Goal: Task Accomplishment & Management: Manage account settings

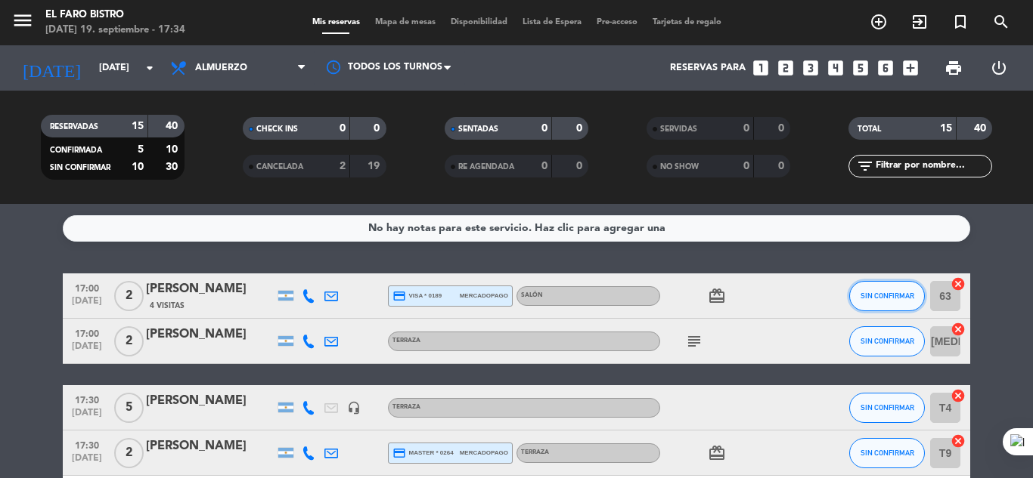
click at [875, 290] on button "SIN CONFIRMAR" at bounding box center [887, 296] width 76 height 30
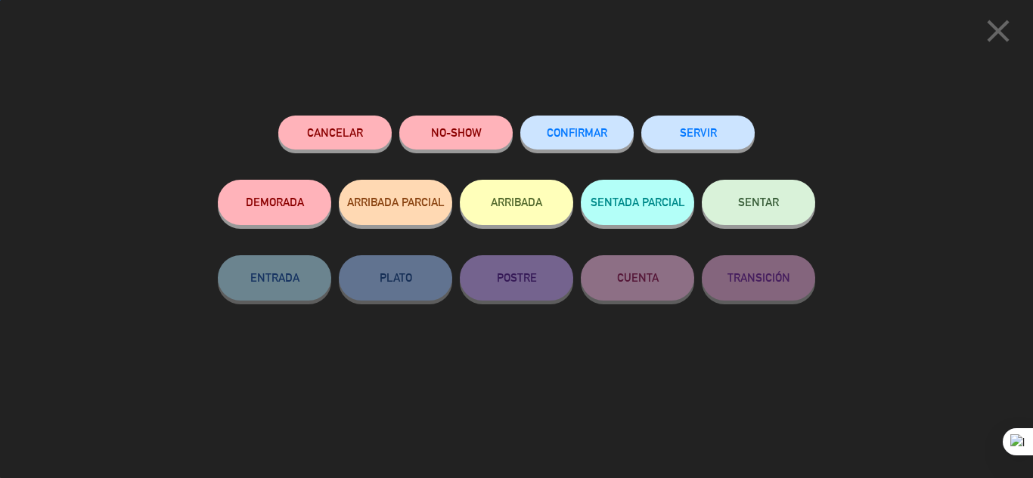
click at [758, 199] on span "SENTAR" at bounding box center [758, 202] width 41 height 13
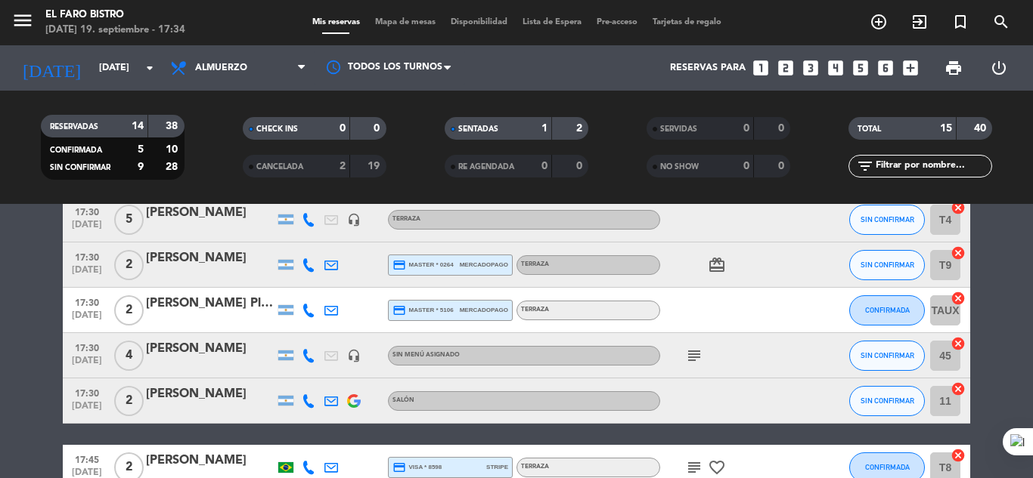
scroll to position [227, 0]
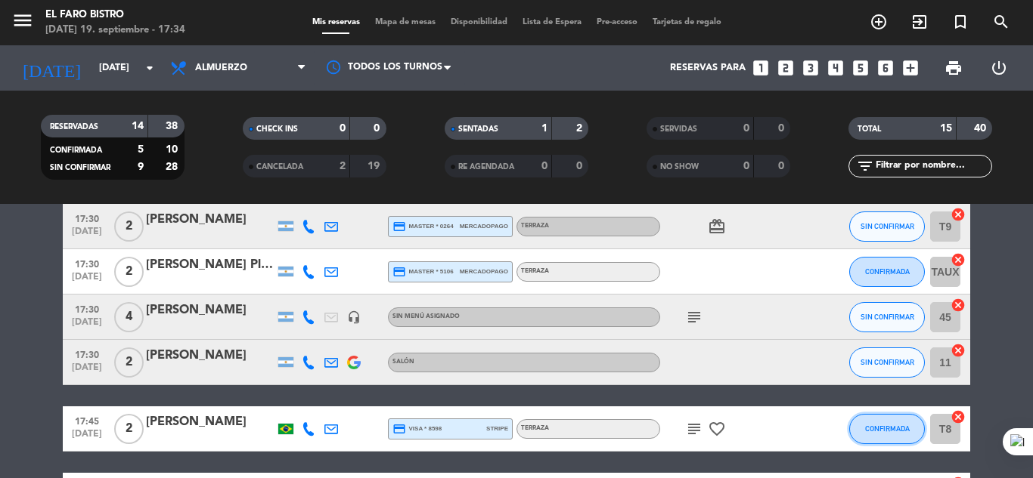
click at [881, 428] on span "CONFIRMADA" at bounding box center [887, 429] width 45 height 8
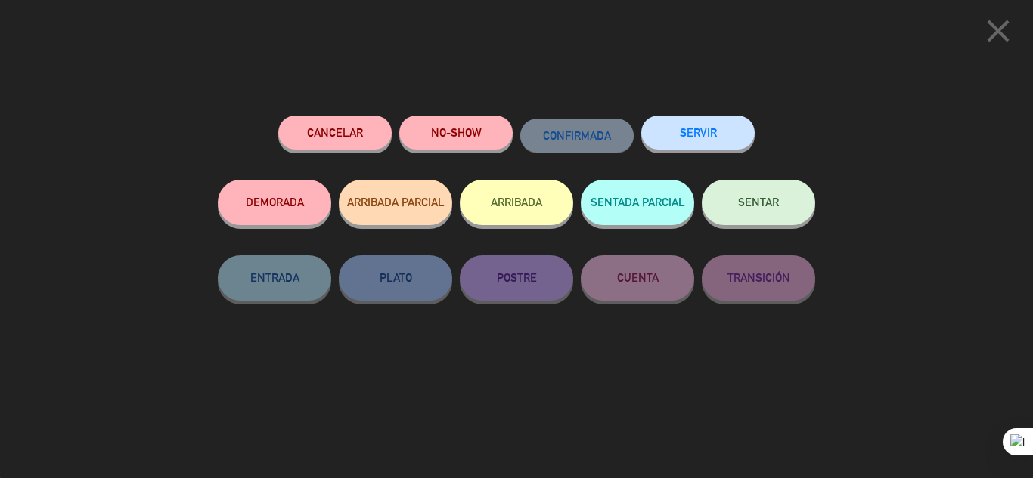
click at [748, 200] on span "SENTAR" at bounding box center [758, 202] width 41 height 13
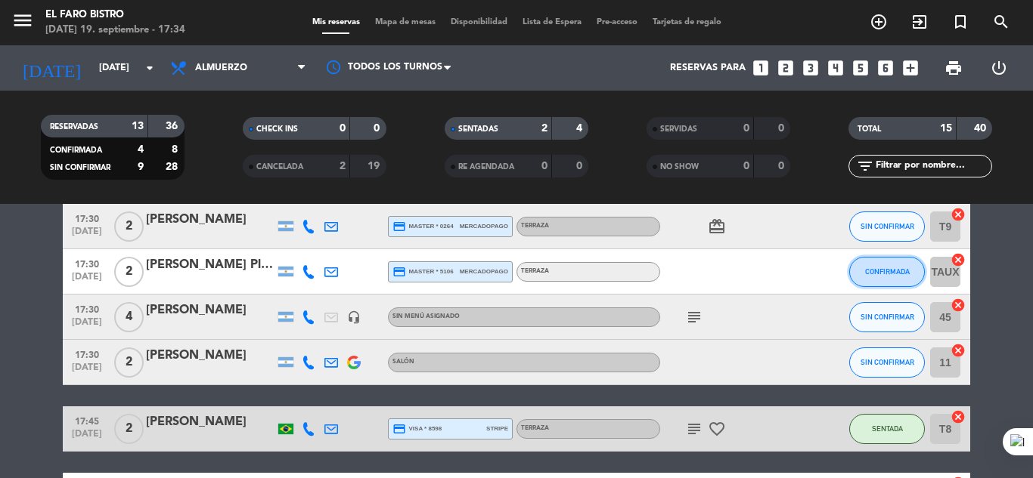
click at [895, 269] on span "CONFIRMADA" at bounding box center [887, 272] width 45 height 8
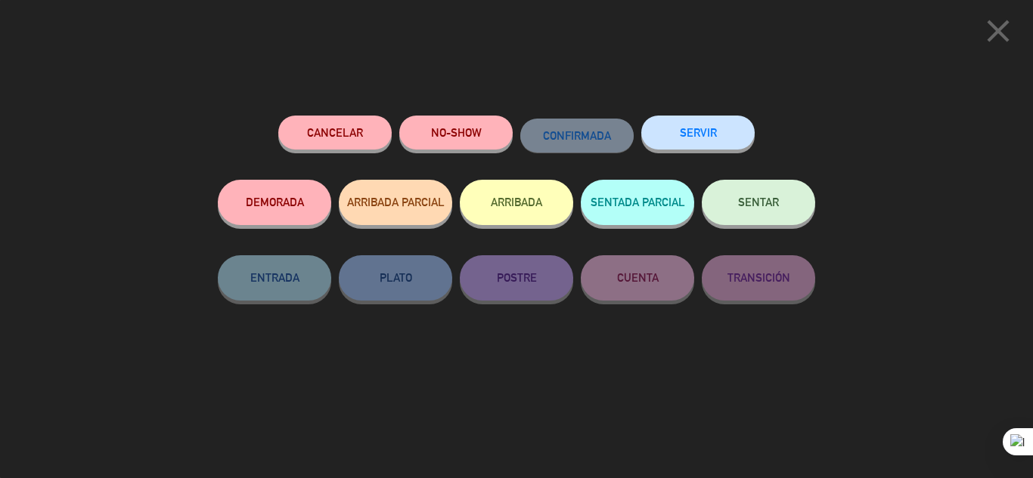
click at [747, 197] on button "SENTAR" at bounding box center [757, 202] width 113 height 45
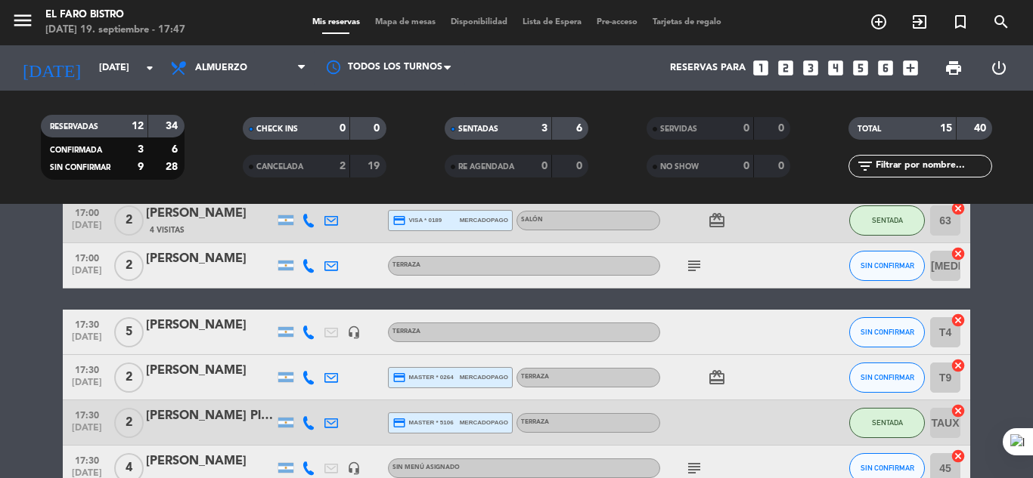
scroll to position [151, 0]
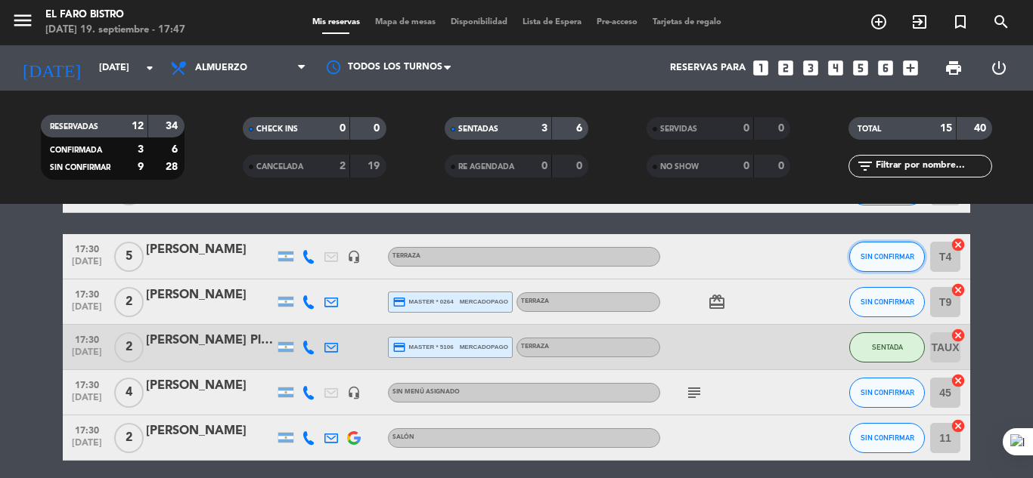
click at [878, 250] on button "SIN CONFIRMAR" at bounding box center [887, 257] width 76 height 30
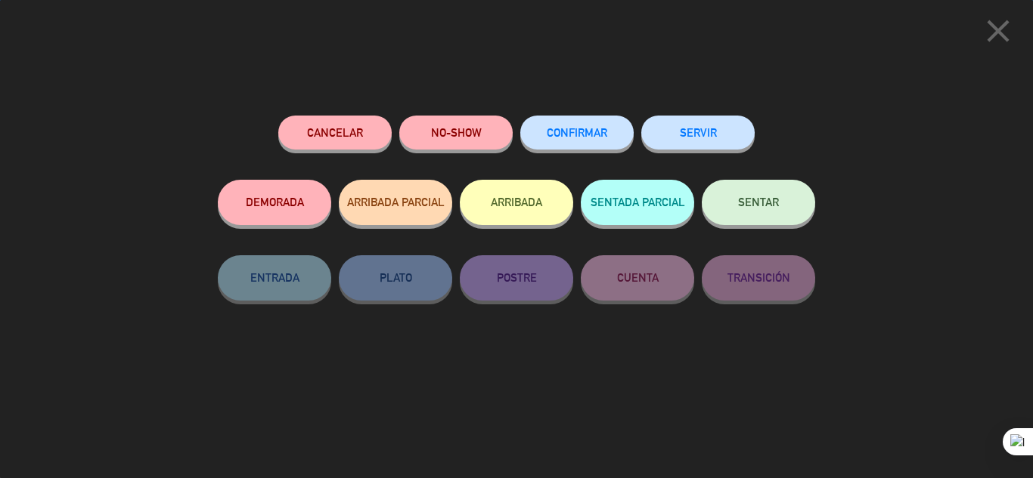
click at [759, 199] on span "SENTAR" at bounding box center [758, 202] width 41 height 13
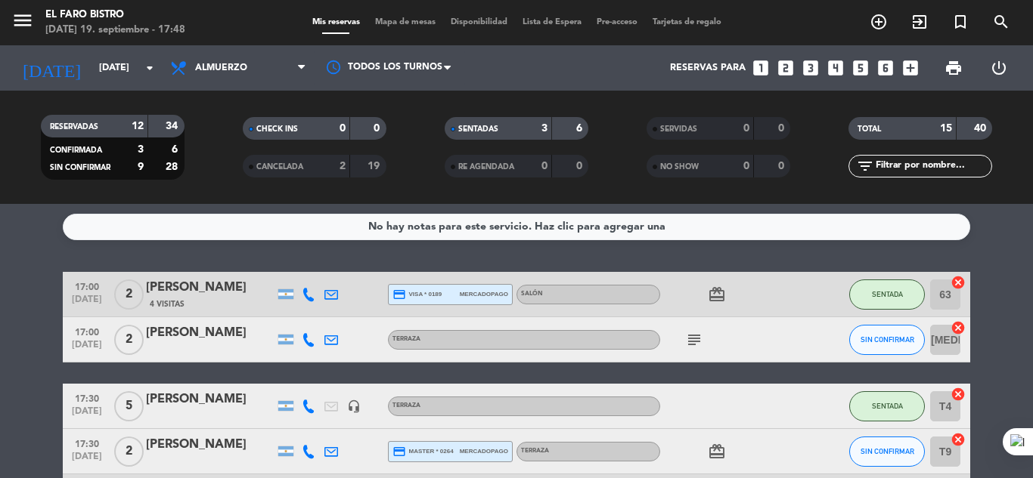
scroll to position [0, 0]
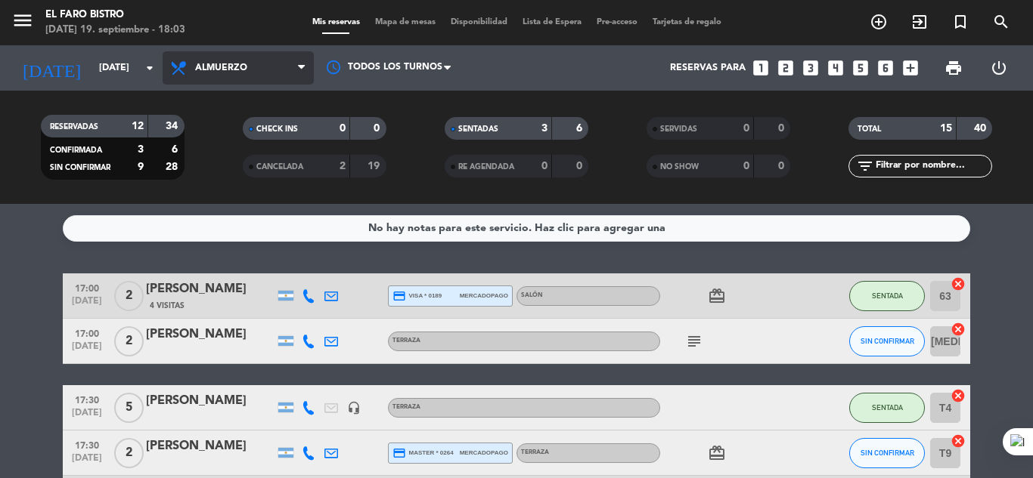
click at [297, 71] on span "Almuerzo" at bounding box center [238, 67] width 151 height 33
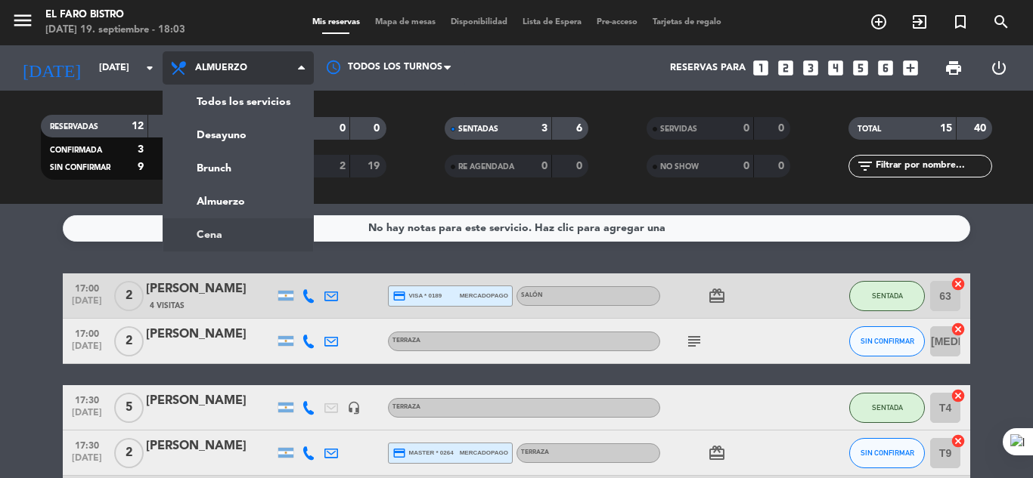
click at [228, 236] on ng-component "menu El Faro Bistro [DATE] 19. septiembre - 18:03 Mis reservas Mapa de mesas Di…" at bounding box center [516, 239] width 1033 height 478
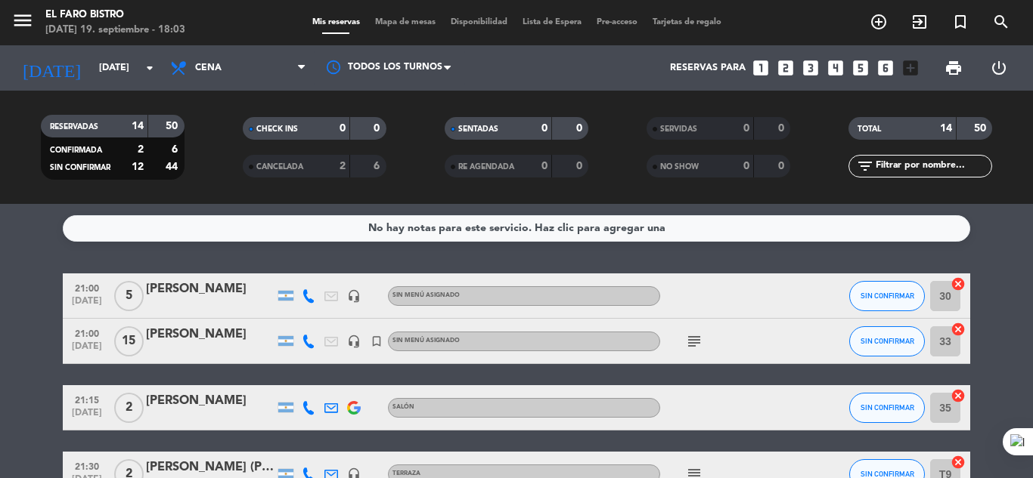
click at [692, 343] on icon "subject" at bounding box center [694, 342] width 18 height 18
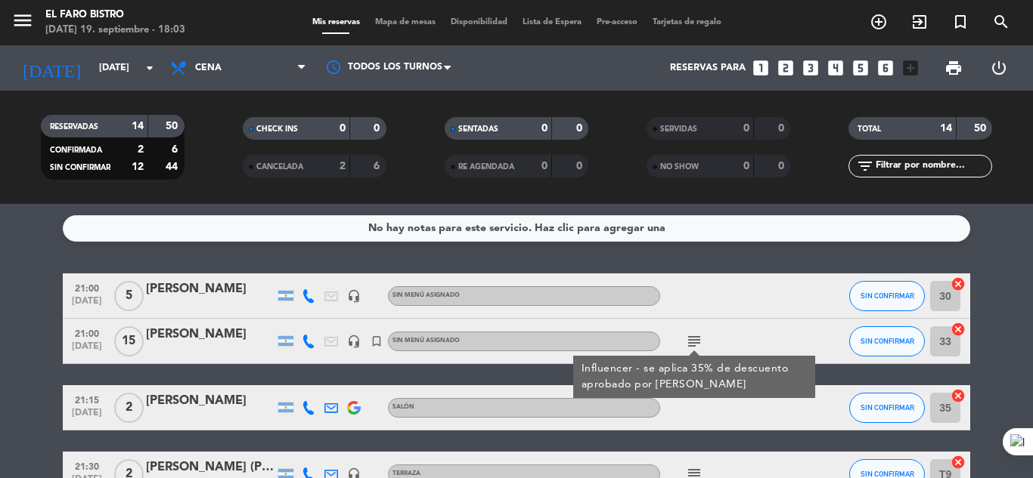
click at [699, 367] on div "Influencer - se aplica 35% de descuento aprobado por [PERSON_NAME]" at bounding box center [694, 377] width 226 height 32
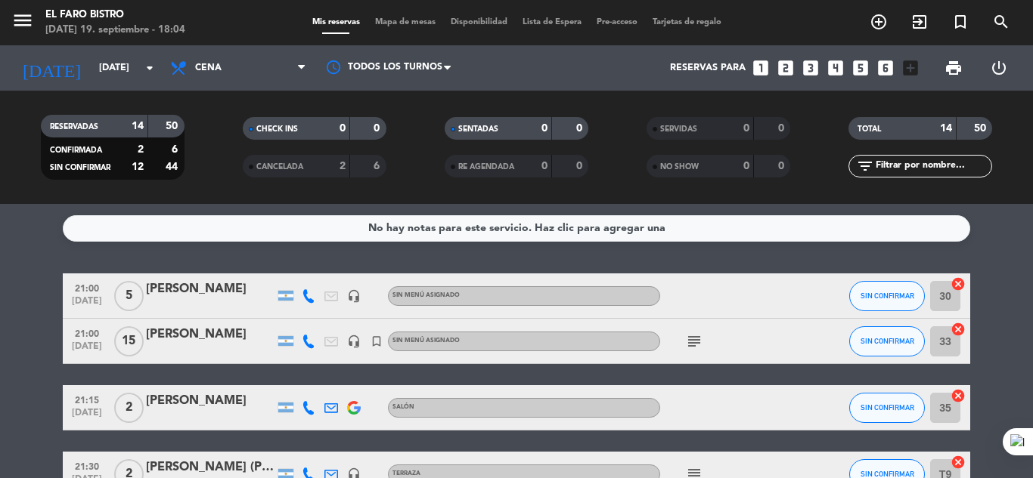
click at [692, 335] on icon "subject" at bounding box center [694, 342] width 18 height 18
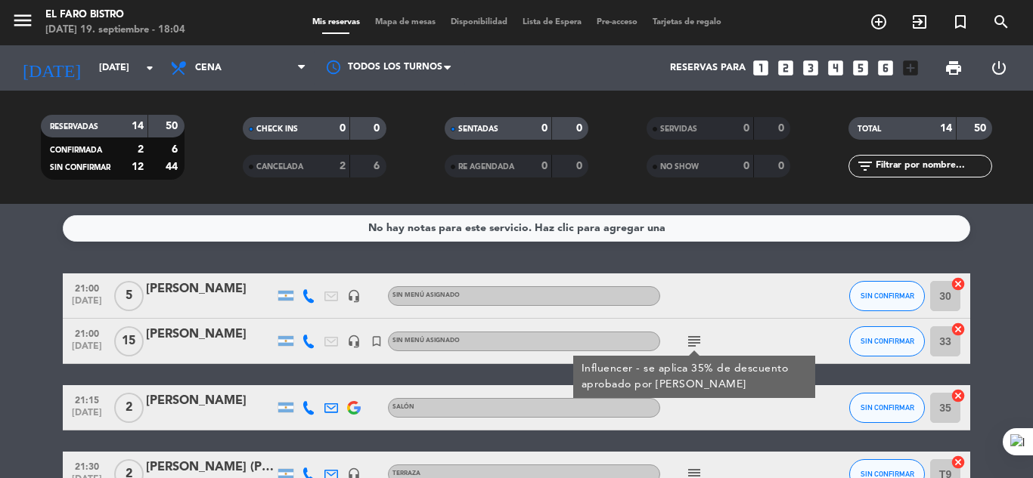
click at [697, 337] on icon "subject" at bounding box center [694, 342] width 18 height 18
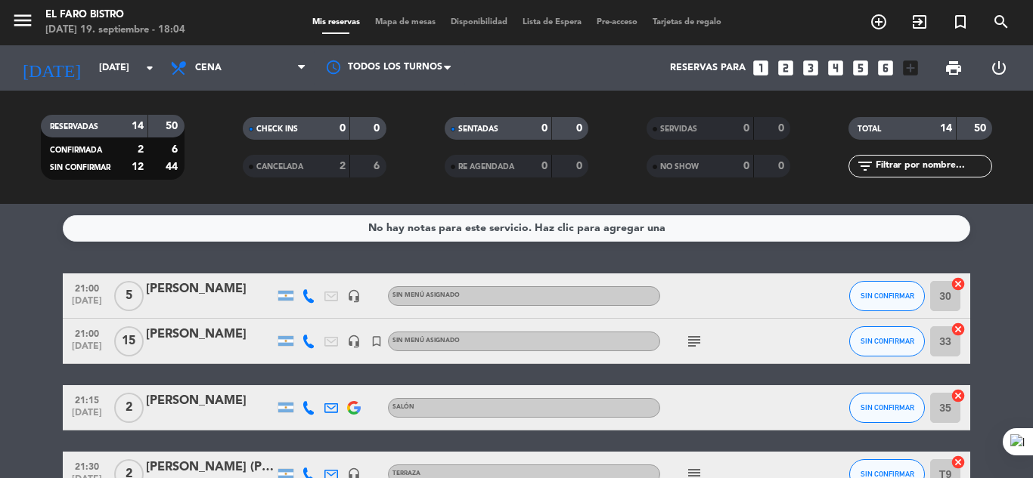
click at [153, 333] on div "[PERSON_NAME]" at bounding box center [210, 335] width 128 height 20
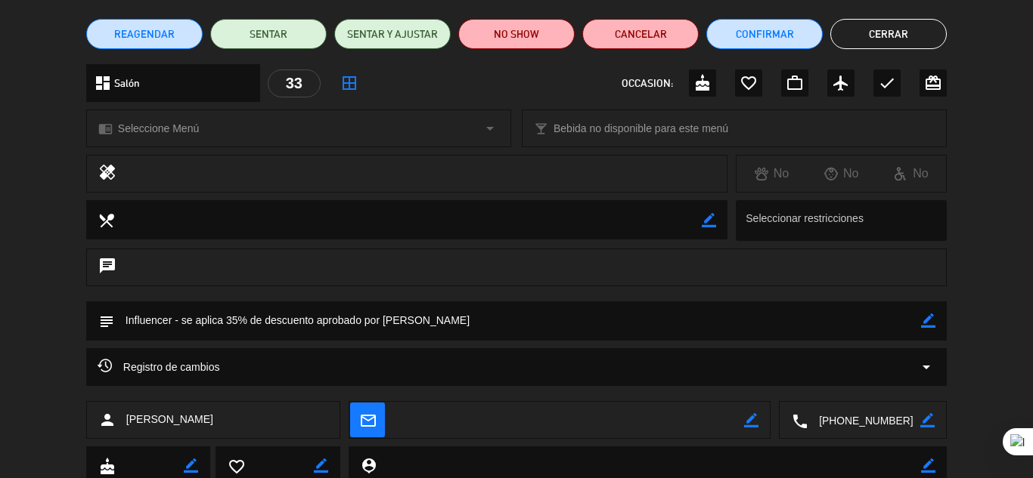
scroll to position [151, 0]
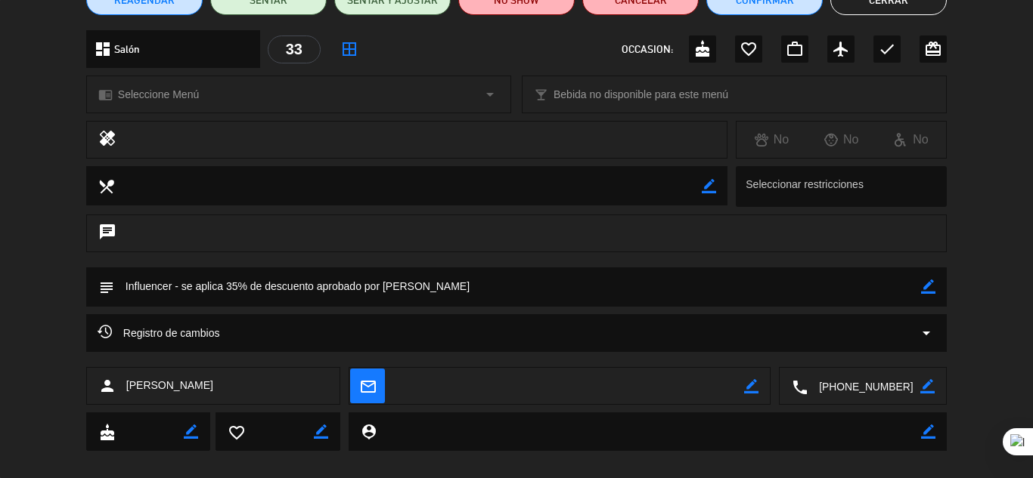
click at [236, 279] on textarea at bounding box center [517, 287] width 807 height 39
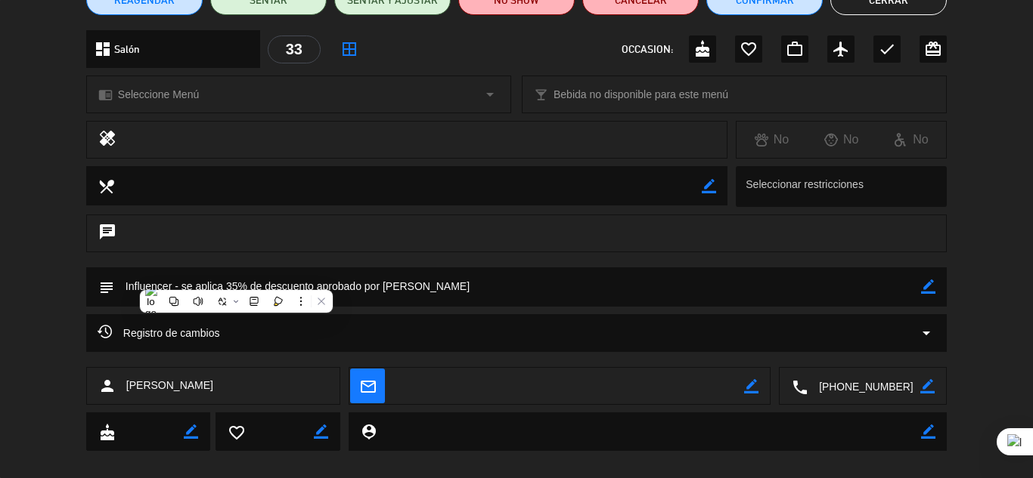
click at [925, 292] on icon "border_color" at bounding box center [928, 287] width 14 height 14
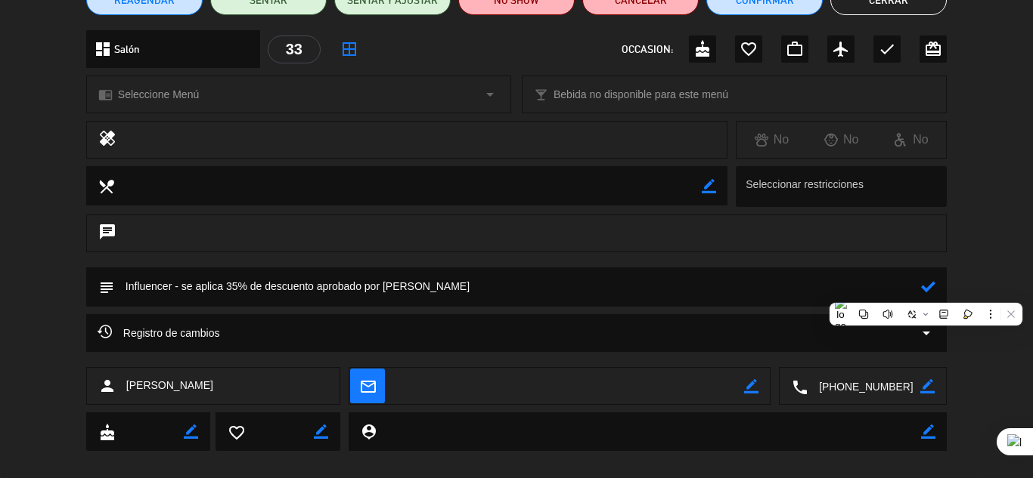
click at [236, 283] on textarea at bounding box center [517, 287] width 807 height 39
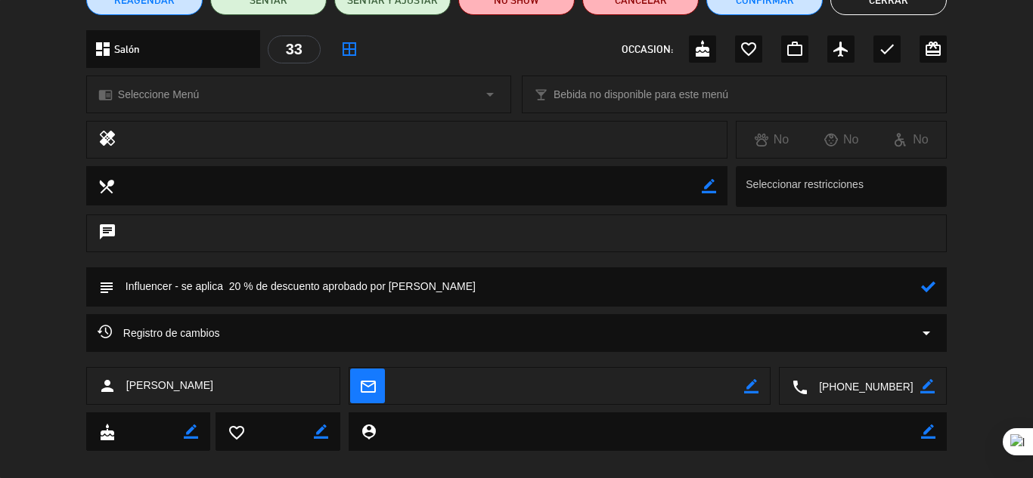
type textarea "Influencer - se aplica 20 % de descuento aprobado por [PERSON_NAME]"
click at [929, 286] on icon at bounding box center [928, 287] width 14 height 14
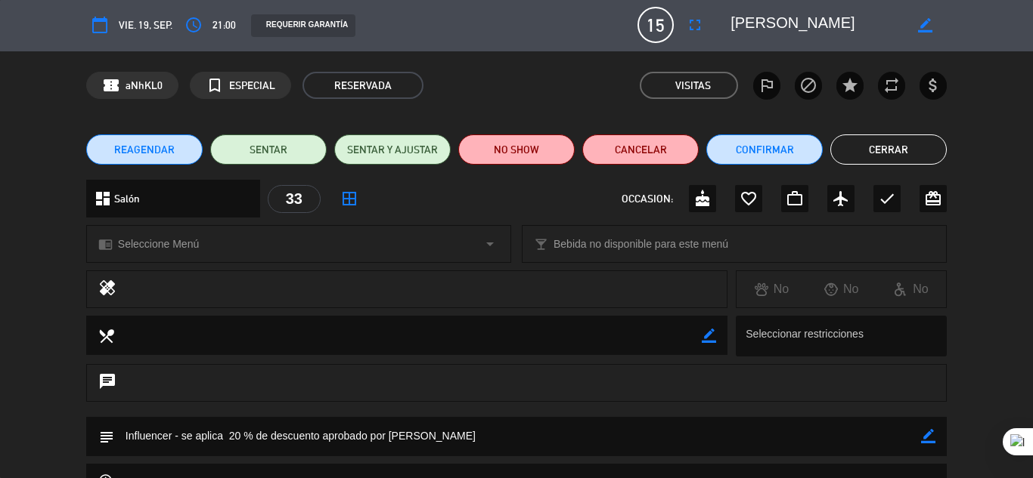
scroll to position [0, 0]
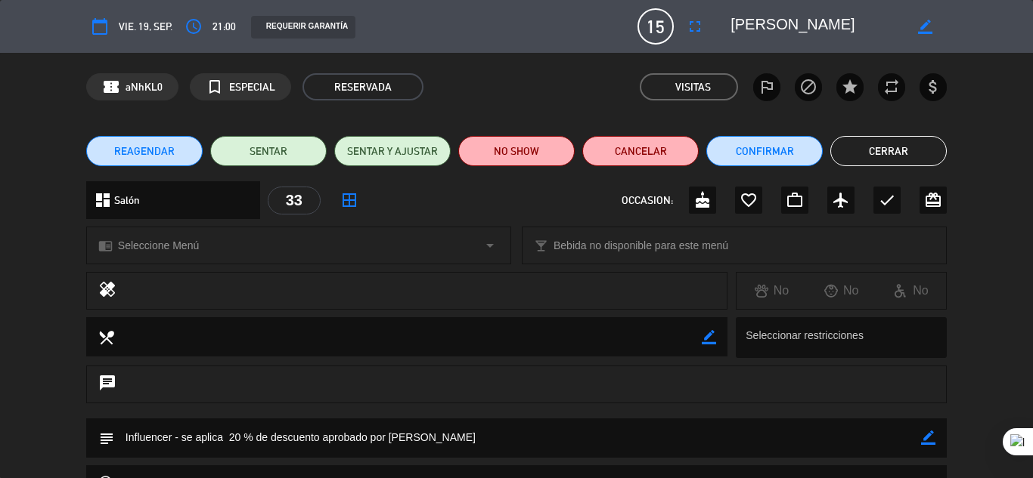
click at [881, 150] on button "Cerrar" at bounding box center [888, 151] width 116 height 30
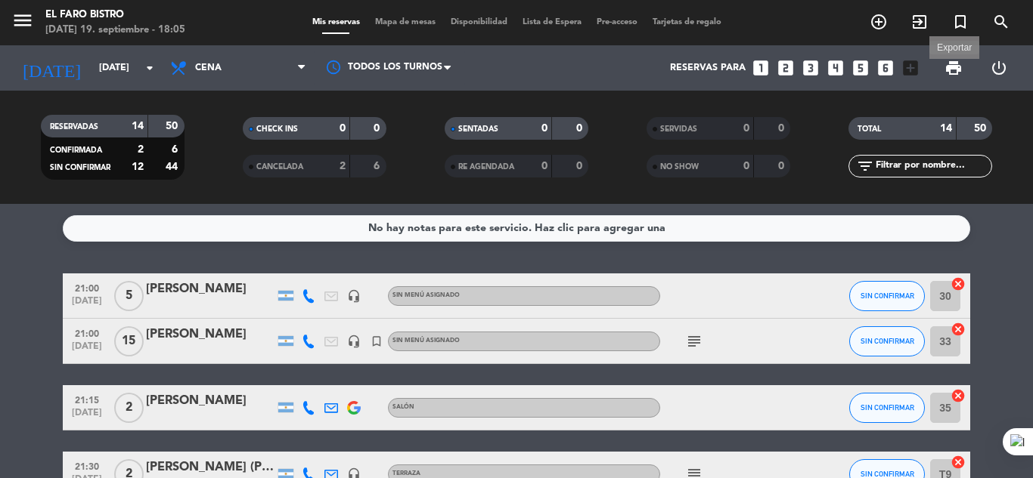
click at [955, 68] on span "print" at bounding box center [953, 68] width 18 height 18
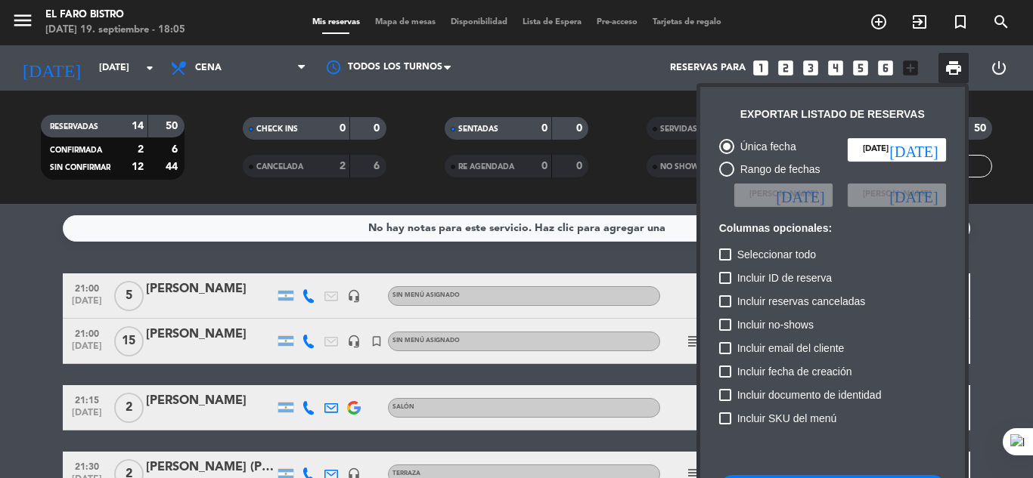
scroll to position [92, 0]
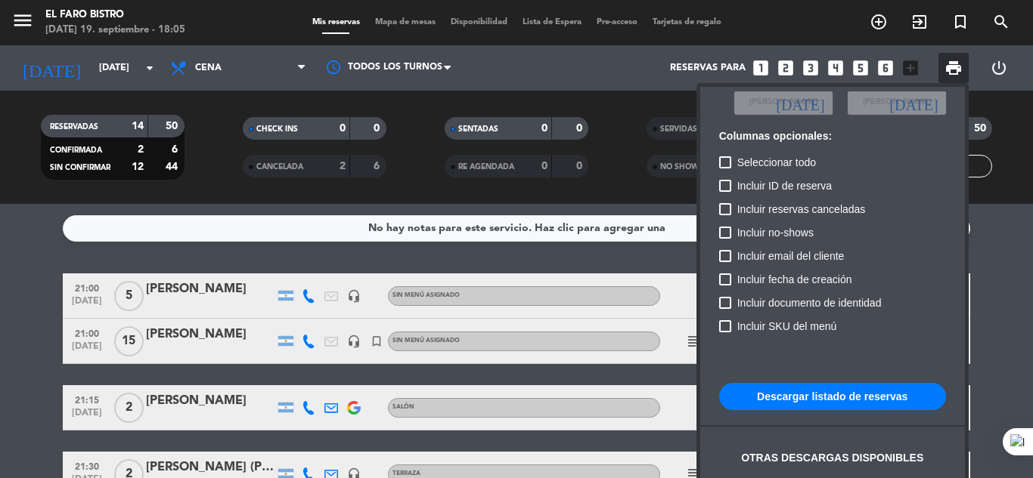
click at [818, 392] on button "Descargar listado de reservas" at bounding box center [832, 396] width 227 height 27
click at [302, 70] on div at bounding box center [516, 239] width 1033 height 478
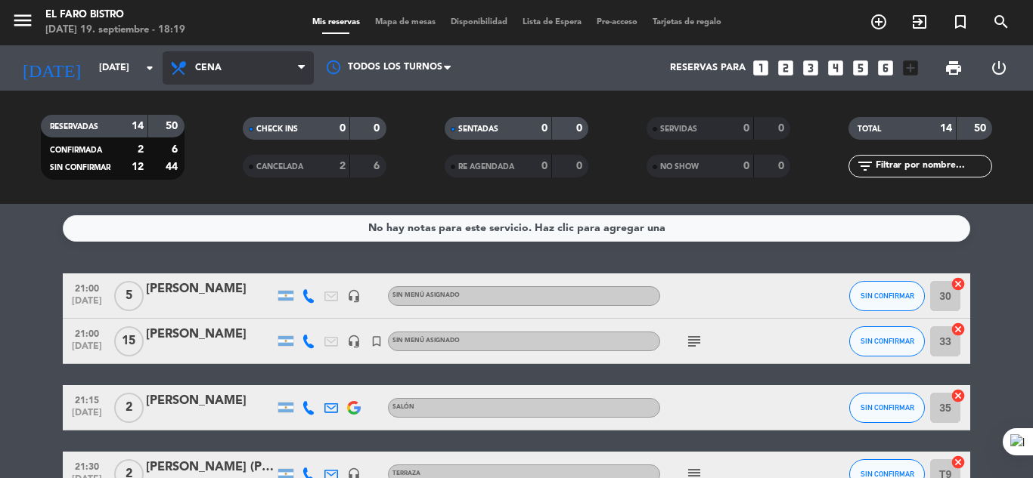
click at [300, 67] on icon at bounding box center [301, 68] width 7 height 12
click at [233, 201] on div "menu El Faro Bistro [DATE] 19. septiembre - 18:19 Mis reservas Mapa de mesas Di…" at bounding box center [516, 102] width 1033 height 204
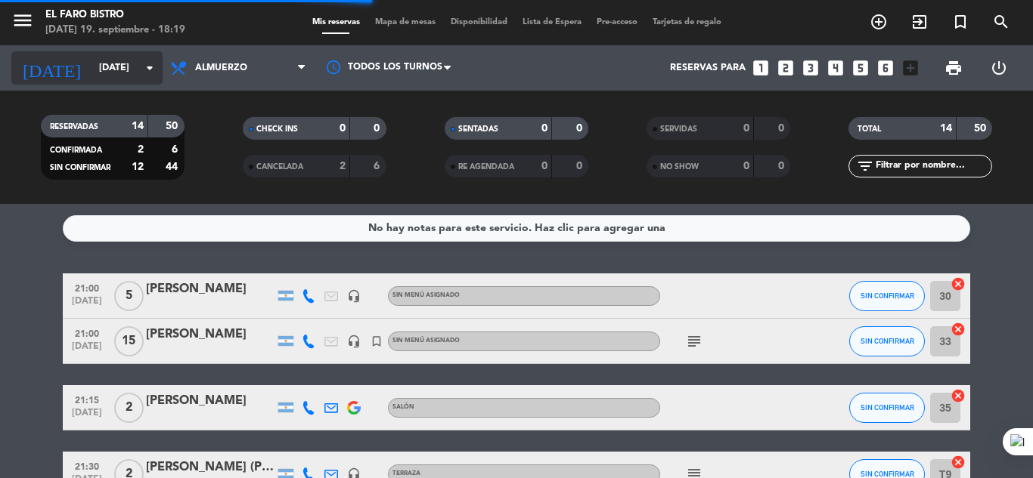
click at [150, 72] on icon "arrow_drop_down" at bounding box center [150, 68] width 18 height 18
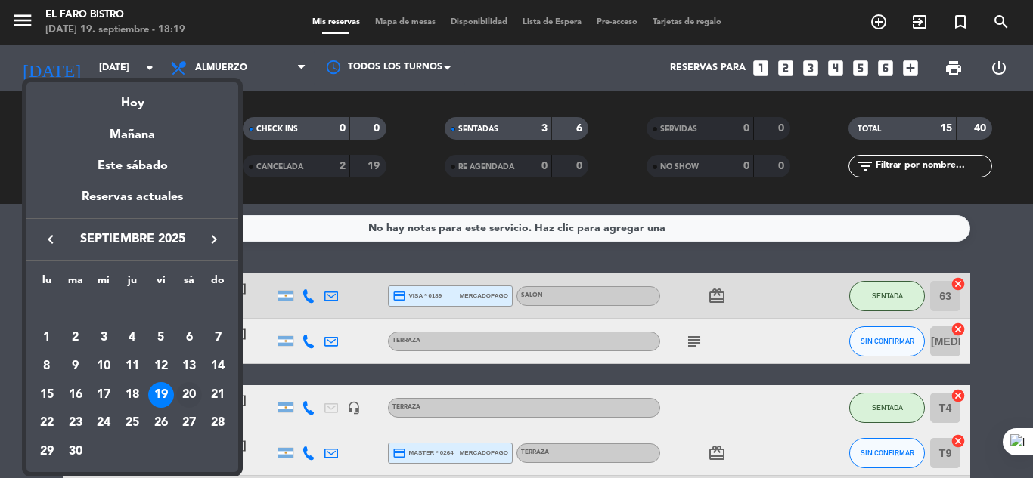
click at [193, 392] on div "20" at bounding box center [189, 395] width 26 height 26
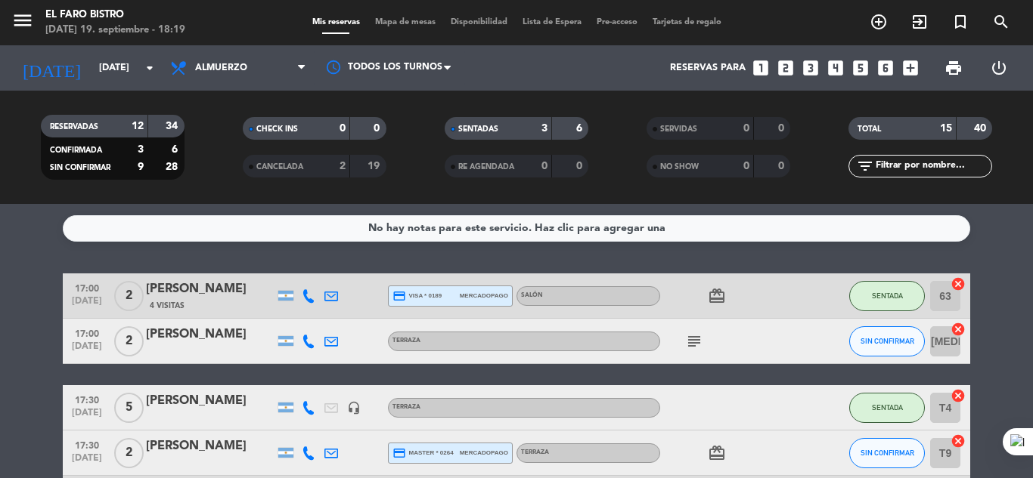
type input "[DATE]"
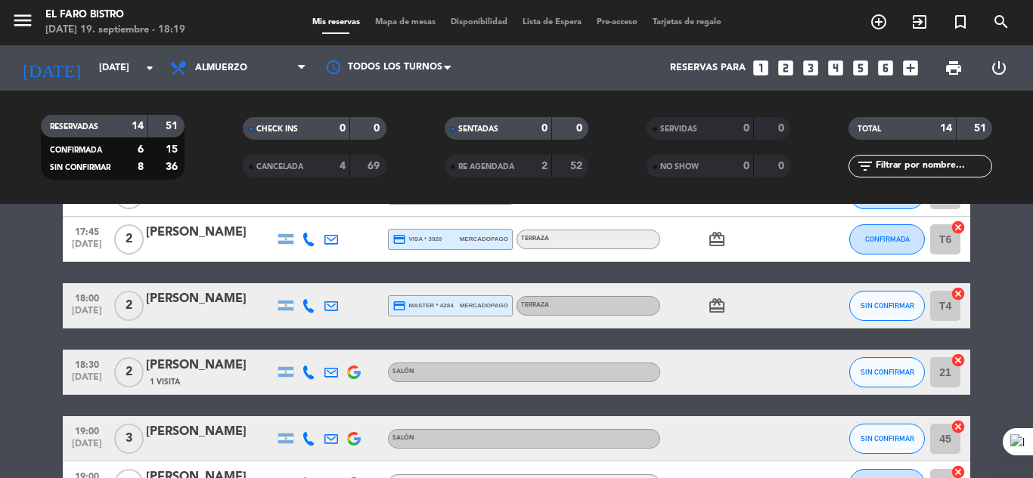
scroll to position [529, 0]
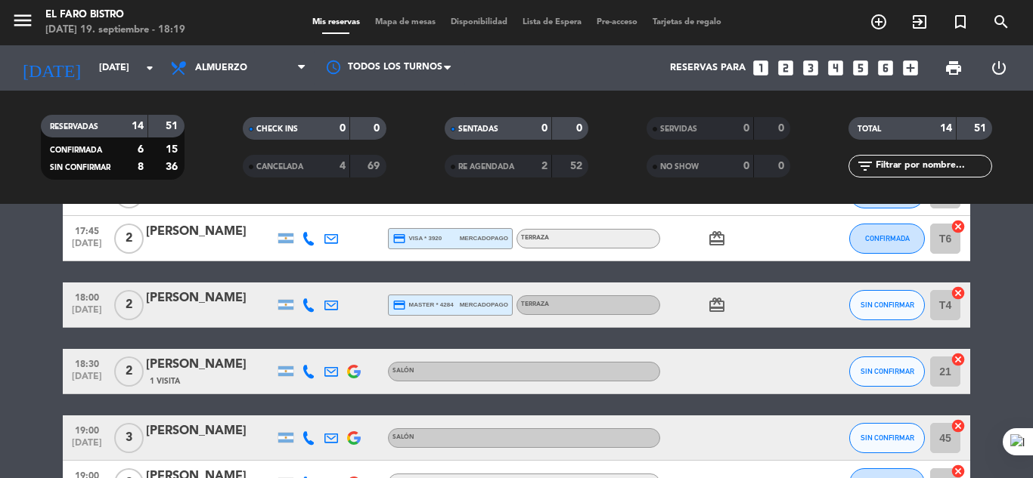
click at [858, 70] on icon "looks_5" at bounding box center [860, 68] width 20 height 20
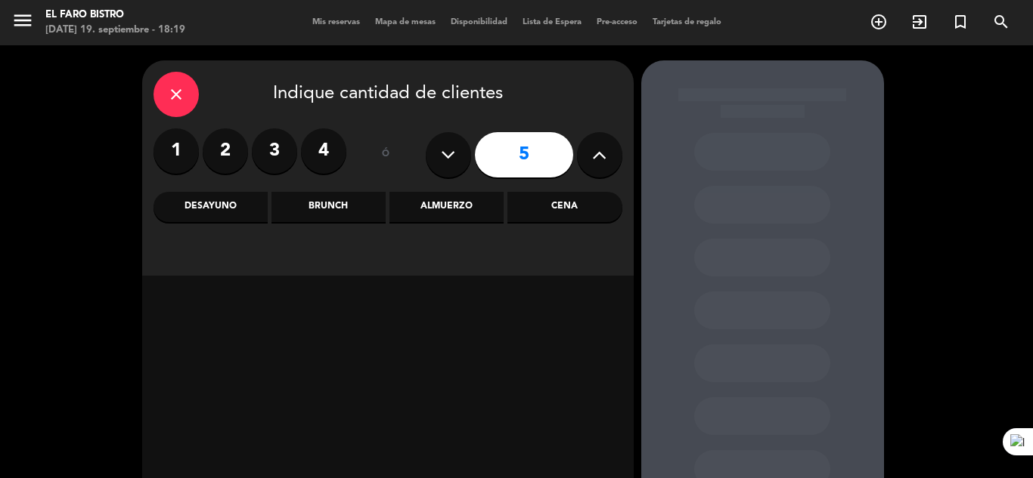
click at [472, 204] on div "Almuerzo" at bounding box center [446, 207] width 114 height 30
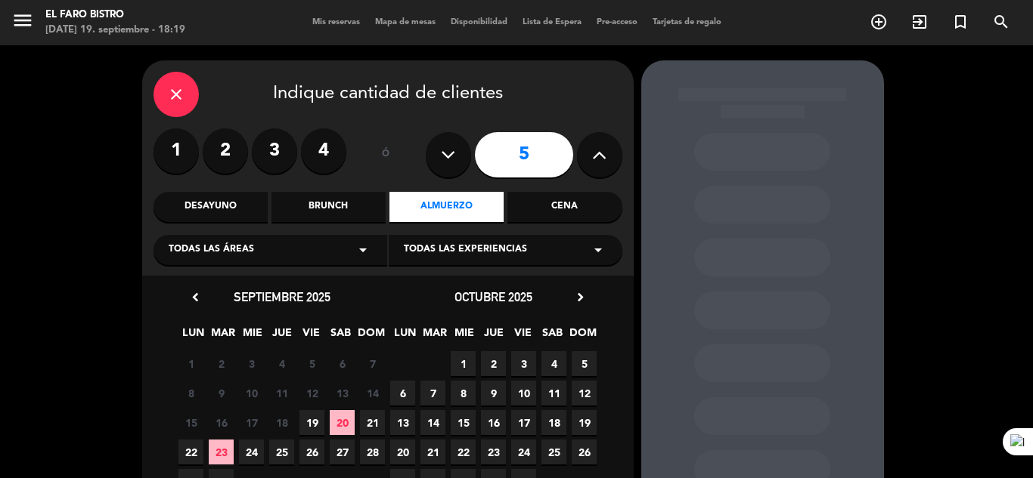
click at [596, 250] on icon "arrow_drop_down" at bounding box center [598, 250] width 18 height 18
click at [411, 308] on div "Terraza" at bounding box center [505, 309] width 203 height 15
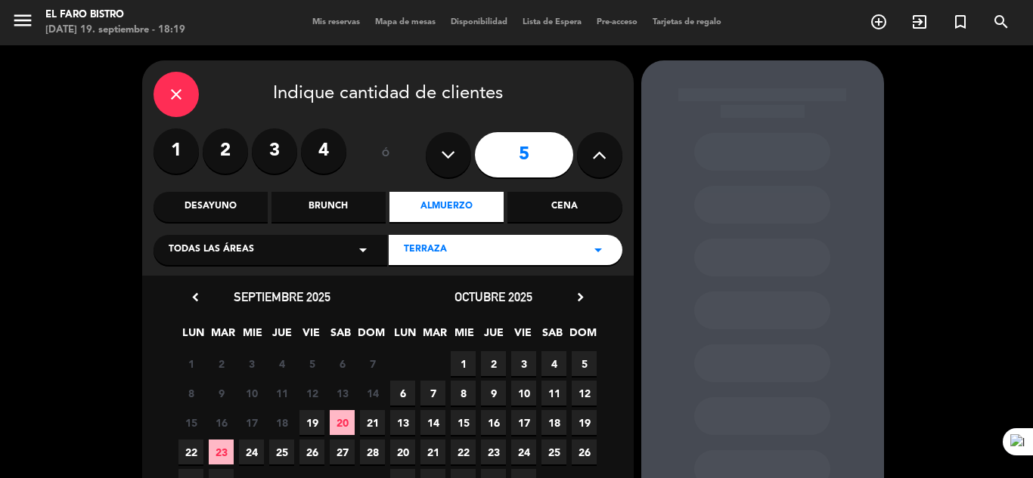
click at [366, 247] on icon "arrow_drop_down" at bounding box center [363, 250] width 18 height 18
click at [232, 306] on div "Terraza" at bounding box center [270, 309] width 203 height 15
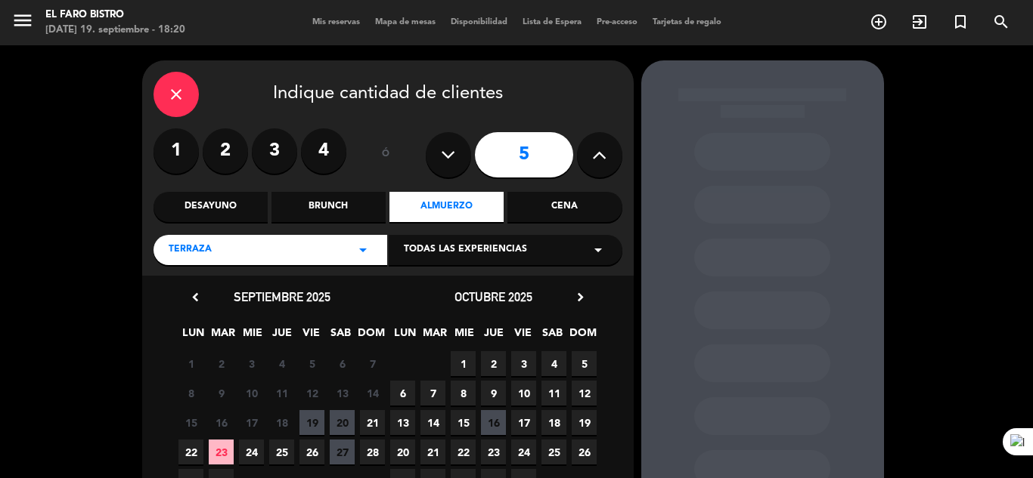
click at [342, 419] on span "20" at bounding box center [342, 422] width 25 height 25
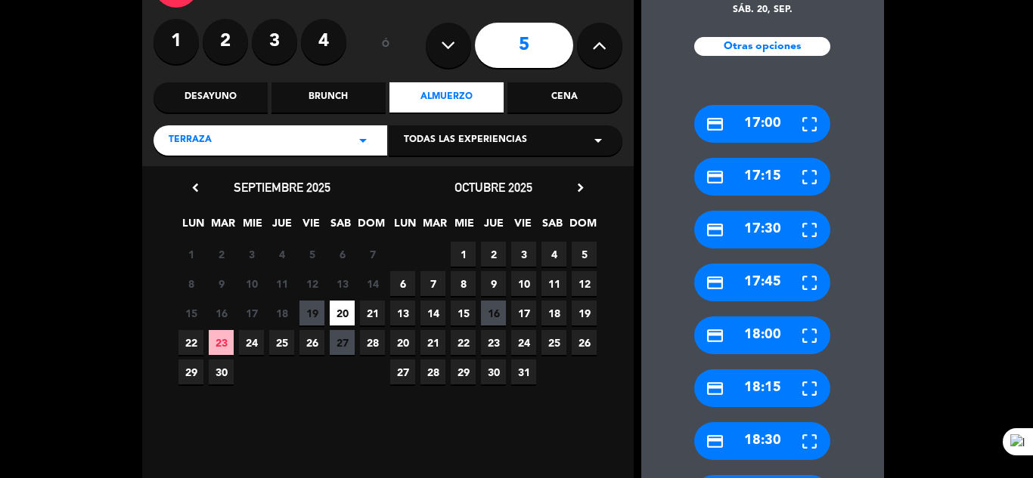
scroll to position [136, 0]
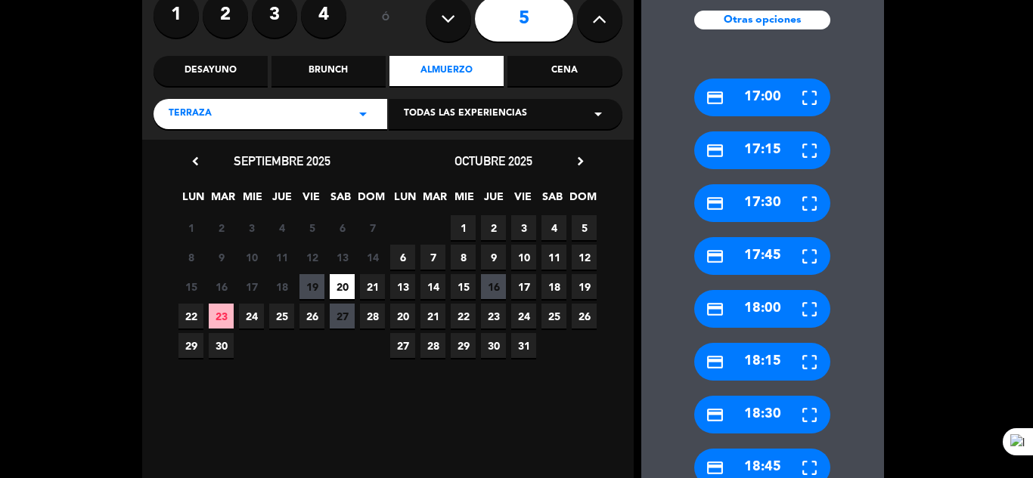
click at [755, 300] on div "credit_card 18:00" at bounding box center [762, 309] width 136 height 38
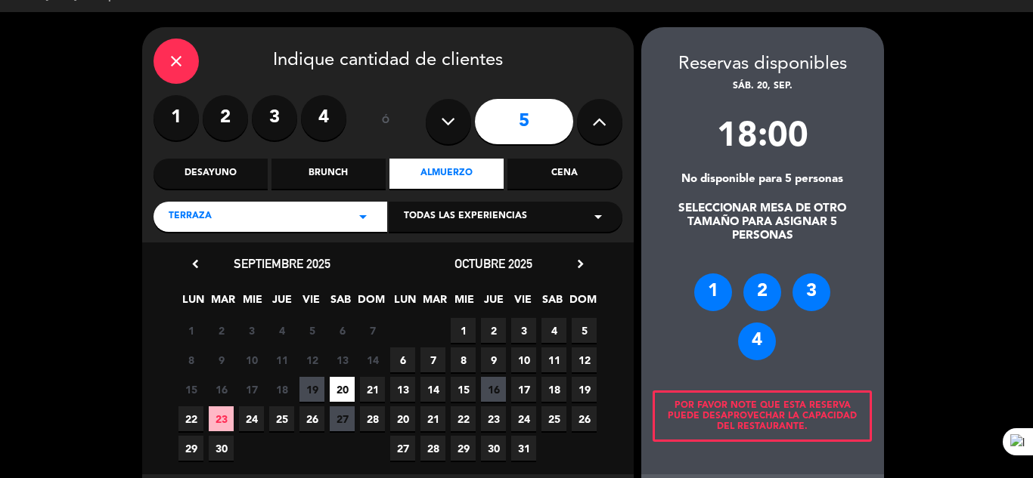
scroll to position [109, 0]
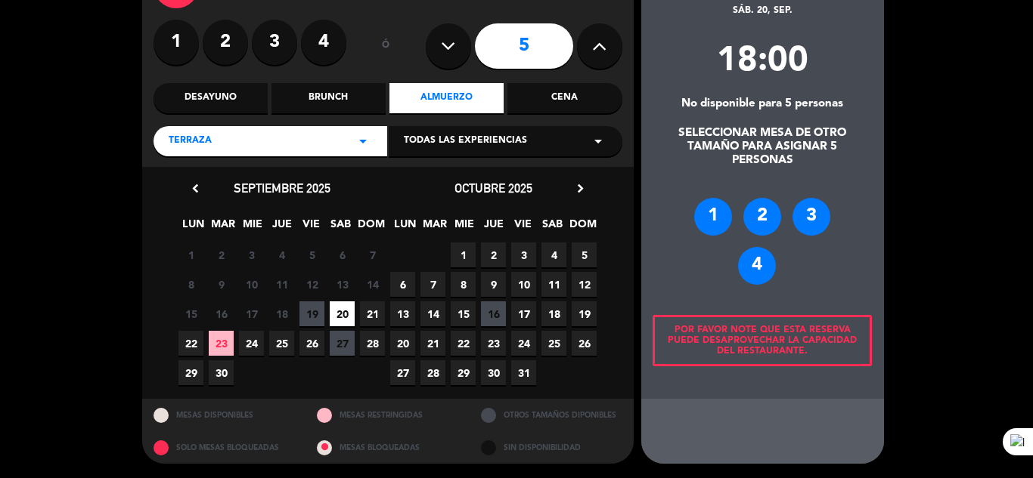
click at [760, 265] on div "4" at bounding box center [757, 266] width 38 height 38
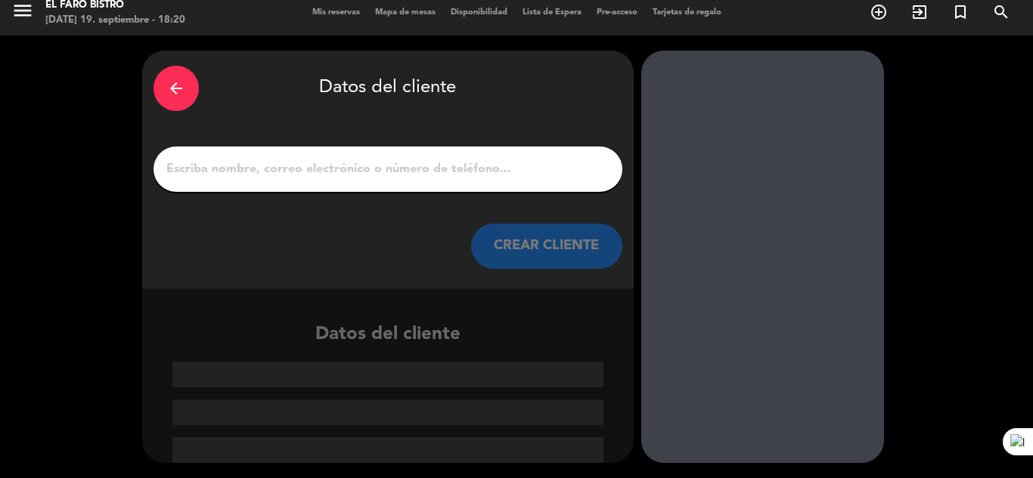
click at [338, 171] on input "1" at bounding box center [388, 169] width 446 height 21
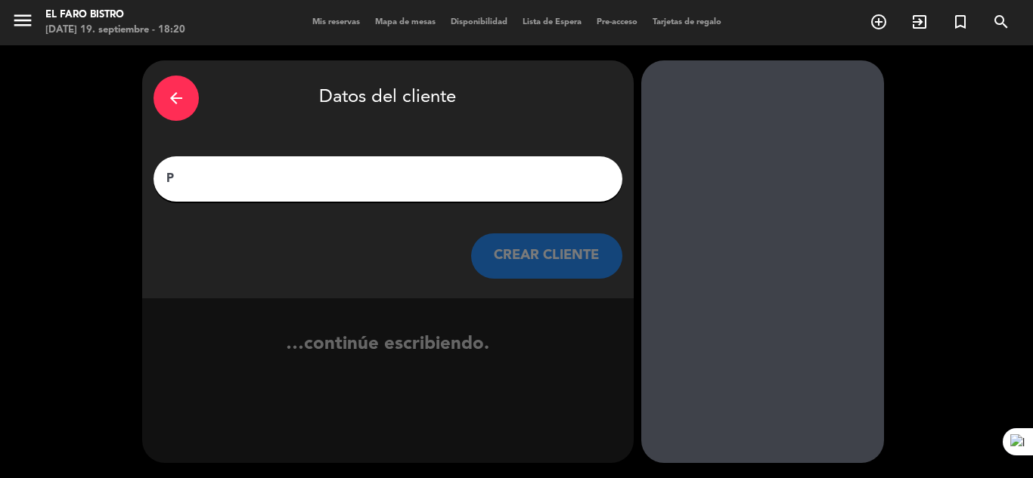
scroll to position [0, 0]
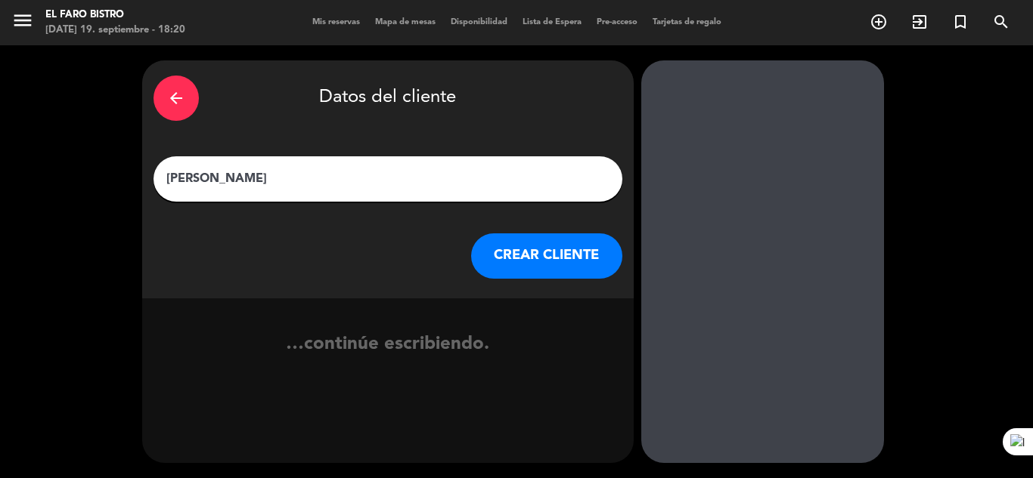
type input "[PERSON_NAME]"
click at [550, 258] on button "CREAR CLIENTE" at bounding box center [546, 256] width 151 height 45
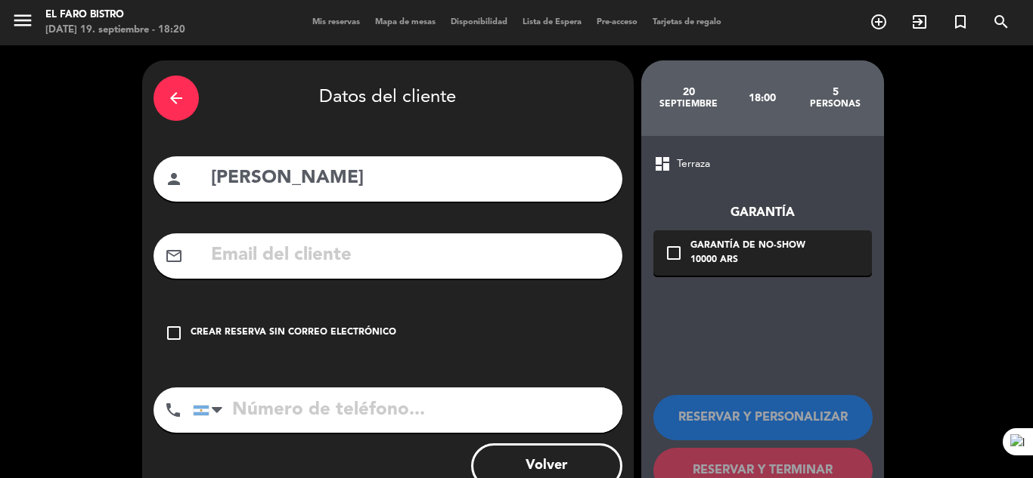
click at [178, 332] on icon "check_box_outline_blank" at bounding box center [174, 333] width 18 height 18
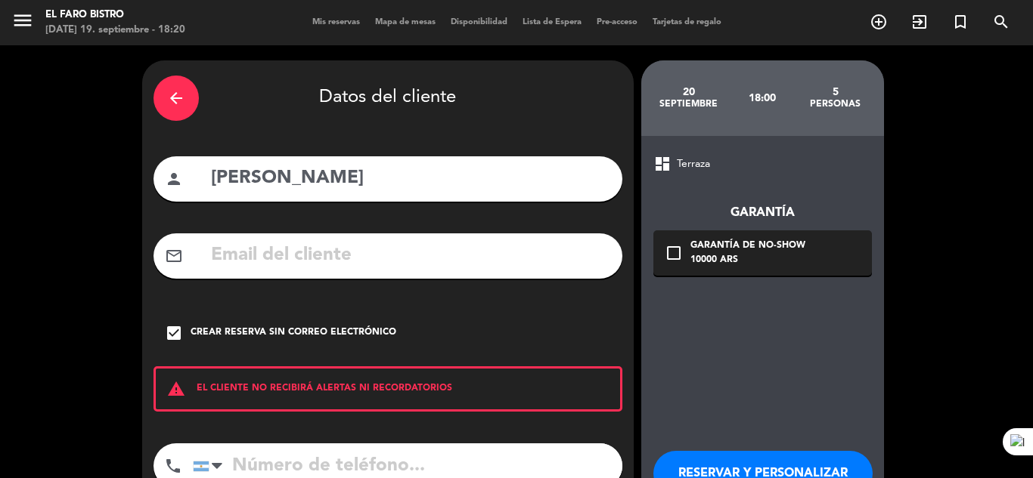
scroll to position [76, 0]
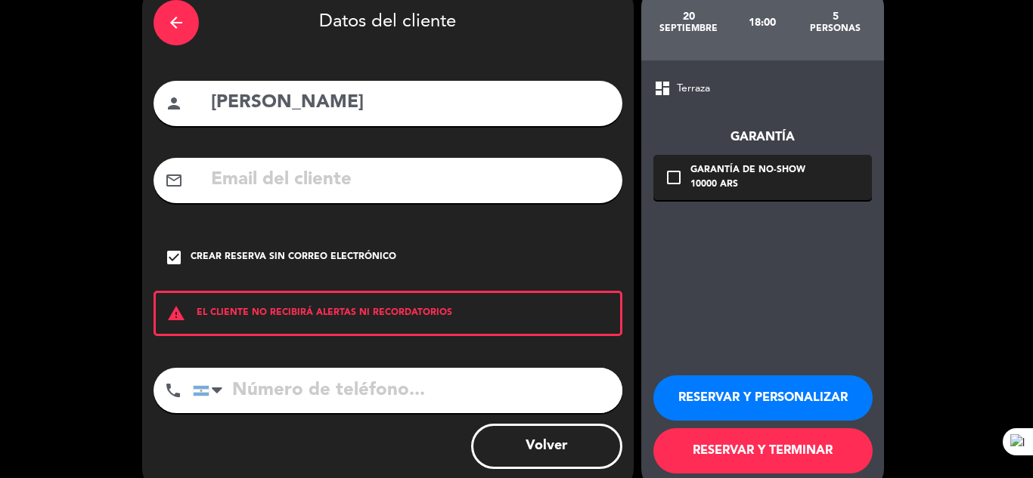
click at [290, 400] on input "tel" at bounding box center [407, 390] width 429 height 45
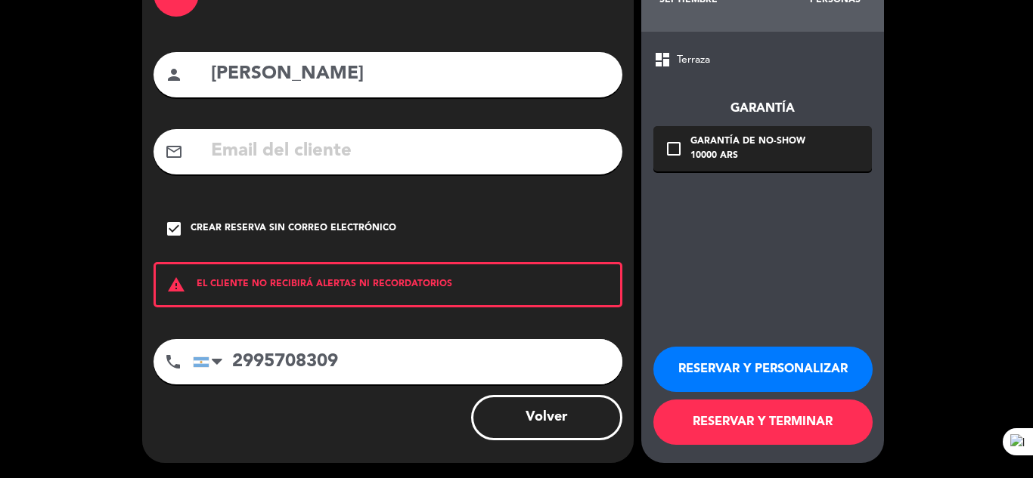
type input "2995708309"
click at [698, 424] on button "RESERVAR Y TERMINAR" at bounding box center [762, 422] width 219 height 45
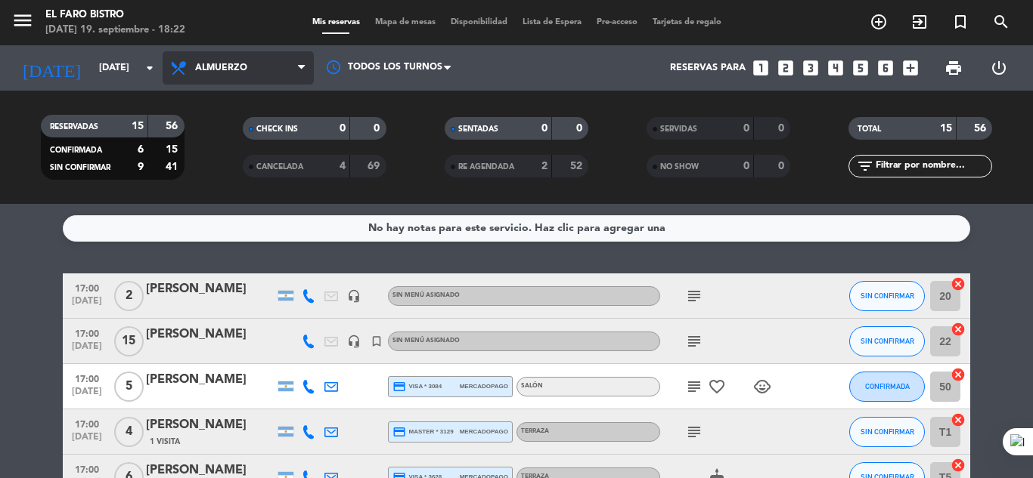
click at [304, 65] on icon at bounding box center [301, 68] width 7 height 12
click at [416, 105] on div "RESERVADAS 15 56 CONFIRMADA 6 15 SIN CONFIRMAR 9 41 CHECK INS 0 0 CANCELADA 4 6…" at bounding box center [516, 147] width 1033 height 113
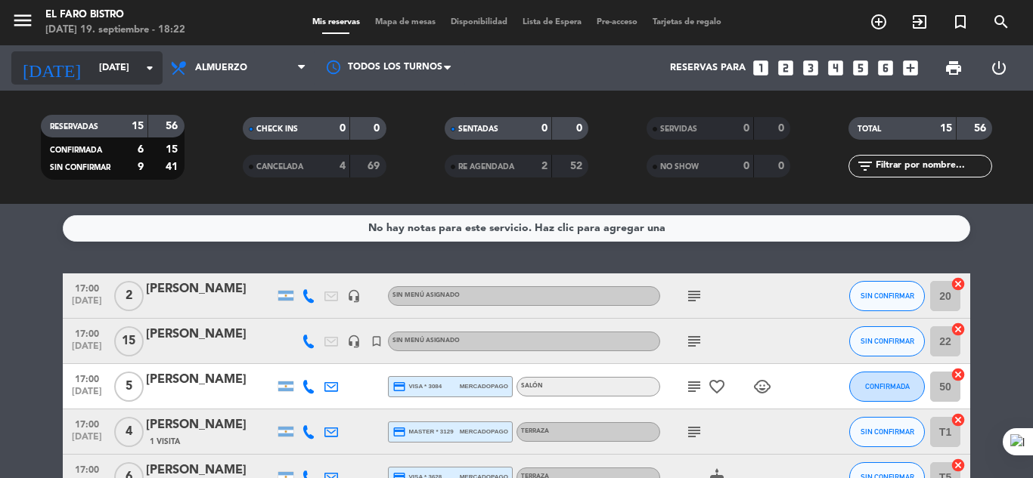
click at [148, 63] on icon "arrow_drop_down" at bounding box center [150, 68] width 18 height 18
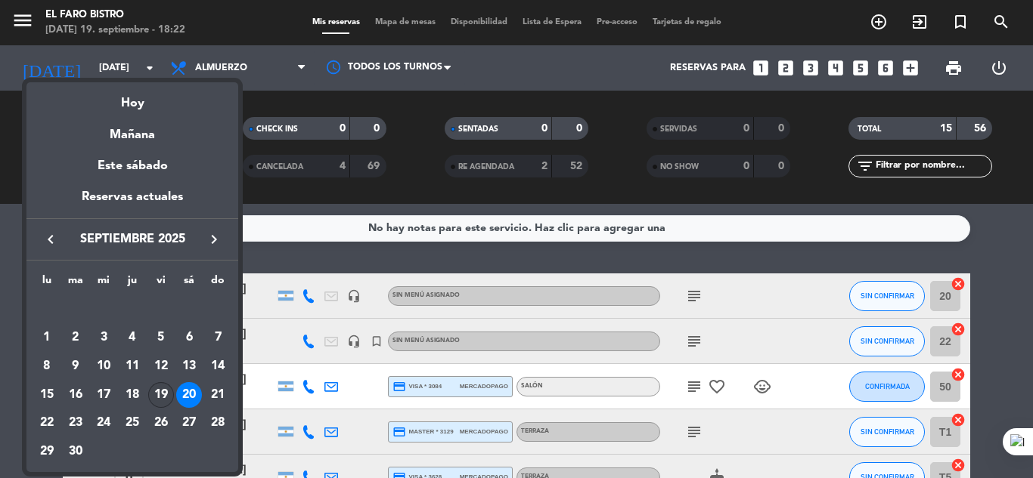
click at [154, 393] on div "19" at bounding box center [161, 395] width 26 height 26
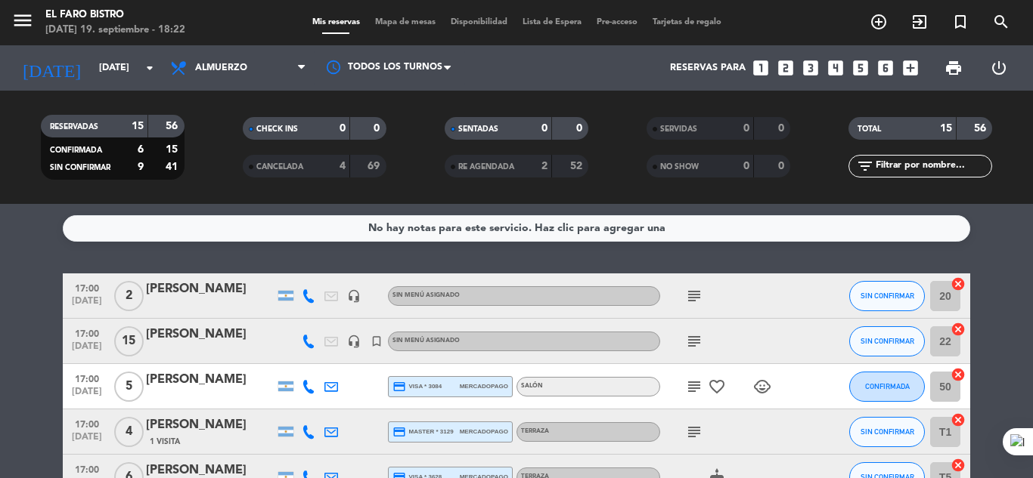
type input "[DATE]"
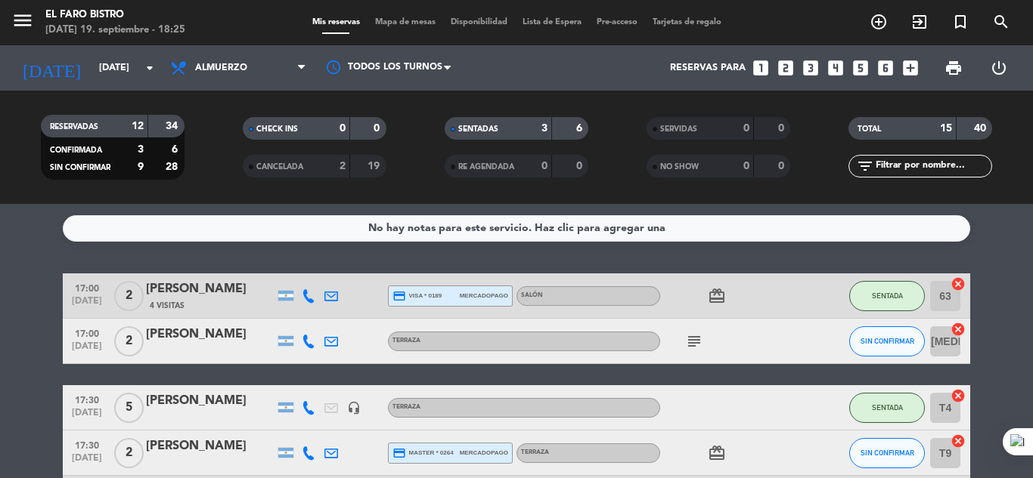
scroll to position [76, 0]
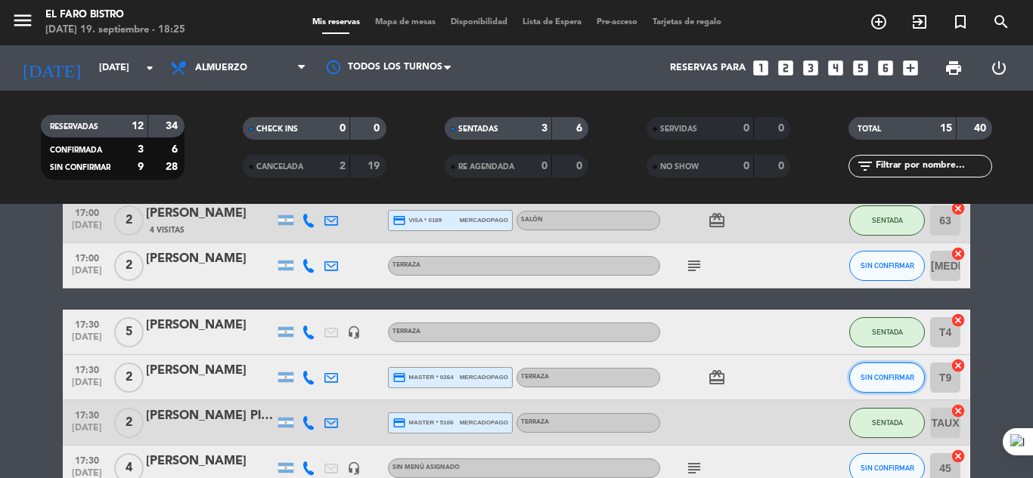
click at [869, 376] on span "SIN CONFIRMAR" at bounding box center [887, 377] width 54 height 8
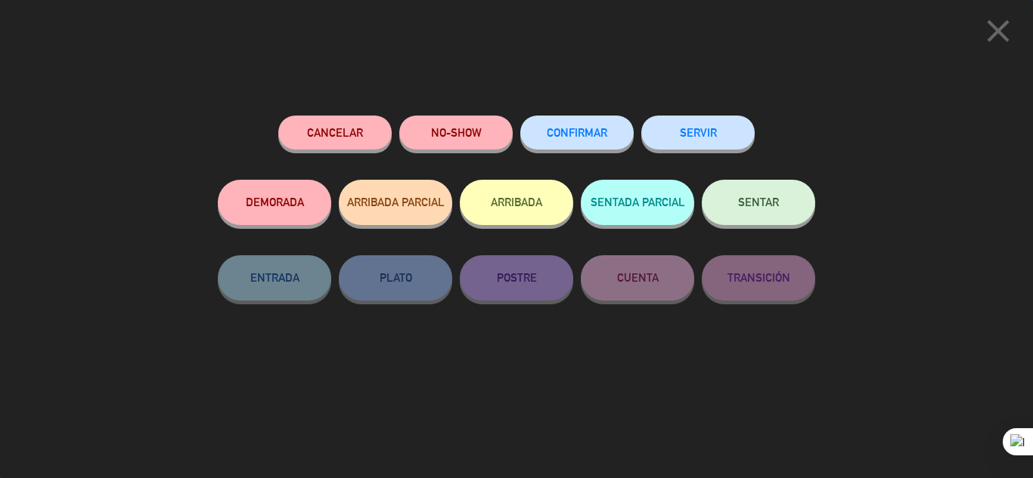
click at [757, 203] on span "SENTAR" at bounding box center [758, 202] width 41 height 13
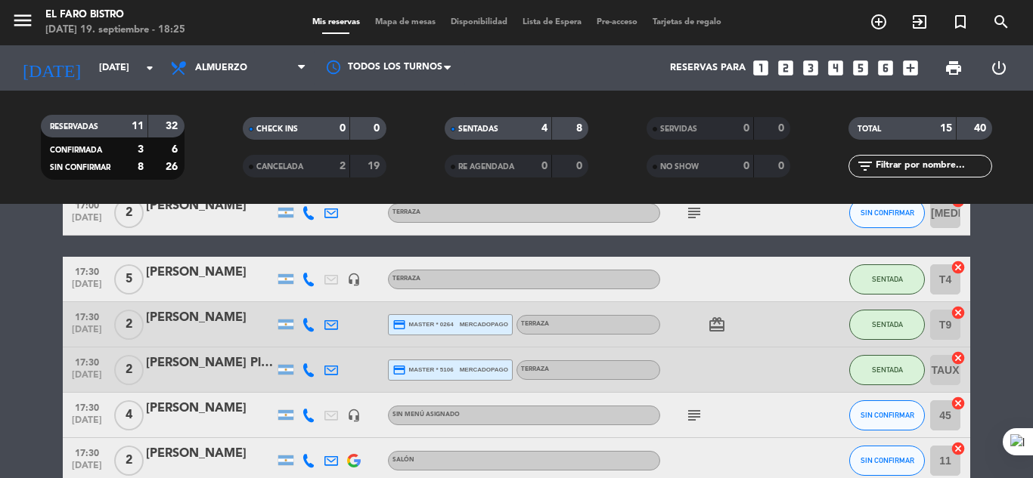
scroll to position [151, 0]
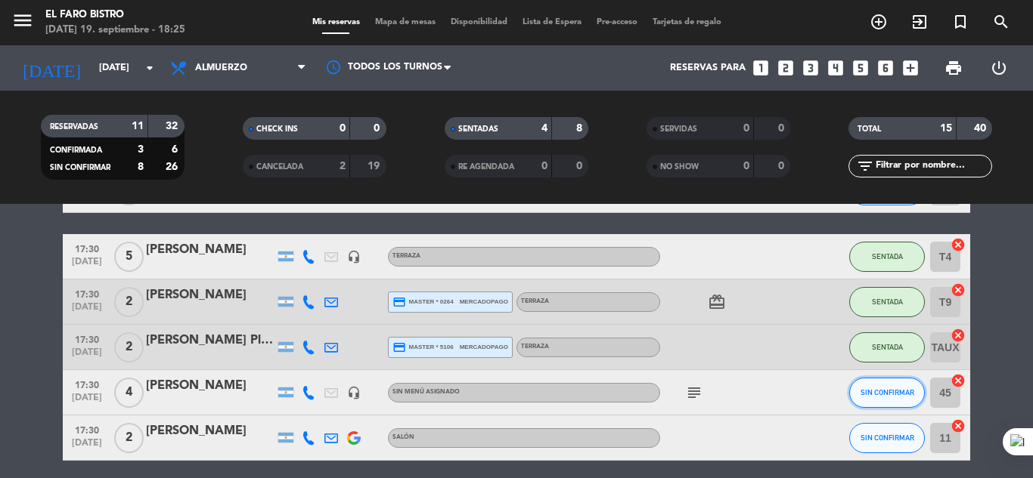
click at [901, 391] on span "SIN CONFIRMAR" at bounding box center [887, 393] width 54 height 8
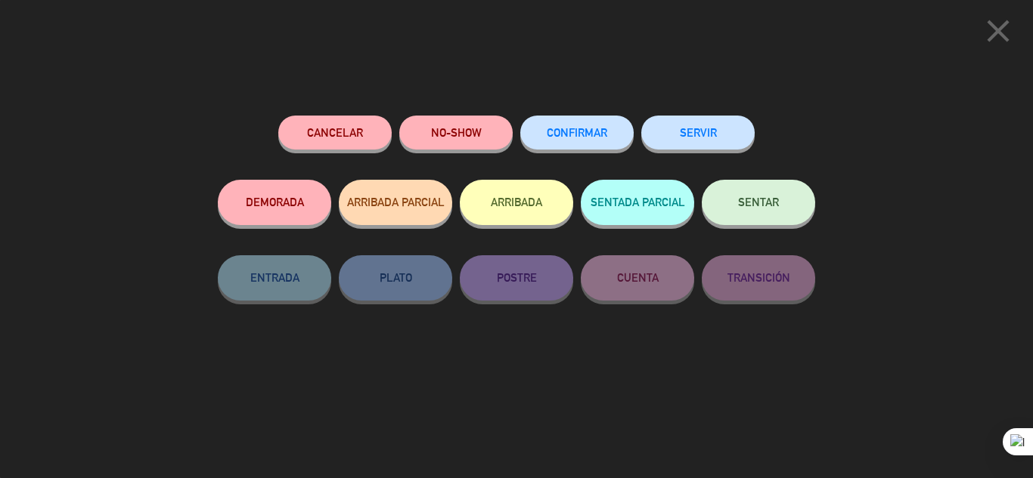
click at [764, 203] on span "SENTAR" at bounding box center [758, 202] width 41 height 13
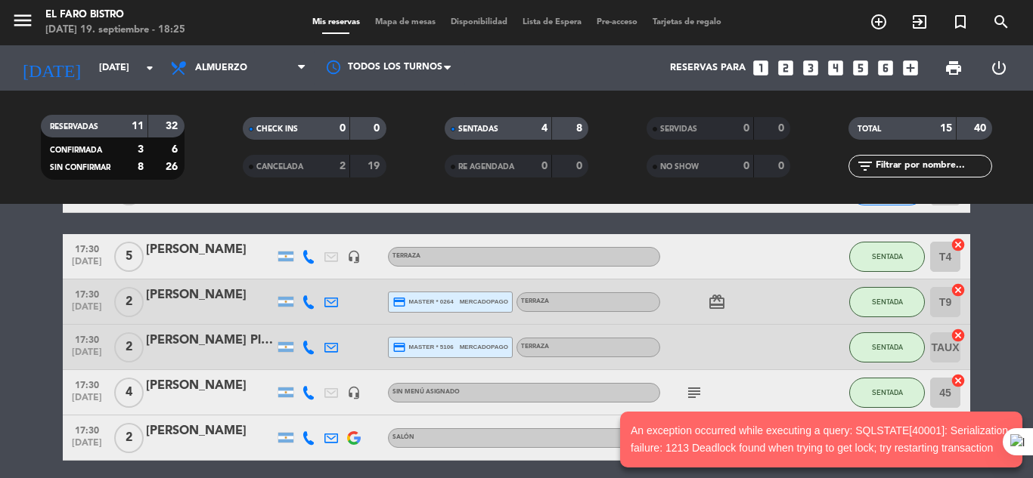
click at [192, 384] on div "[PERSON_NAME]" at bounding box center [210, 386] width 128 height 20
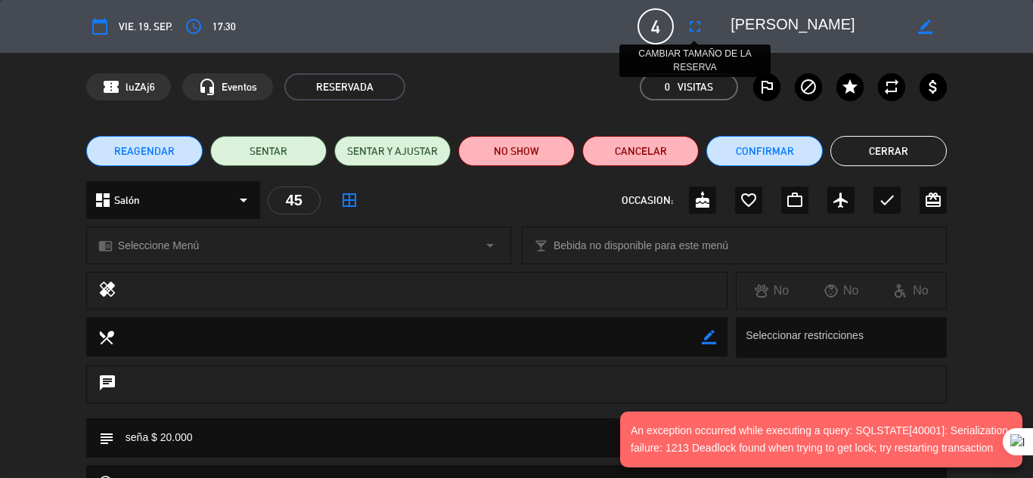
click at [693, 25] on icon "fullscreen" at bounding box center [695, 26] width 18 height 18
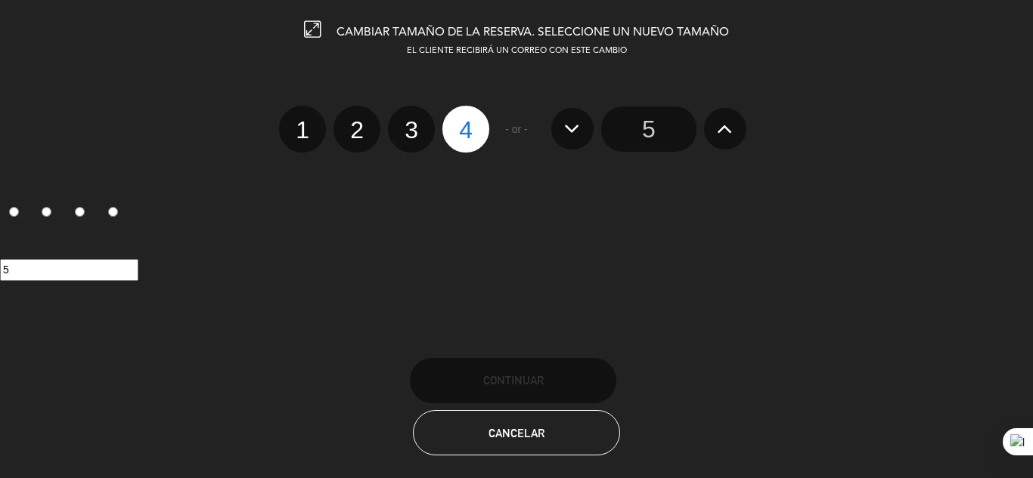
click at [419, 134] on label "3" at bounding box center [411, 129] width 47 height 47
click at [414, 122] on input "3" at bounding box center [409, 117] width 10 height 10
radio input "true"
radio input "false"
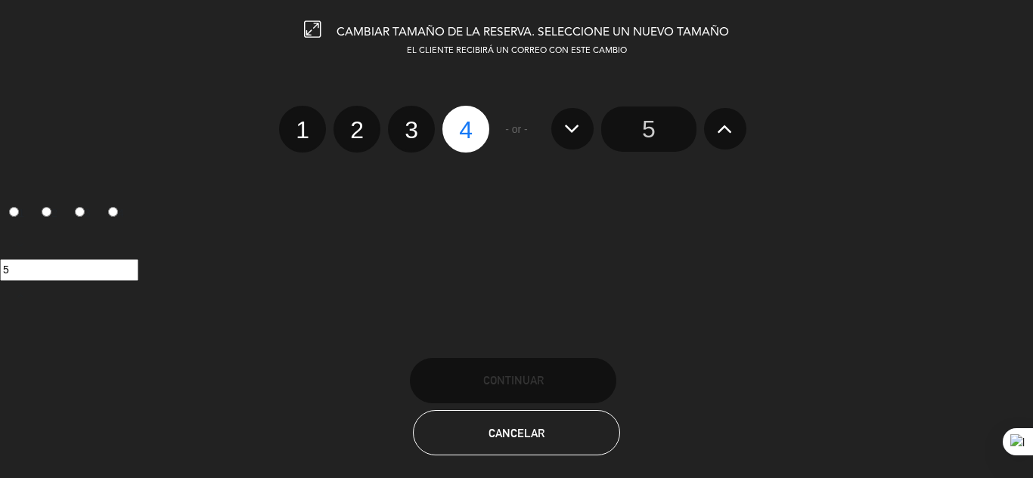
radio input "false"
radio input "true"
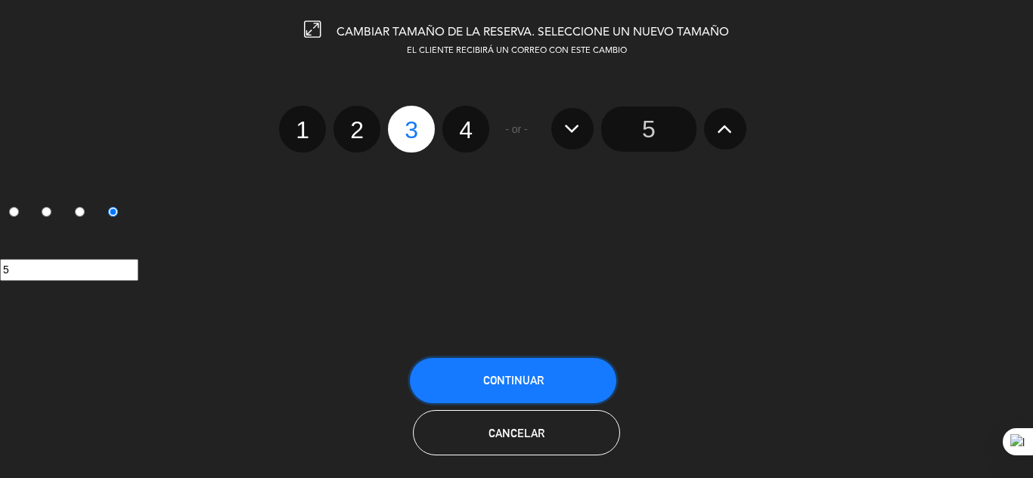
click at [491, 371] on button "Continuar" at bounding box center [513, 380] width 206 height 45
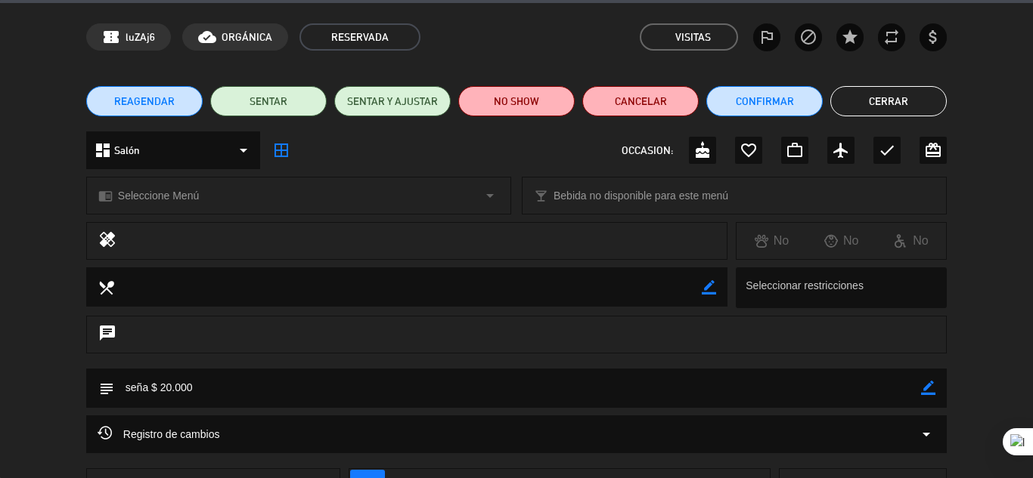
scroll to position [76, 0]
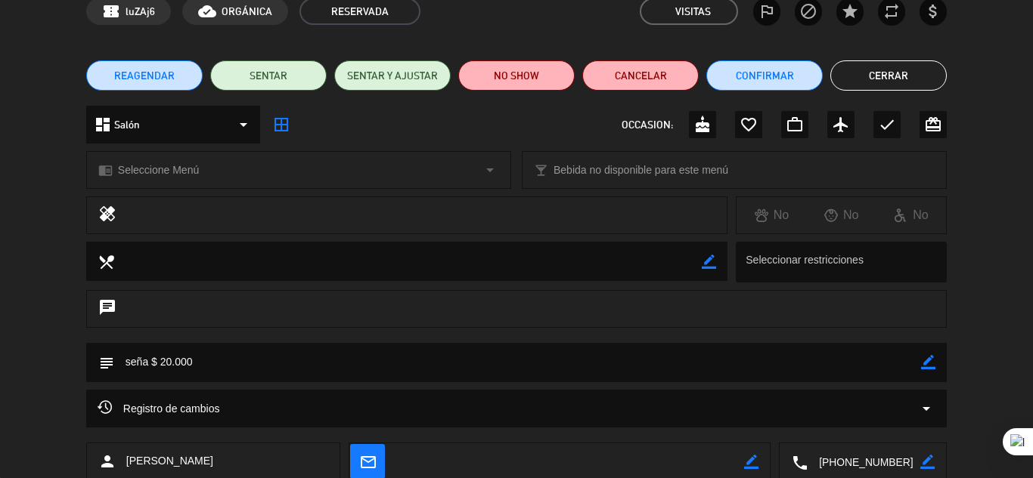
click at [898, 79] on button "Cerrar" at bounding box center [888, 75] width 116 height 30
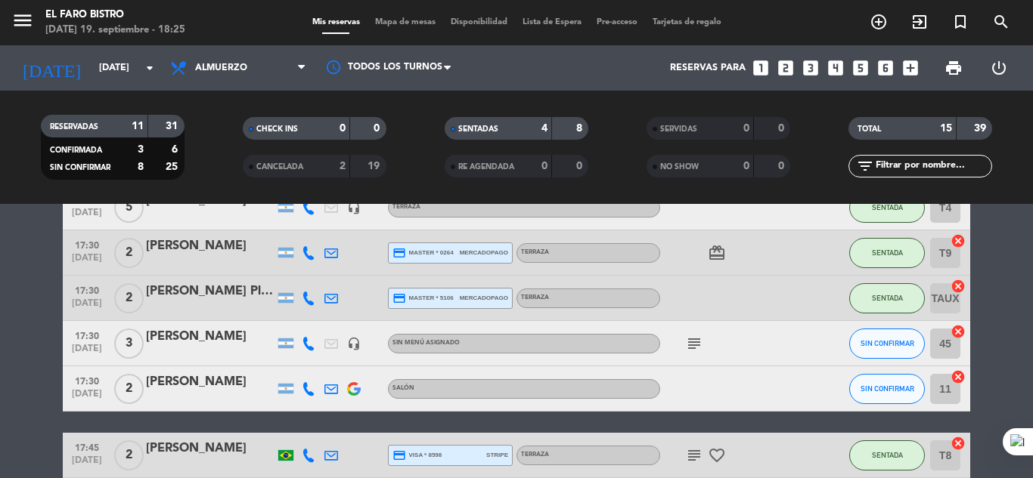
scroll to position [227, 0]
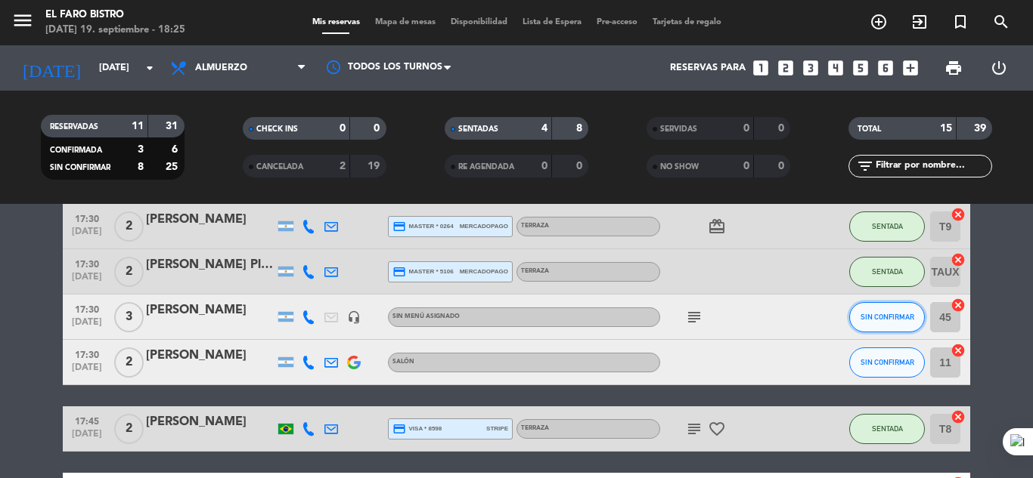
click at [894, 317] on span "SIN CONFIRMAR" at bounding box center [887, 317] width 54 height 8
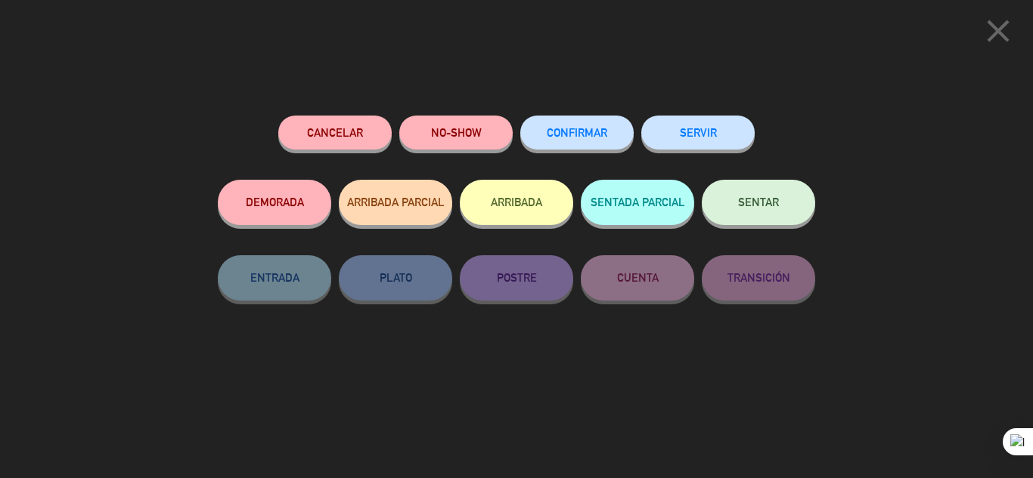
click at [753, 193] on button "SENTAR" at bounding box center [757, 202] width 113 height 45
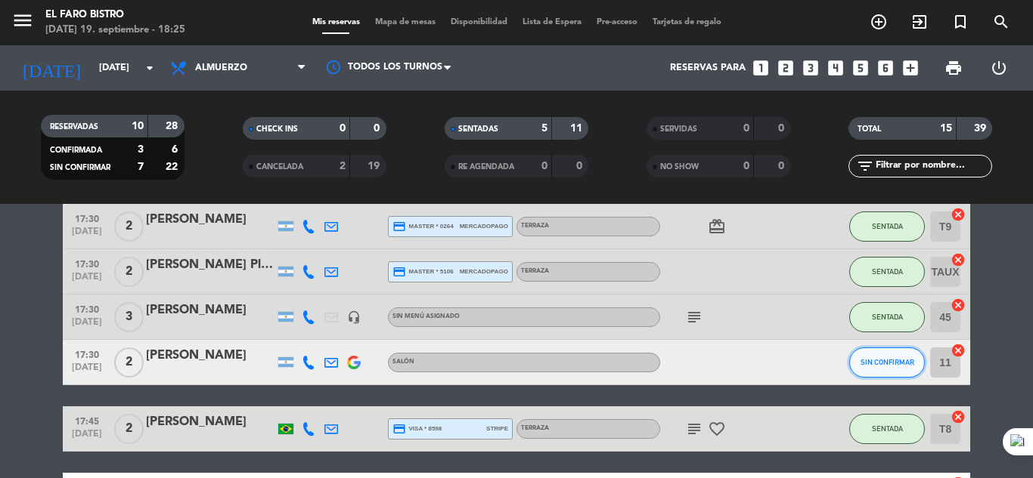
click at [894, 358] on button "SIN CONFIRMAR" at bounding box center [887, 363] width 76 height 30
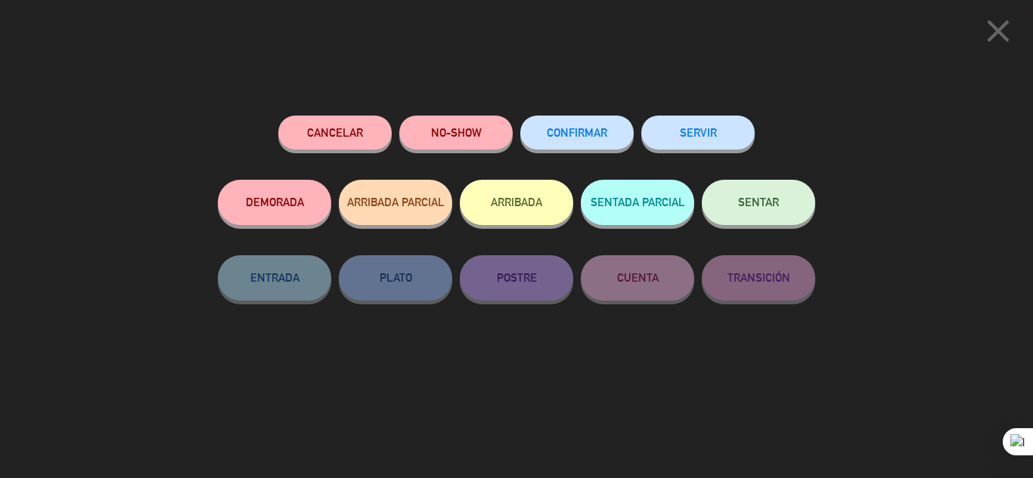
click at [748, 197] on button "SENTAR" at bounding box center [757, 202] width 113 height 45
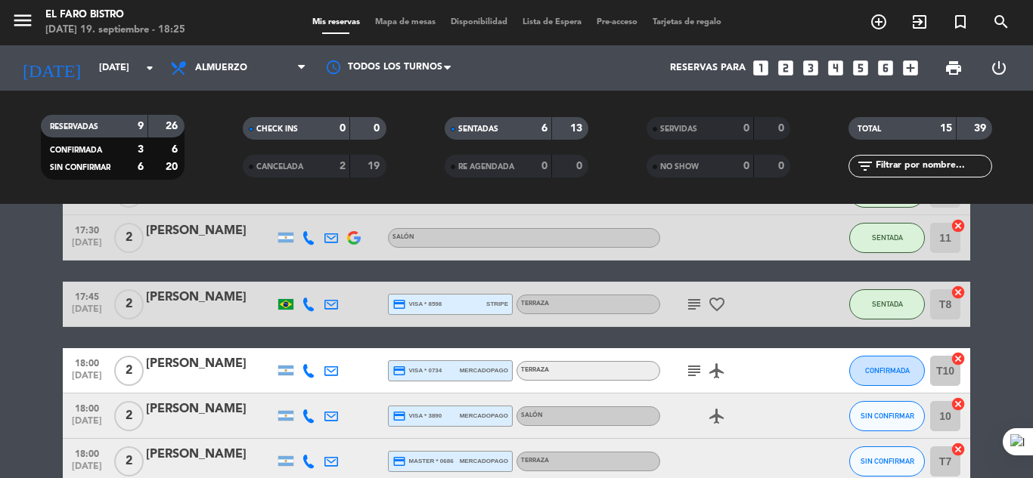
scroll to position [378, 0]
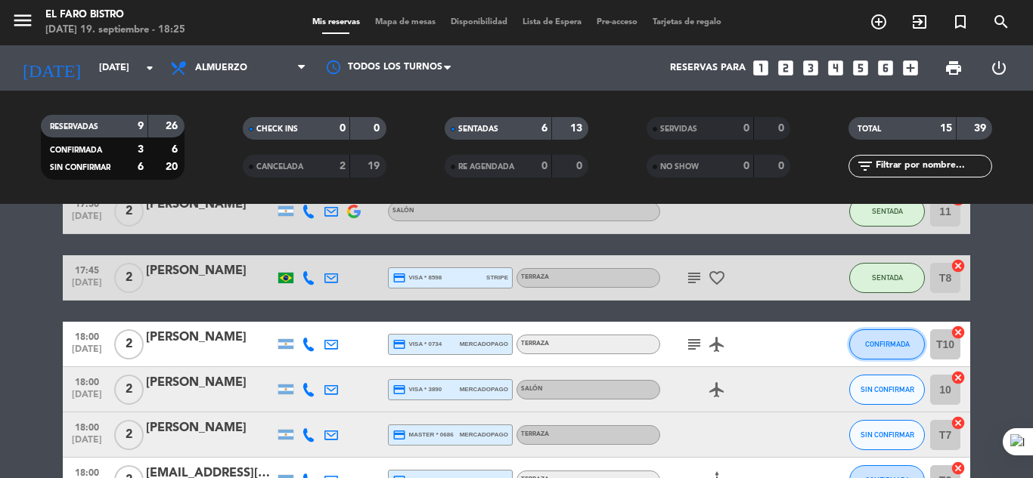
click at [895, 351] on button "CONFIRMADA" at bounding box center [887, 345] width 76 height 30
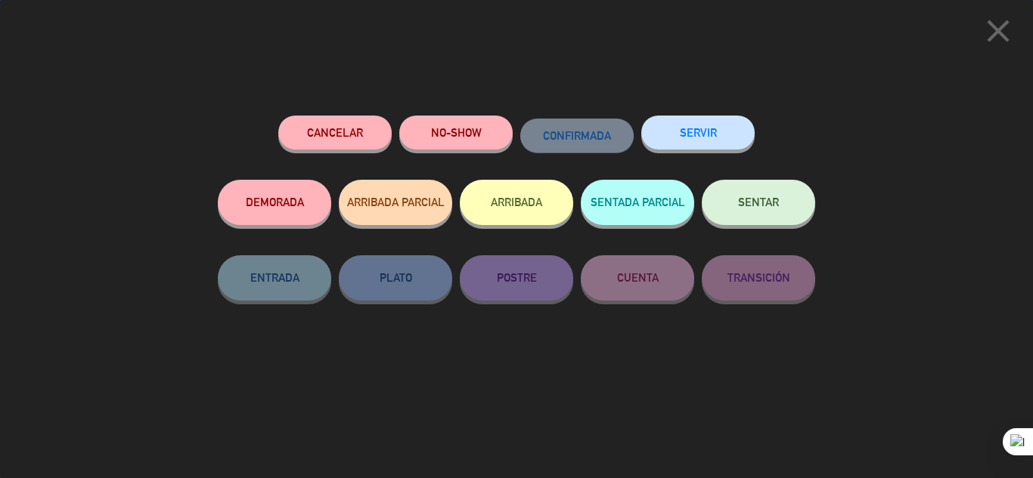
click at [773, 200] on span "SENTAR" at bounding box center [758, 202] width 41 height 13
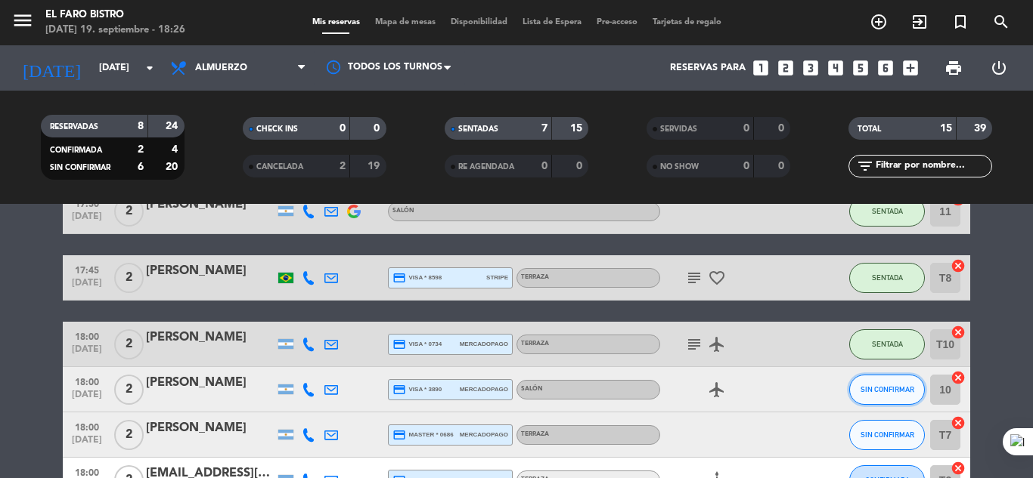
click at [887, 389] on span "SIN CONFIRMAR" at bounding box center [887, 389] width 54 height 8
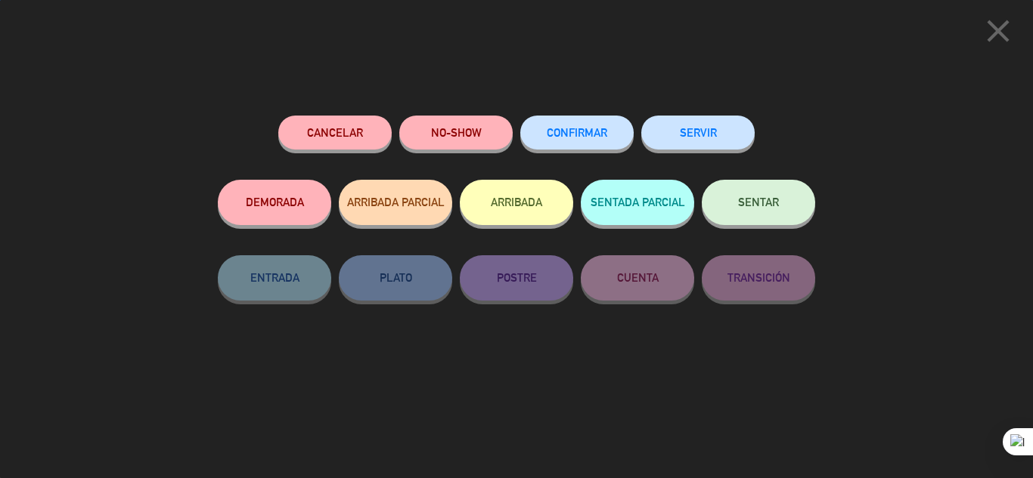
click at [757, 201] on span "SENTAR" at bounding box center [758, 202] width 41 height 13
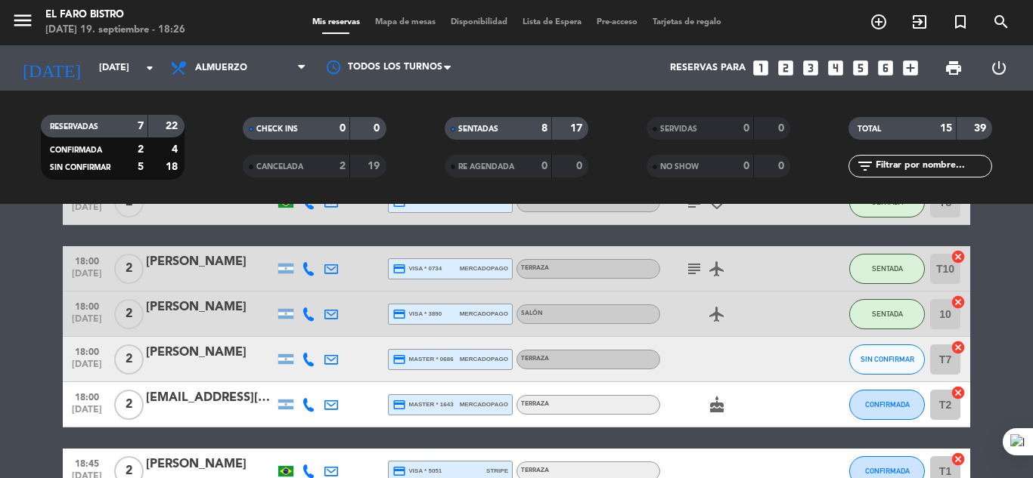
scroll to position [529, 0]
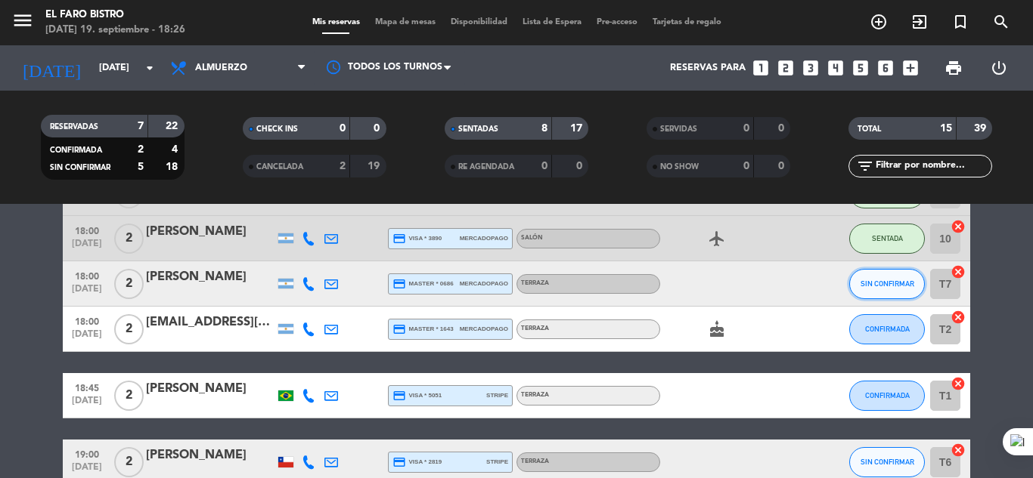
click at [881, 279] on button "SIN CONFIRMAR" at bounding box center [887, 284] width 76 height 30
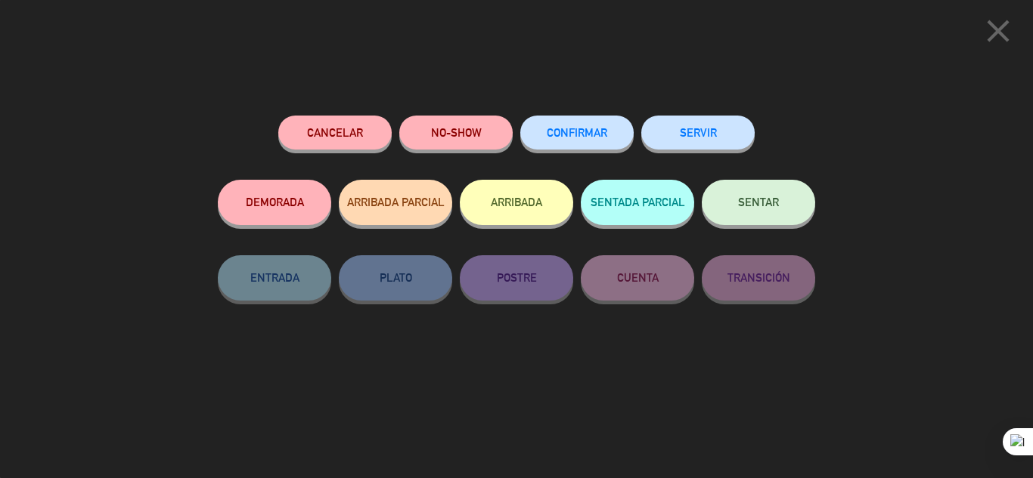
click at [779, 200] on button "SENTAR" at bounding box center [757, 202] width 113 height 45
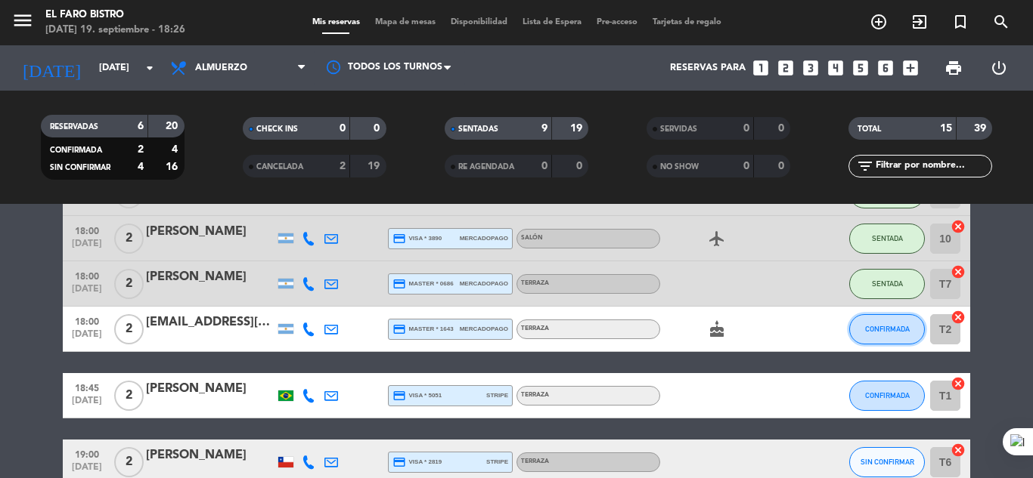
click at [878, 330] on span "CONFIRMADA" at bounding box center [887, 329] width 45 height 8
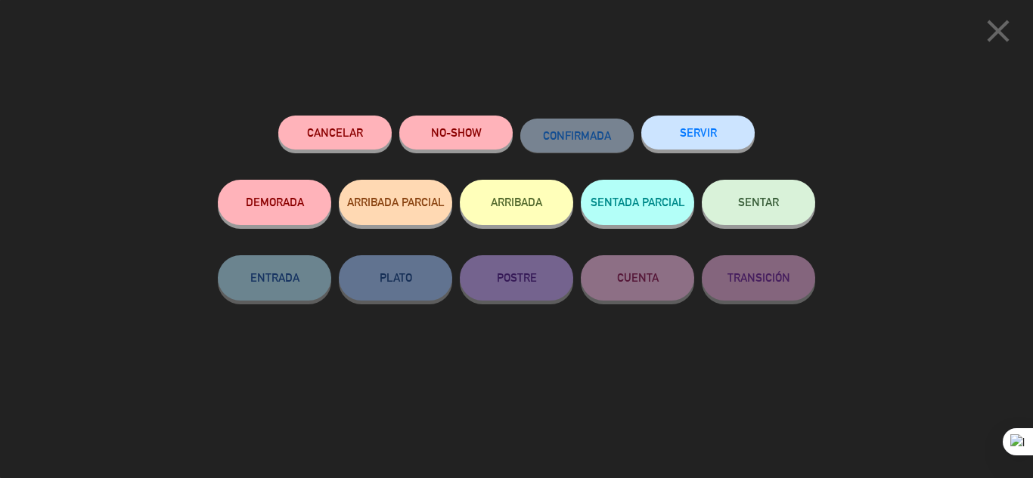
click at [782, 202] on button "SENTAR" at bounding box center [757, 202] width 113 height 45
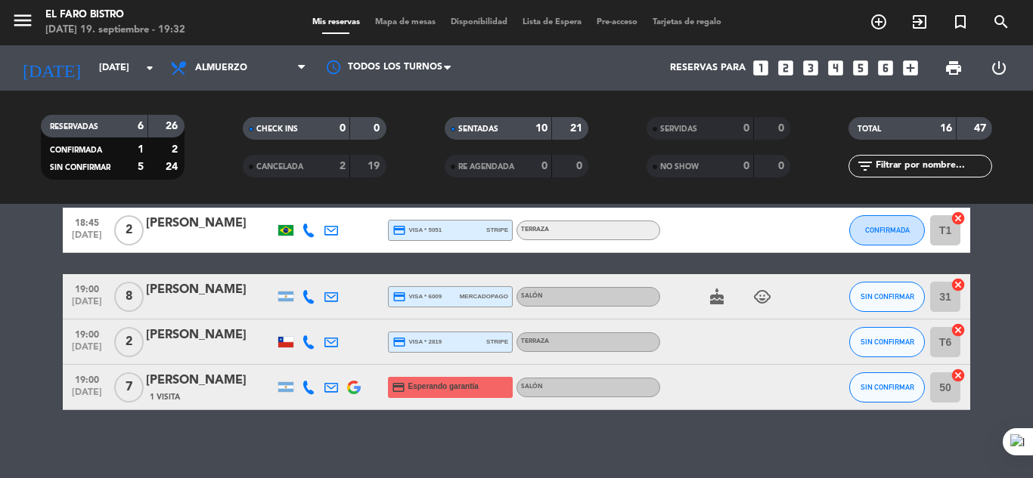
scroll to position [702, 0]
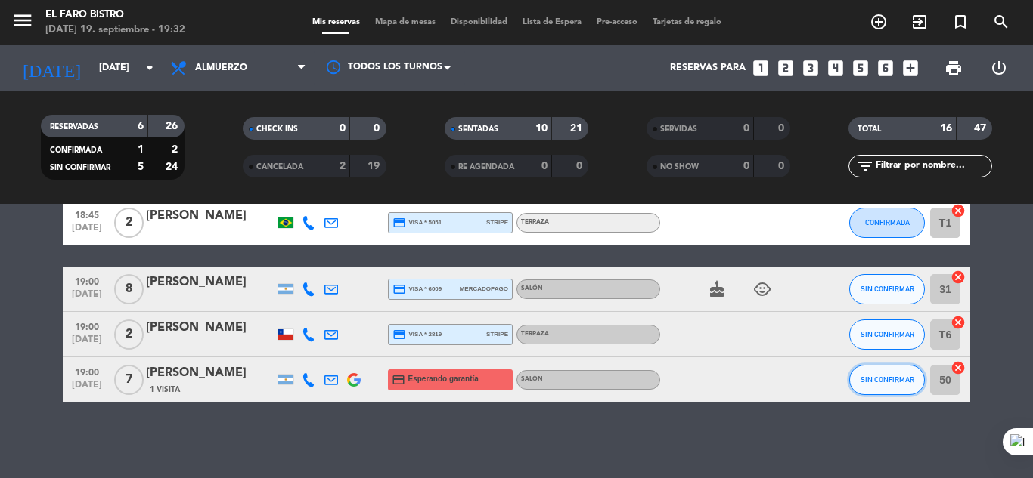
click at [871, 378] on span "SIN CONFIRMAR" at bounding box center [887, 380] width 54 height 8
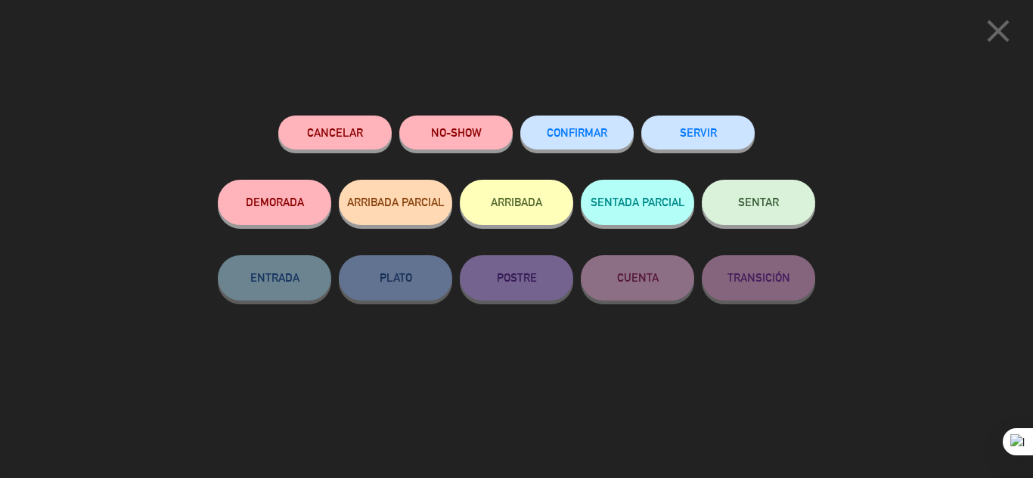
click at [493, 125] on button "NO-SHOW" at bounding box center [455, 133] width 113 height 34
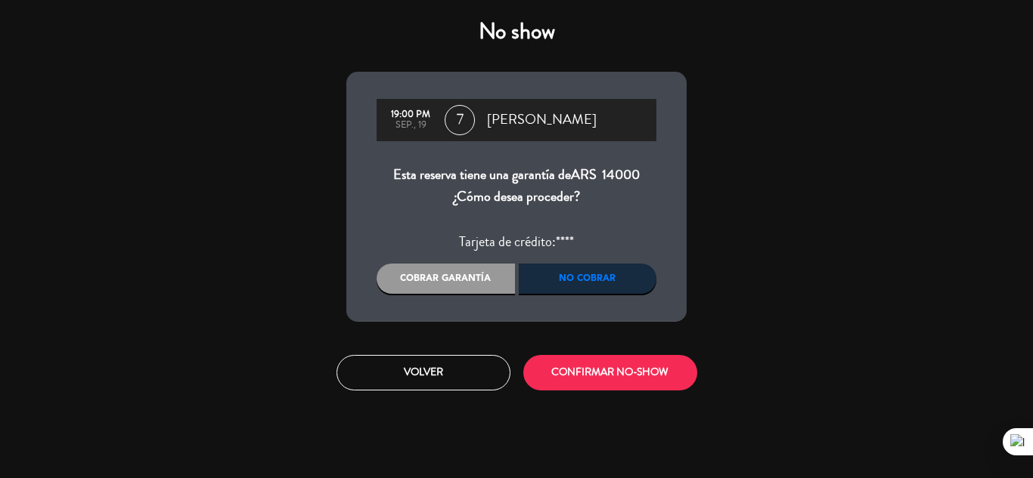
click at [468, 277] on div "Cobrar garantía" at bounding box center [445, 279] width 138 height 30
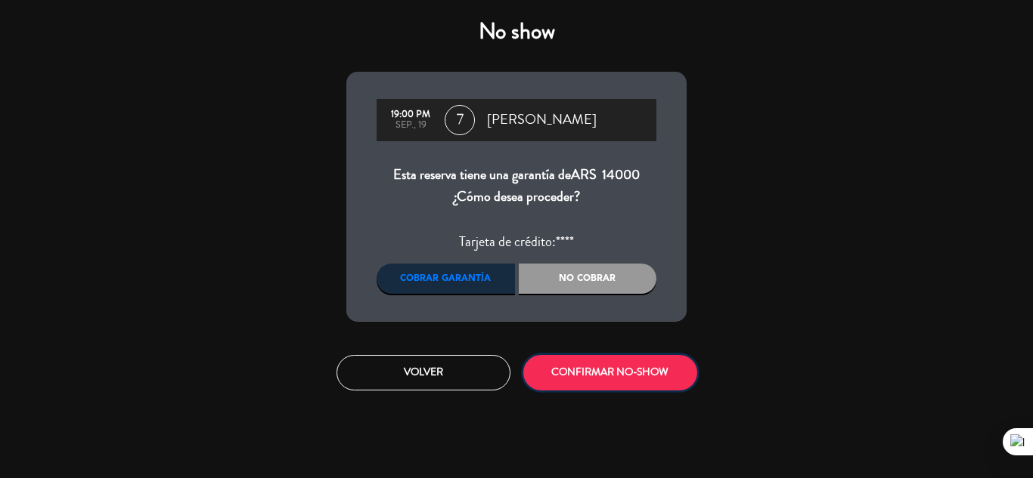
click at [591, 368] on button "CONFIRMAR NO-SHOW" at bounding box center [610, 373] width 174 height 36
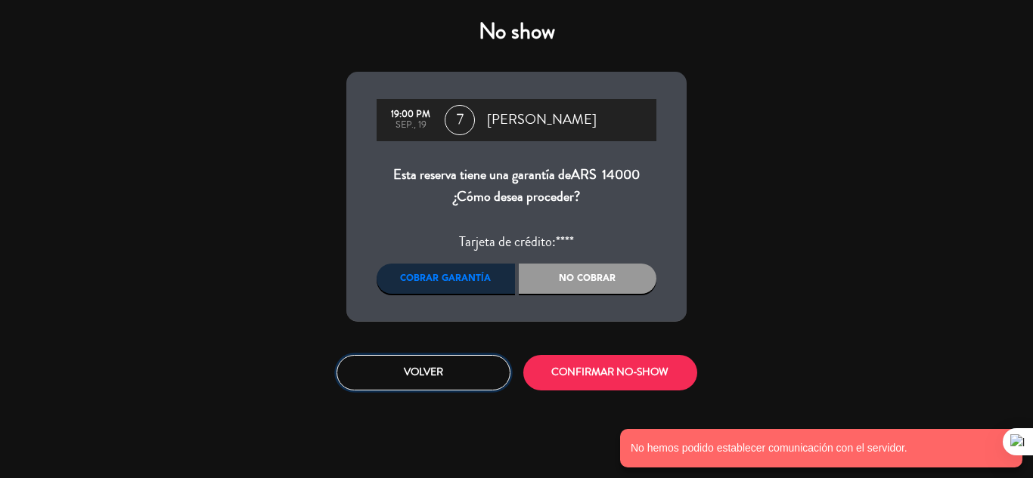
click at [467, 367] on button "Volver" at bounding box center [423, 373] width 174 height 36
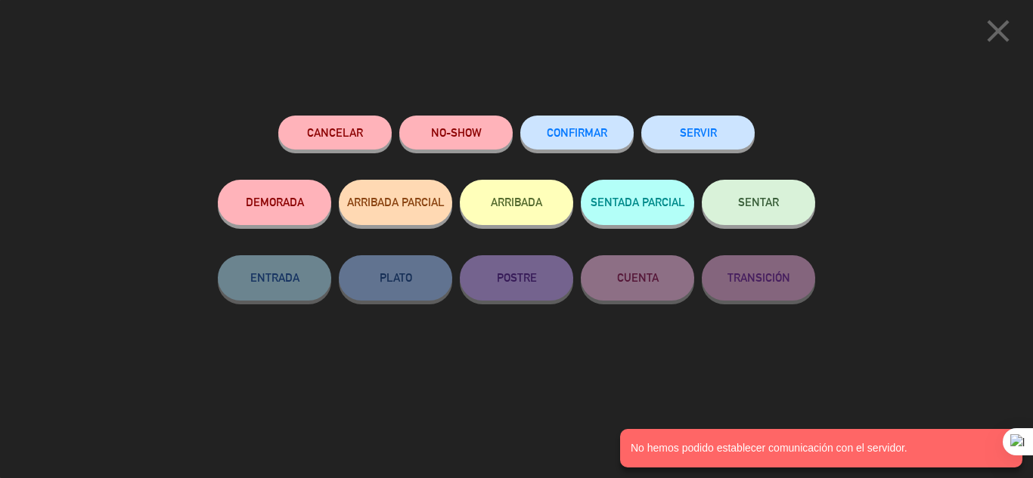
click at [1004, 26] on icon "close" at bounding box center [998, 31] width 38 height 38
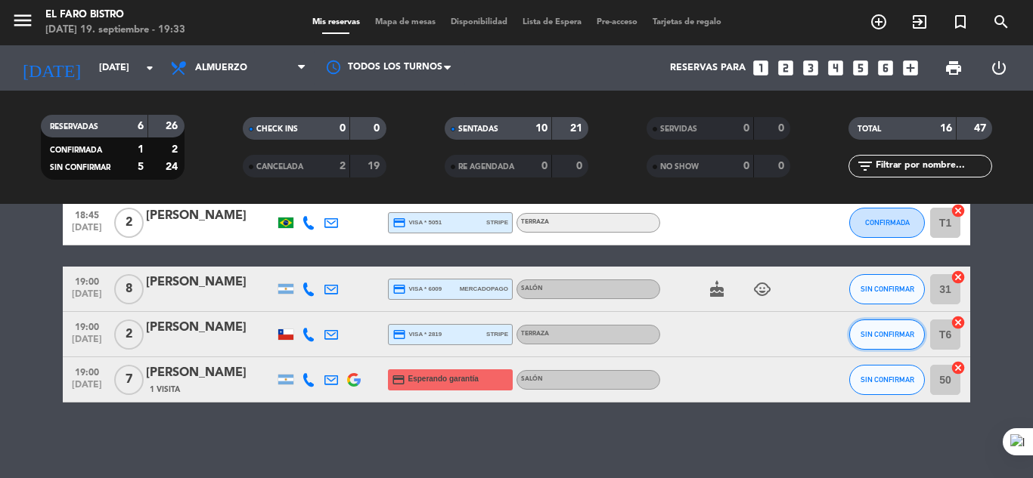
click at [878, 330] on span "SIN CONFIRMAR" at bounding box center [887, 334] width 54 height 8
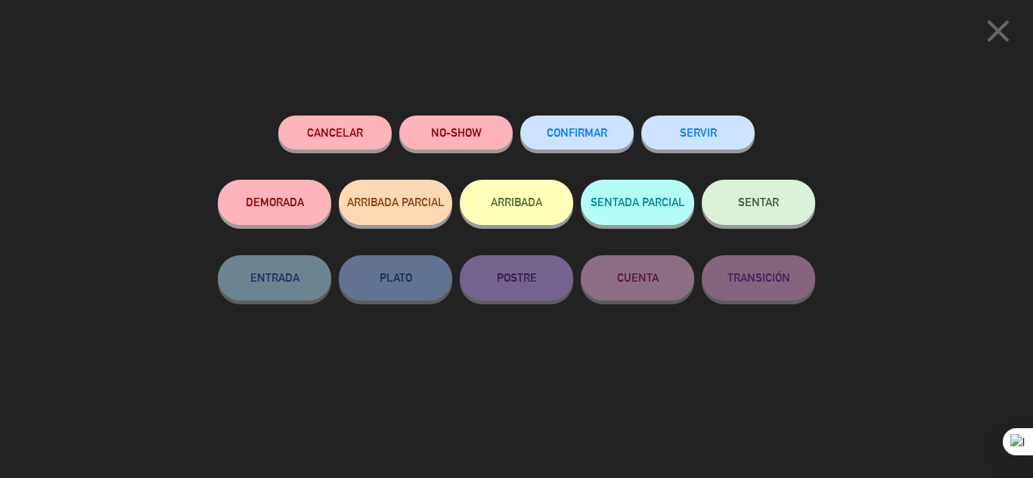
click at [705, 132] on button "SERVIR" at bounding box center [697, 133] width 113 height 34
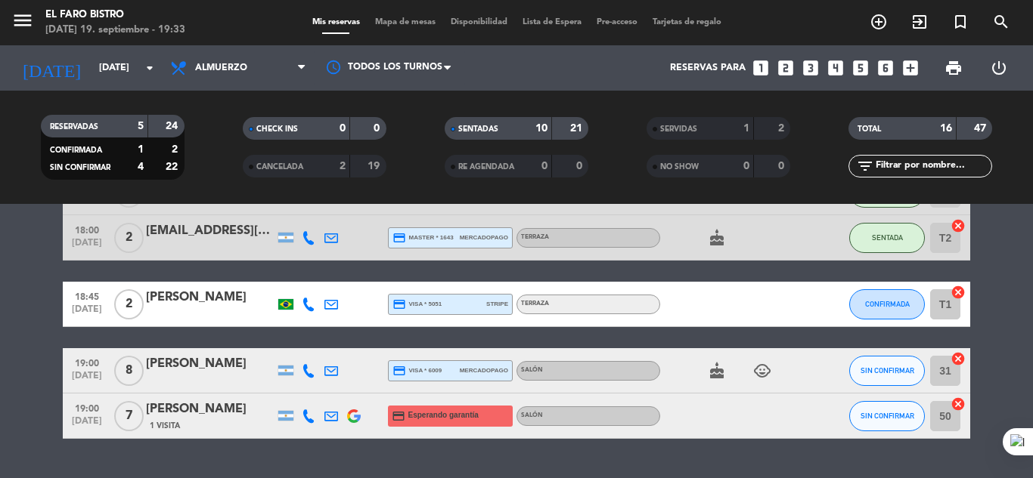
scroll to position [657, 0]
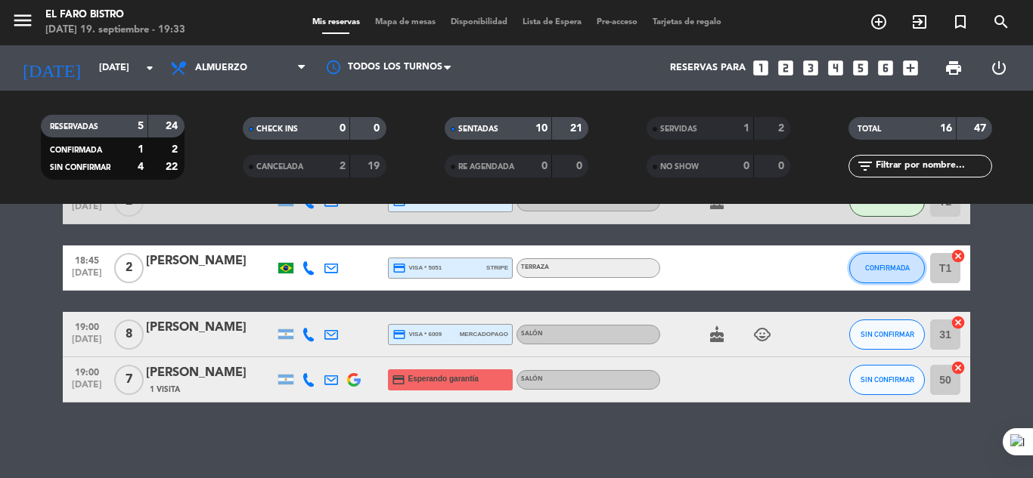
click at [881, 261] on button "CONFIRMADA" at bounding box center [887, 268] width 76 height 30
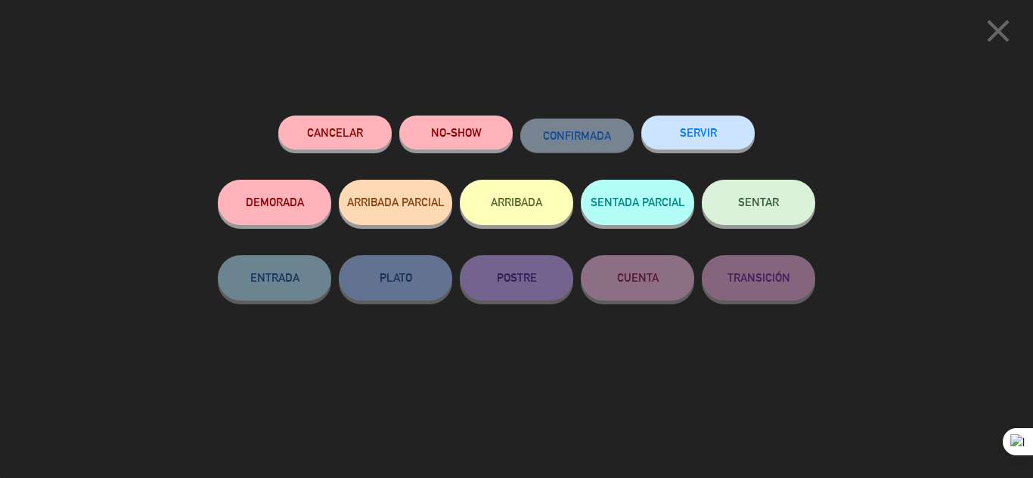
click at [463, 136] on button "NO-SHOW" at bounding box center [455, 133] width 113 height 34
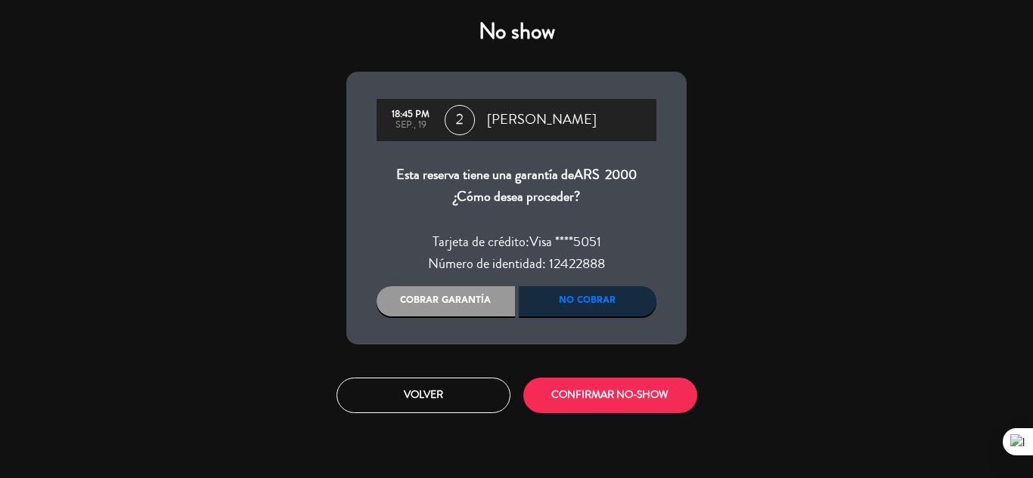
click at [493, 301] on div "Cobrar garantía" at bounding box center [445, 301] width 138 height 30
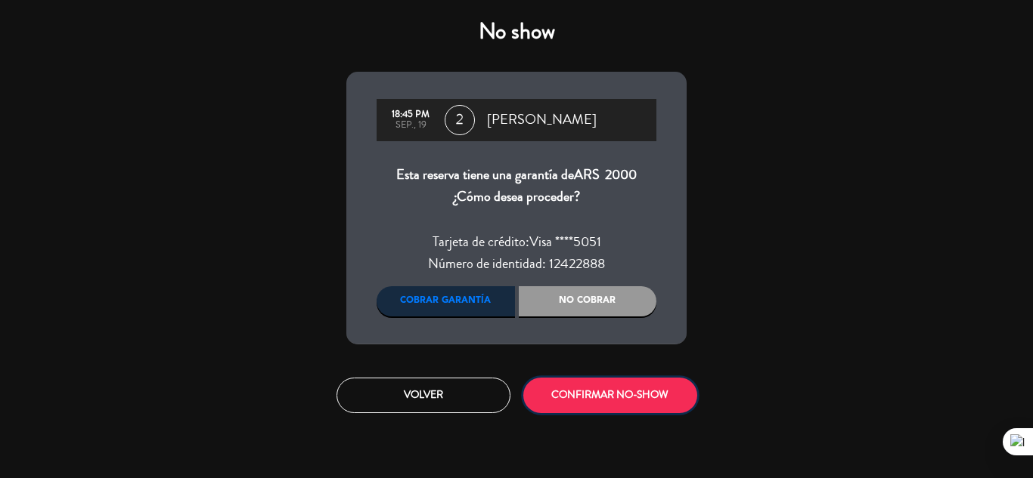
click at [595, 389] on button "CONFIRMAR NO-SHOW" at bounding box center [610, 396] width 174 height 36
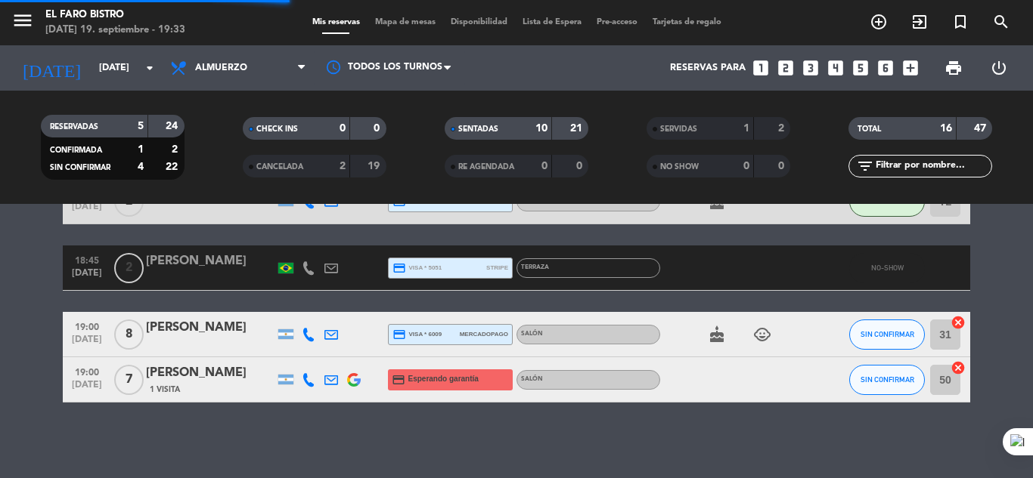
scroll to position [590, 0]
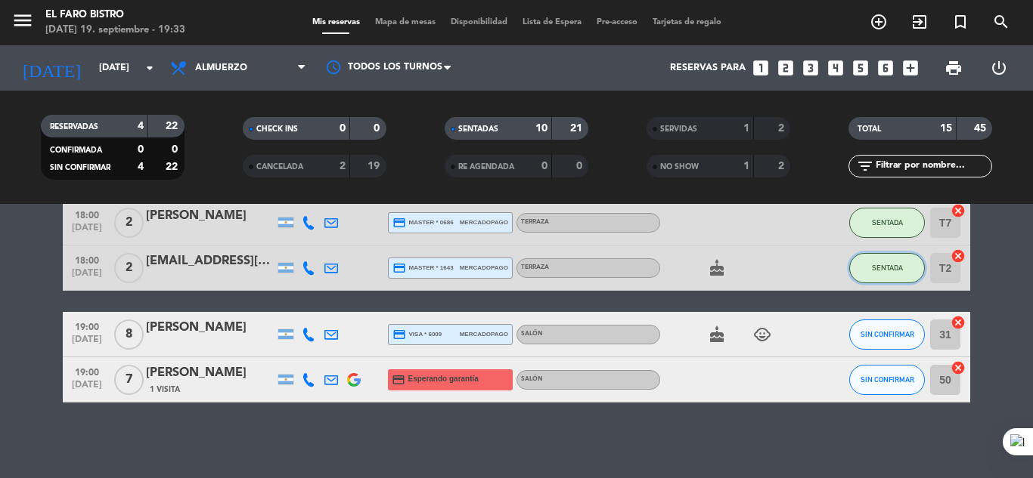
click at [880, 260] on button "SENTADA" at bounding box center [887, 268] width 76 height 30
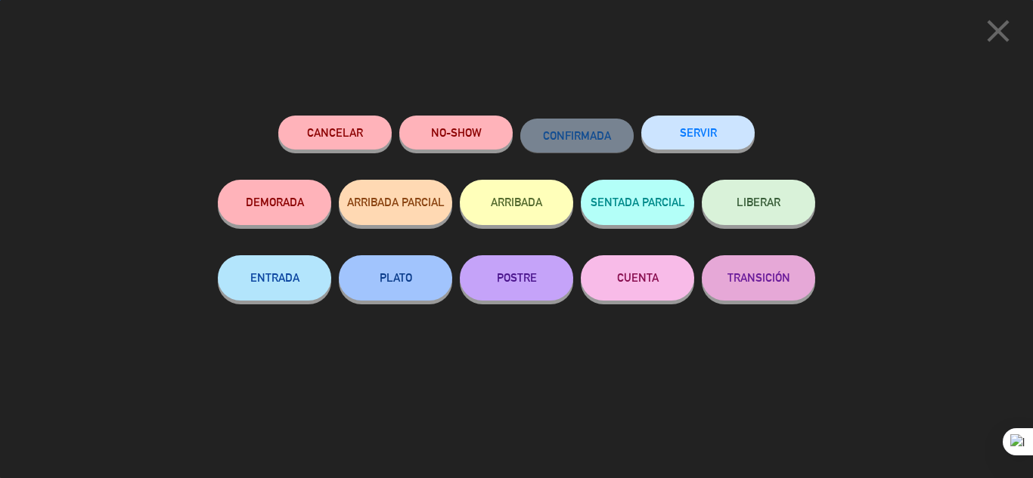
click at [717, 137] on button "SERVIR" at bounding box center [697, 133] width 113 height 34
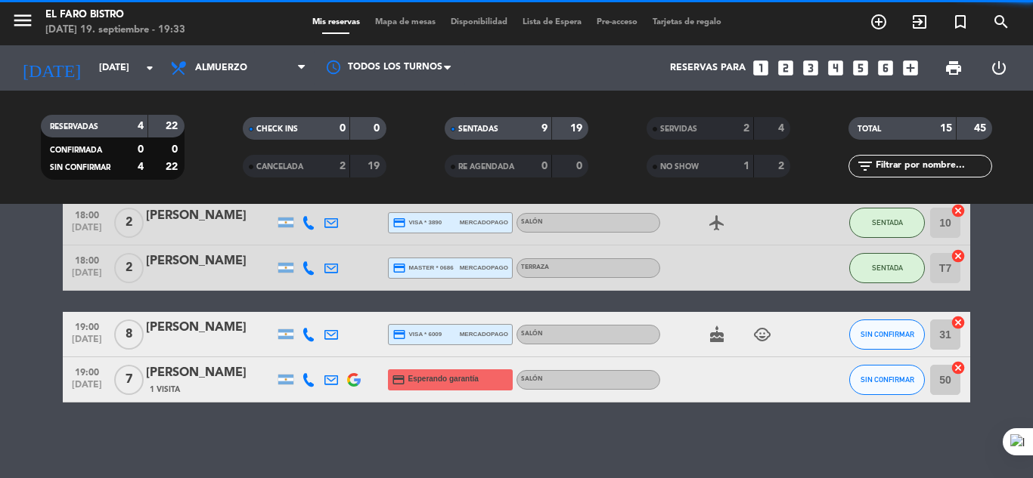
scroll to position [545, 0]
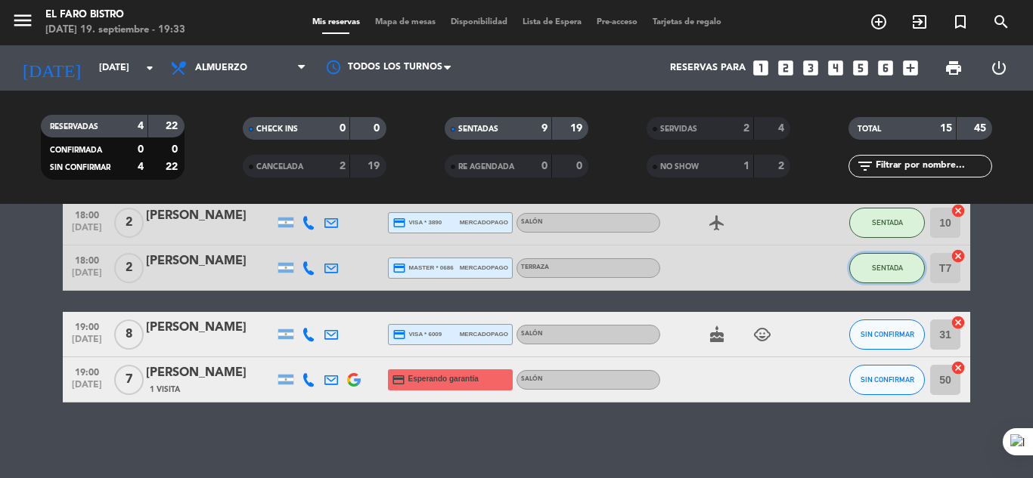
click at [883, 267] on span "SENTADA" at bounding box center [887, 268] width 31 height 8
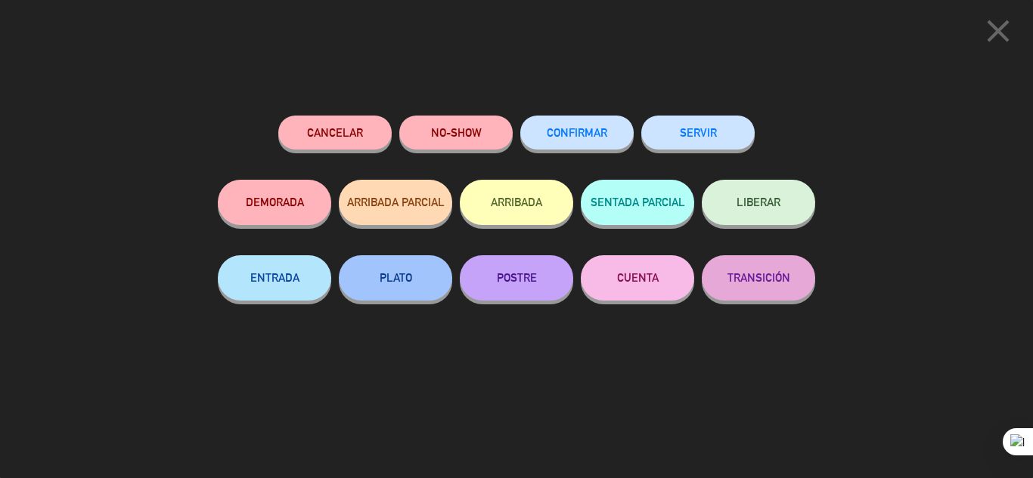
click at [700, 133] on button "SERVIR" at bounding box center [697, 133] width 113 height 34
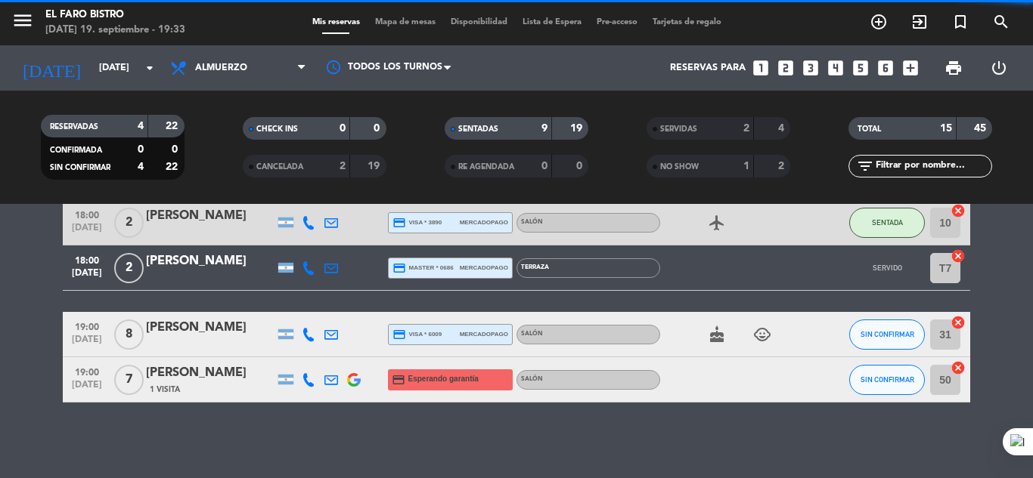
scroll to position [500, 0]
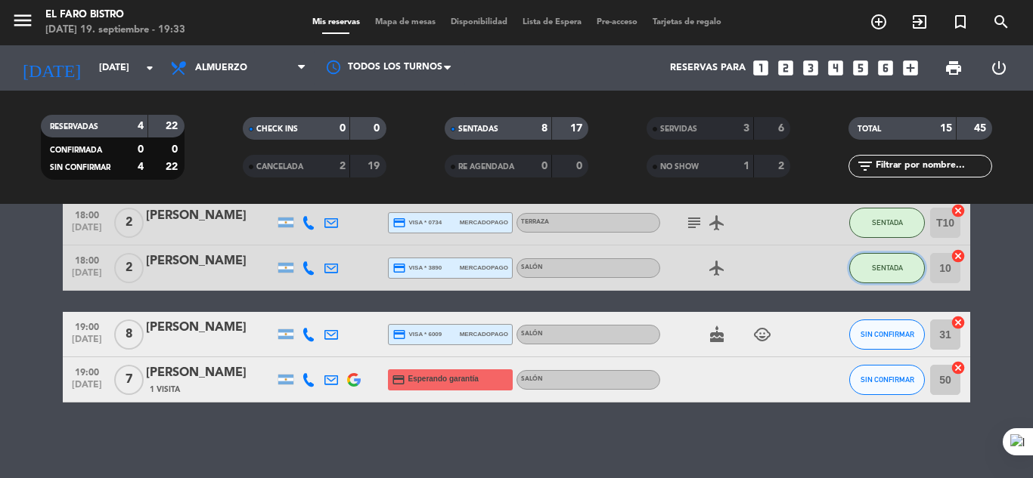
click at [884, 268] on span "SENTADA" at bounding box center [887, 268] width 31 height 8
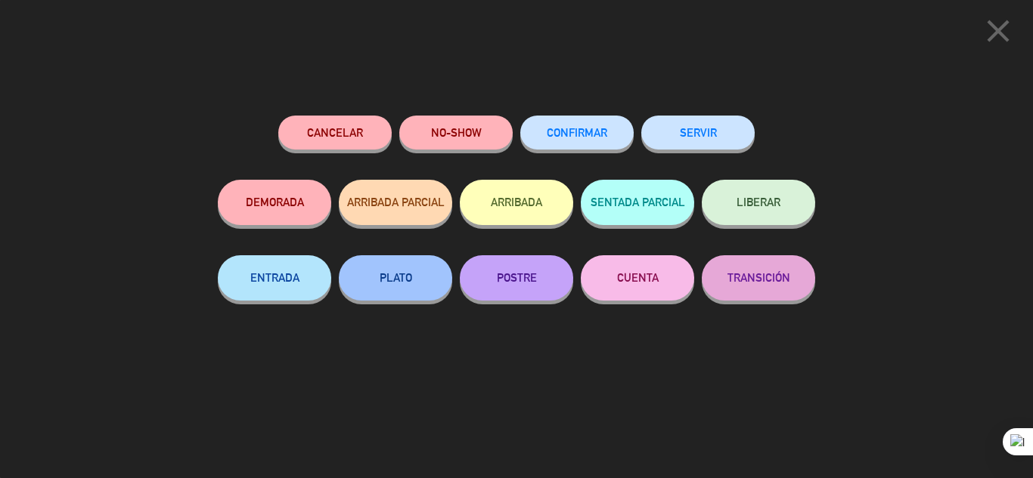
click at [712, 139] on button "SERVIR" at bounding box center [697, 133] width 113 height 34
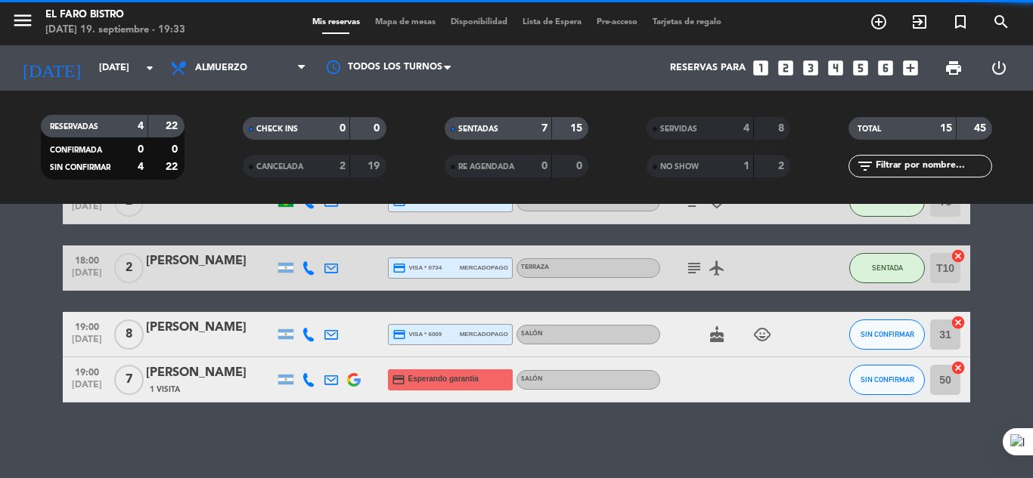
scroll to position [454, 0]
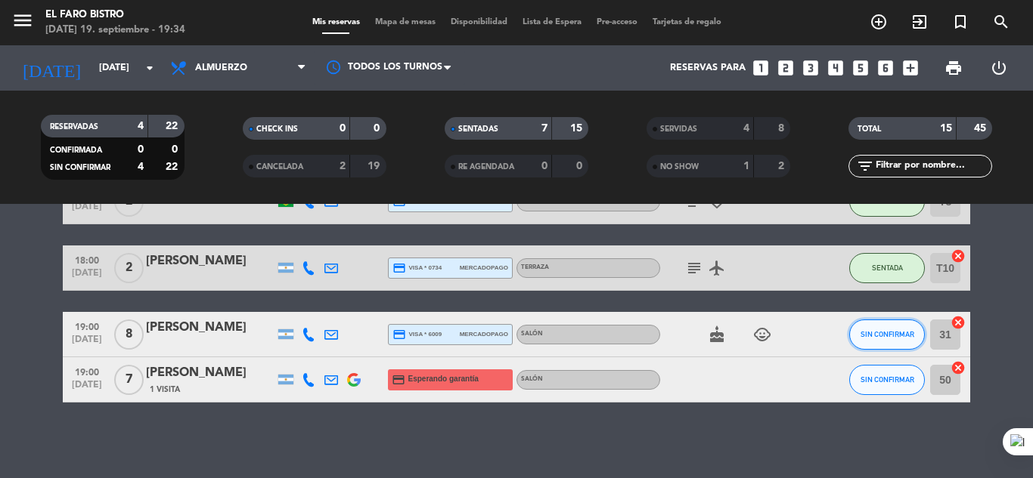
click at [887, 330] on button "SIN CONFIRMAR" at bounding box center [887, 335] width 76 height 30
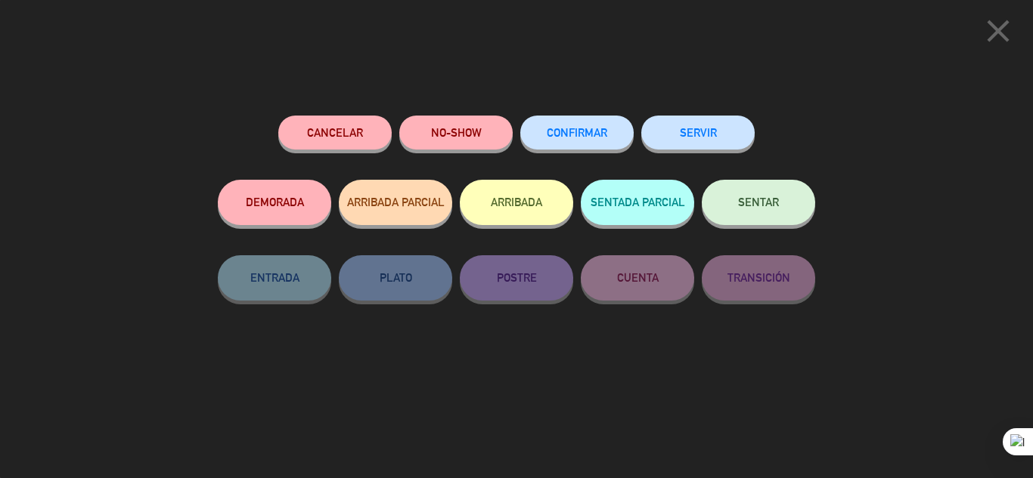
click at [685, 130] on button "SERVIR" at bounding box center [697, 133] width 113 height 34
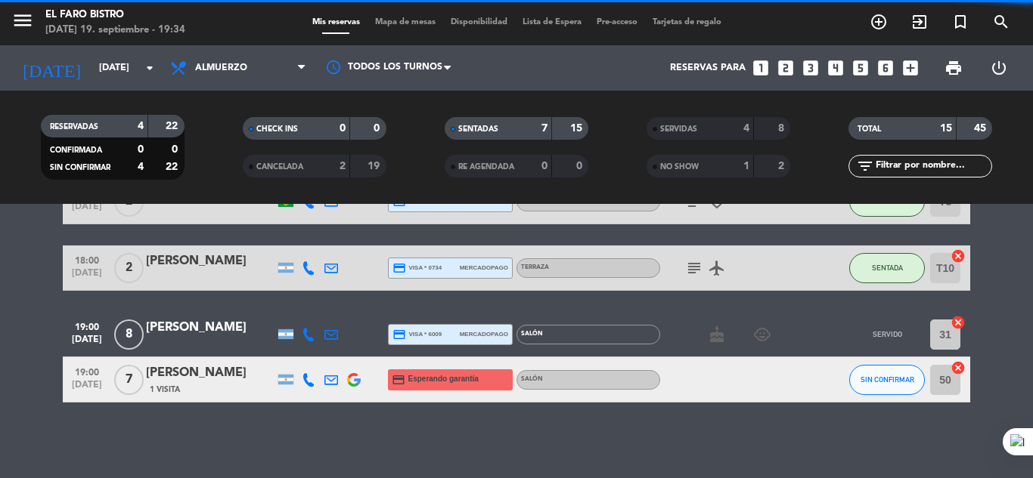
scroll to position [409, 0]
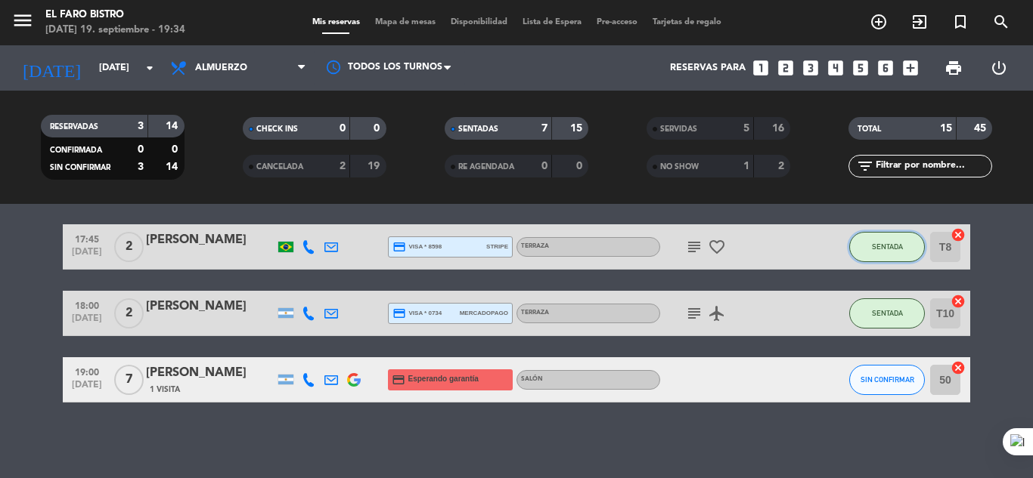
click at [879, 241] on button "SENTADA" at bounding box center [887, 247] width 76 height 30
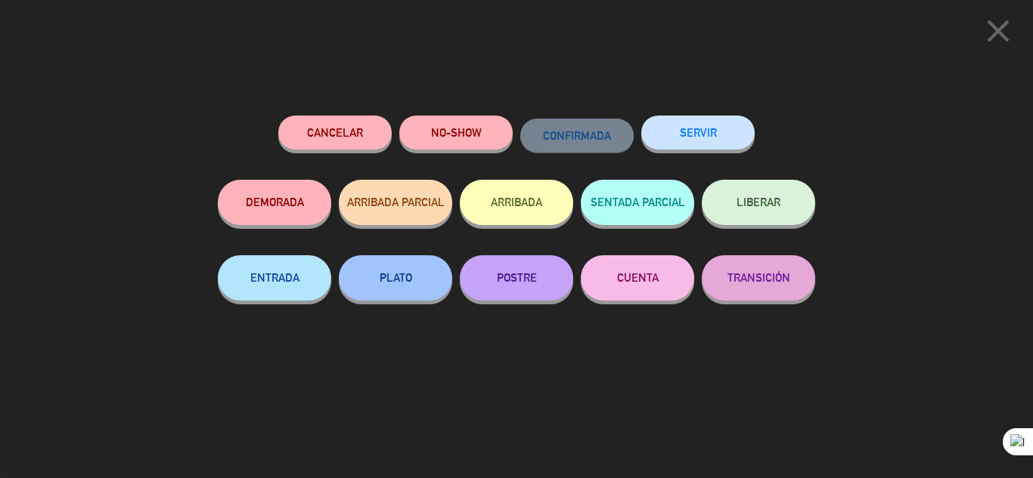
click at [712, 132] on button "SERVIR" at bounding box center [697, 133] width 113 height 34
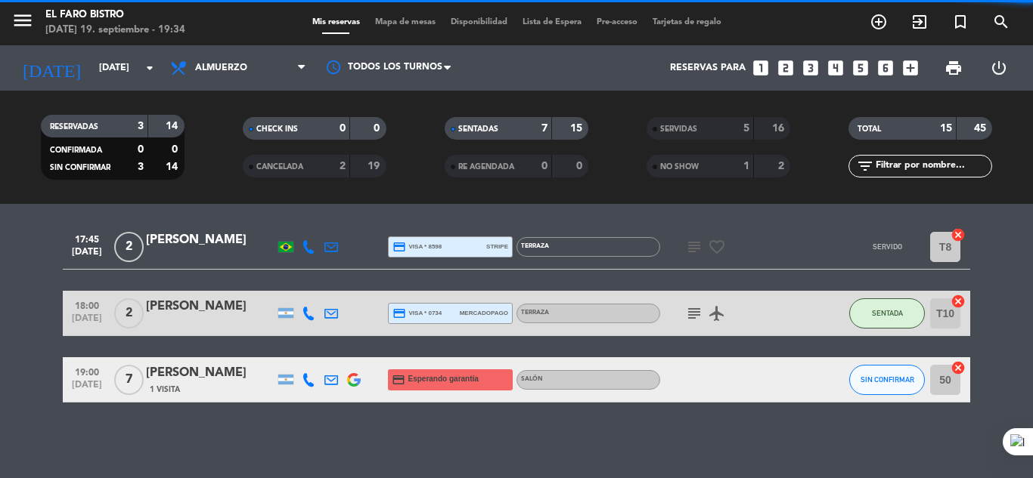
scroll to position [342, 0]
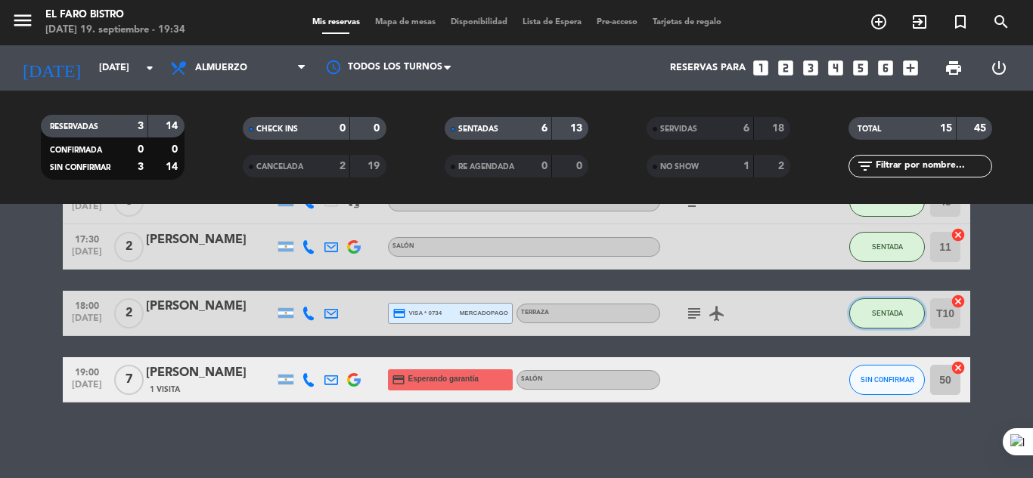
click at [887, 312] on span "SENTADA" at bounding box center [887, 313] width 31 height 8
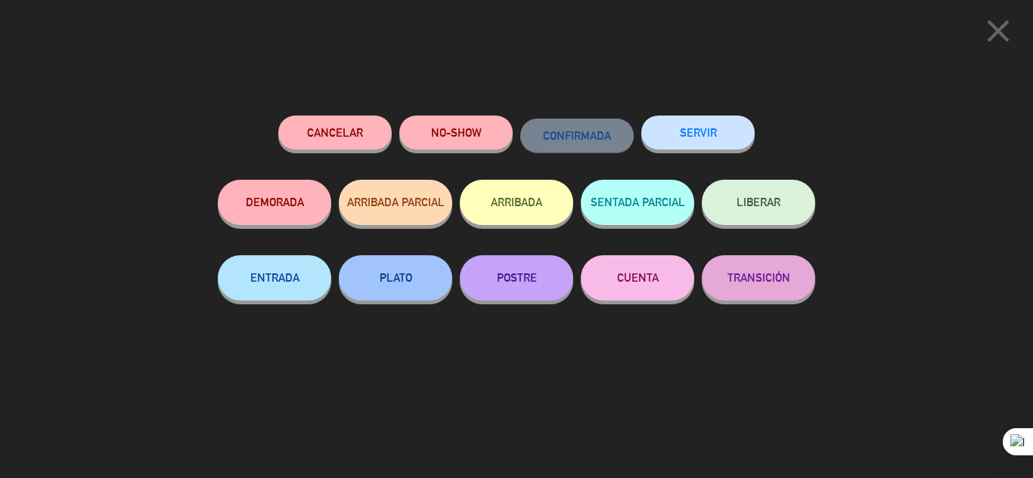
click at [689, 122] on button "SERVIR" at bounding box center [697, 133] width 113 height 34
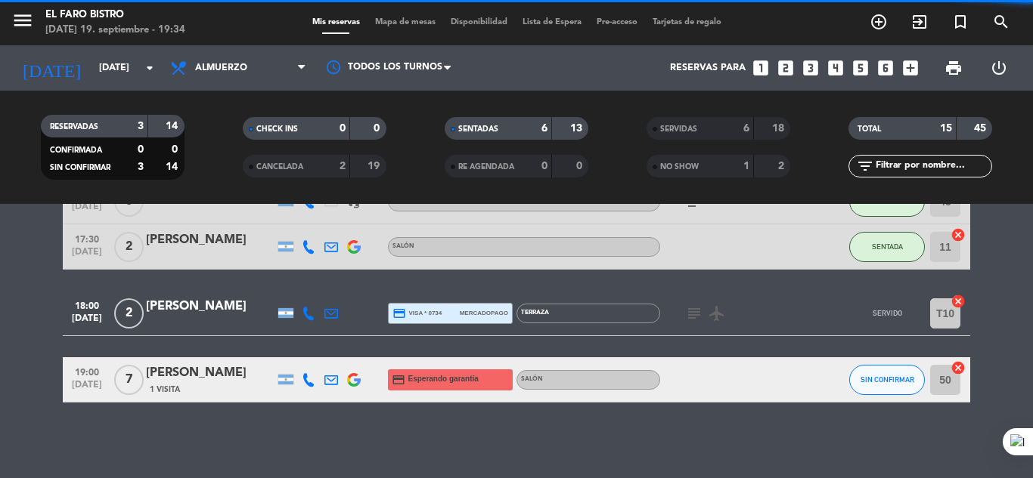
scroll to position [276, 0]
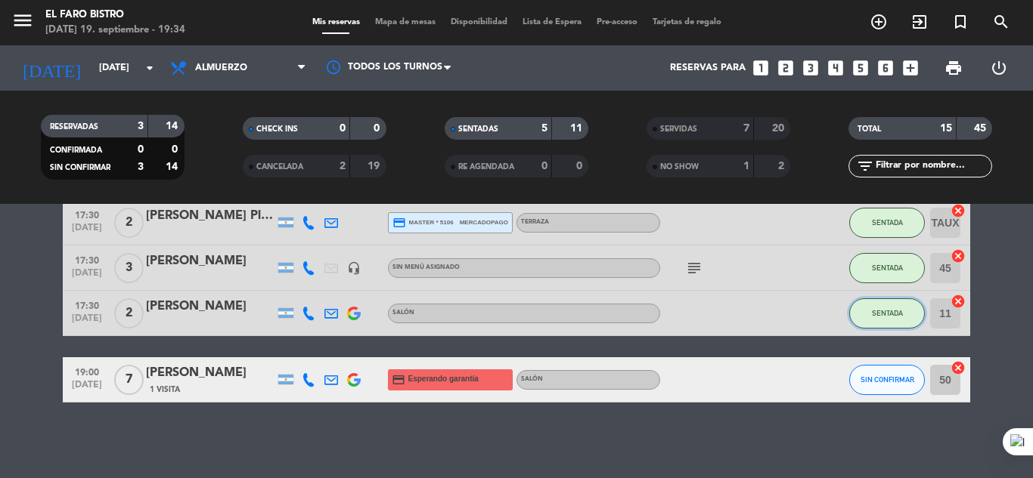
click at [892, 308] on button "SENTADA" at bounding box center [887, 314] width 76 height 30
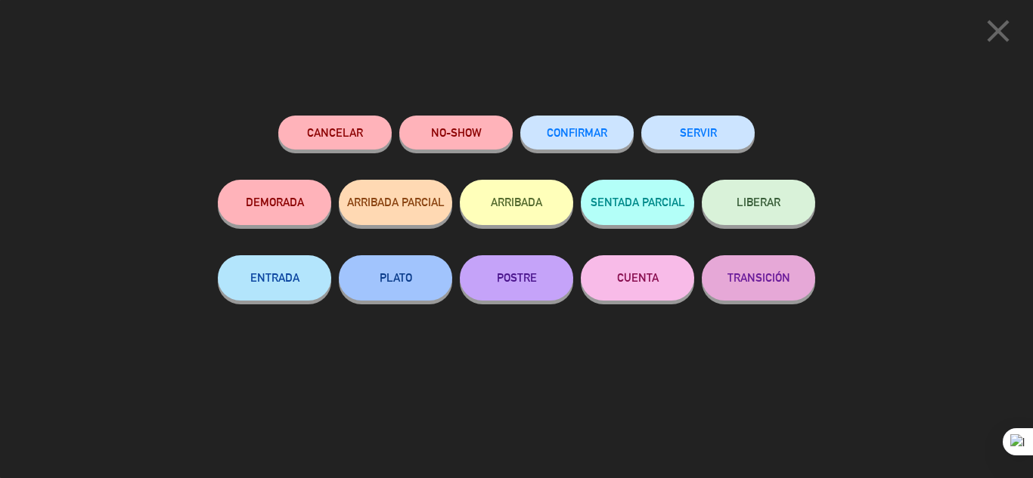
click at [687, 127] on button "SERVIR" at bounding box center [697, 133] width 113 height 34
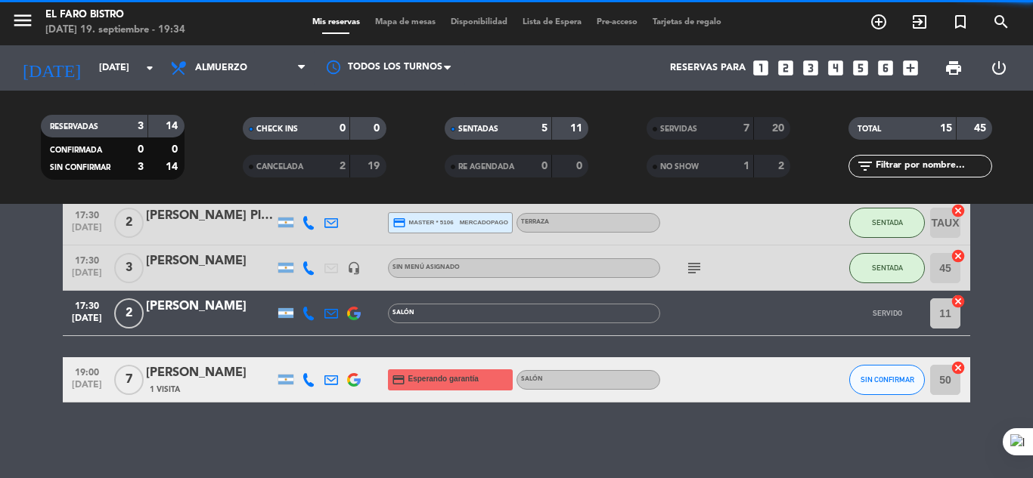
scroll to position [231, 0]
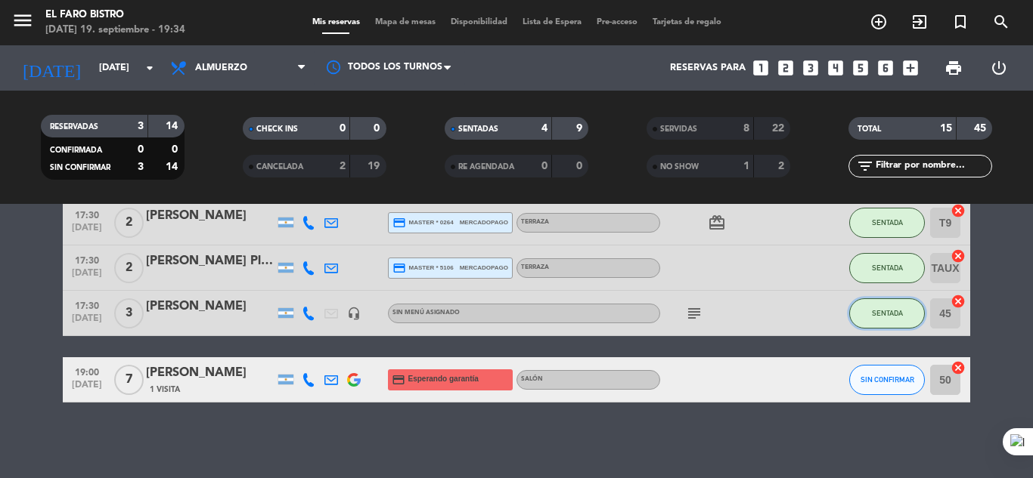
click at [888, 311] on span "SENTADA" at bounding box center [887, 313] width 31 height 8
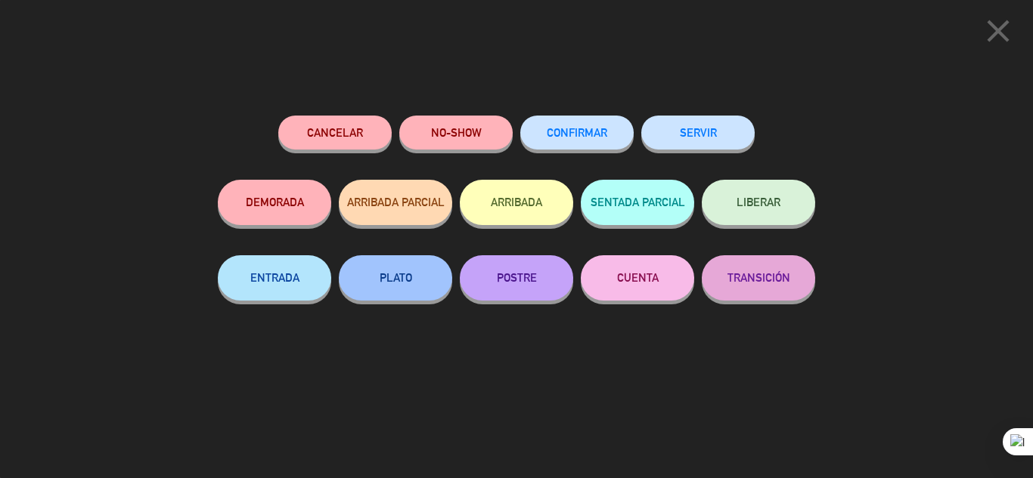
click at [692, 131] on button "SERVIR" at bounding box center [697, 133] width 113 height 34
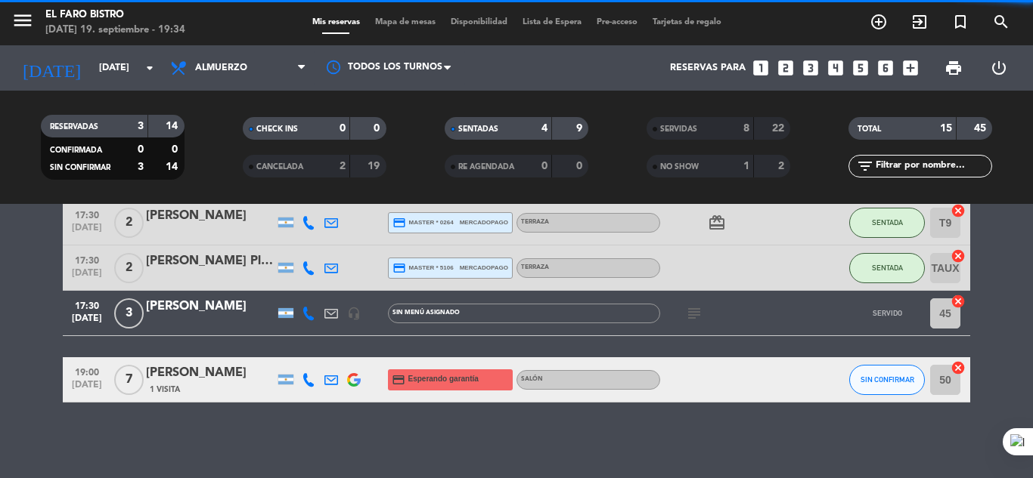
scroll to position [185, 0]
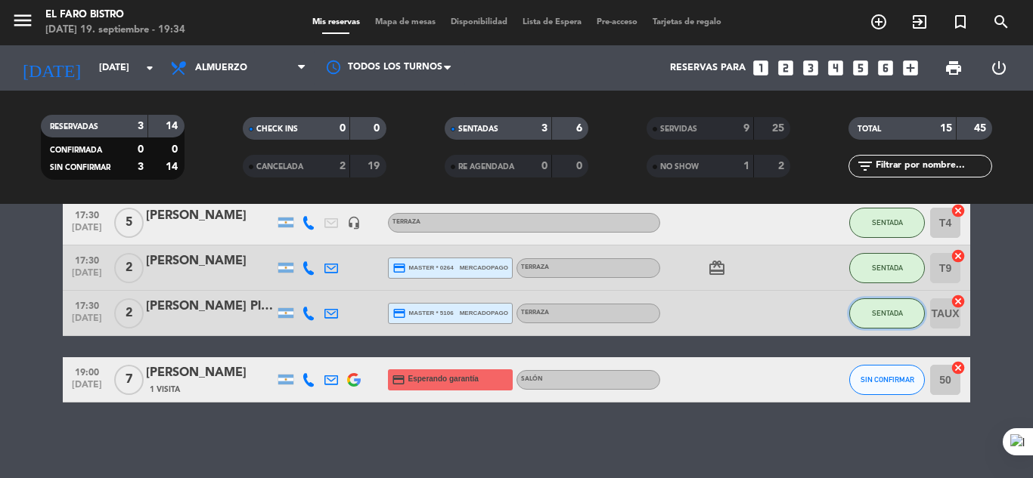
click at [899, 313] on span "SENTADA" at bounding box center [887, 313] width 31 height 8
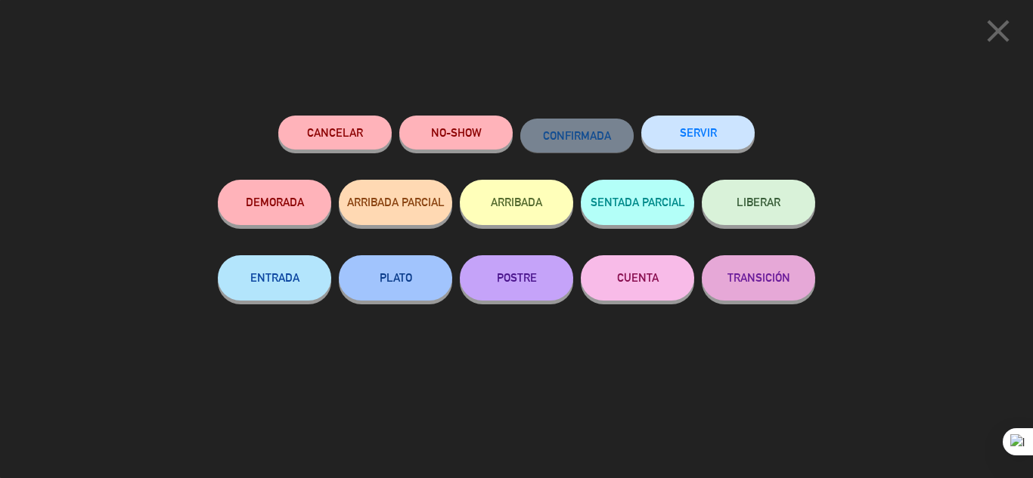
click at [706, 128] on button "SERVIR" at bounding box center [697, 133] width 113 height 34
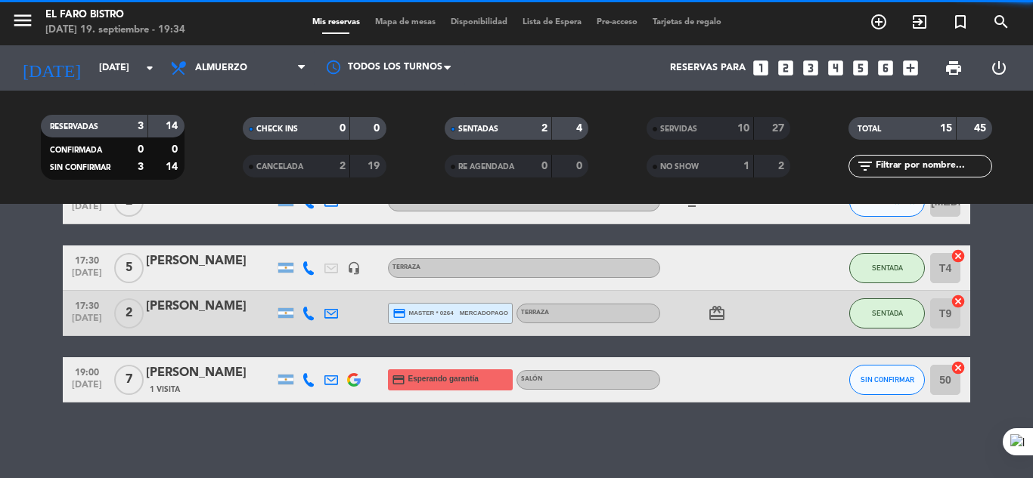
scroll to position [140, 0]
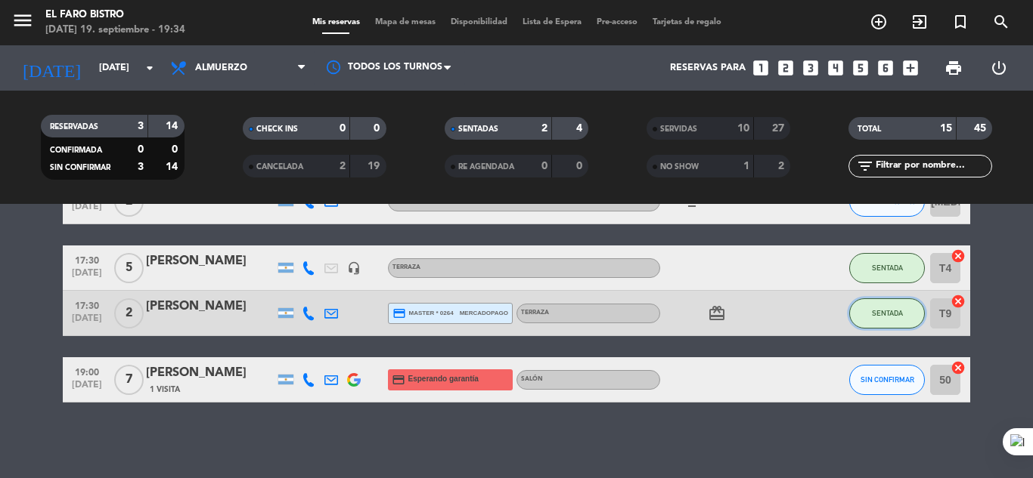
click at [878, 314] on span "SENTADA" at bounding box center [887, 313] width 31 height 8
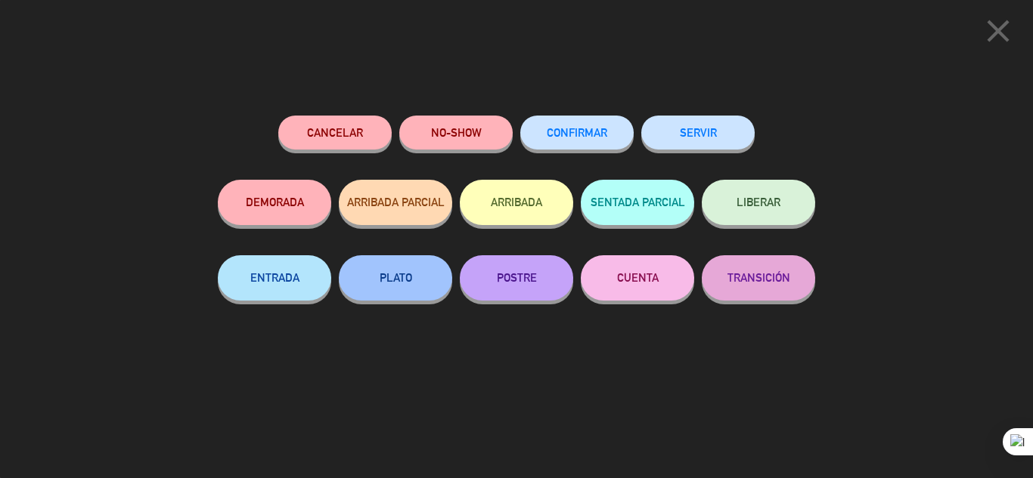
click at [686, 135] on button "SERVIR" at bounding box center [697, 133] width 113 height 34
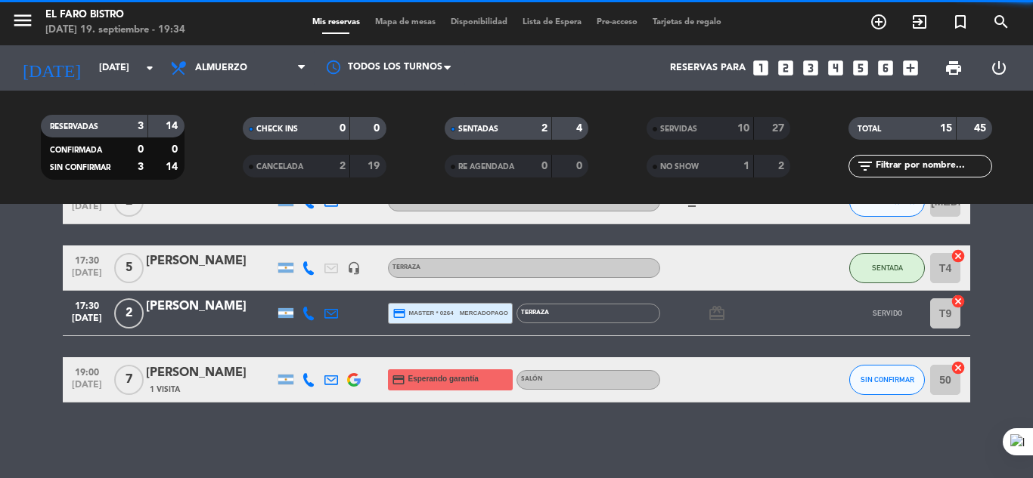
scroll to position [94, 0]
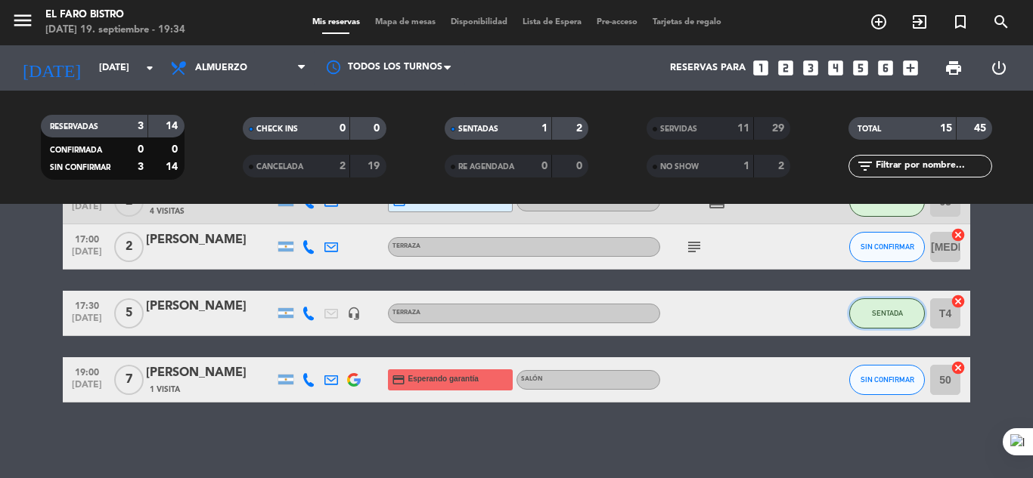
click at [900, 311] on span "SENTADA" at bounding box center [887, 313] width 31 height 8
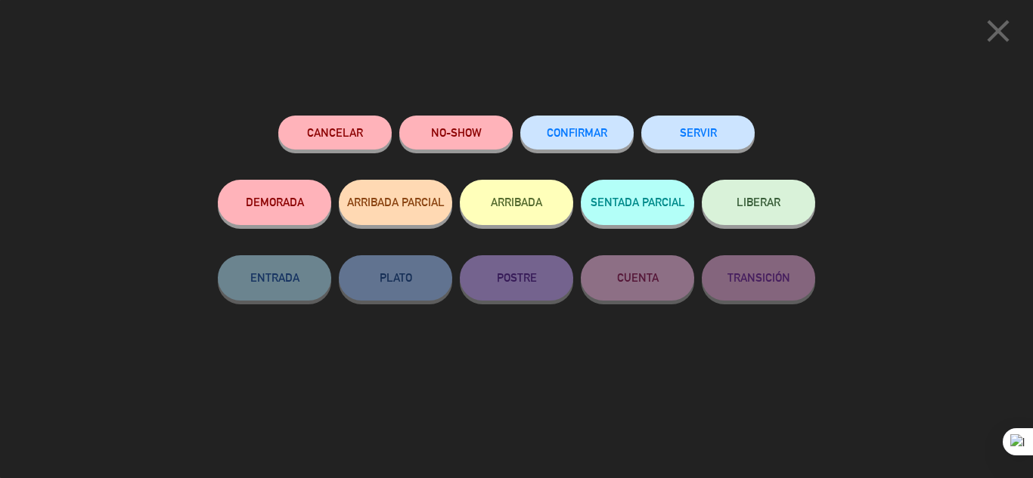
click at [696, 132] on button "SERVIR" at bounding box center [697, 133] width 113 height 34
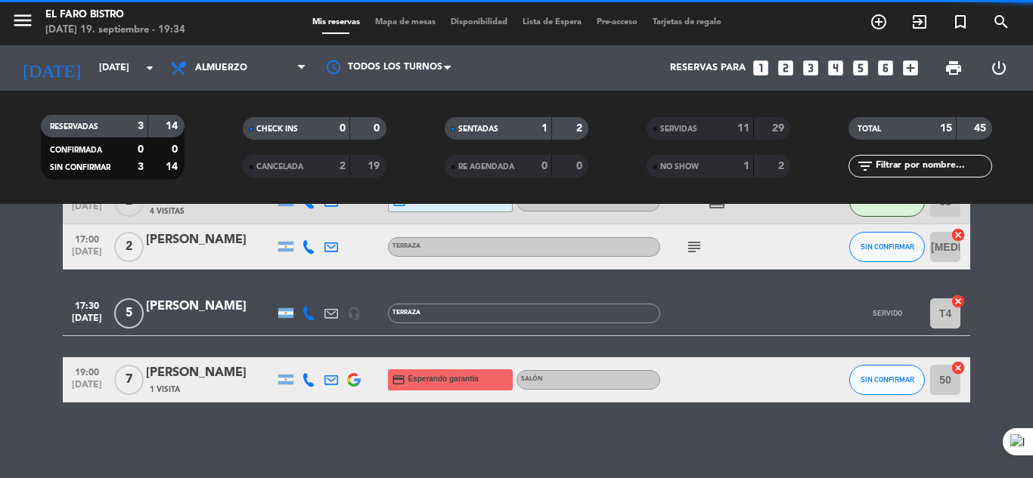
scroll to position [28, 0]
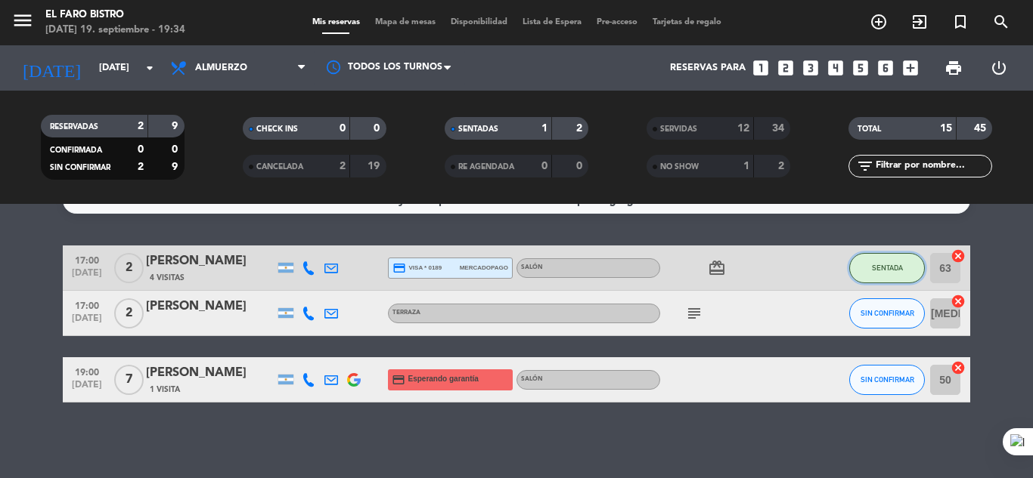
click at [906, 268] on button "SENTADA" at bounding box center [887, 268] width 76 height 30
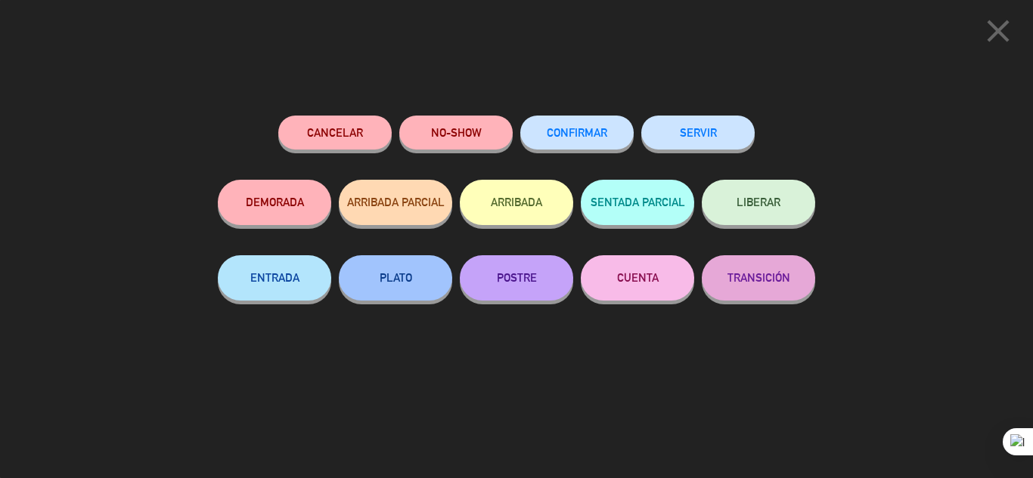
click at [697, 125] on button "SERVIR" at bounding box center [697, 133] width 113 height 34
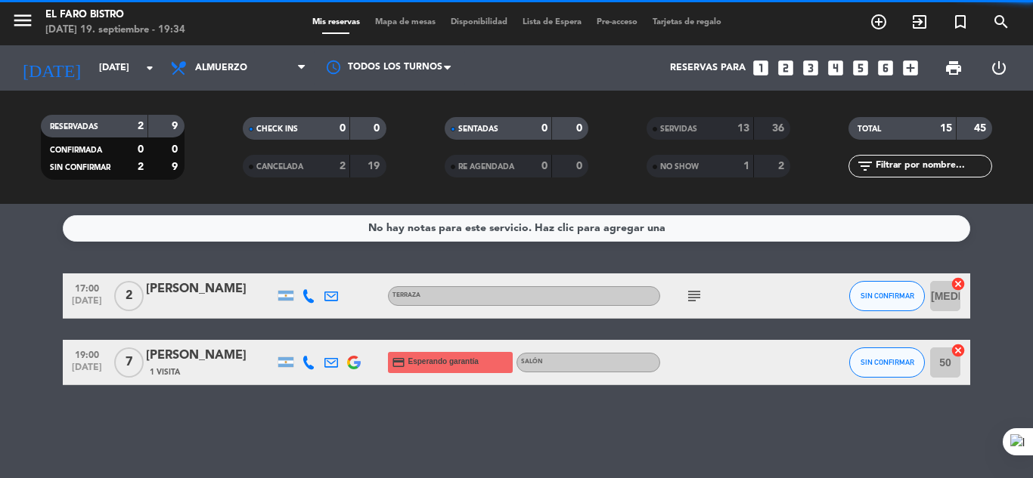
scroll to position [0, 0]
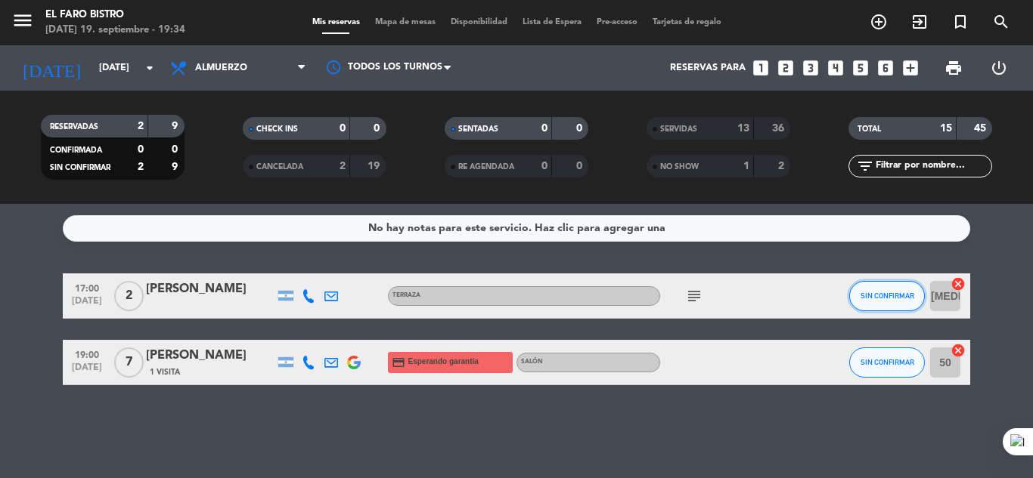
click at [873, 299] on span "SIN CONFIRMAR" at bounding box center [887, 296] width 54 height 8
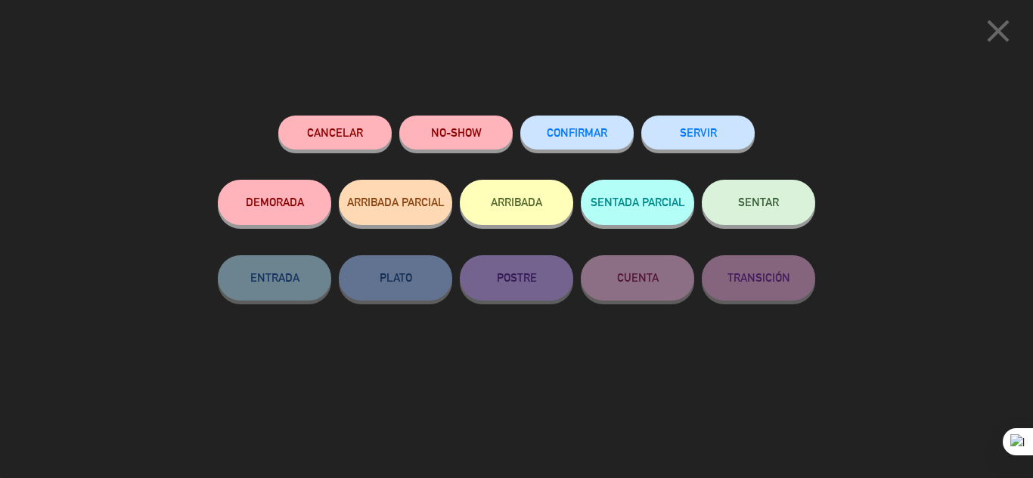
click at [992, 34] on icon "close" at bounding box center [998, 31] width 38 height 38
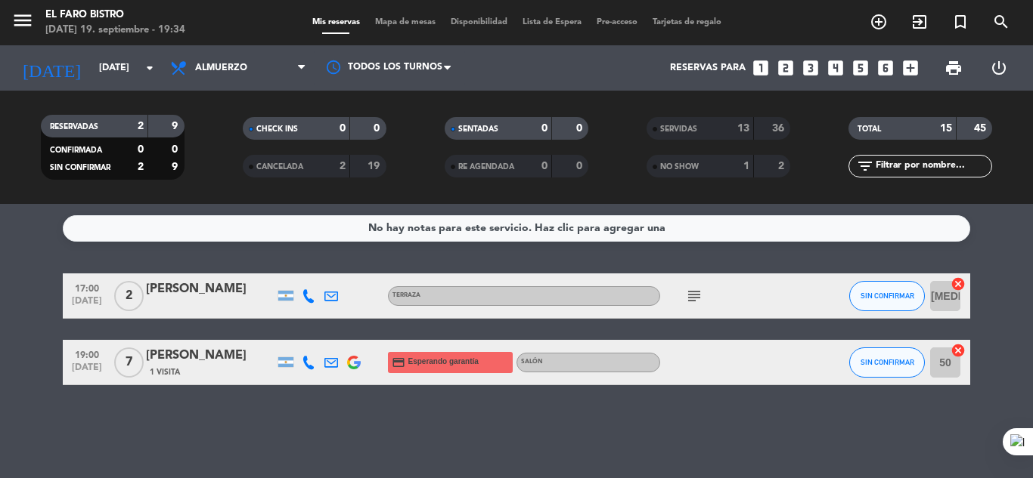
click at [696, 295] on icon "subject" at bounding box center [694, 296] width 18 height 18
click at [887, 291] on button "SIN CONFIRMAR" at bounding box center [887, 296] width 76 height 30
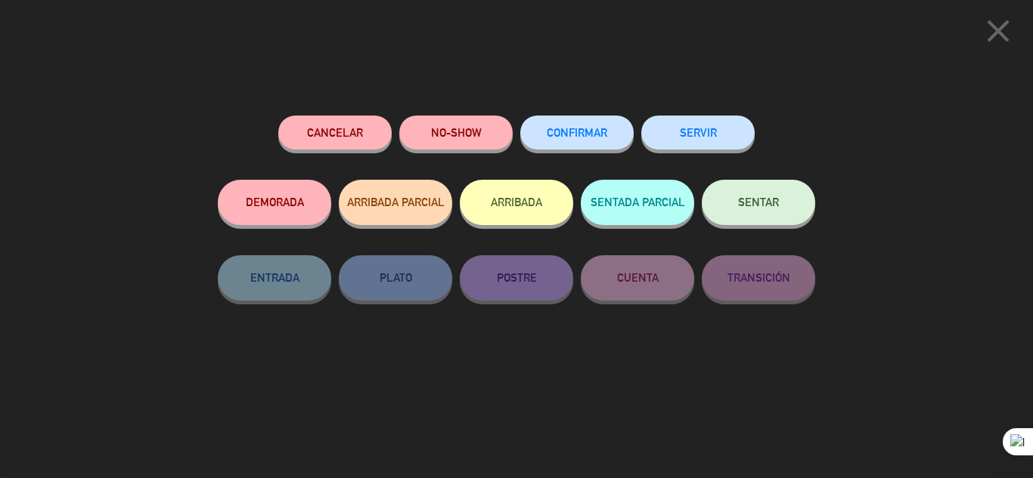
click at [444, 129] on button "NO-SHOW" at bounding box center [455, 133] width 113 height 34
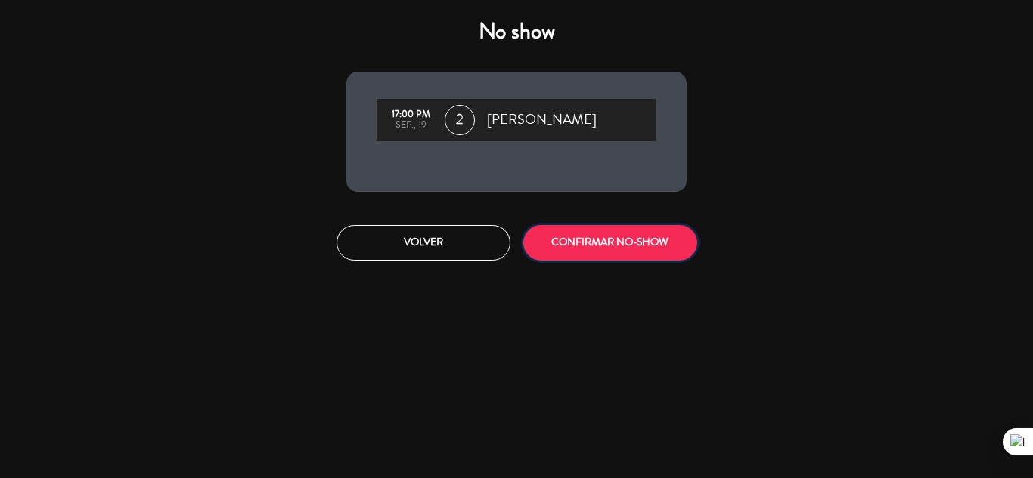
click at [600, 240] on button "CONFIRMAR NO-SHOW" at bounding box center [610, 243] width 174 height 36
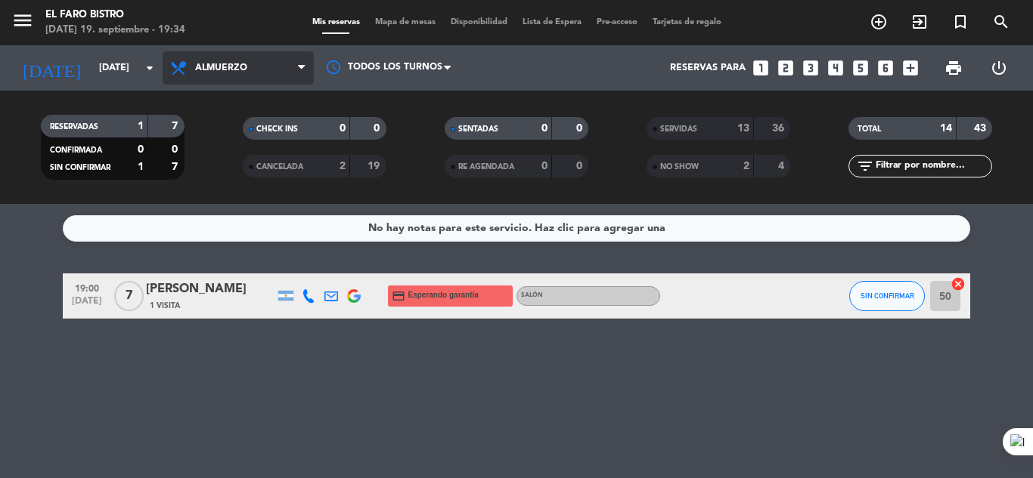
click at [302, 62] on icon at bounding box center [301, 68] width 7 height 12
click at [217, 236] on ng-component "menu El Faro Bistro [DATE] 19. septiembre - 19:35 Mis reservas Mapa de mesas Di…" at bounding box center [516, 239] width 1033 height 478
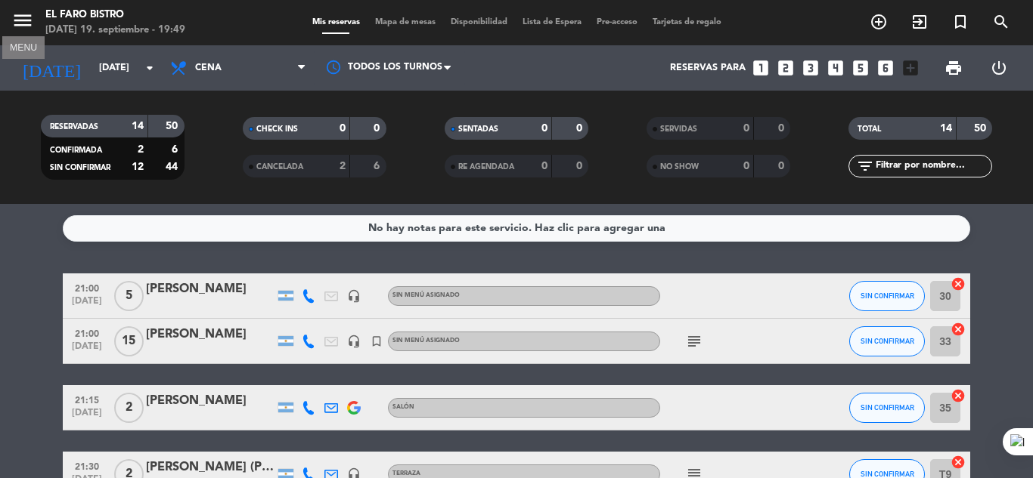
click at [29, 17] on icon "menu" at bounding box center [22, 20] width 23 height 23
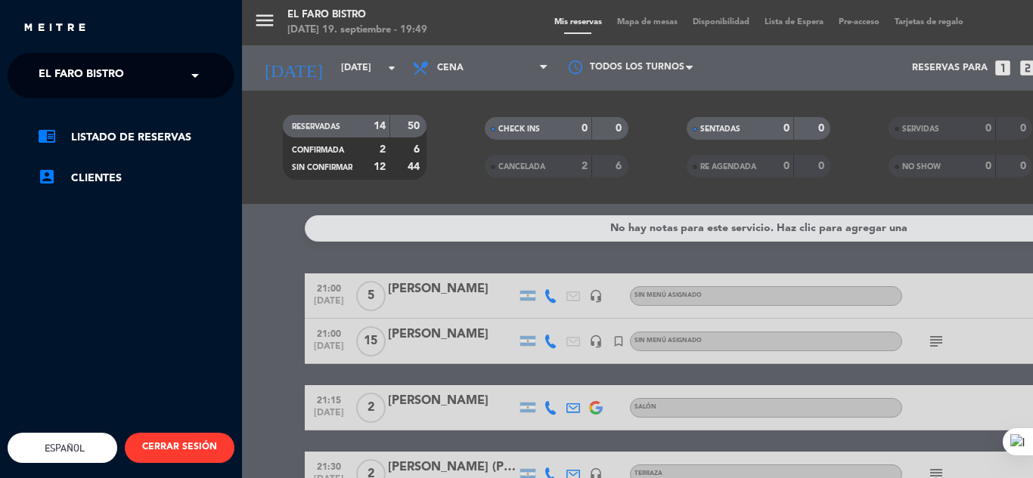
click at [198, 72] on span at bounding box center [199, 76] width 26 height 32
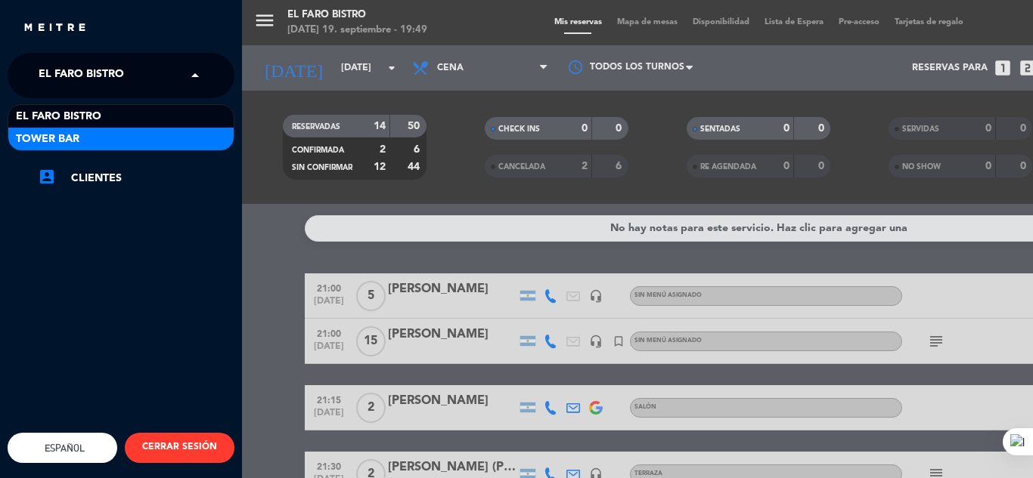
click at [131, 133] on div "Tower Bar" at bounding box center [120, 139] width 225 height 23
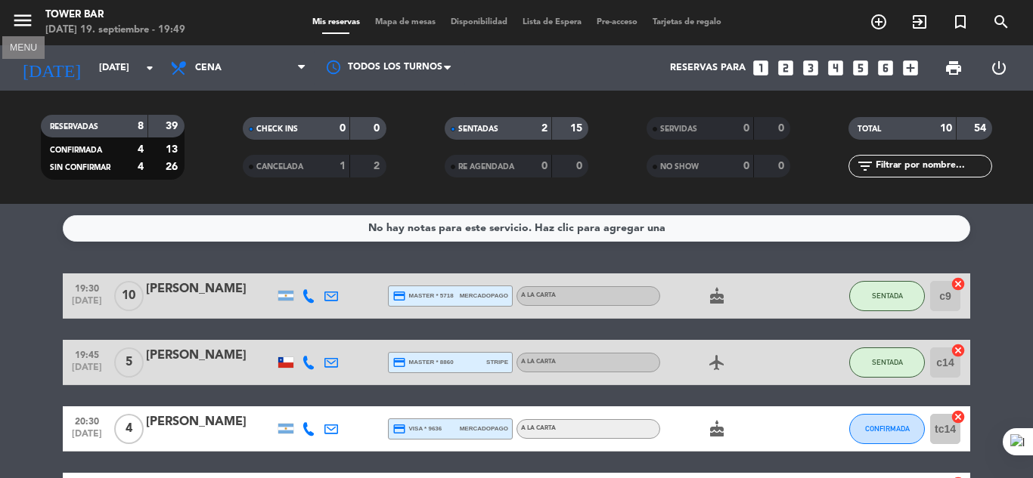
click at [27, 14] on icon "menu" at bounding box center [22, 20] width 23 height 23
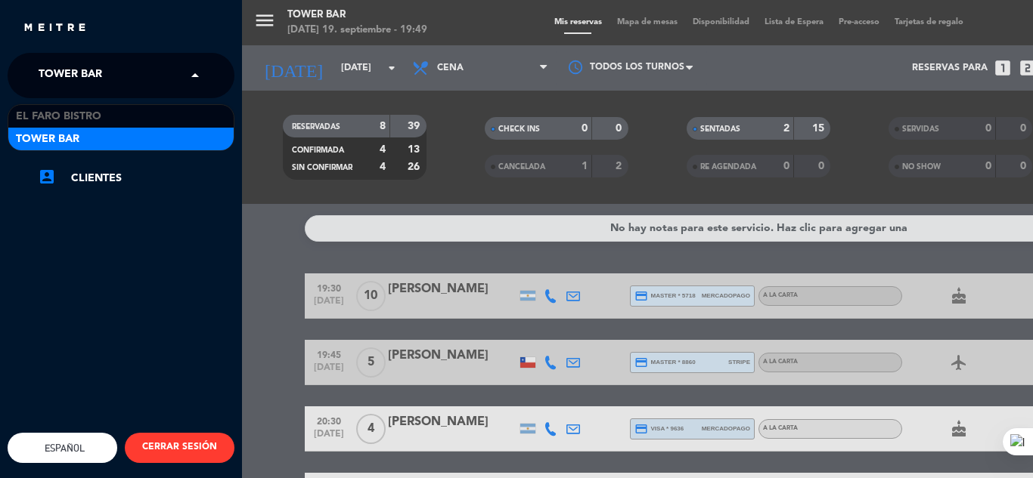
click at [193, 77] on span at bounding box center [199, 76] width 26 height 32
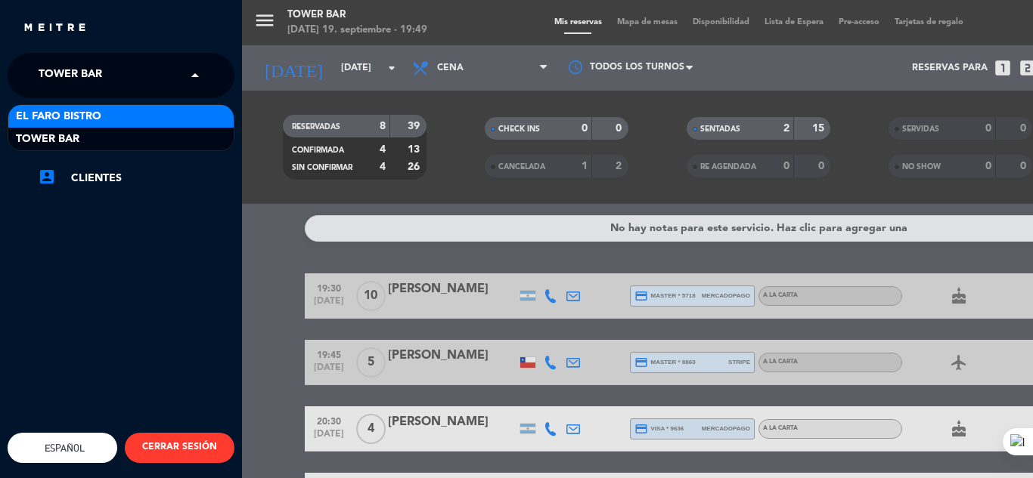
click at [119, 115] on div "El Faro Bistro" at bounding box center [120, 116] width 225 height 23
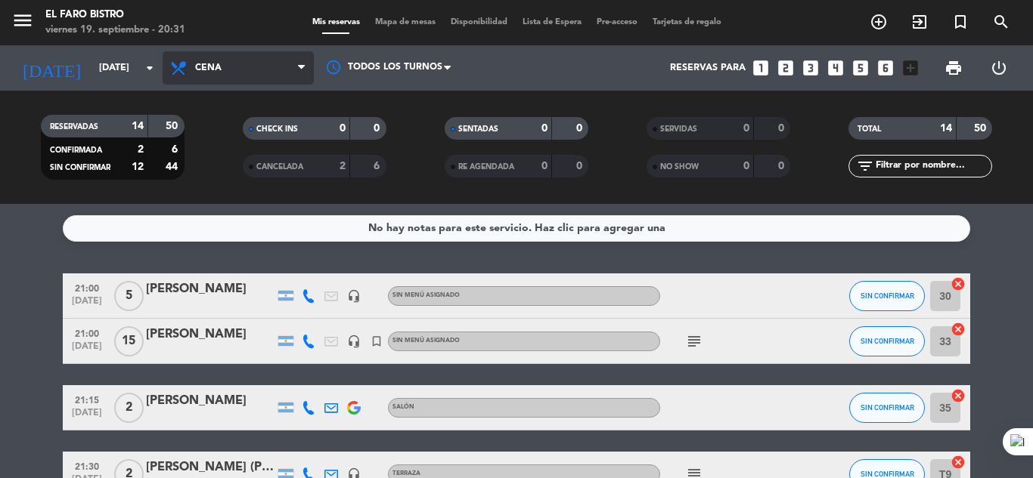
click at [302, 67] on icon at bounding box center [301, 68] width 7 height 12
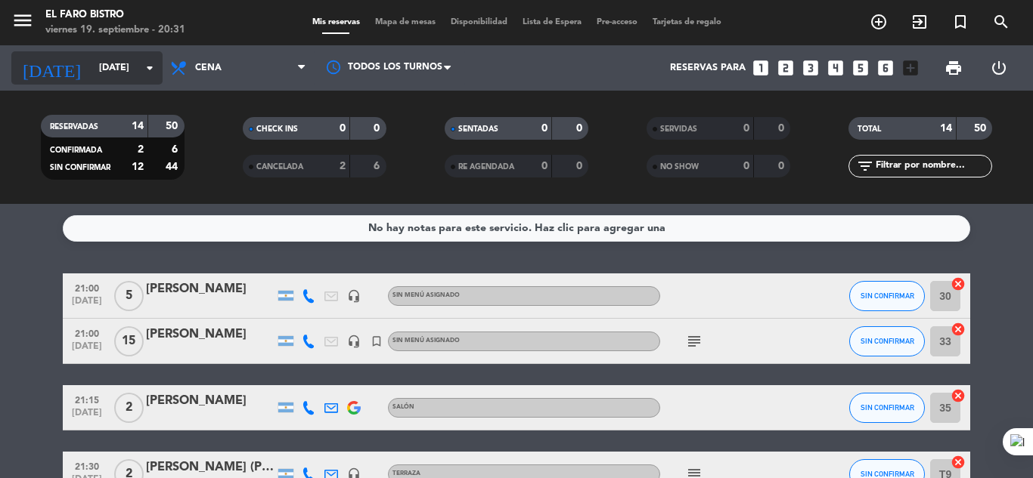
click at [149, 68] on icon "arrow_drop_down" at bounding box center [150, 68] width 18 height 18
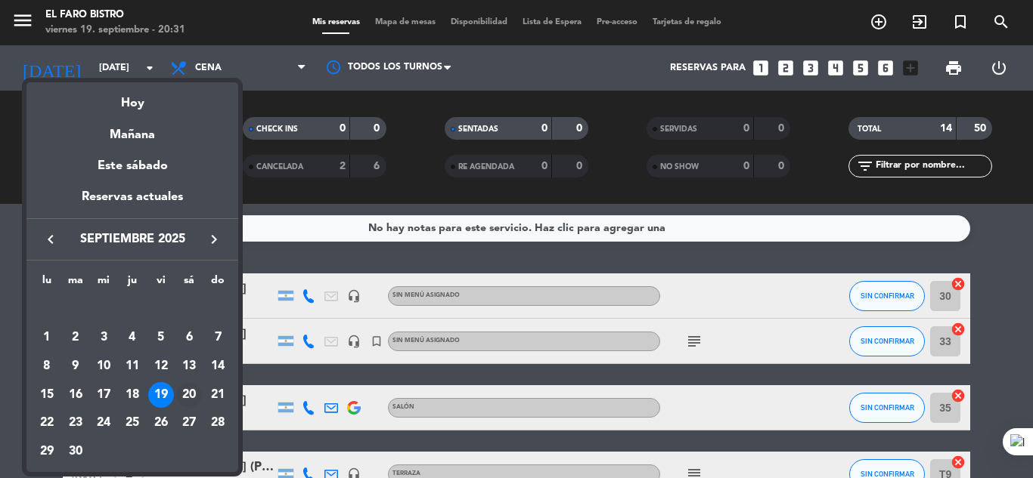
click at [183, 392] on div "20" at bounding box center [189, 395] width 26 height 26
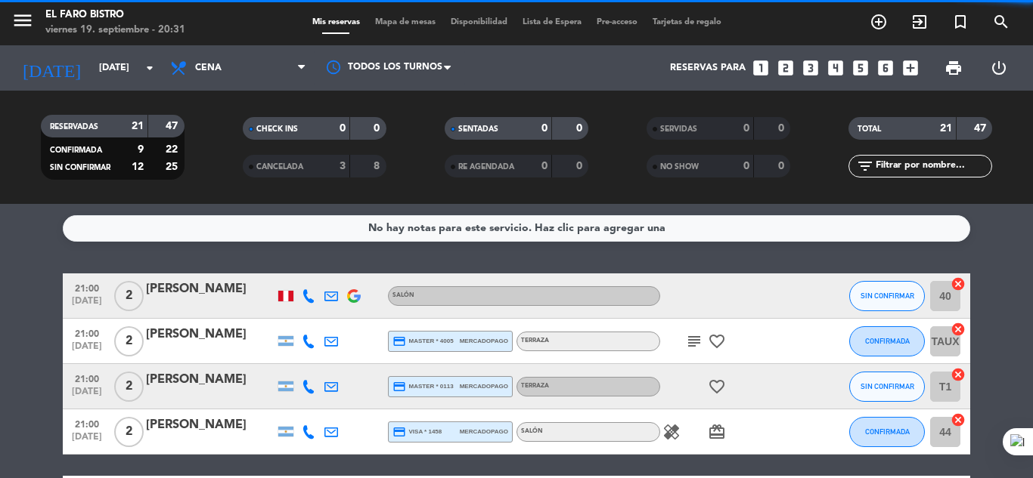
click at [302, 69] on icon at bounding box center [301, 68] width 7 height 12
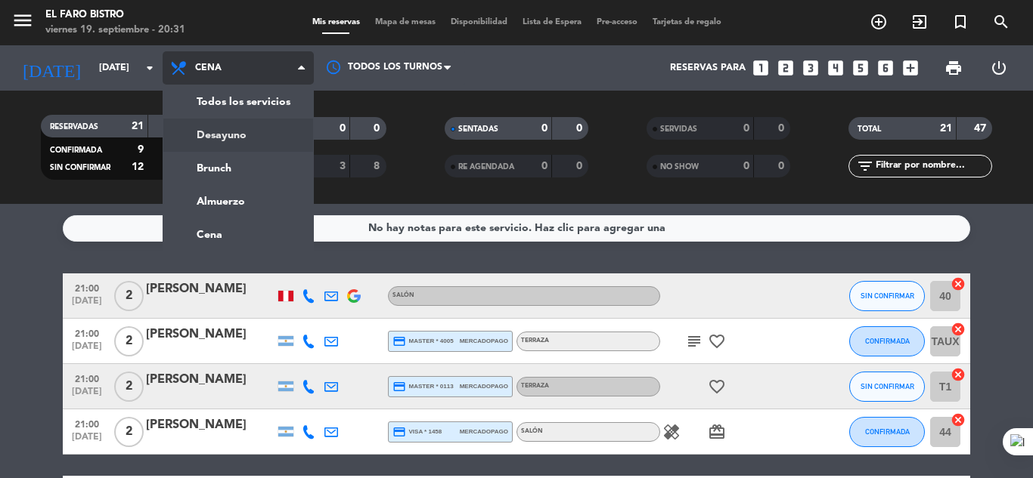
click at [227, 136] on div "menu El Faro Bistro [DATE] 19. septiembre - 20:31 Mis reservas Mapa de mesas Di…" at bounding box center [516, 102] width 1033 height 204
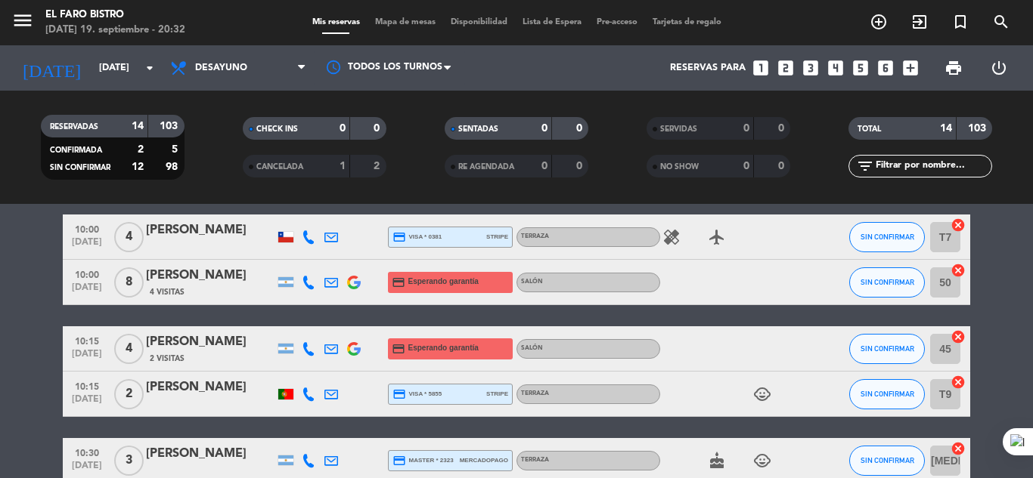
scroll to position [427, 0]
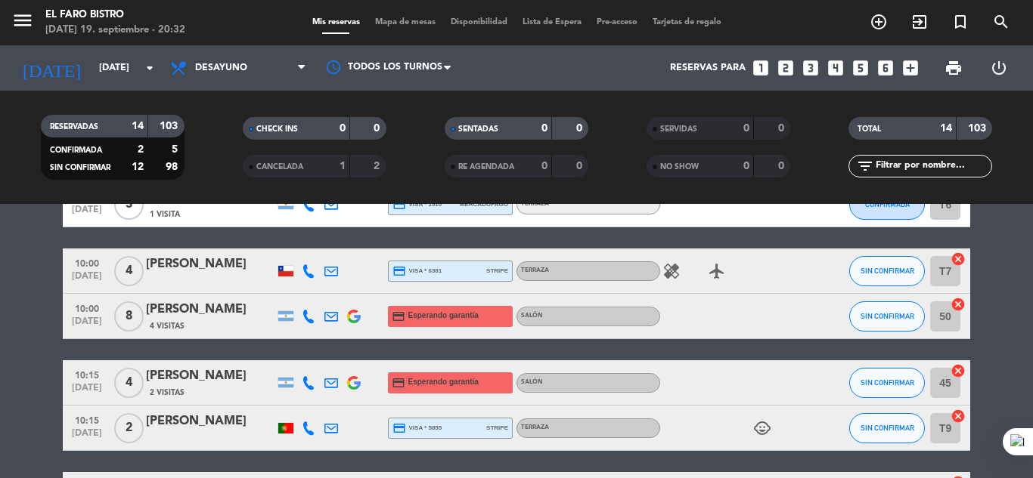
click at [778, 314] on div at bounding box center [728, 316] width 136 height 45
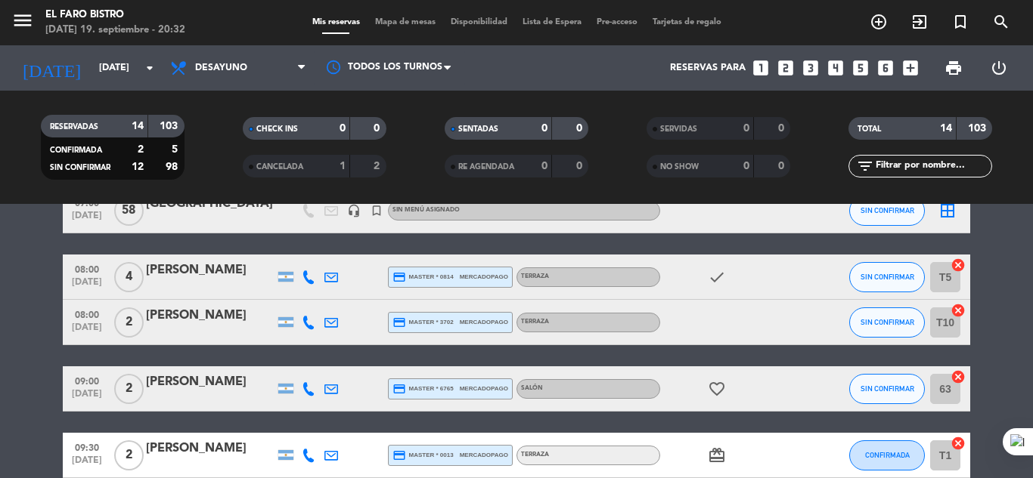
scroll to position [0, 0]
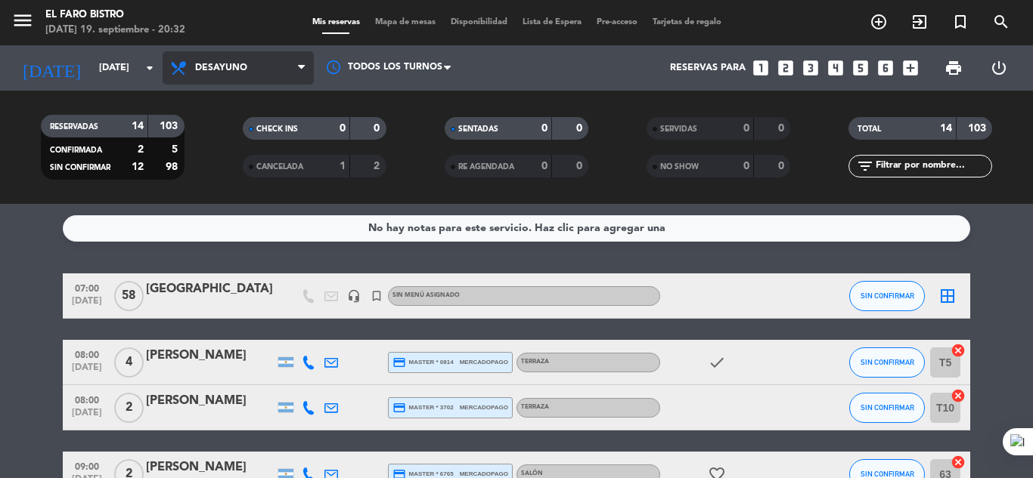
click at [308, 70] on span at bounding box center [305, 68] width 15 height 14
click at [227, 234] on ng-component "menu El Faro Bistro [DATE] 19. septiembre - 20:32 Mis reservas Mapa de mesas Di…" at bounding box center [516, 239] width 1033 height 478
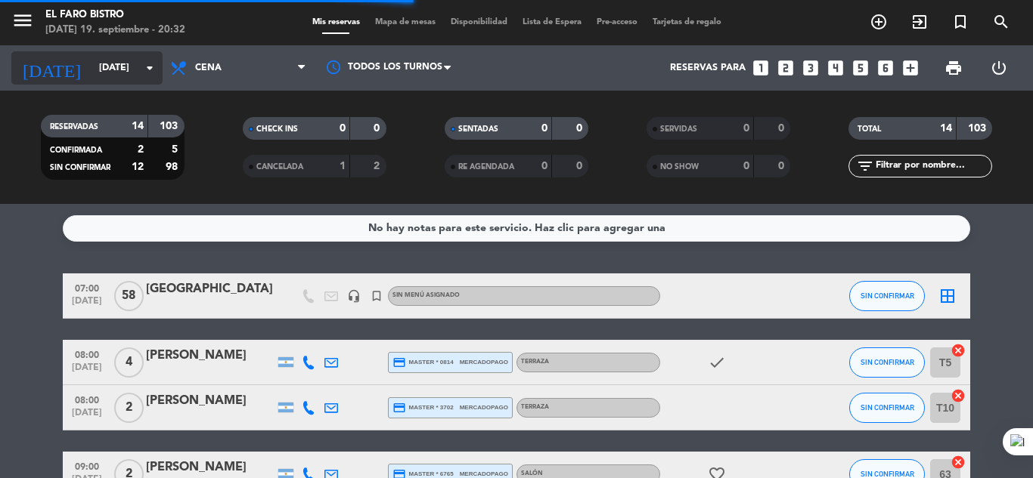
click at [141, 69] on icon "arrow_drop_down" at bounding box center [150, 68] width 18 height 18
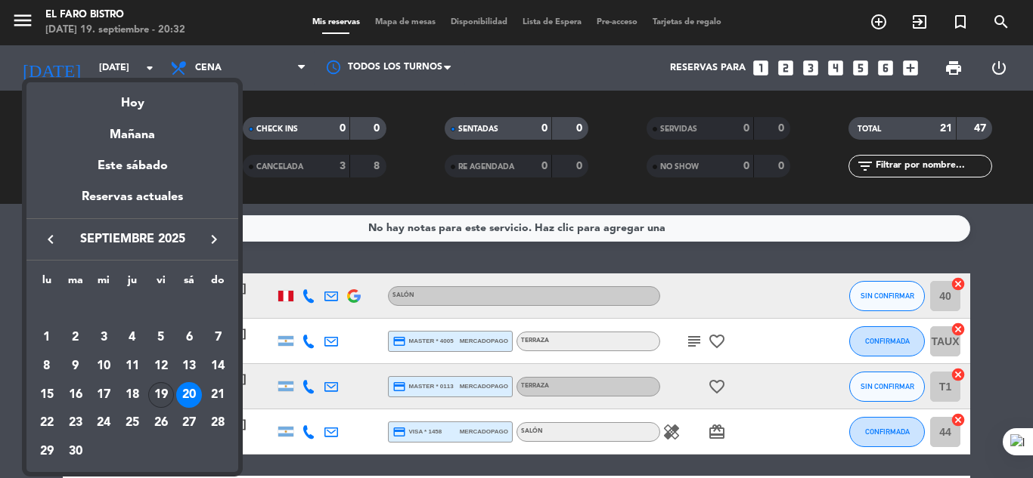
click at [157, 398] on div "19" at bounding box center [161, 395] width 26 height 26
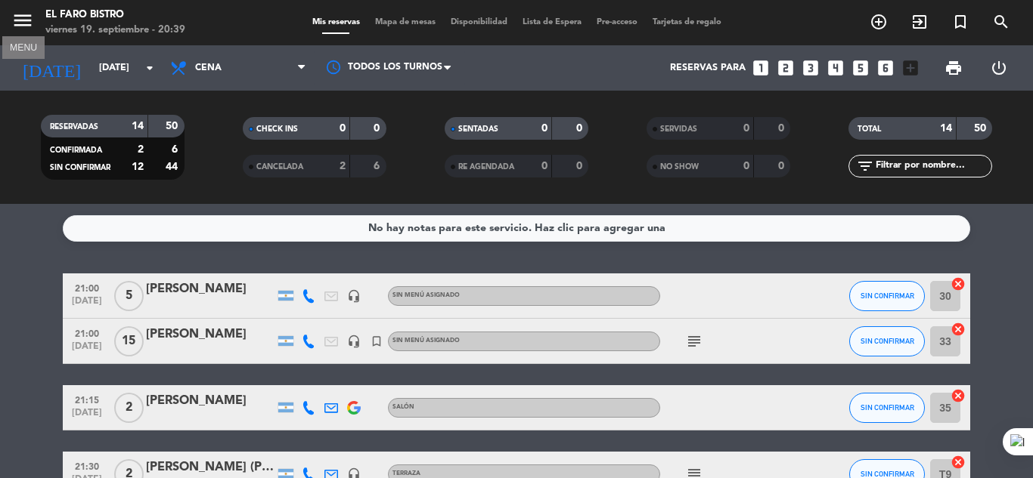
click at [16, 23] on icon "menu" at bounding box center [22, 20] width 23 height 23
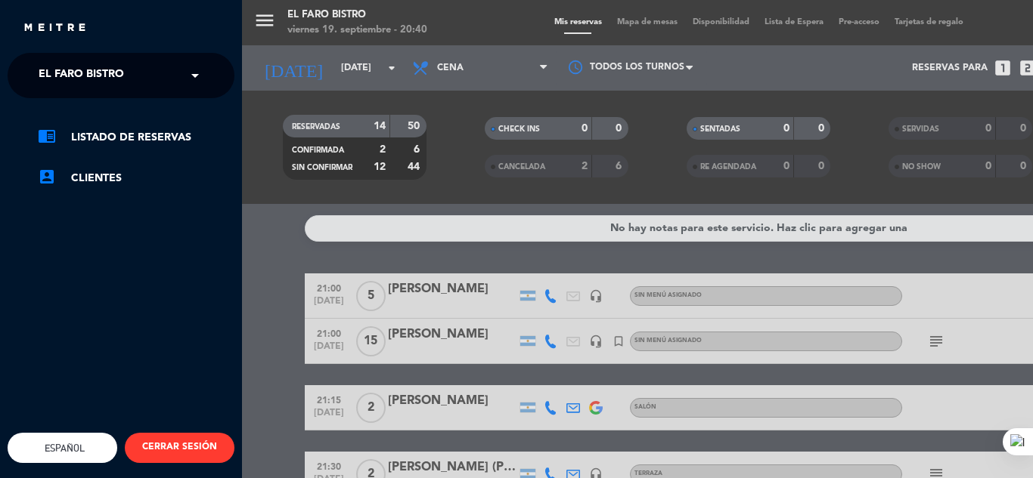
click at [199, 74] on span at bounding box center [199, 76] width 26 height 32
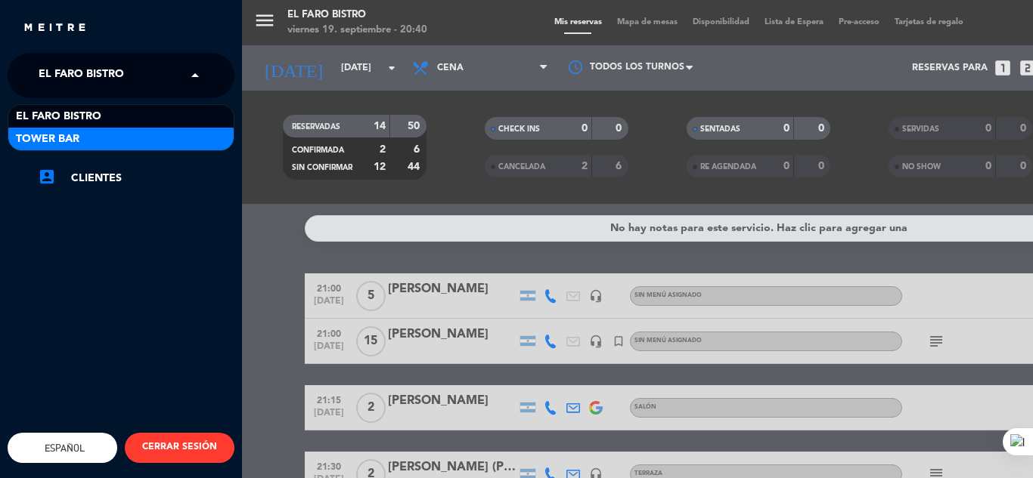
click at [139, 139] on div "Tower Bar" at bounding box center [120, 139] width 225 height 23
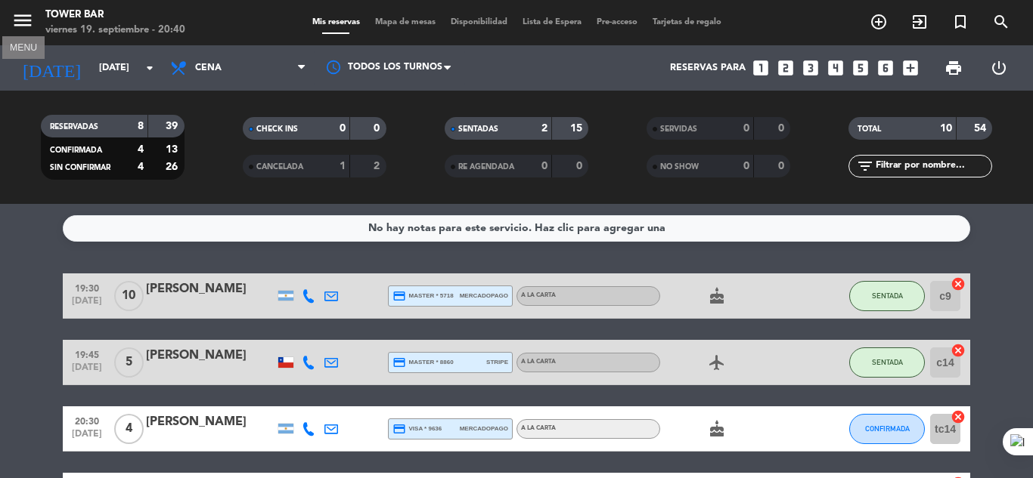
click at [29, 22] on icon "menu" at bounding box center [22, 20] width 23 height 23
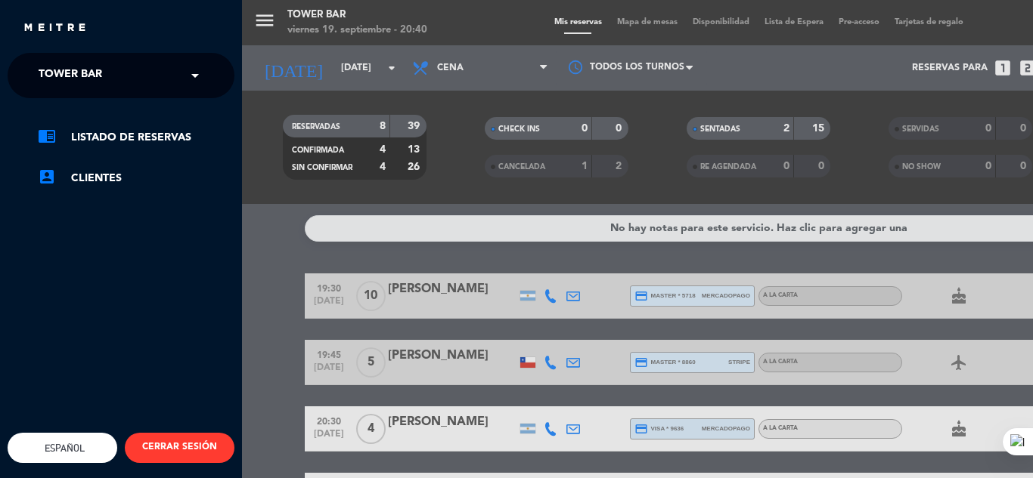
click at [198, 73] on span at bounding box center [199, 76] width 26 height 32
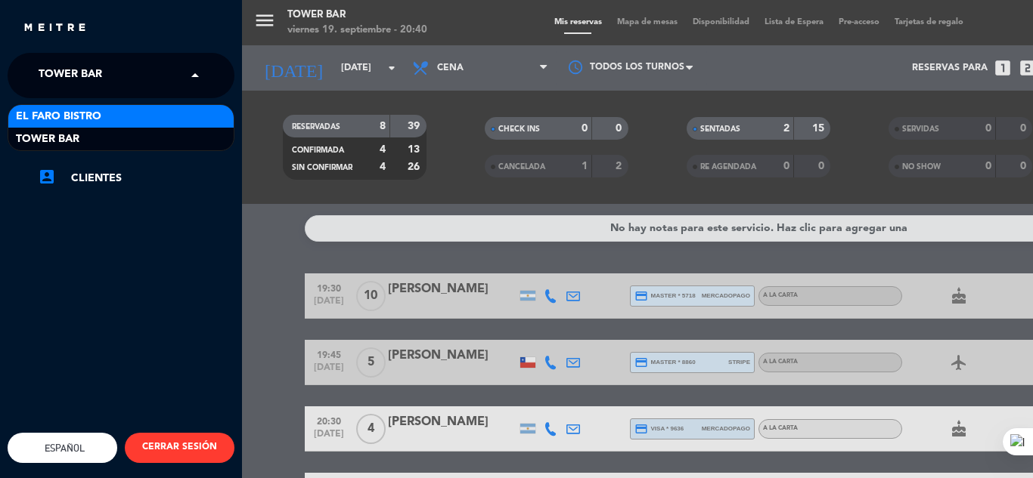
click at [130, 118] on div "El Faro Bistro" at bounding box center [120, 116] width 225 height 23
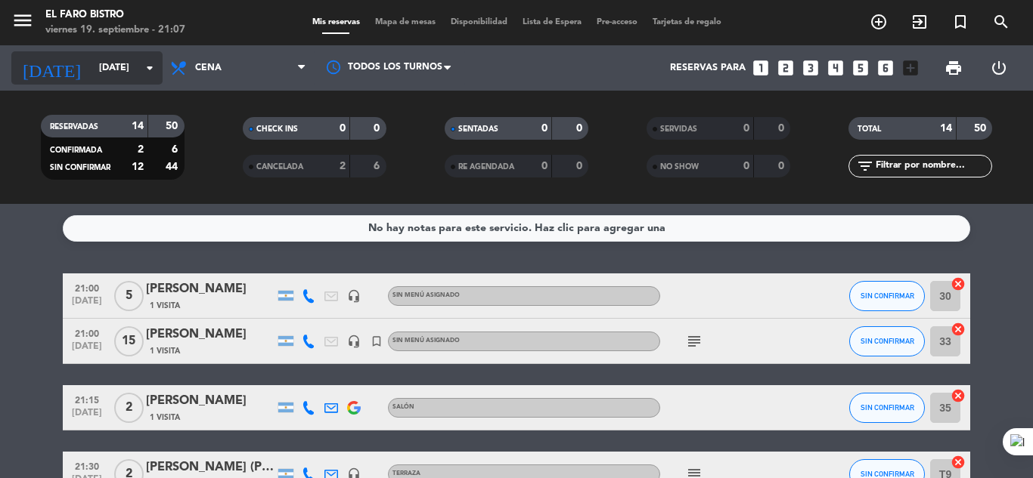
click at [152, 62] on icon "arrow_drop_down" at bounding box center [150, 68] width 18 height 18
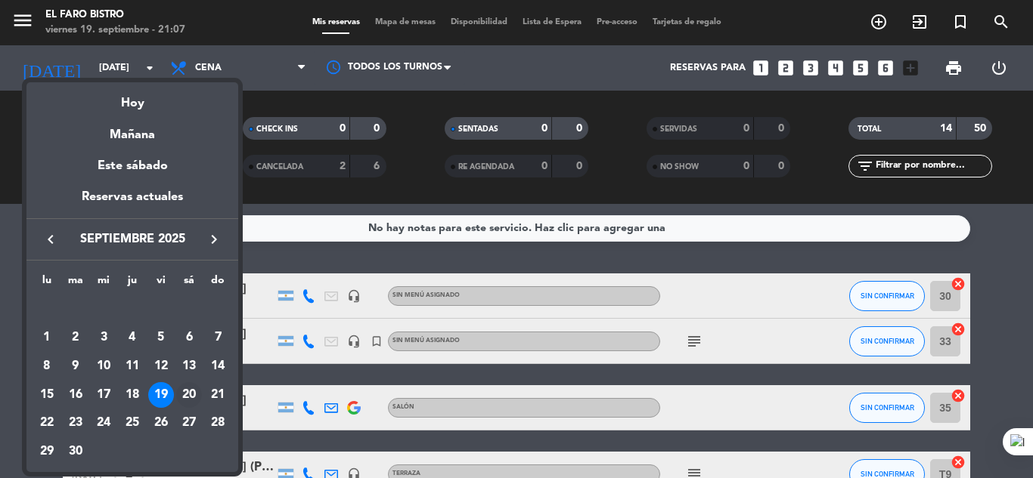
click at [184, 397] on div "20" at bounding box center [189, 395] width 26 height 26
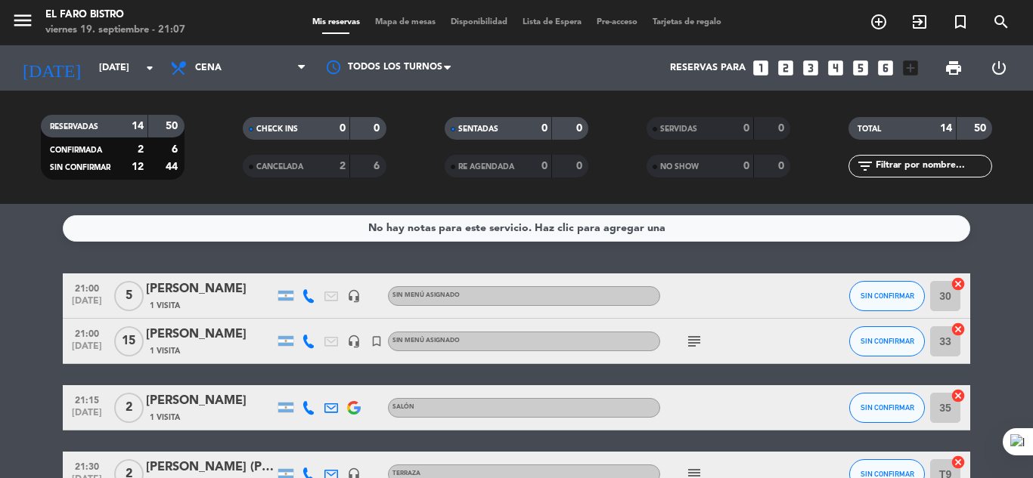
type input "[DATE]"
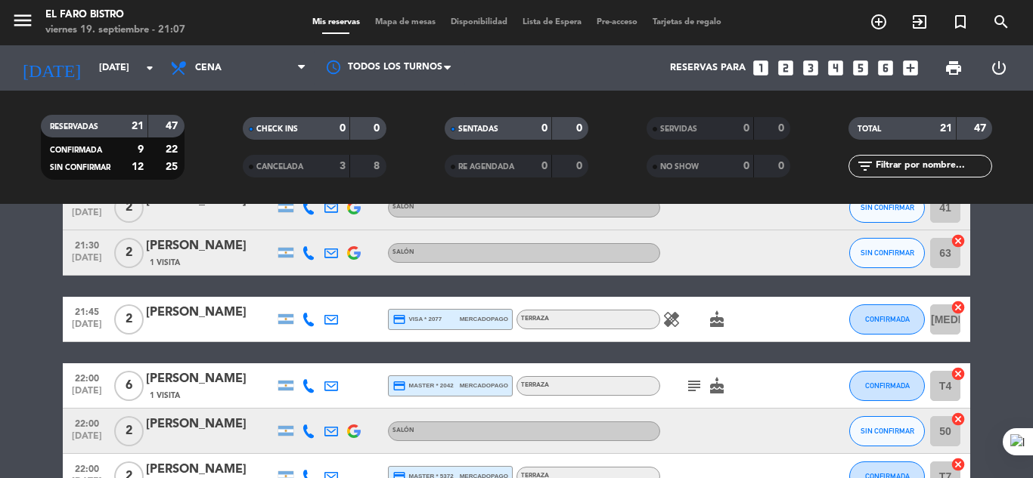
scroll to position [454, 0]
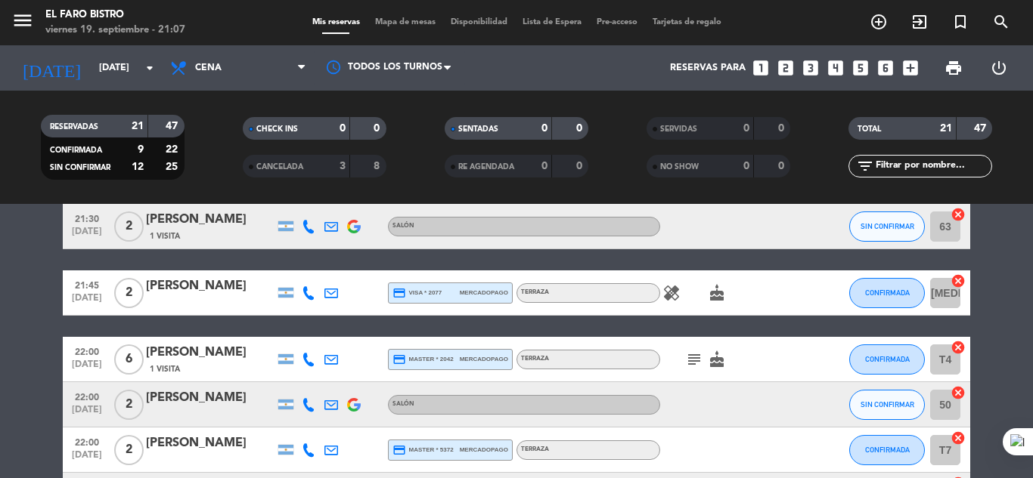
click at [837, 63] on icon "looks_4" at bounding box center [835, 68] width 20 height 20
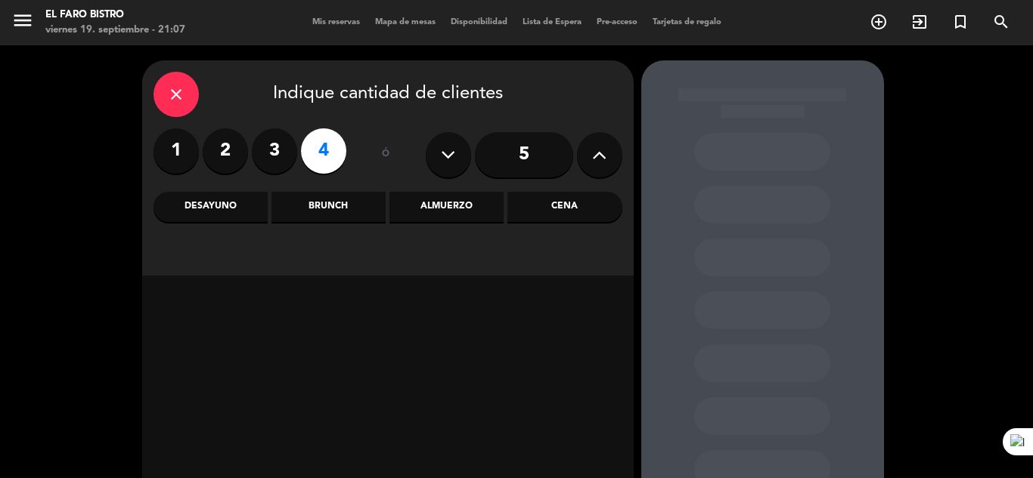
click at [571, 212] on div "Cena" at bounding box center [564, 207] width 114 height 30
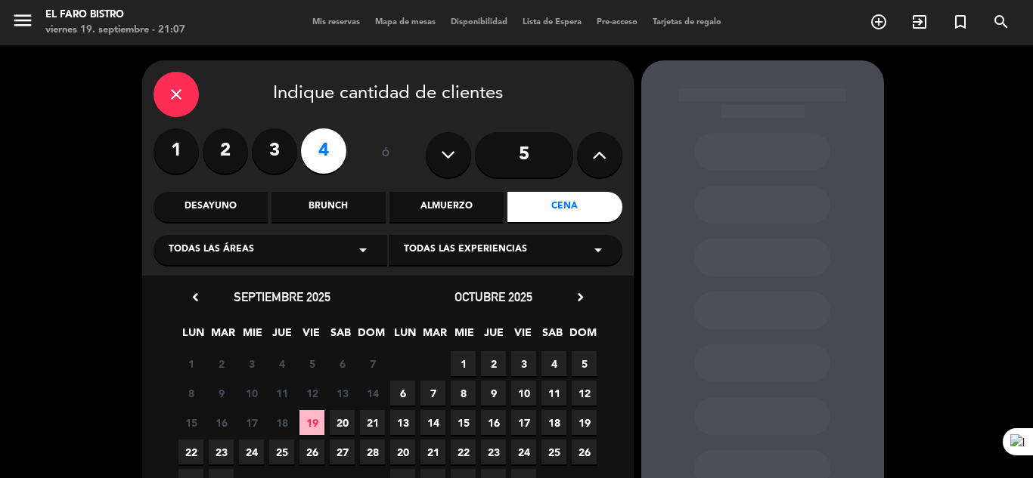
click at [370, 249] on icon "arrow_drop_down" at bounding box center [363, 250] width 18 height 18
click at [176, 288] on div "Salón" at bounding box center [270, 287] width 203 height 15
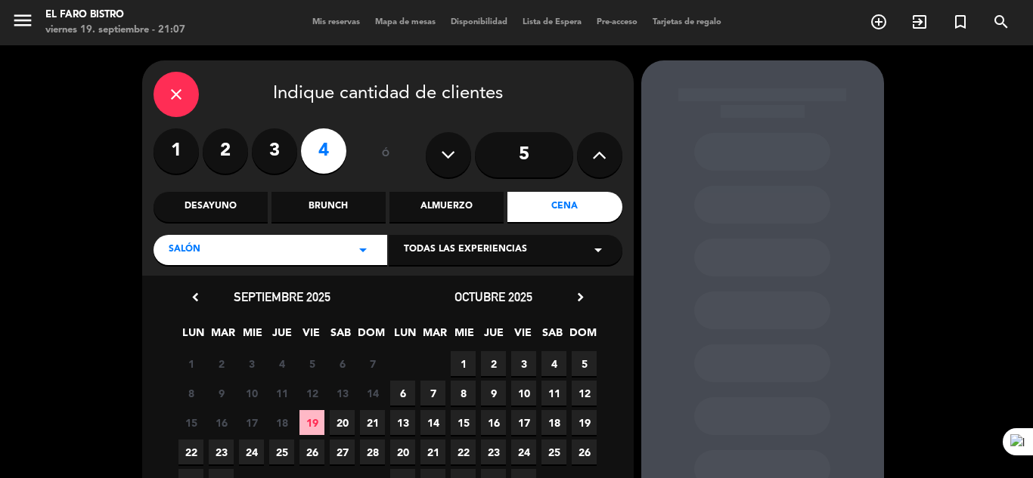
click at [600, 252] on icon "arrow_drop_down" at bounding box center [598, 250] width 18 height 18
click at [426, 286] on div "Salón" at bounding box center [505, 287] width 203 height 15
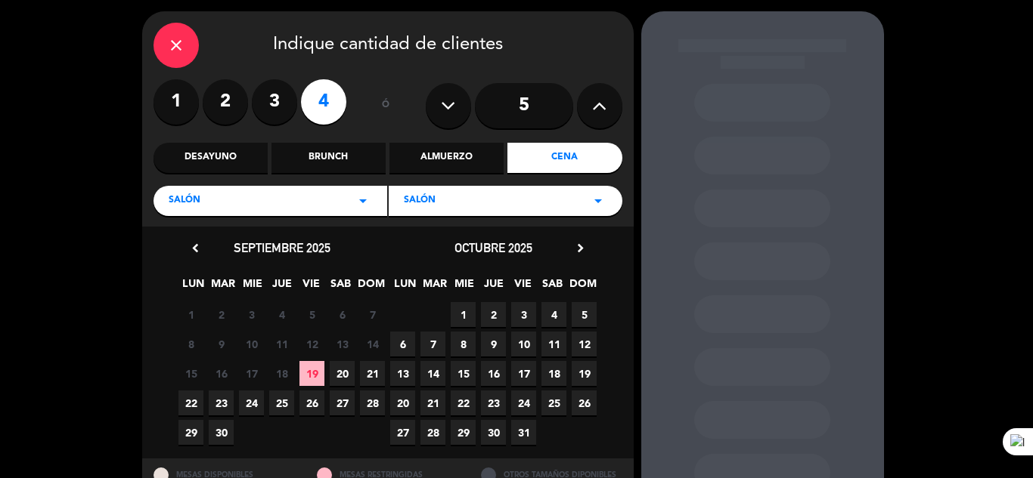
scroll to position [76, 0]
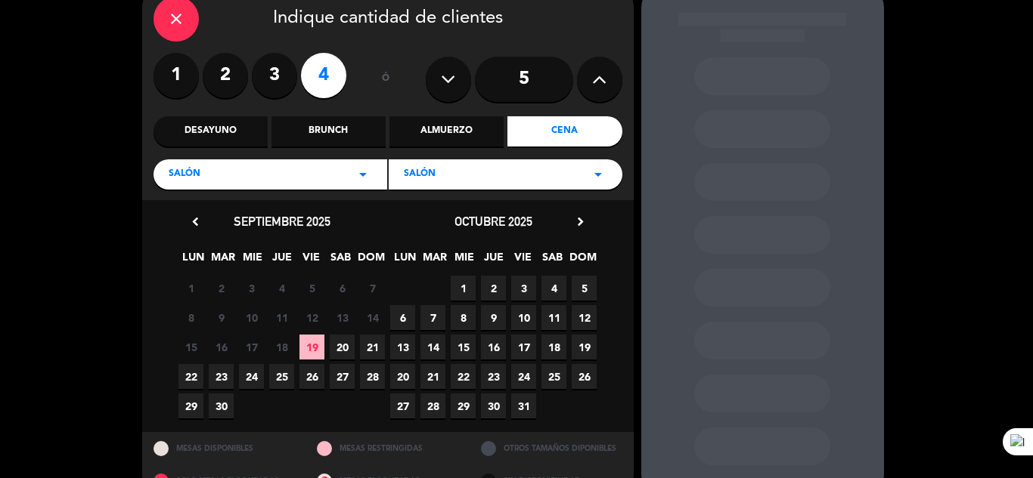
click at [341, 339] on span "20" at bounding box center [342, 347] width 25 height 25
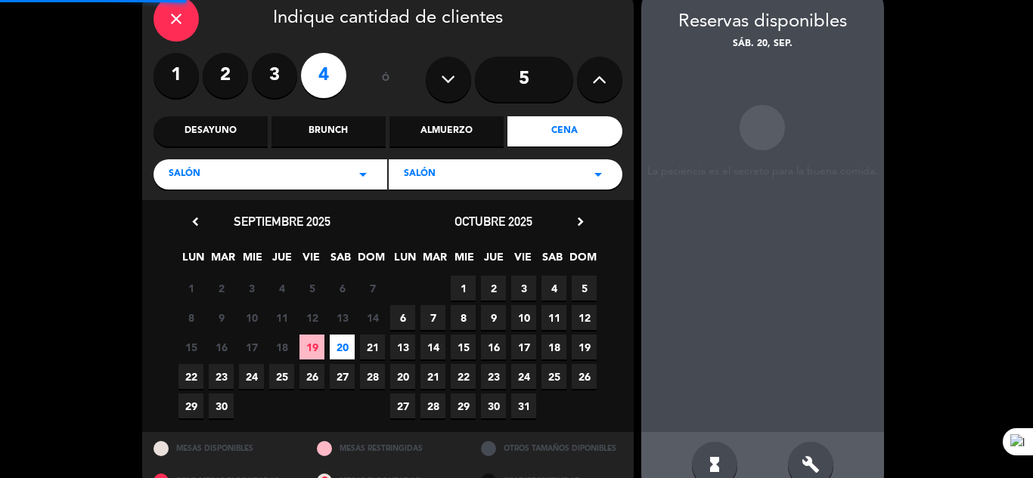
scroll to position [60, 0]
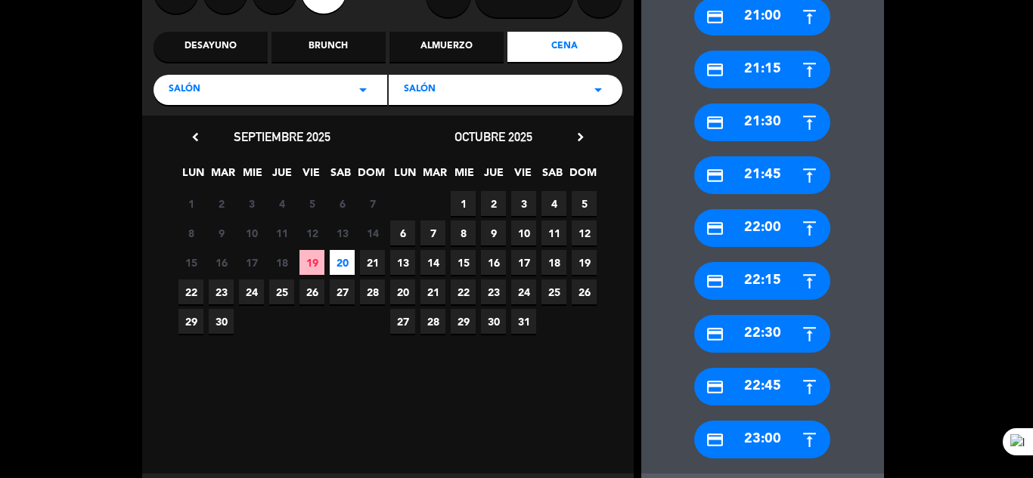
click at [756, 172] on div "credit_card 21:45" at bounding box center [762, 175] width 136 height 38
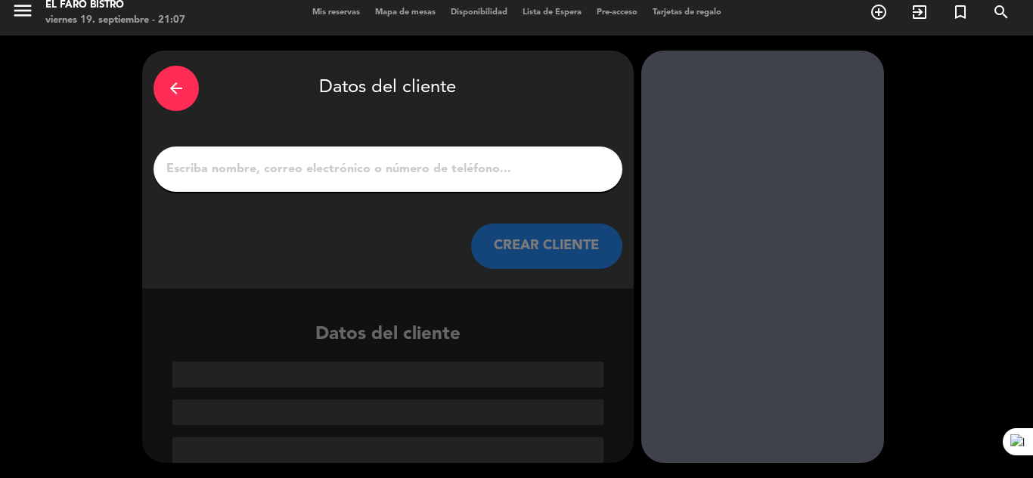
scroll to position [10, 0]
click at [326, 172] on input "1" at bounding box center [388, 169] width 446 height 21
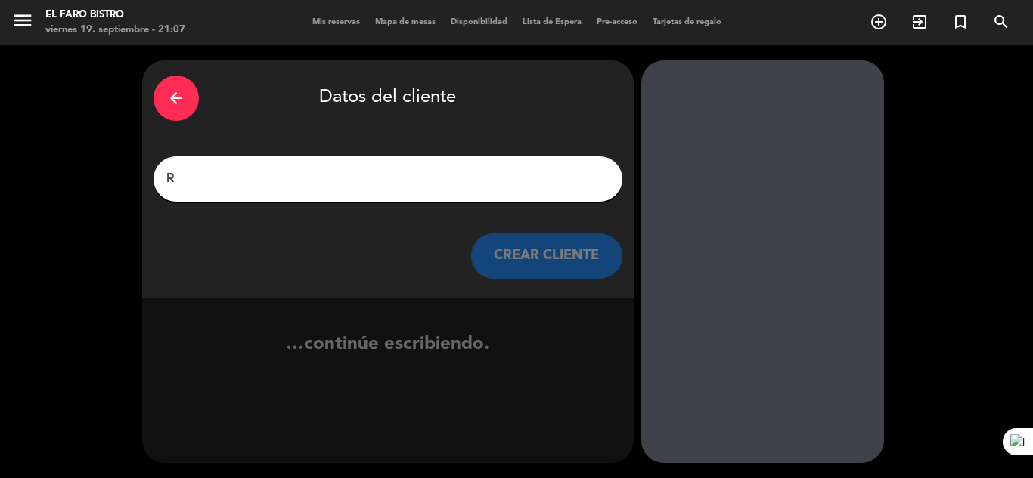
scroll to position [0, 0]
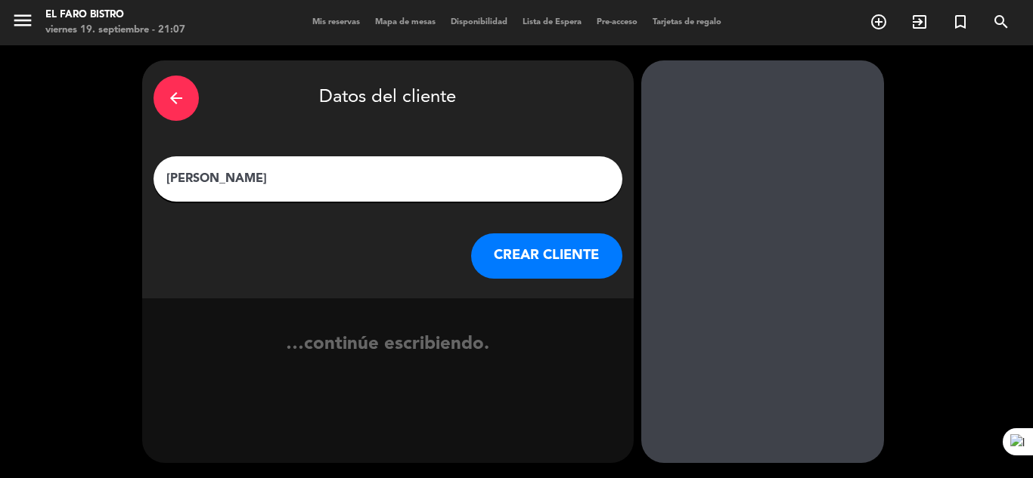
type input "[PERSON_NAME]"
click at [552, 248] on button "CREAR CLIENTE" at bounding box center [546, 256] width 151 height 45
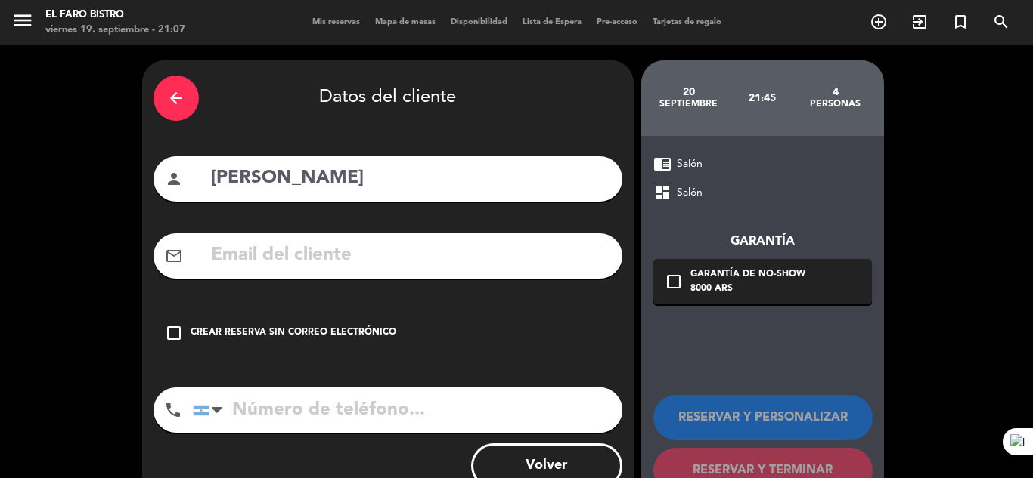
drag, startPoint x: 172, startPoint y: 335, endPoint x: 186, endPoint y: 342, distance: 15.6
click at [172, 335] on icon "check_box_outline_blank" at bounding box center [174, 333] width 18 height 18
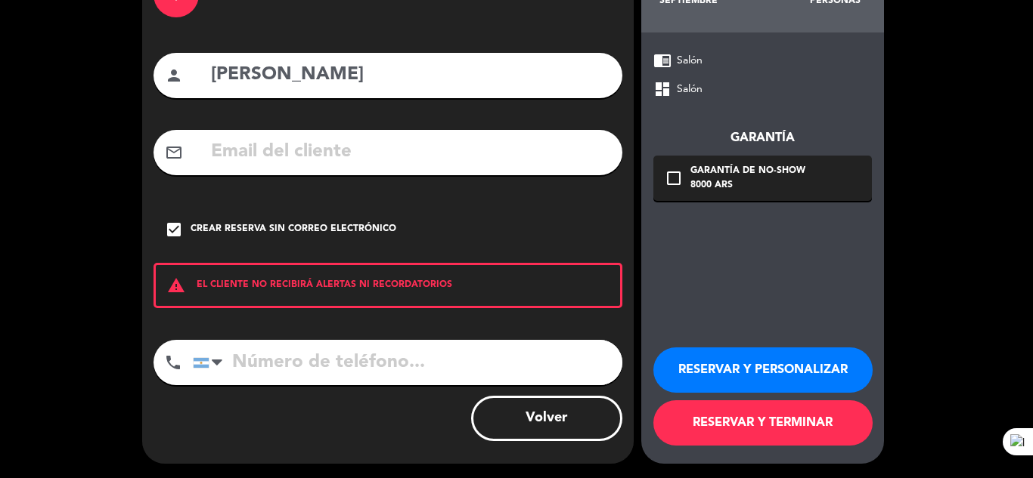
scroll to position [104, 0]
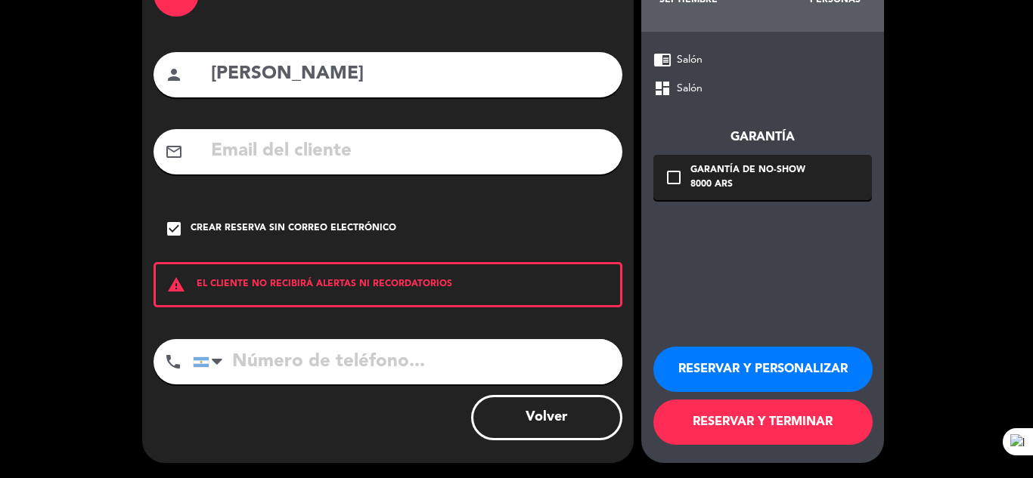
click at [285, 357] on input "tel" at bounding box center [407, 361] width 429 height 45
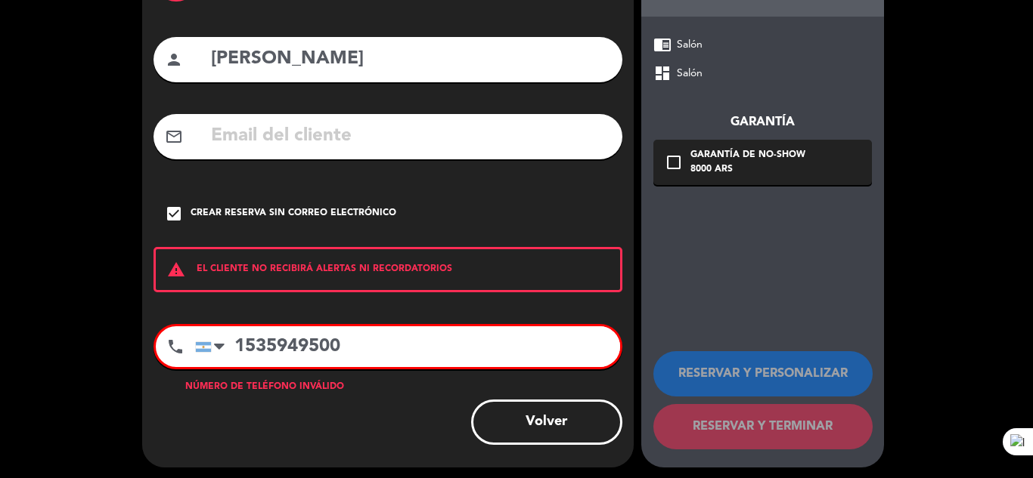
scroll to position [123, 0]
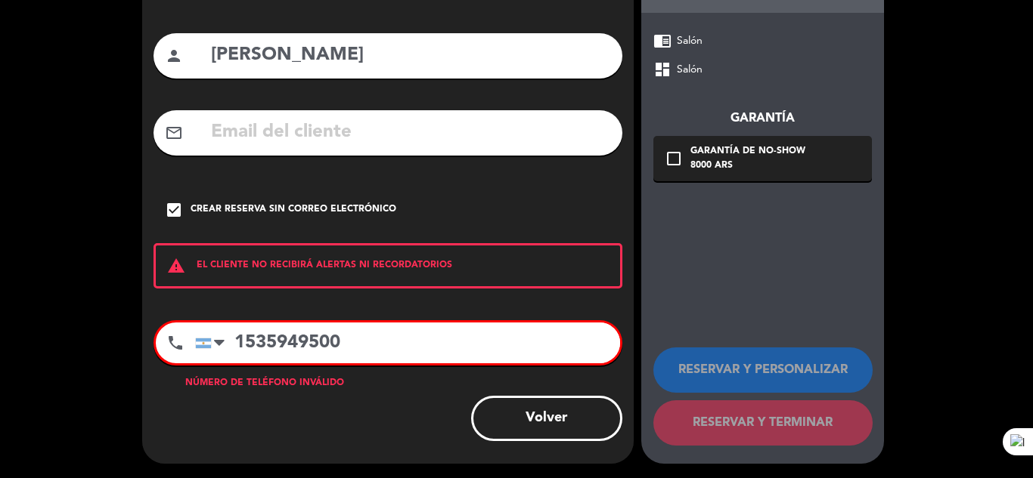
click at [233, 342] on input "1535949500" at bounding box center [407, 343] width 425 height 41
click at [501, 322] on div "phone [GEOGRAPHIC_DATA] +1 [GEOGRAPHIC_DATA] +44 [GEOGRAPHIC_DATA] ([GEOGRAPHIC…" at bounding box center [387, 342] width 469 height 45
click at [255, 339] on input "11535949500" at bounding box center [407, 343] width 425 height 41
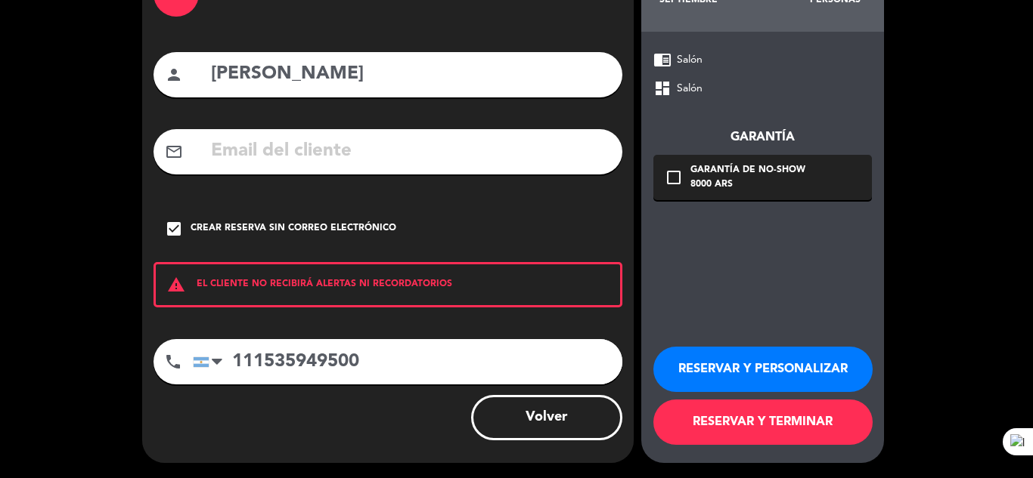
scroll to position [104, 0]
type input "111535949500"
click at [727, 423] on button "RESERVAR Y TERMINAR" at bounding box center [762, 422] width 219 height 45
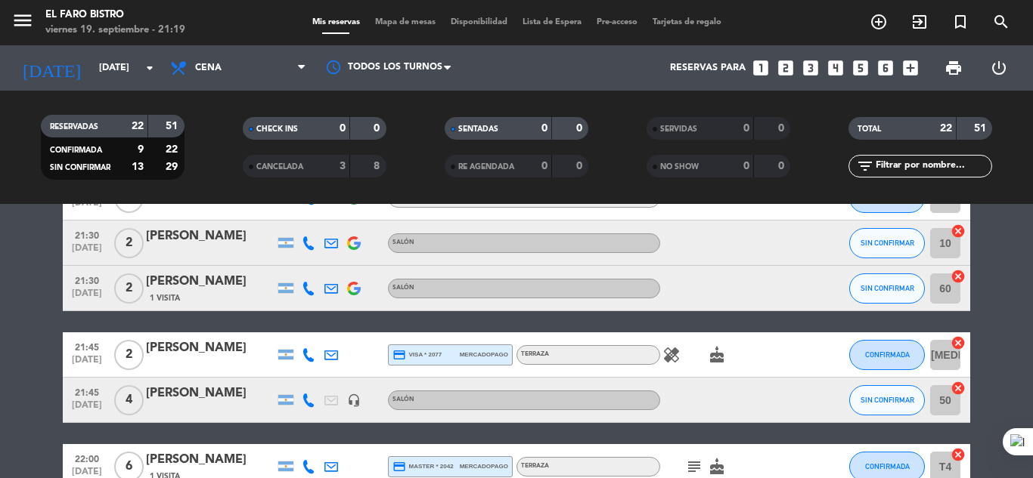
scroll to position [391, 0]
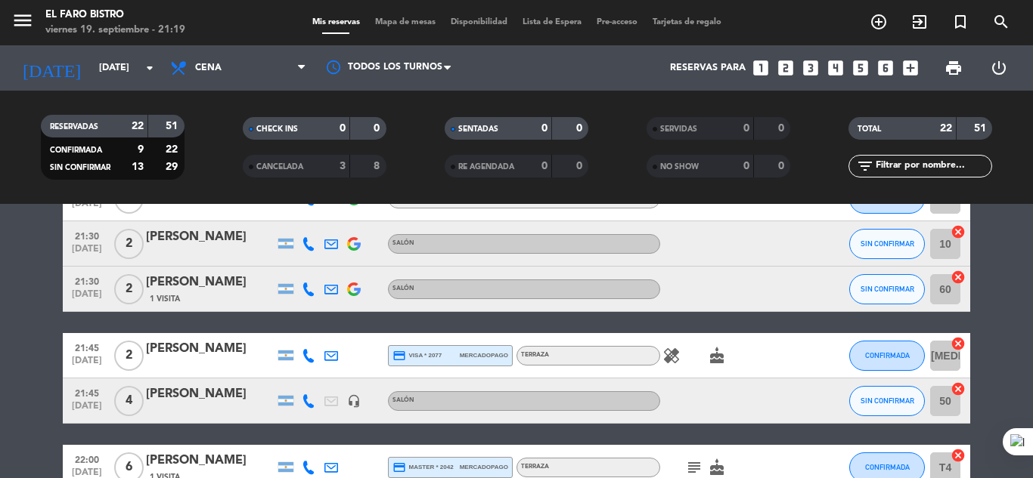
click at [786, 67] on icon "looks_two" at bounding box center [786, 68] width 20 height 20
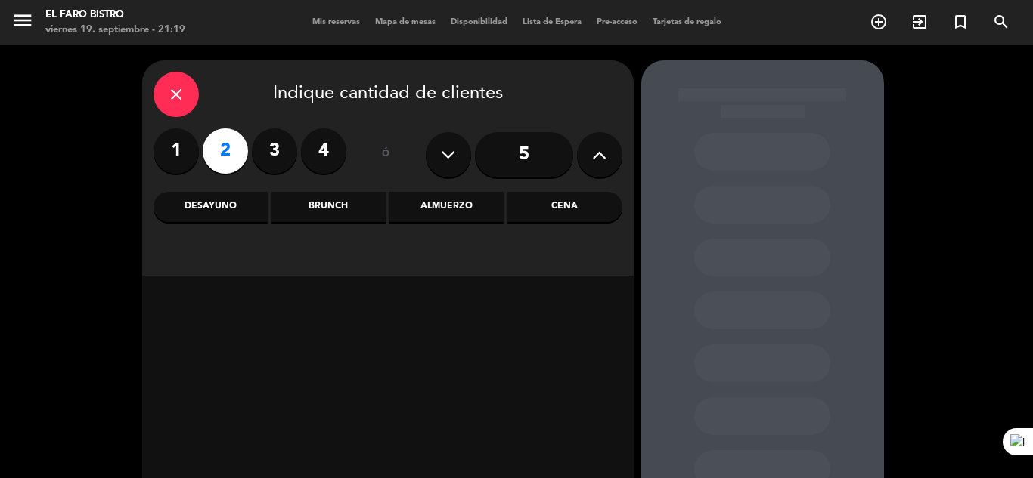
click at [550, 206] on div "Cena" at bounding box center [564, 207] width 114 height 30
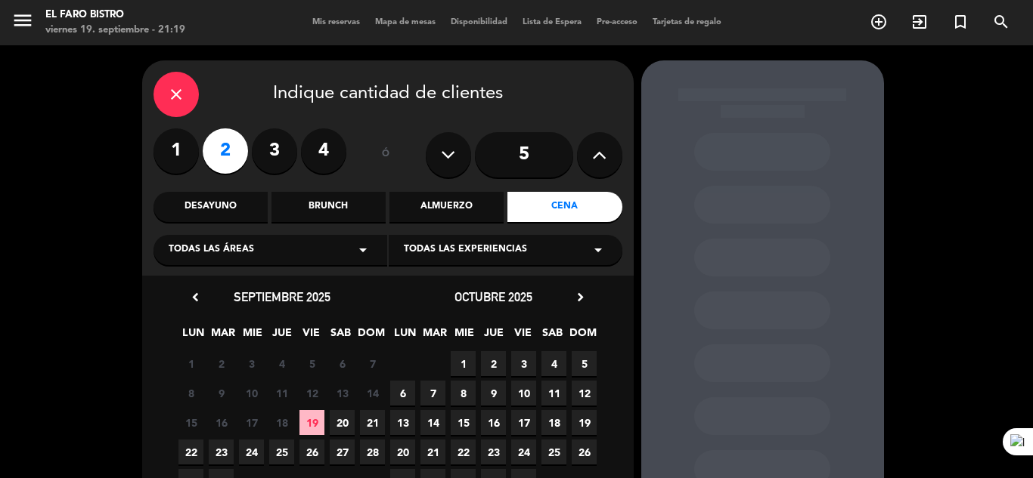
click at [358, 254] on icon "arrow_drop_down" at bounding box center [363, 250] width 18 height 18
click at [200, 287] on div "Salón" at bounding box center [270, 287] width 203 height 15
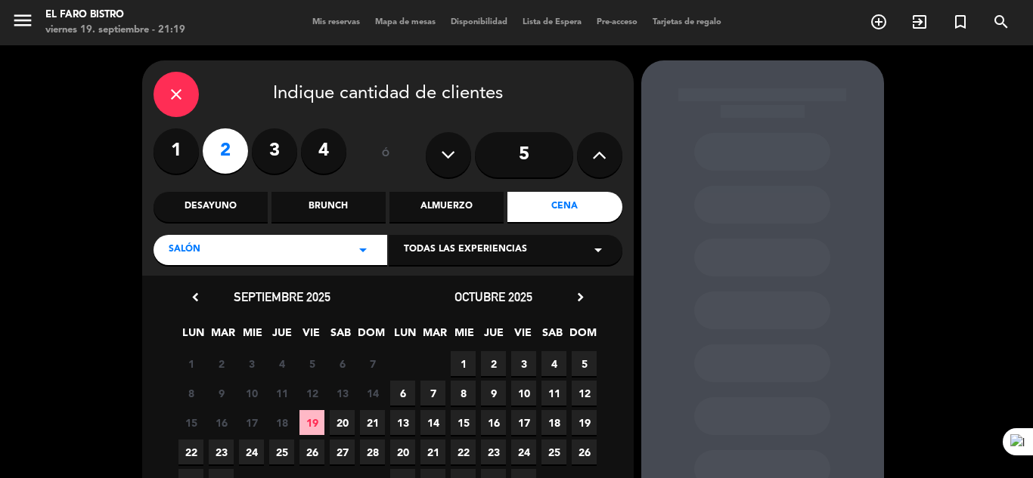
click at [349, 417] on span "20" at bounding box center [342, 422] width 25 height 25
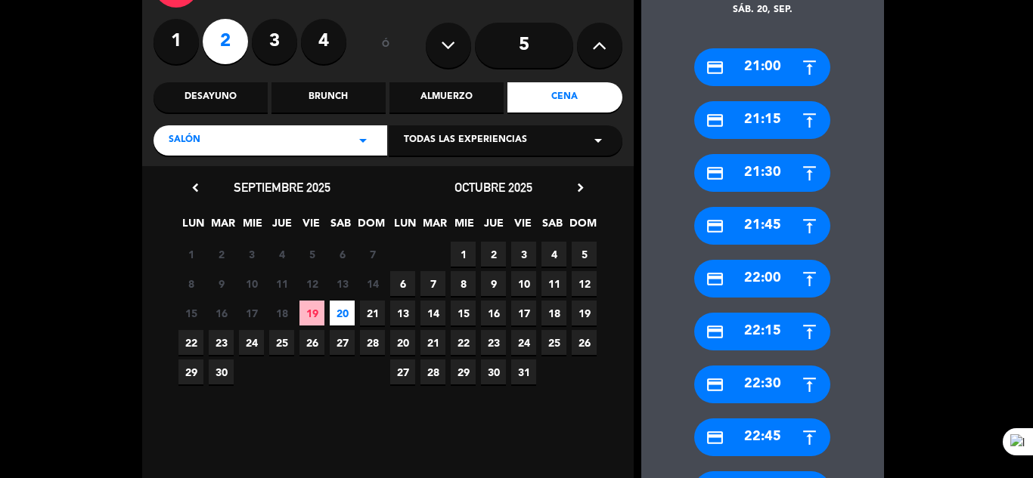
scroll to position [136, 0]
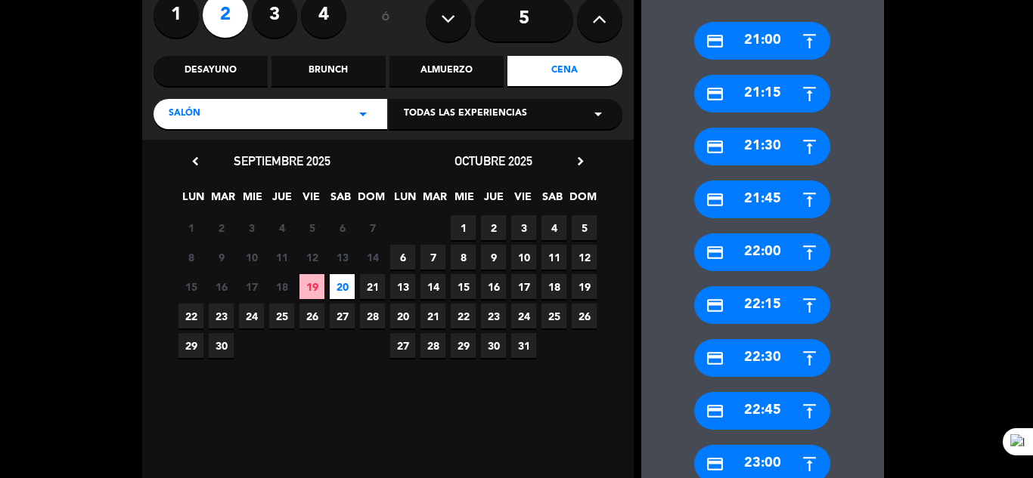
click at [776, 197] on div "credit_card 21:45" at bounding box center [762, 200] width 136 height 38
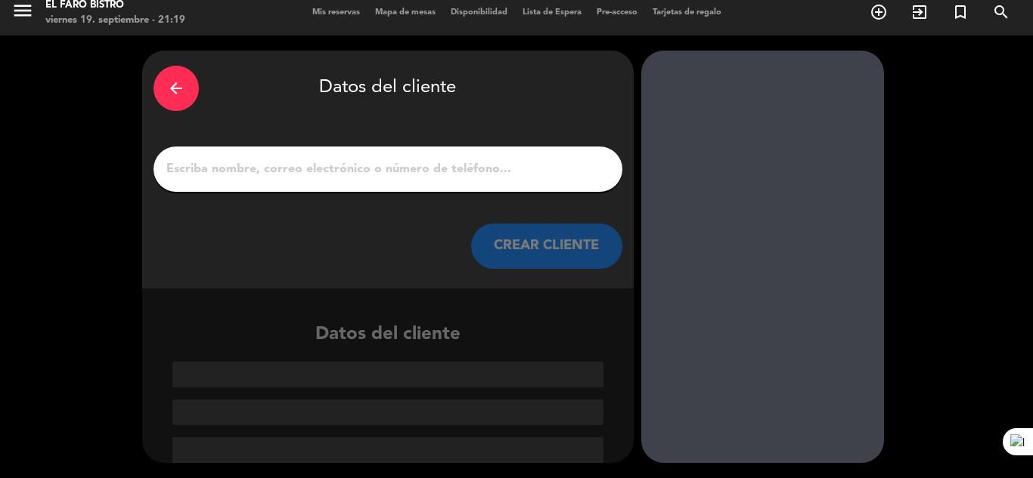
scroll to position [10, 0]
click at [289, 156] on div at bounding box center [387, 169] width 469 height 45
click at [286, 171] on input "1" at bounding box center [388, 169] width 446 height 21
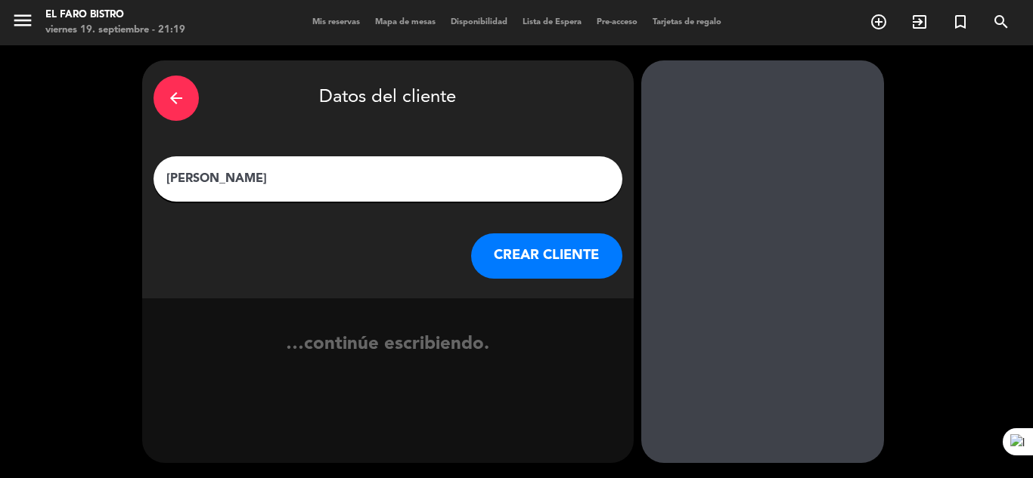
type input "[PERSON_NAME]"
click at [545, 255] on button "CREAR CLIENTE" at bounding box center [546, 256] width 151 height 45
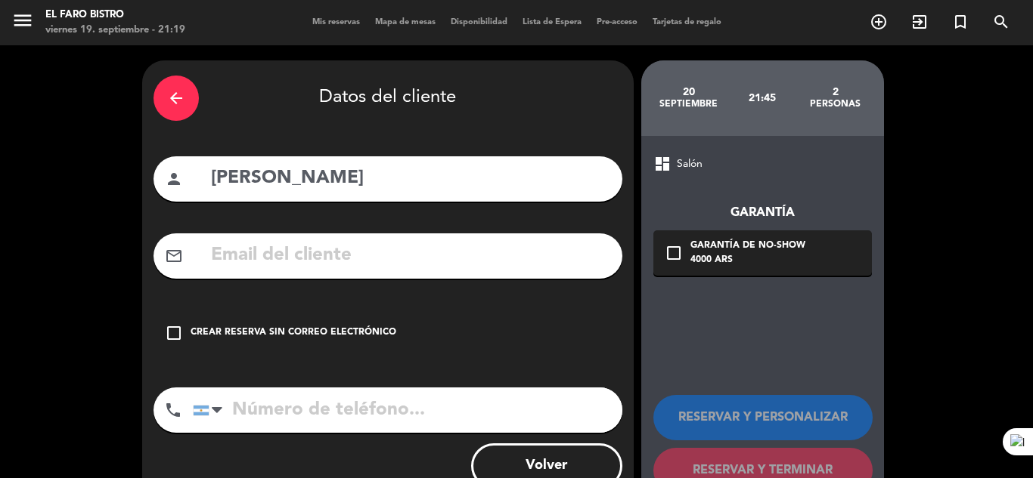
click at [178, 337] on icon "check_box_outline_blank" at bounding box center [174, 333] width 18 height 18
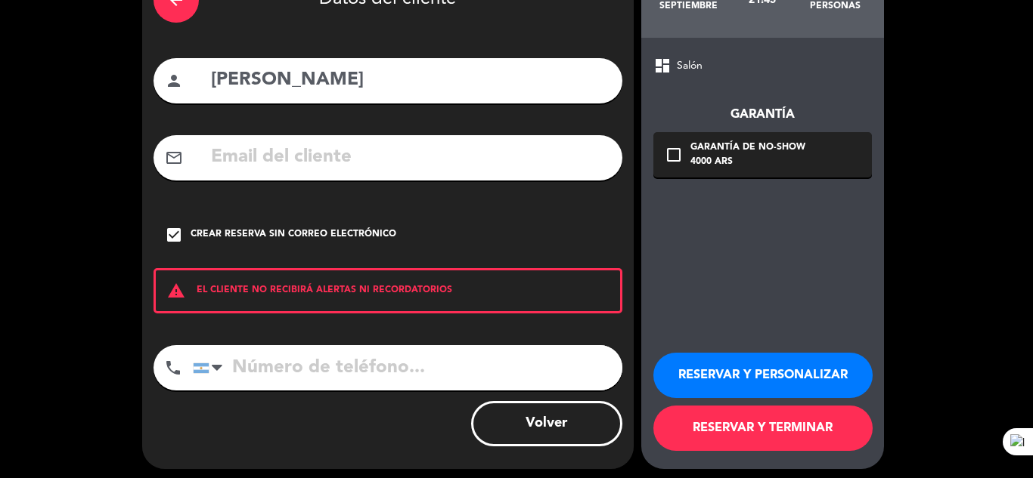
scroll to position [104, 0]
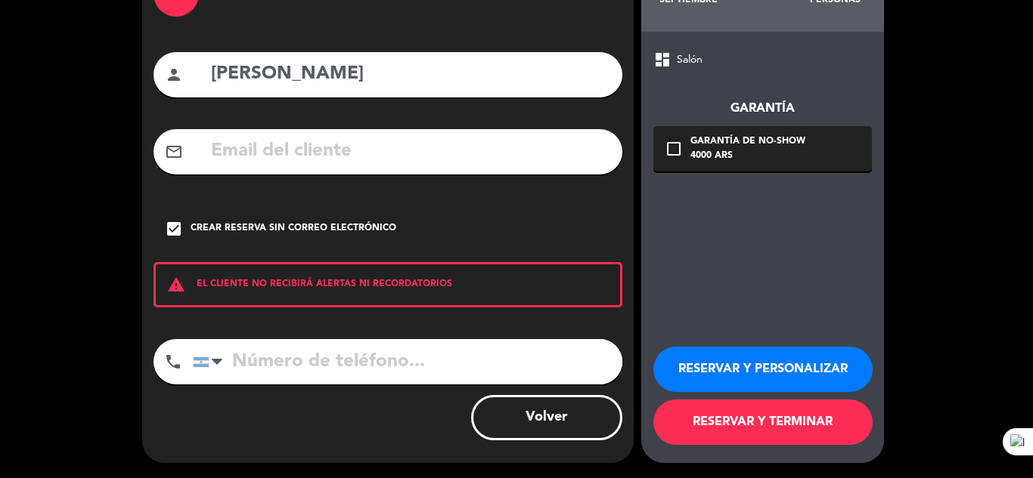
click at [274, 373] on input "tel" at bounding box center [407, 361] width 429 height 45
type input "2604575765"
click at [723, 420] on button "RESERVAR Y TERMINAR" at bounding box center [762, 422] width 219 height 45
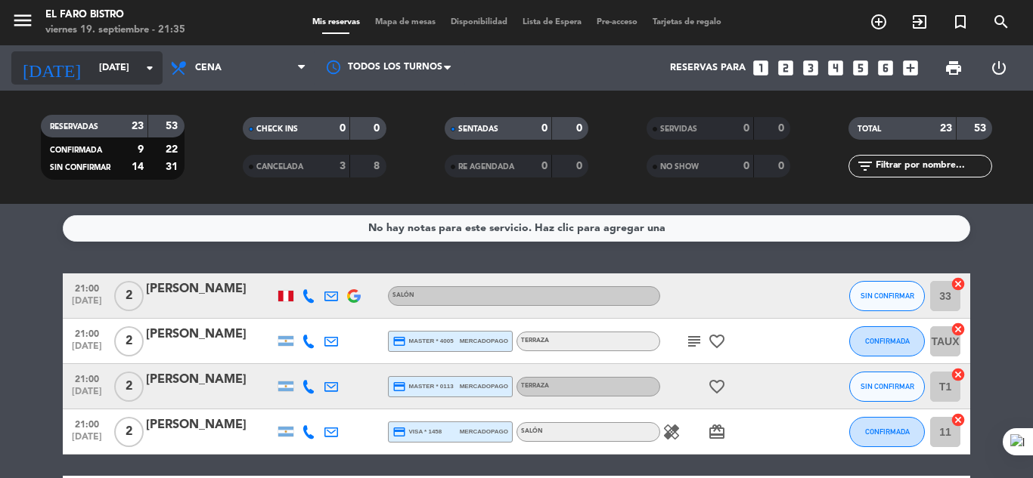
click at [150, 69] on icon "arrow_drop_down" at bounding box center [150, 68] width 18 height 18
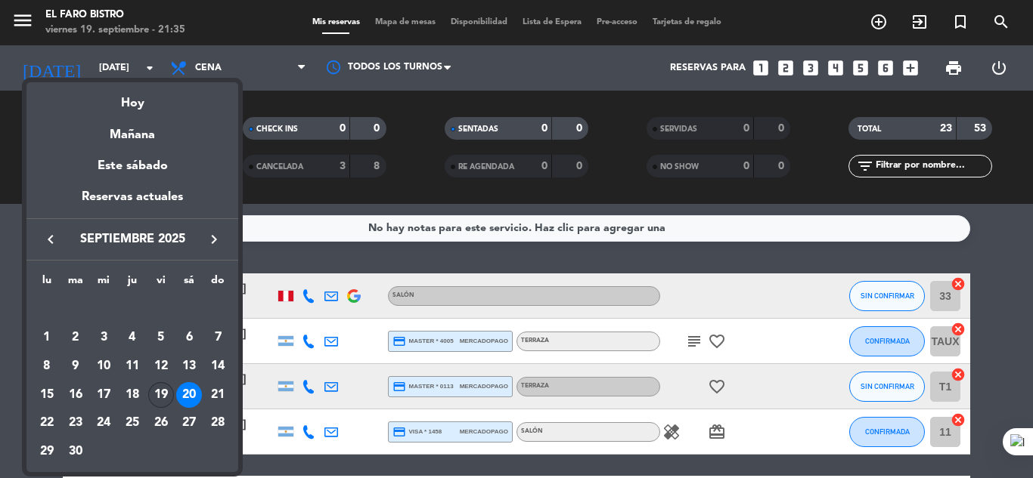
click at [166, 396] on div "19" at bounding box center [161, 395] width 26 height 26
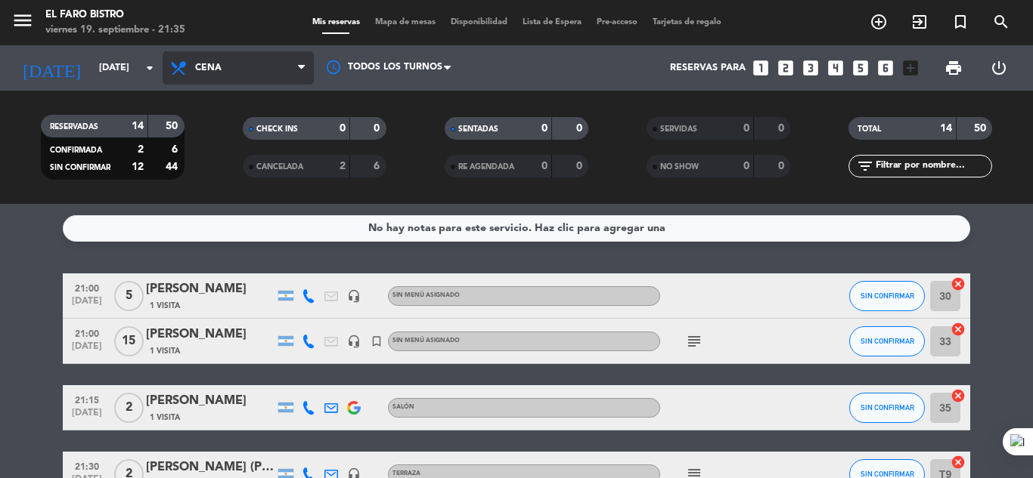
click at [300, 70] on icon at bounding box center [301, 68] width 7 height 12
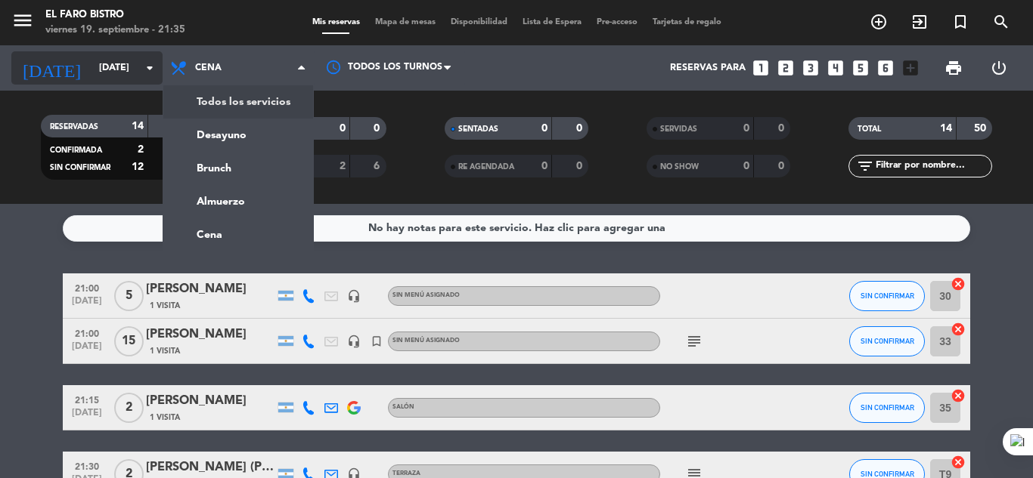
click at [152, 66] on icon "arrow_drop_down" at bounding box center [150, 68] width 18 height 18
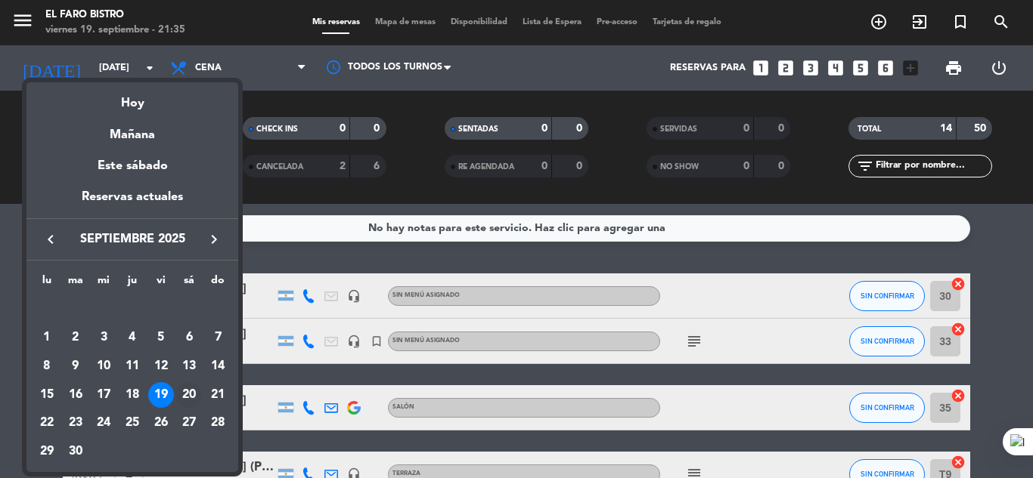
click at [186, 397] on div "20" at bounding box center [189, 395] width 26 height 26
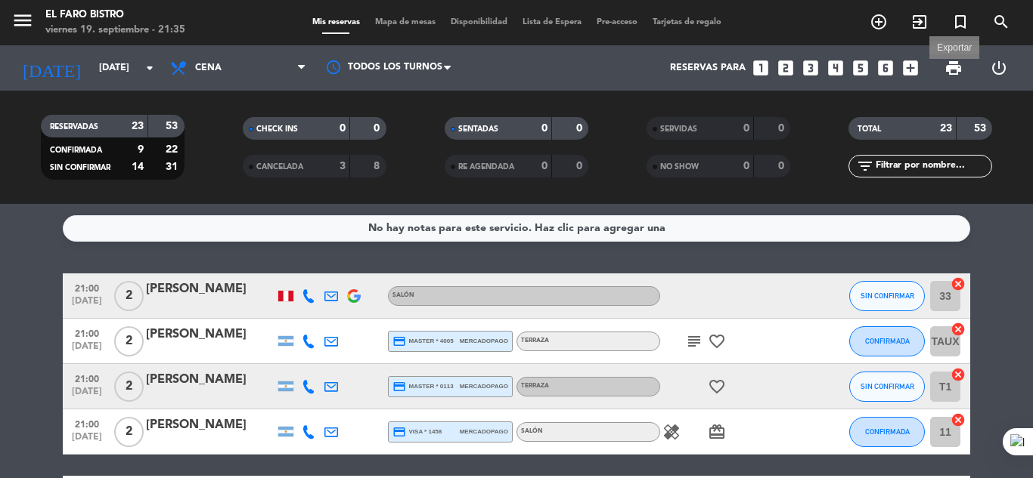
click at [952, 68] on span "print" at bounding box center [953, 68] width 18 height 18
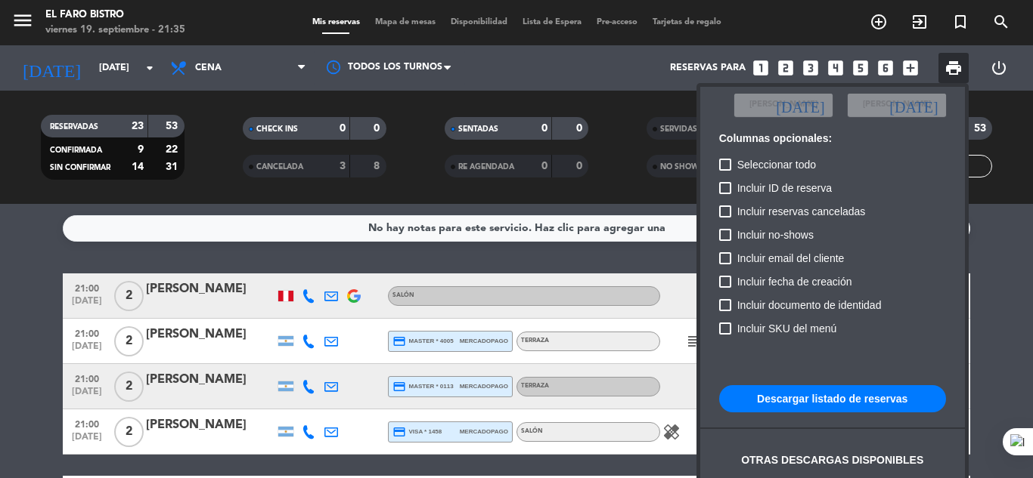
scroll to position [92, 0]
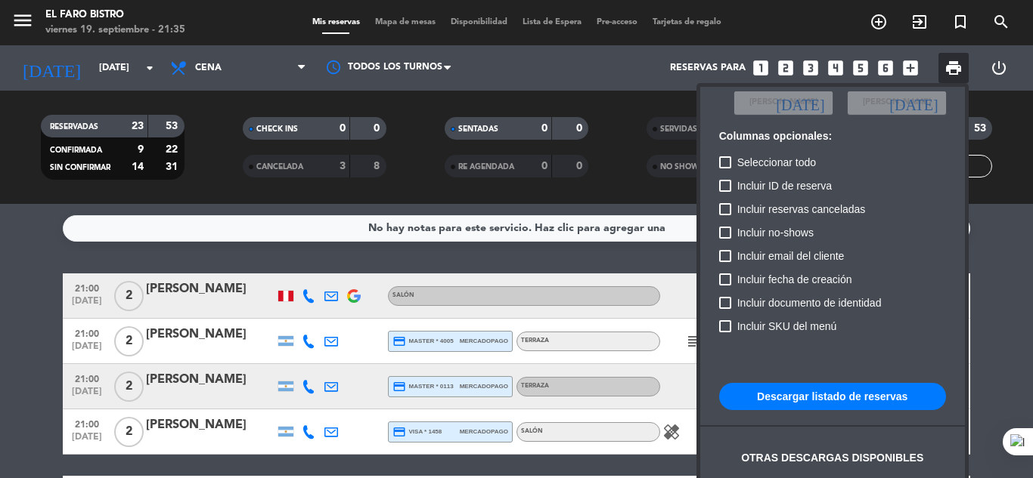
click at [848, 398] on button "Descargar listado de reservas" at bounding box center [832, 396] width 227 height 27
click at [992, 236] on div at bounding box center [516, 239] width 1033 height 478
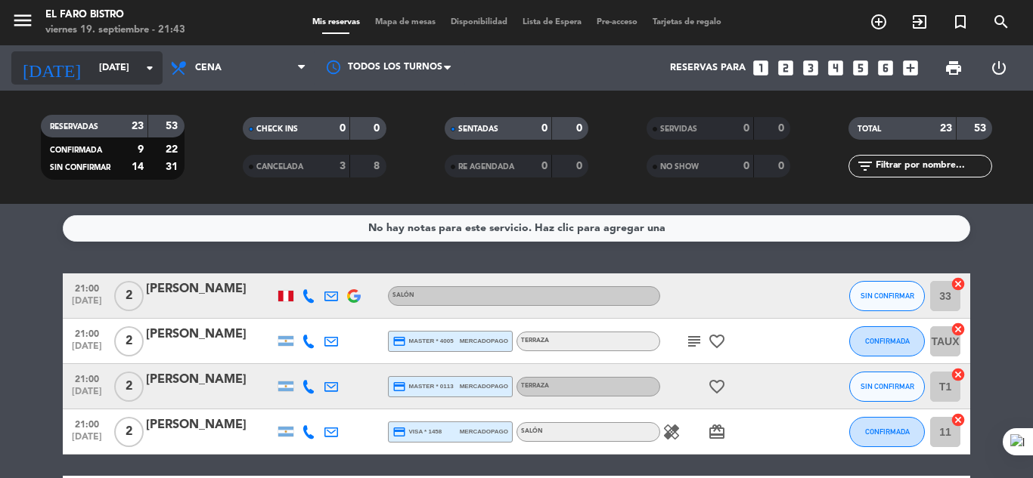
click at [150, 69] on icon "arrow_drop_down" at bounding box center [150, 68] width 18 height 18
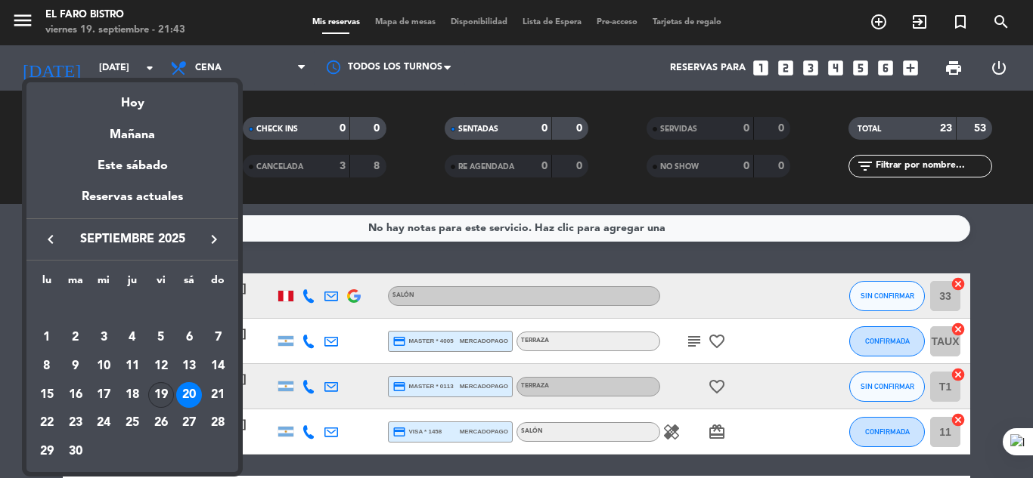
click at [167, 390] on div "19" at bounding box center [161, 395] width 26 height 26
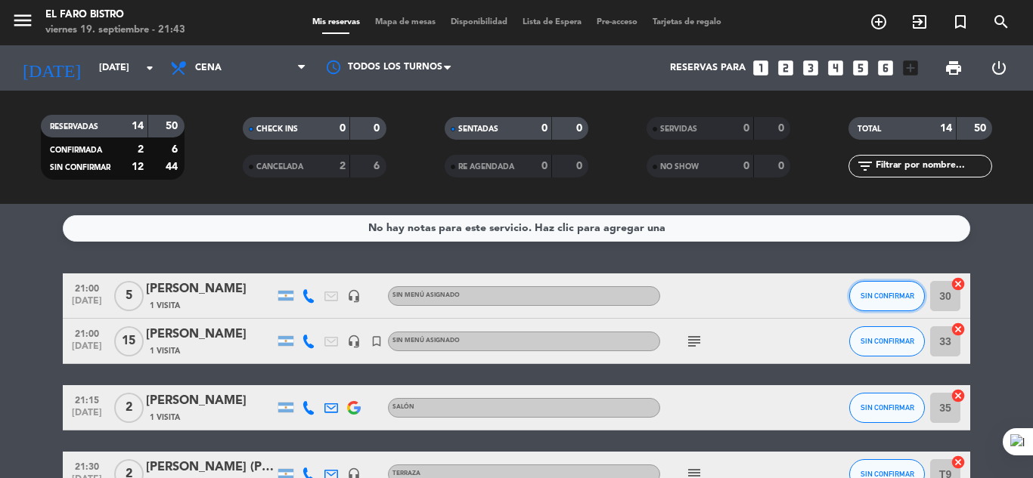
click at [883, 291] on button "SIN CONFIRMAR" at bounding box center [887, 296] width 76 height 30
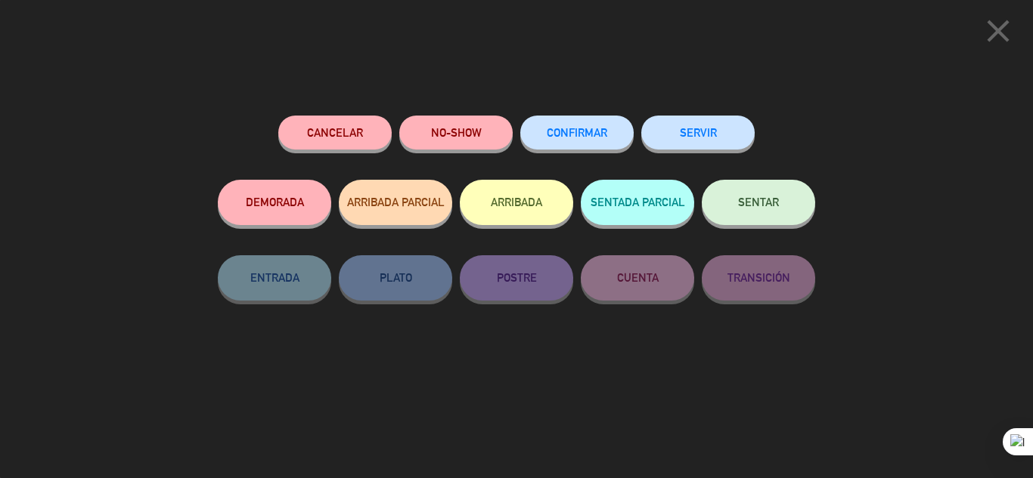
click at [772, 203] on span "SENTAR" at bounding box center [758, 202] width 41 height 13
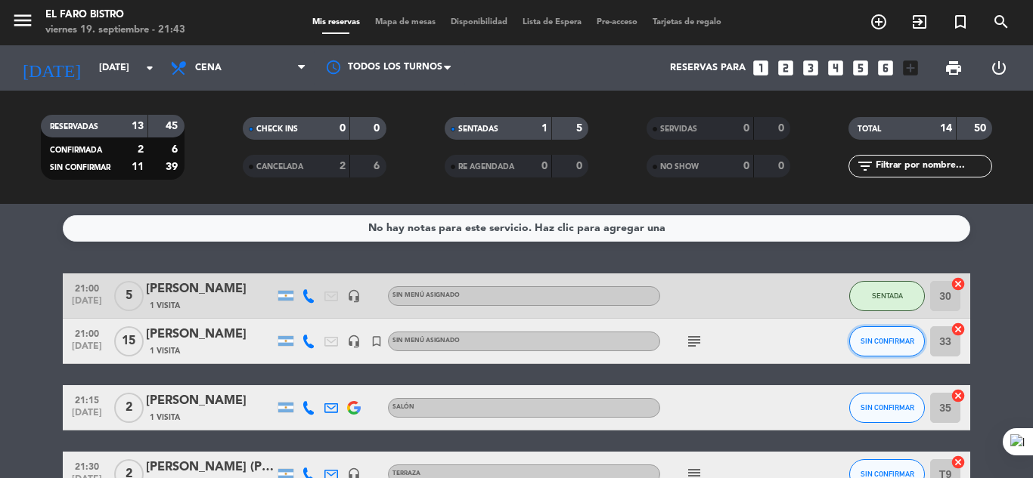
click at [890, 343] on span "SIN CONFIRMAR" at bounding box center [887, 341] width 54 height 8
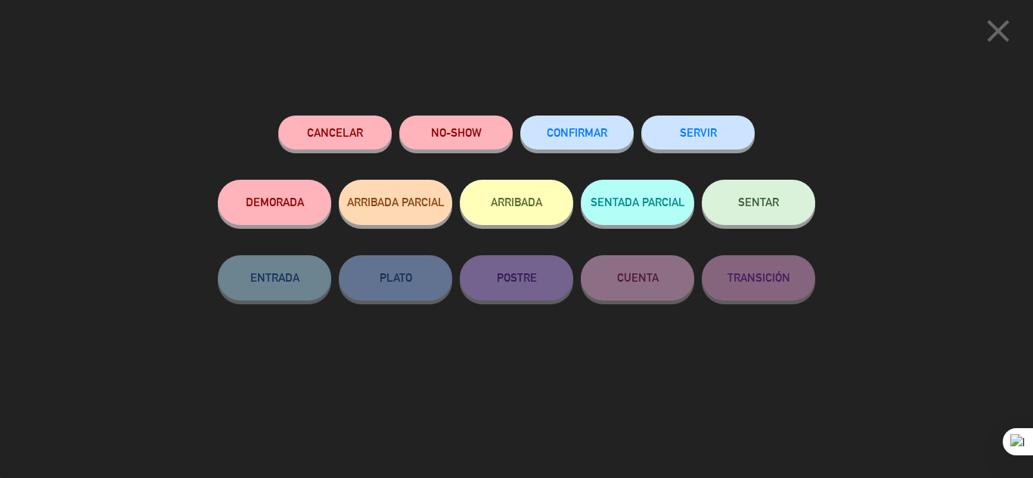
click at [758, 198] on span "SENTAR" at bounding box center [758, 202] width 41 height 13
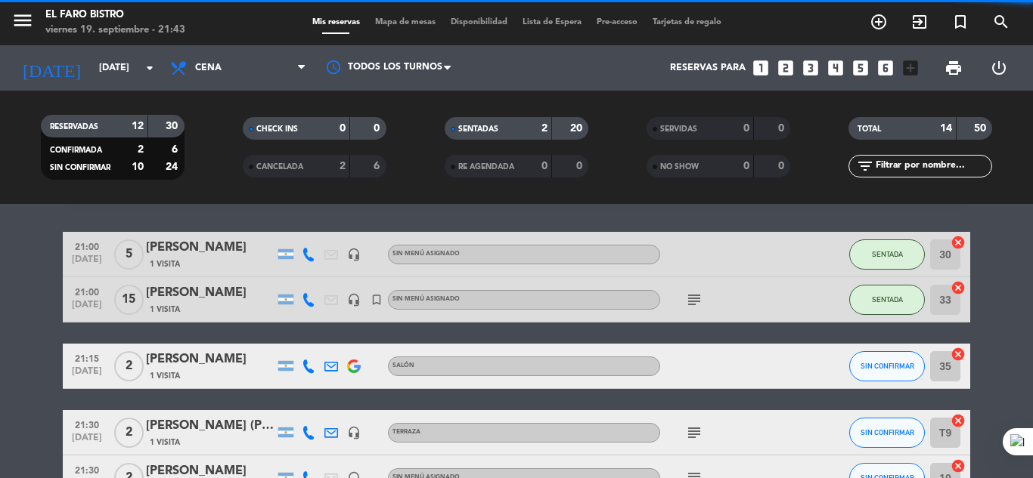
scroll to position [76, 0]
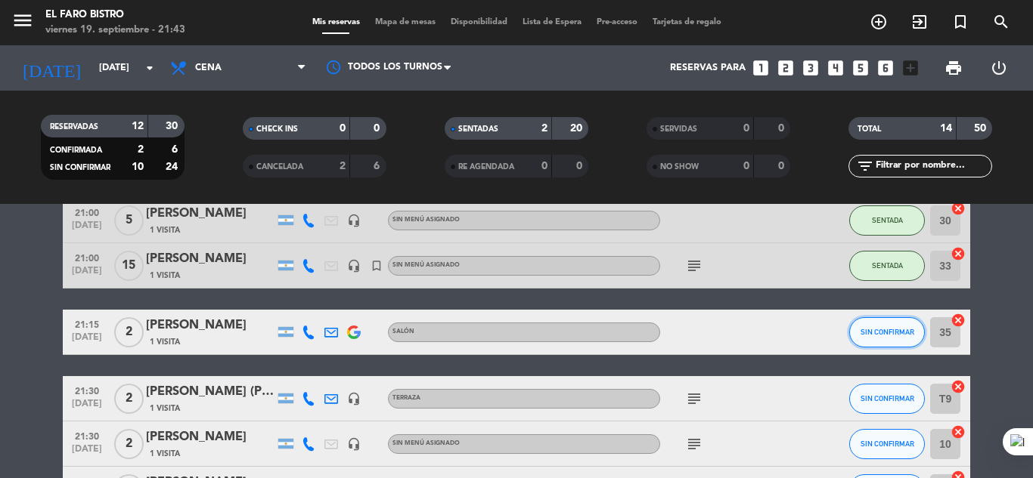
click at [881, 327] on button "SIN CONFIRMAR" at bounding box center [887, 332] width 76 height 30
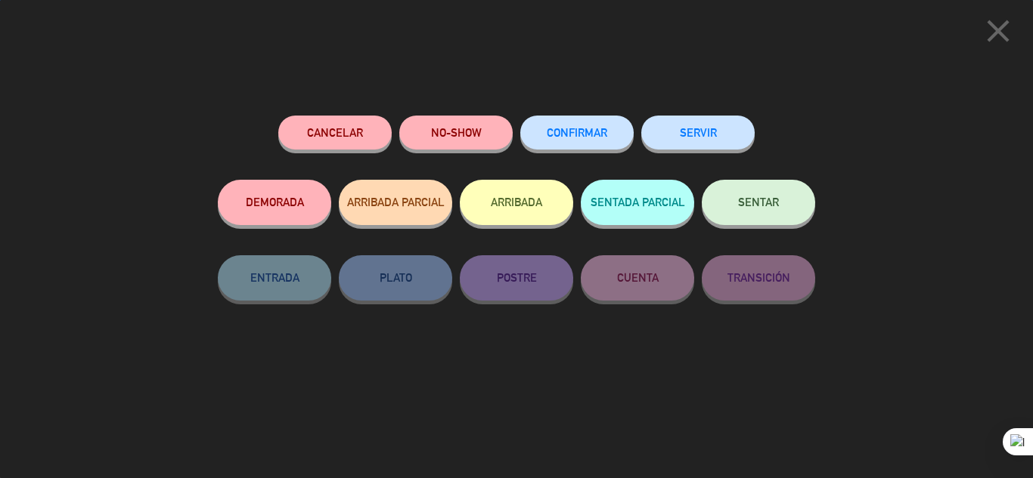
click at [775, 202] on span "SENTAR" at bounding box center [758, 202] width 41 height 13
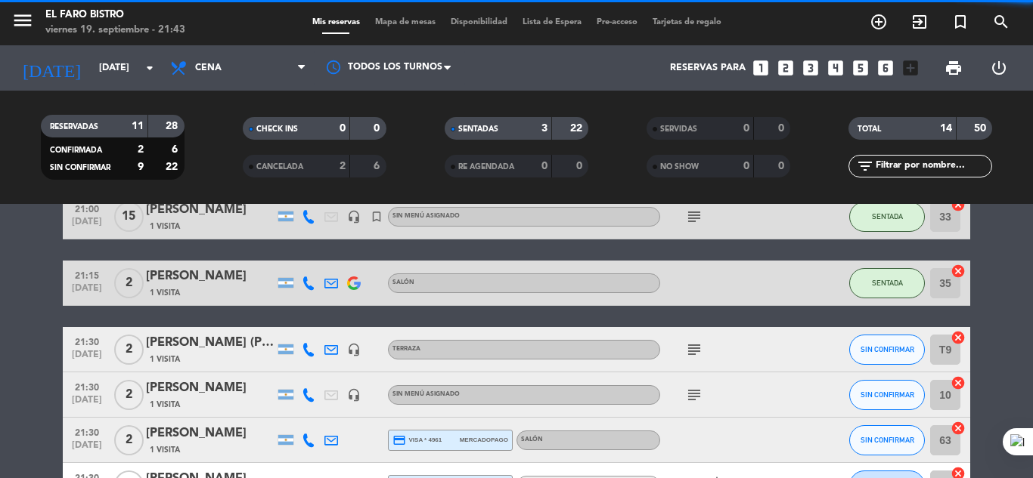
scroll to position [151, 0]
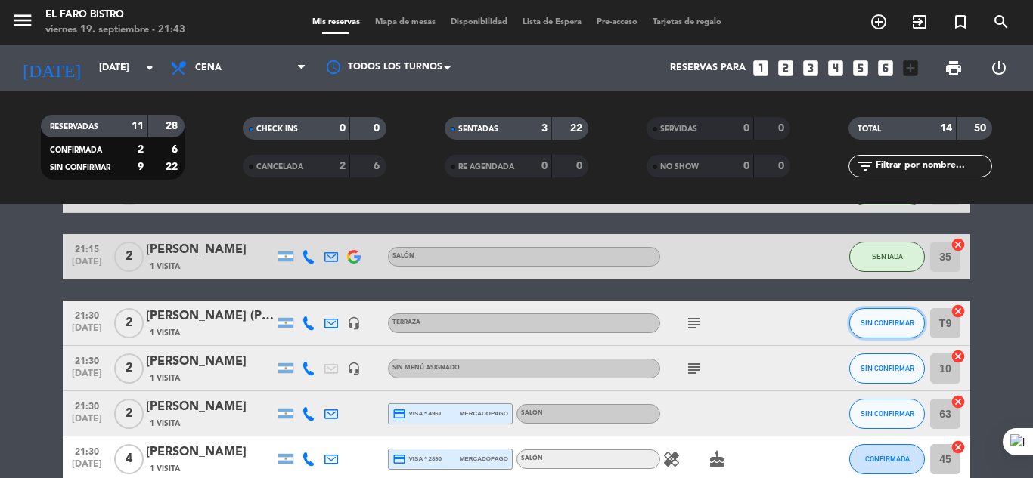
click at [890, 317] on button "SIN CONFIRMAR" at bounding box center [887, 323] width 76 height 30
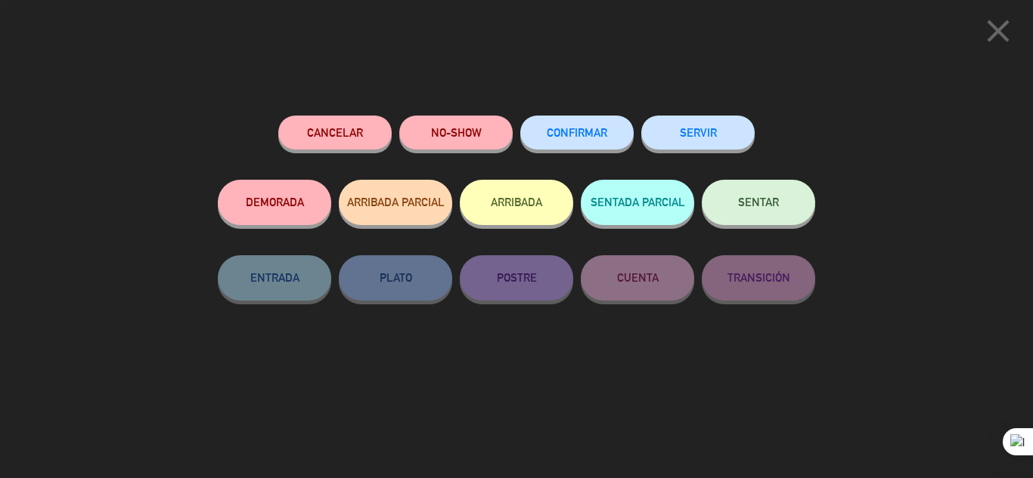
click at [772, 201] on span "SENTAR" at bounding box center [758, 202] width 41 height 13
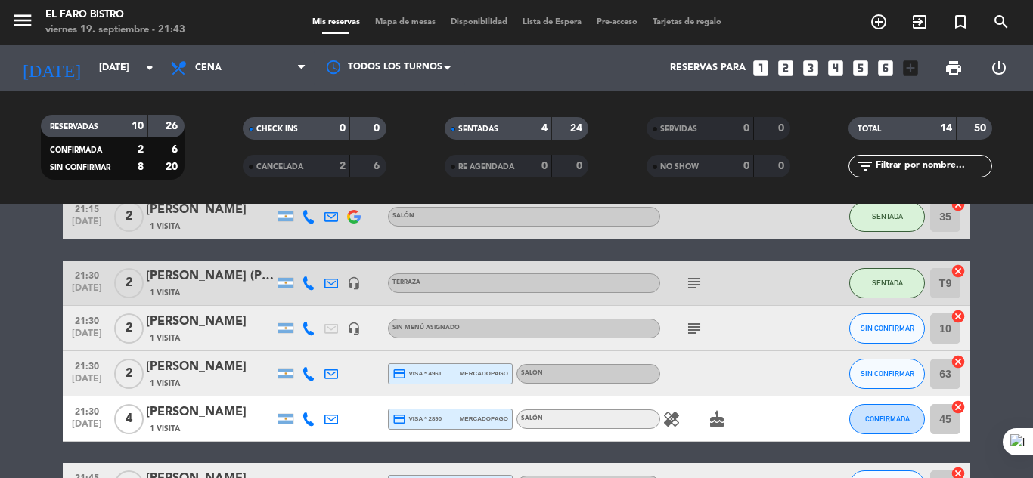
scroll to position [227, 0]
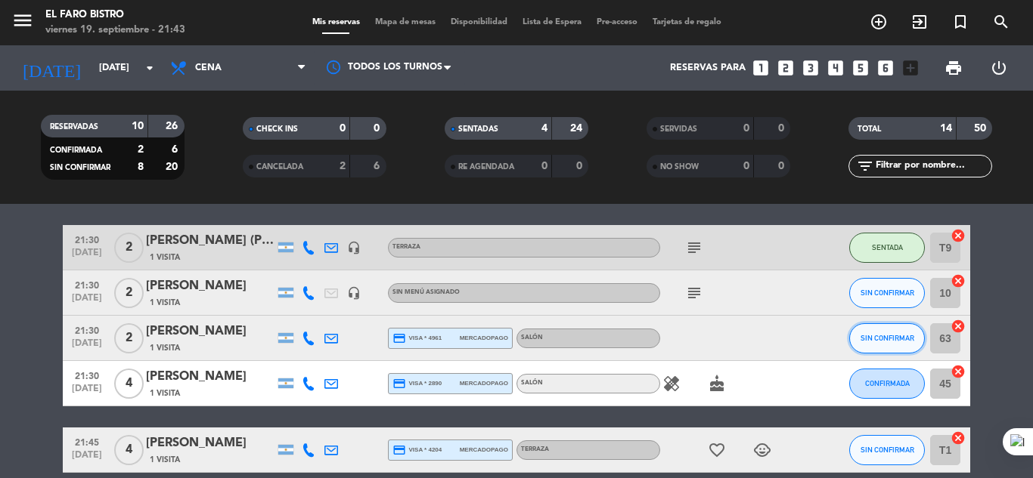
click at [899, 334] on span "SIN CONFIRMAR" at bounding box center [887, 338] width 54 height 8
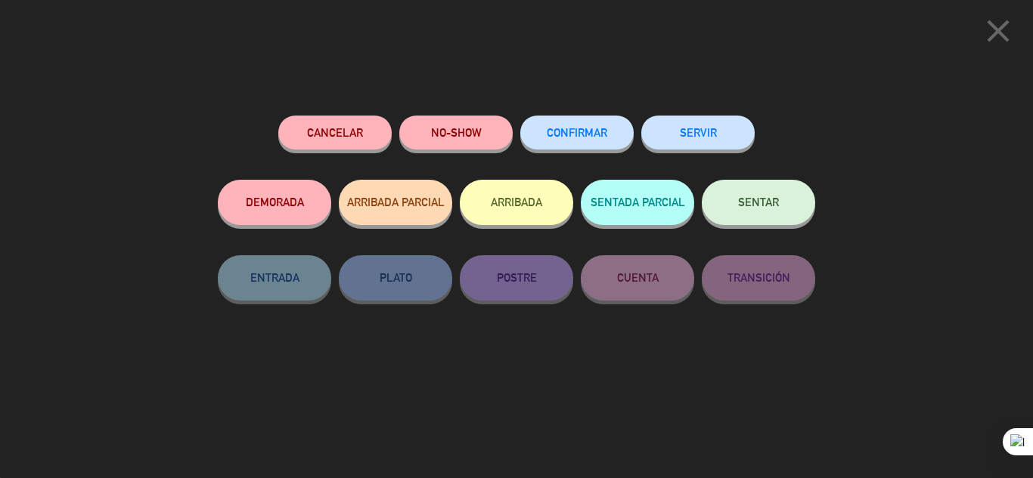
click at [763, 195] on button "SENTAR" at bounding box center [757, 202] width 113 height 45
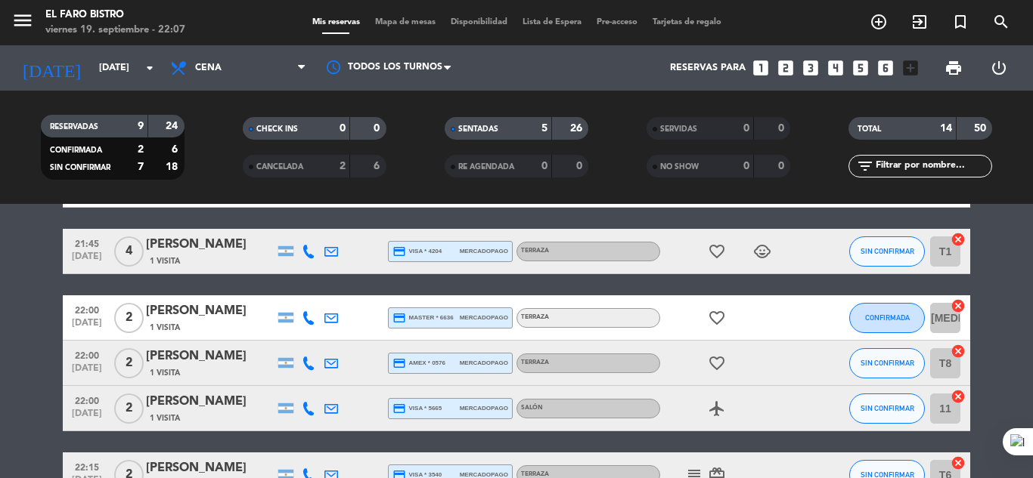
scroll to position [529, 0]
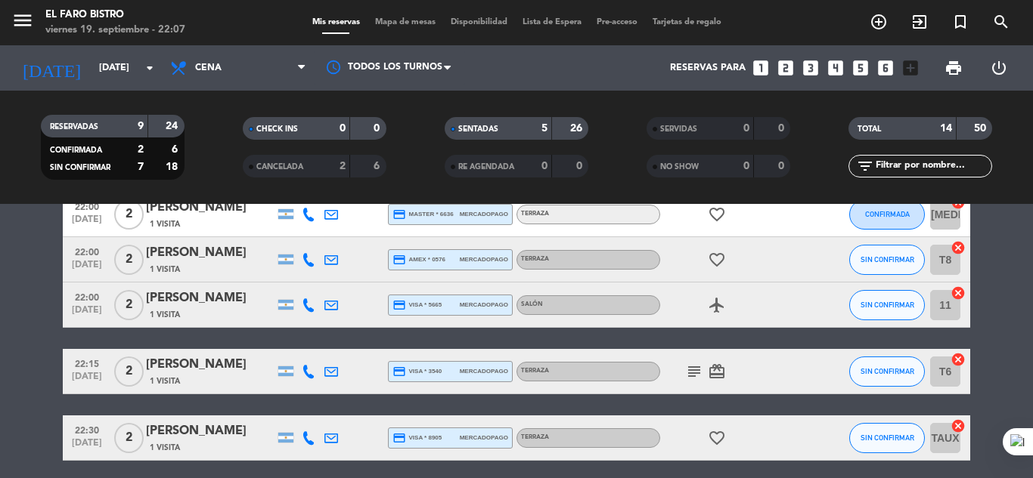
click at [686, 372] on icon "subject" at bounding box center [694, 372] width 18 height 18
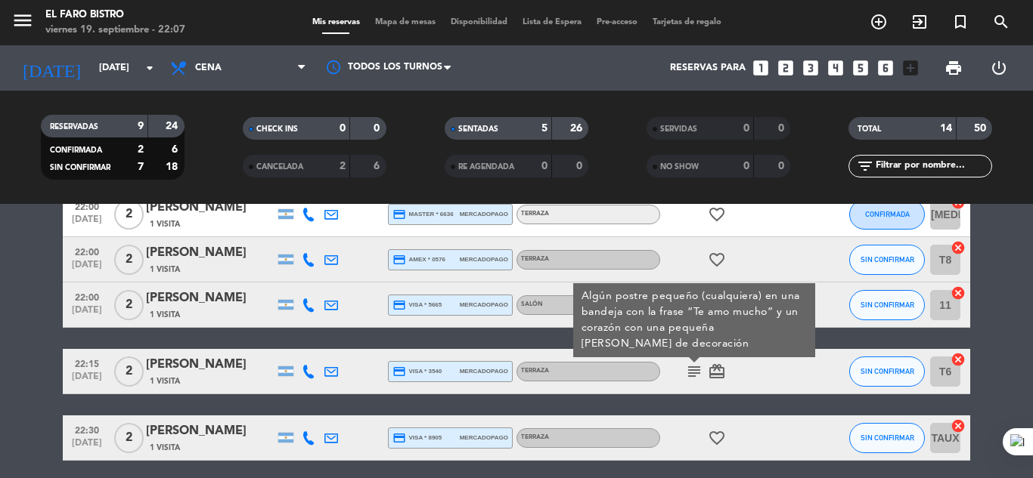
click at [1032, 305] on div at bounding box center [1032, 239] width 1 height 478
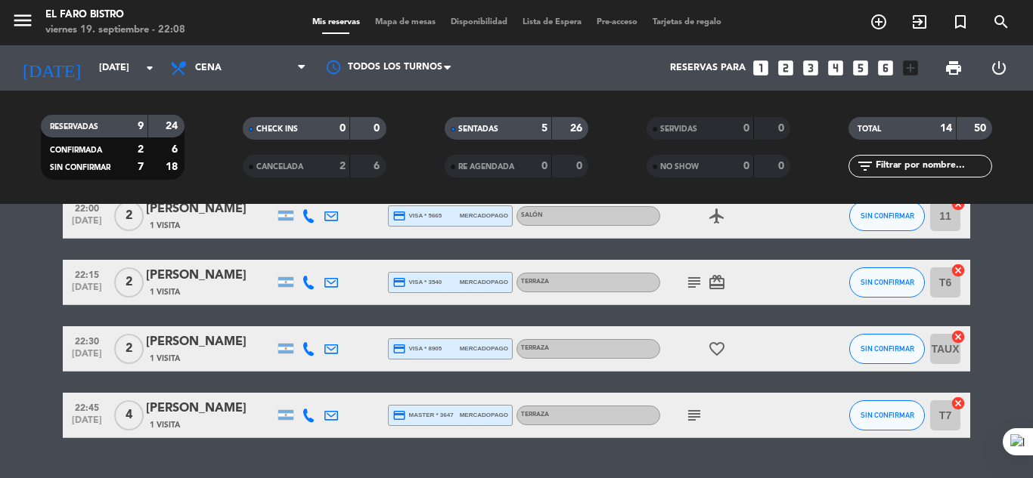
scroll to position [654, 0]
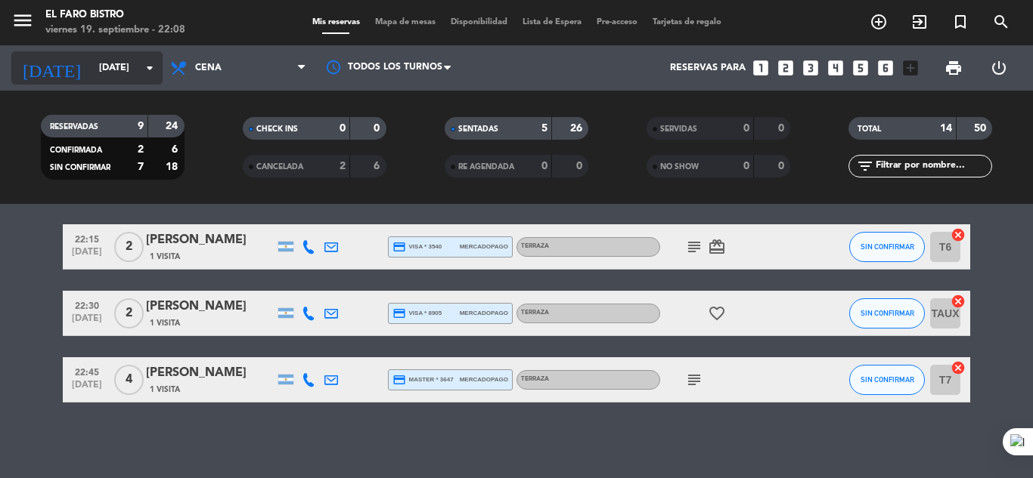
click at [144, 67] on icon "arrow_drop_down" at bounding box center [150, 68] width 18 height 18
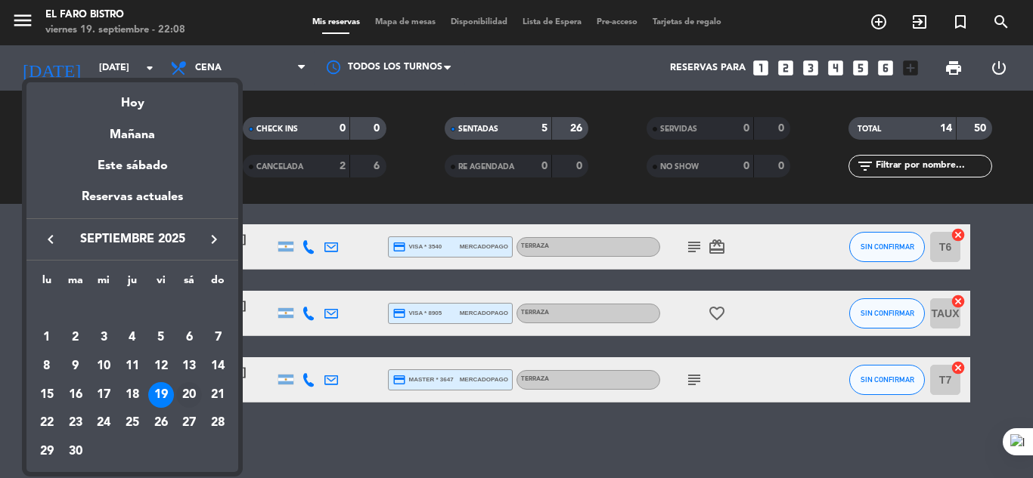
click at [187, 396] on div "20" at bounding box center [189, 395] width 26 height 26
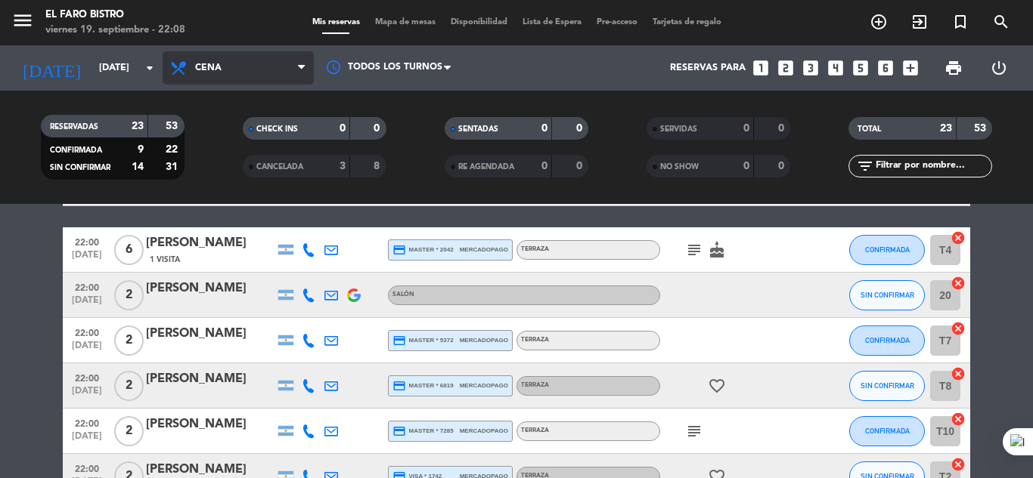
click at [300, 73] on icon at bounding box center [301, 68] width 7 height 12
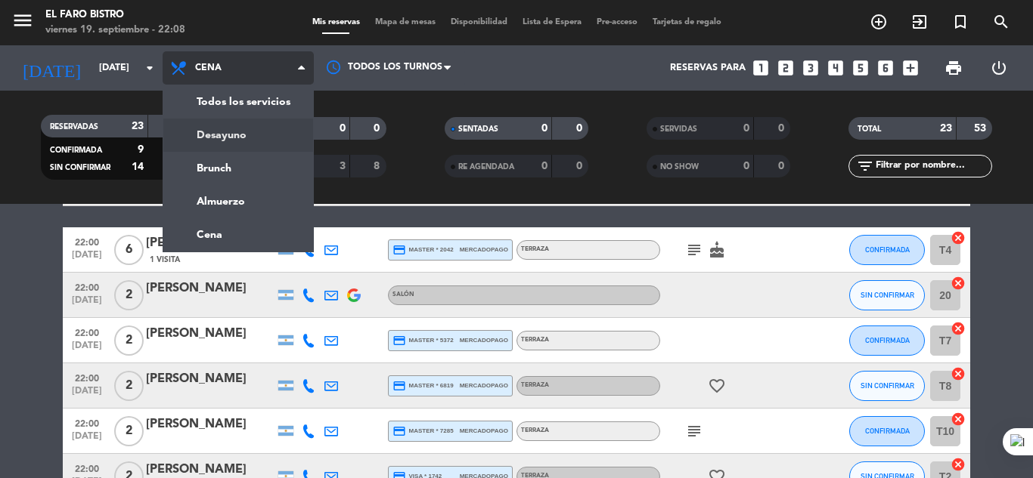
click at [224, 135] on div "menu El Faro Bistro [DATE] 19. septiembre - 22:08 Mis reservas Mapa de mesas Di…" at bounding box center [516, 102] width 1033 height 204
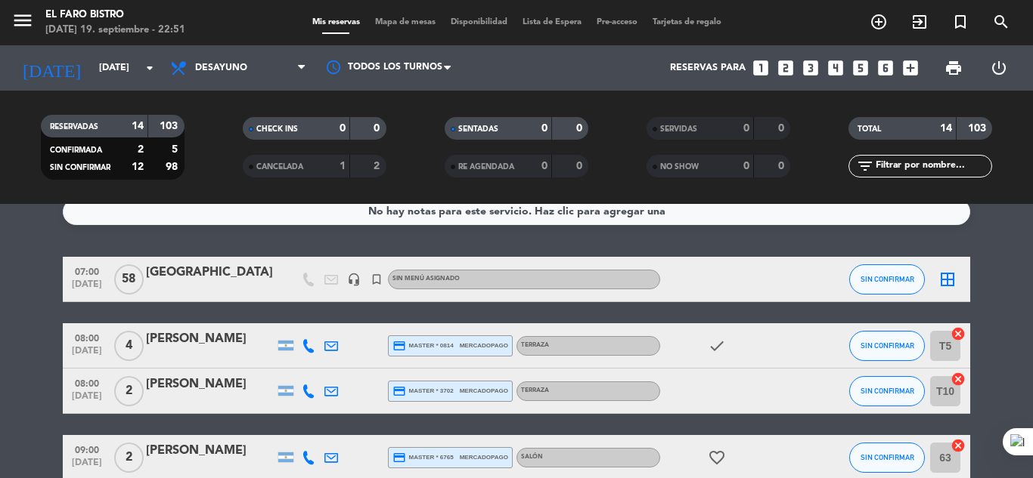
scroll to position [0, 0]
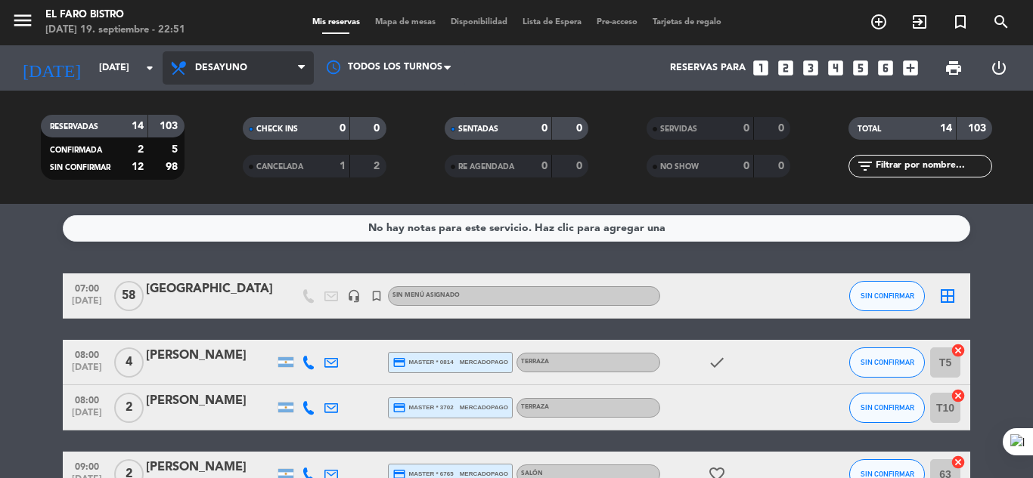
click at [305, 67] on icon at bounding box center [301, 68] width 7 height 12
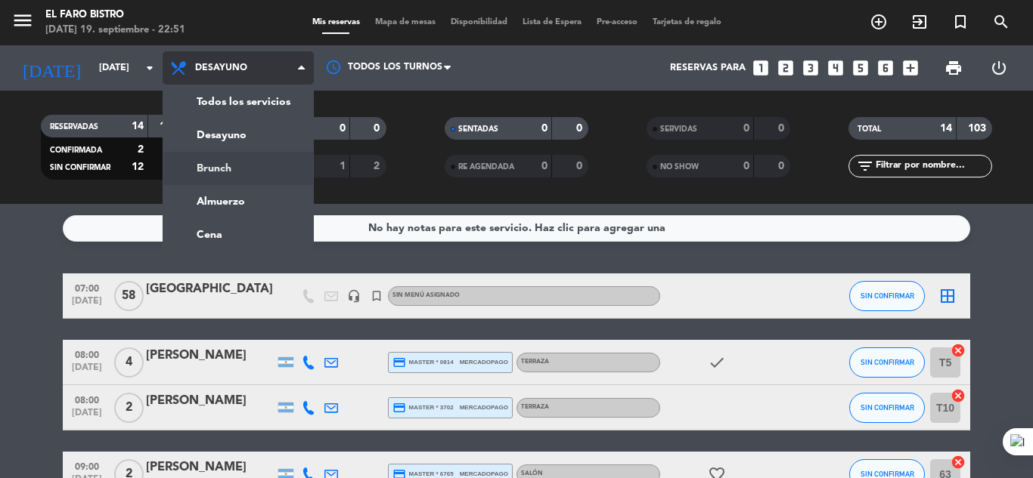
click at [218, 163] on div "menu El Faro Bistro [DATE] 19. septiembre - 22:51 Mis reservas Mapa de mesas Di…" at bounding box center [516, 102] width 1033 height 204
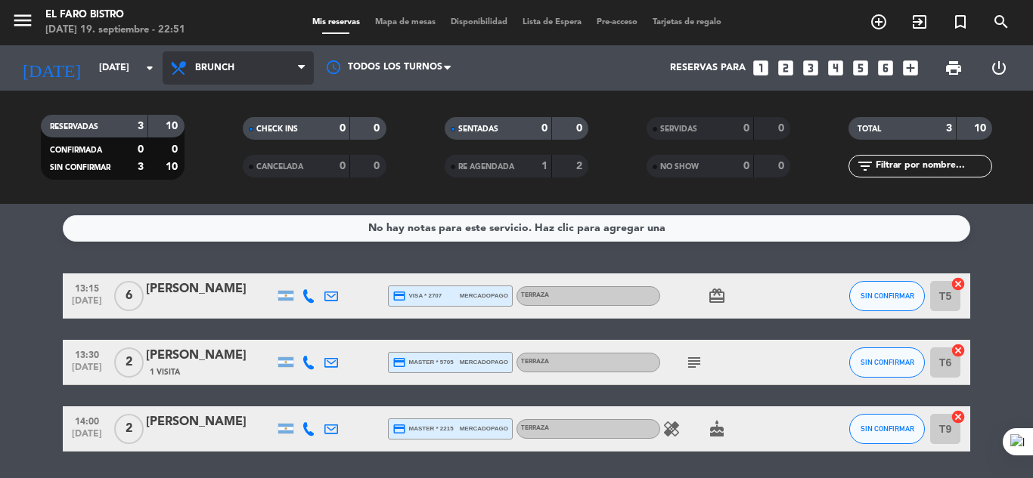
click at [293, 74] on span "Brunch" at bounding box center [238, 67] width 151 height 33
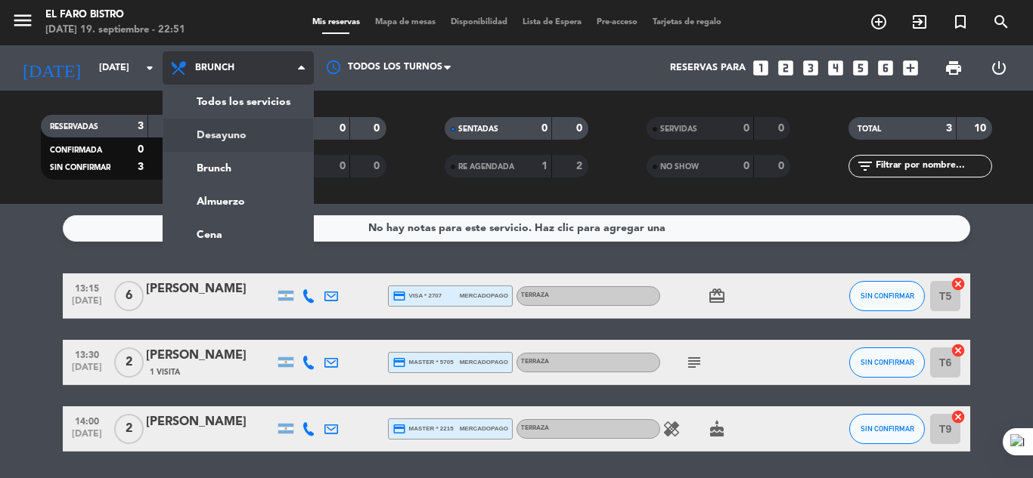
click at [215, 131] on div "menu El Faro Bistro [DATE] 19. septiembre - 22:51 Mis reservas Mapa de mesas Di…" at bounding box center [516, 102] width 1033 height 204
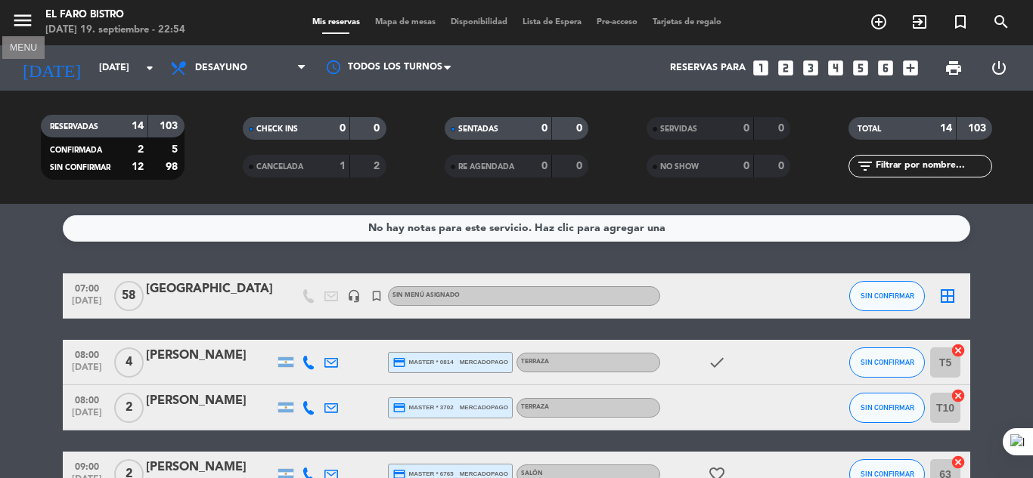
click at [23, 22] on icon "menu" at bounding box center [22, 20] width 23 height 23
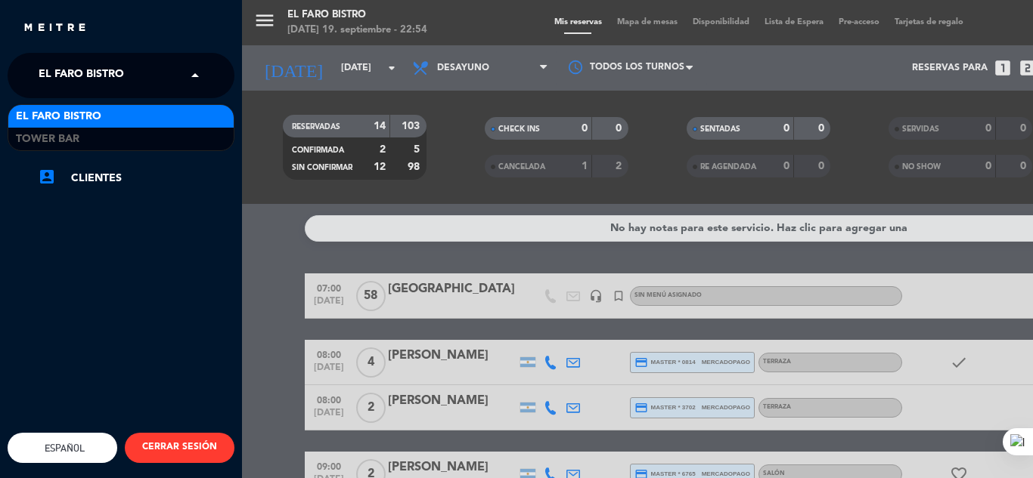
click at [103, 73] on span "El Faro Bistro" at bounding box center [81, 76] width 85 height 32
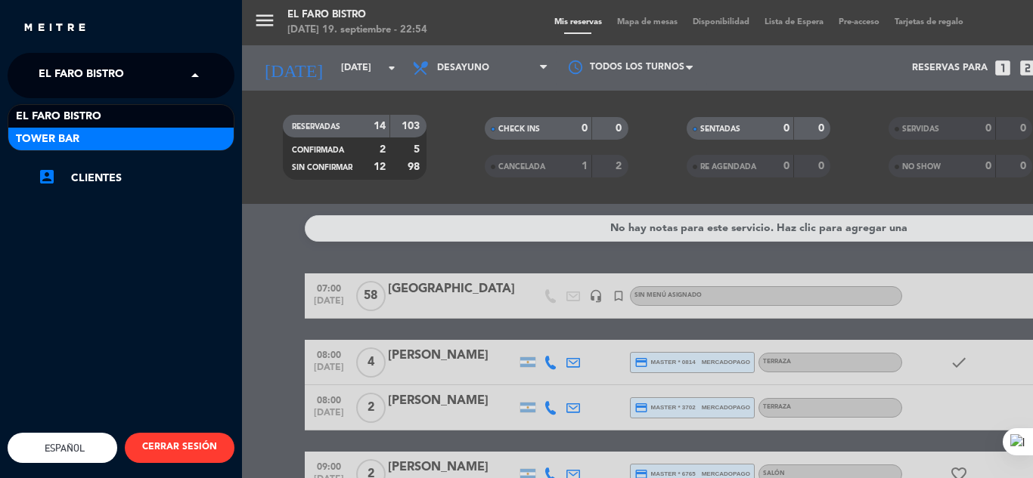
click at [85, 128] on div "Tower Bar" at bounding box center [120, 139] width 225 height 23
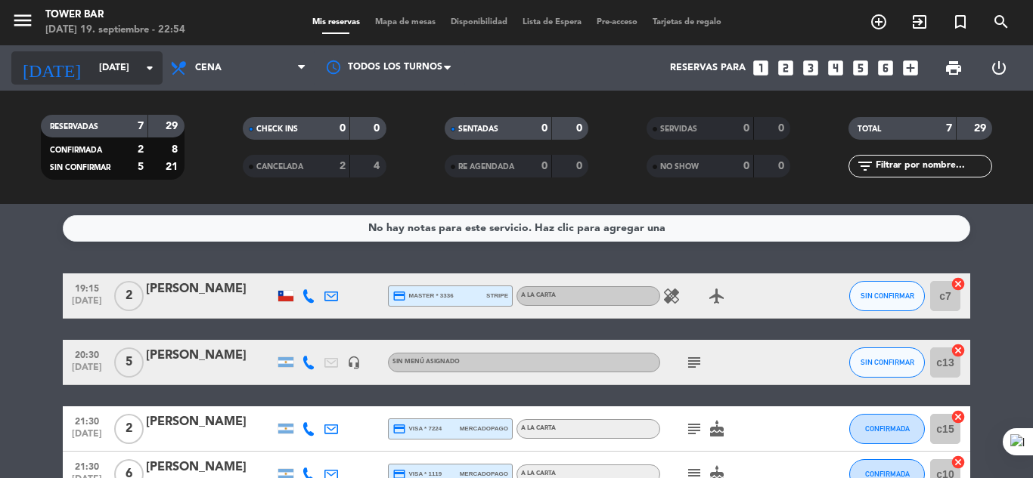
click at [144, 69] on icon "arrow_drop_down" at bounding box center [150, 68] width 18 height 18
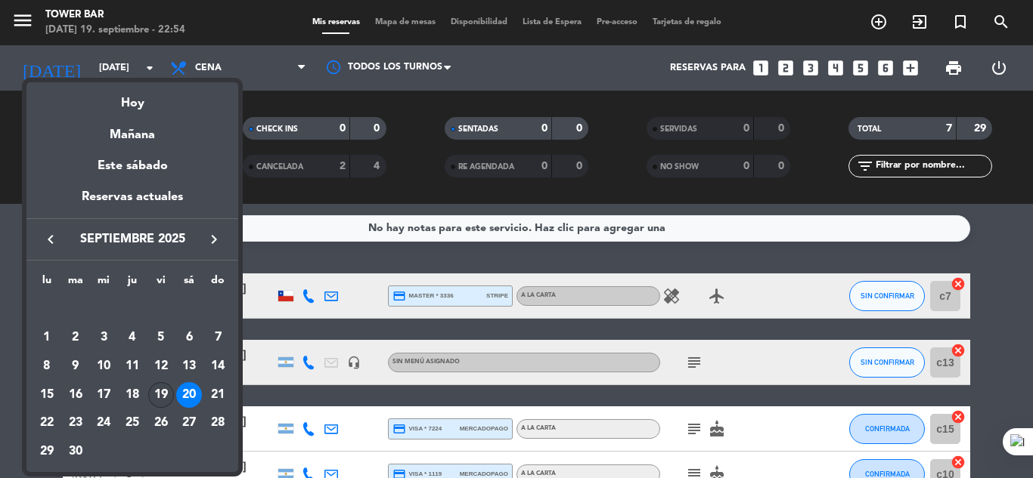
click at [159, 395] on div "19" at bounding box center [161, 395] width 26 height 26
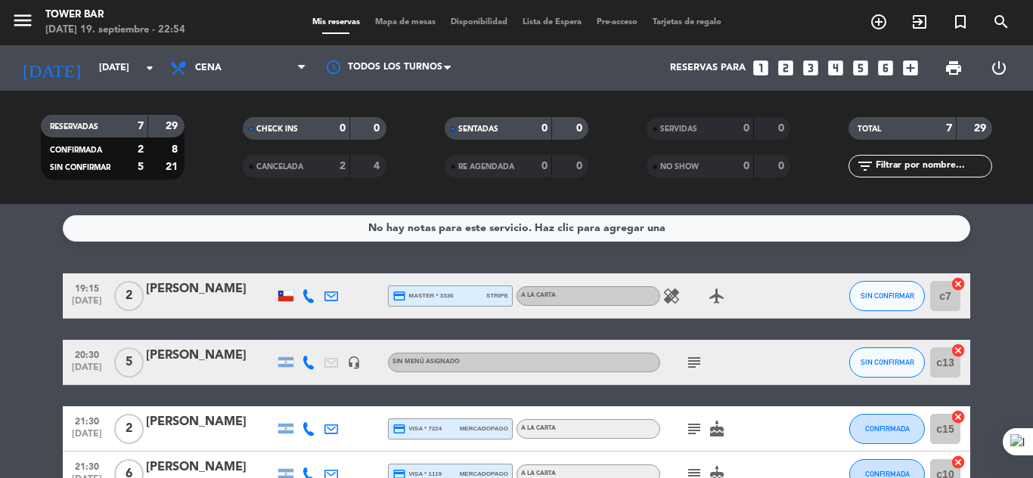
type input "[DATE]"
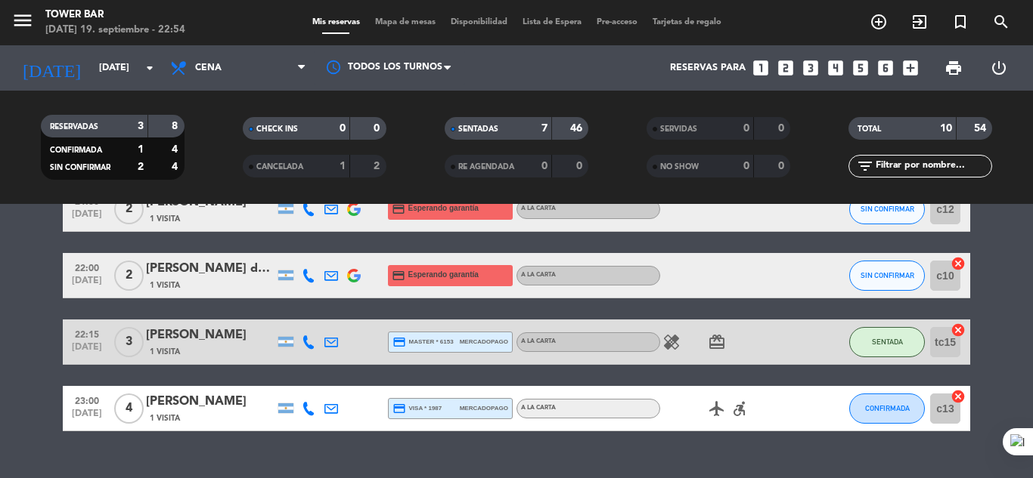
scroll to position [494, 0]
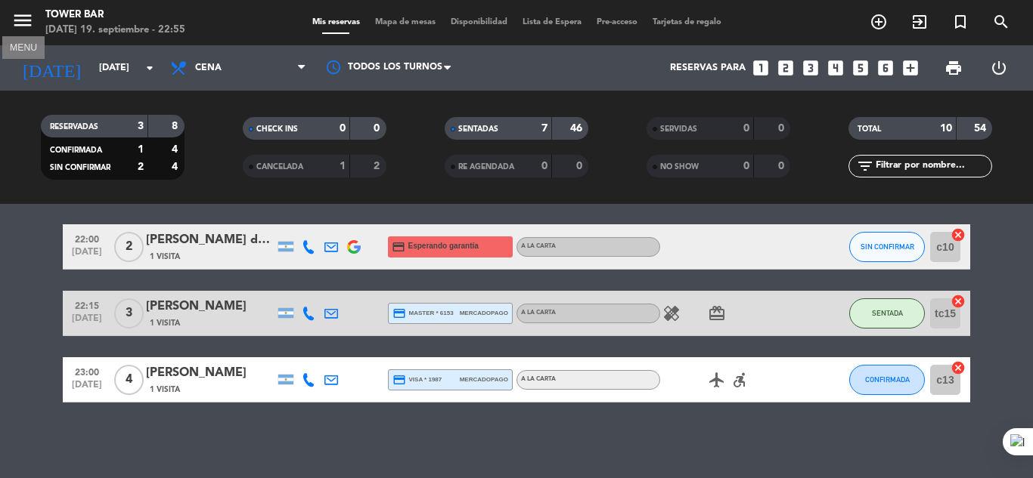
click at [18, 17] on icon "menu" at bounding box center [22, 20] width 23 height 23
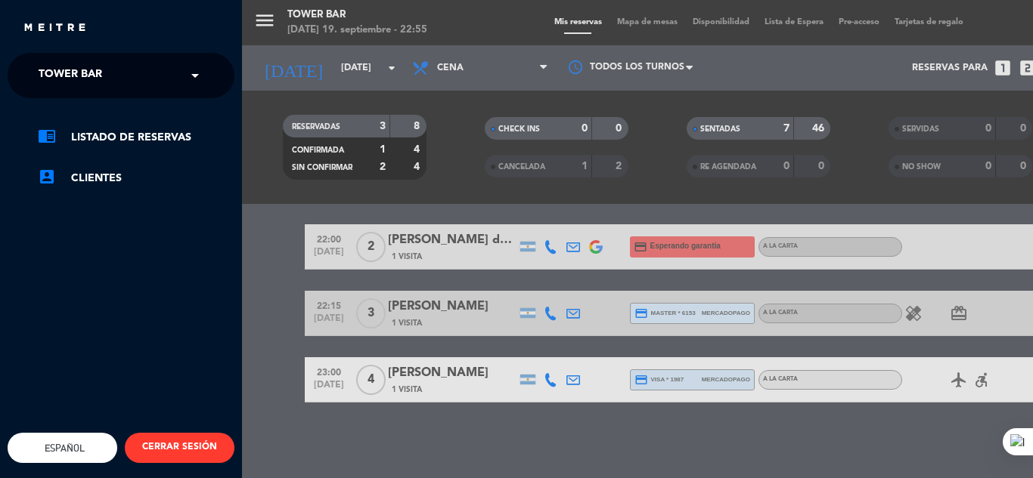
click at [195, 72] on span at bounding box center [199, 76] width 26 height 32
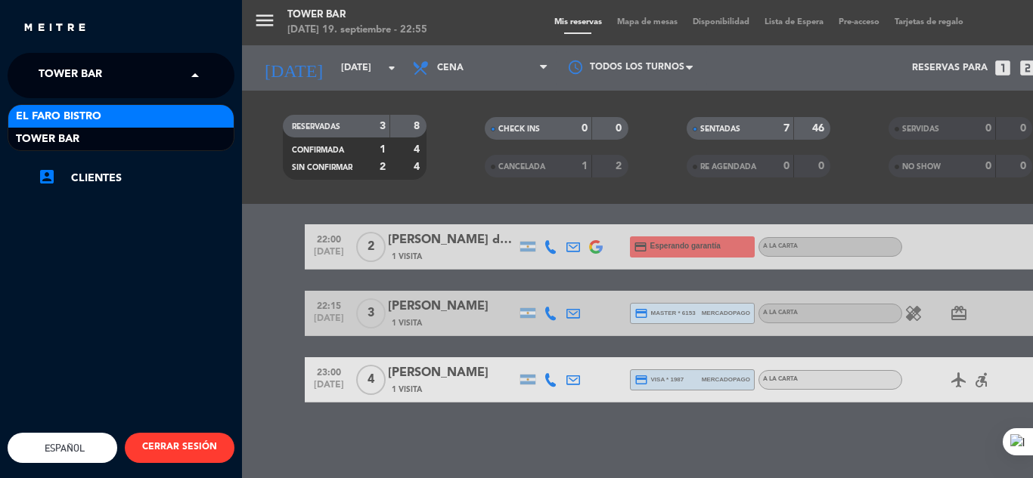
click at [99, 111] on span "El Faro Bistro" at bounding box center [58, 116] width 85 height 17
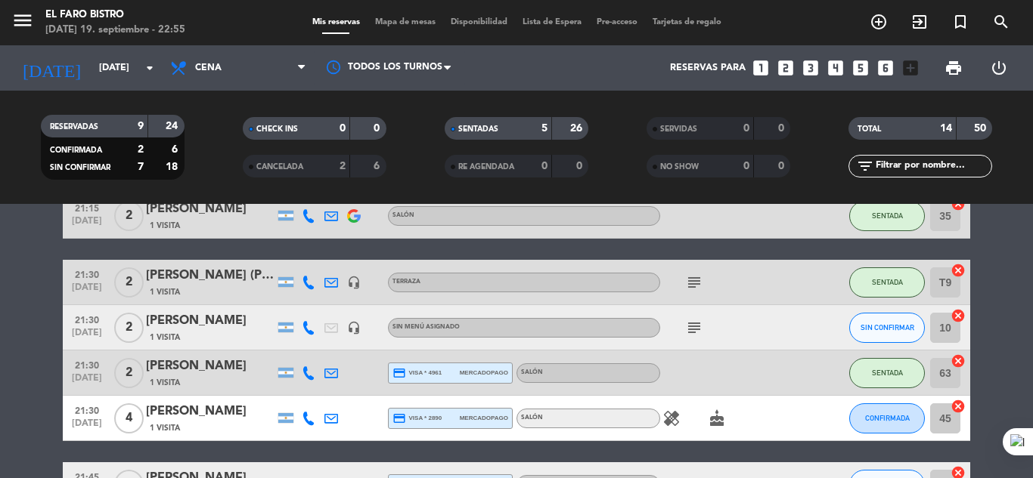
scroll to position [227, 0]
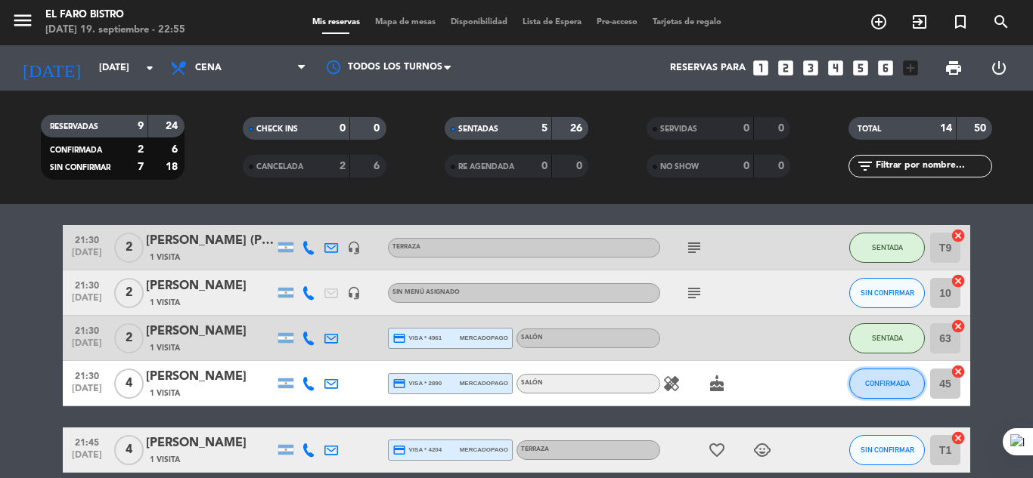
click at [875, 386] on span "CONFIRMADA" at bounding box center [887, 383] width 45 height 8
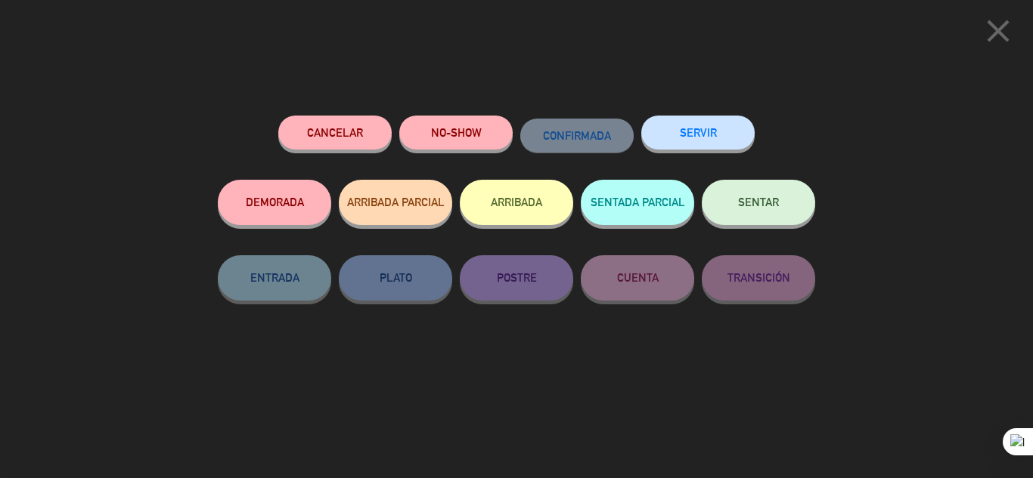
click at [768, 203] on span "SENTAR" at bounding box center [758, 202] width 41 height 13
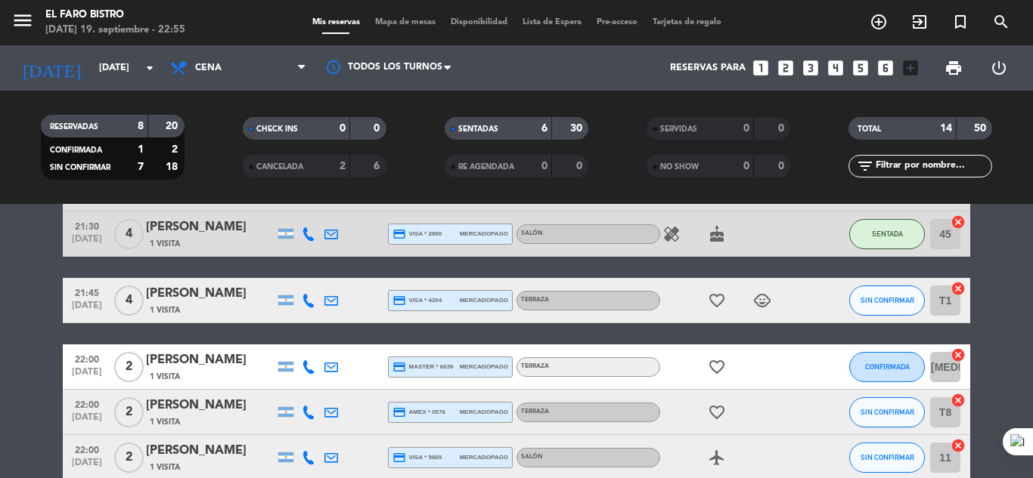
scroll to position [378, 0]
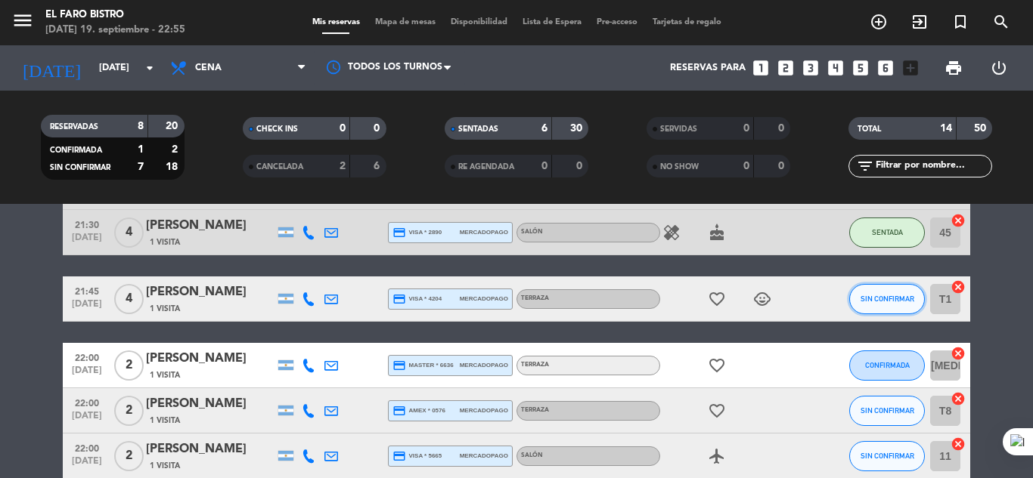
click at [883, 305] on button "SIN CONFIRMAR" at bounding box center [887, 299] width 76 height 30
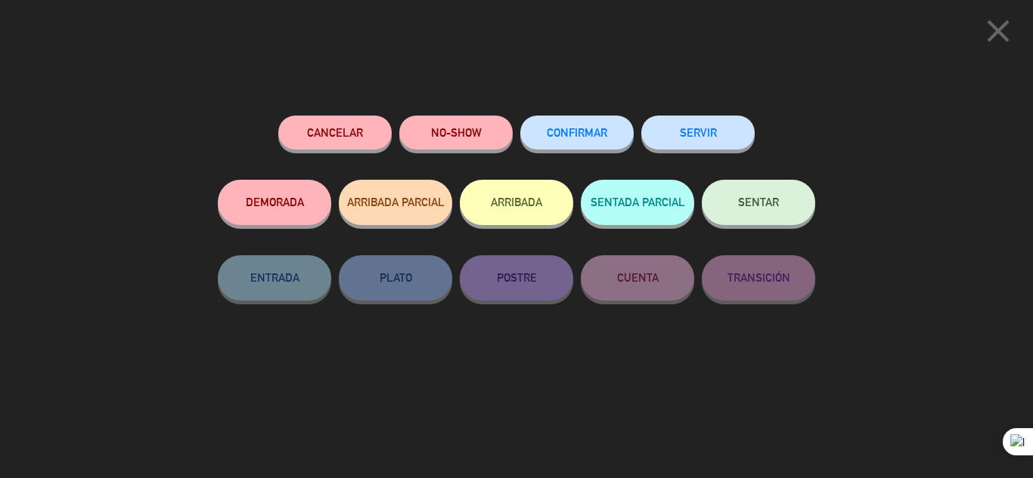
click at [750, 206] on span "SENTAR" at bounding box center [758, 202] width 41 height 13
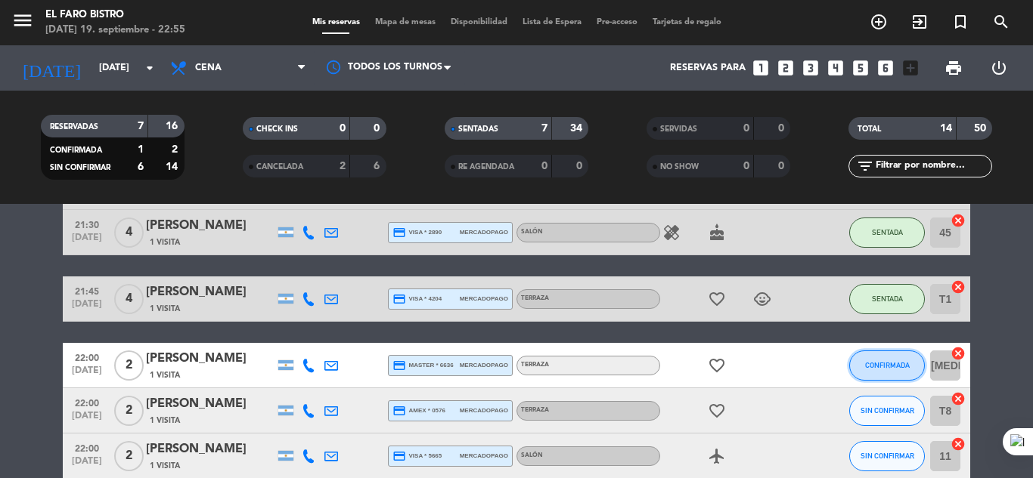
click at [881, 365] on span "CONFIRMADA" at bounding box center [887, 365] width 45 height 8
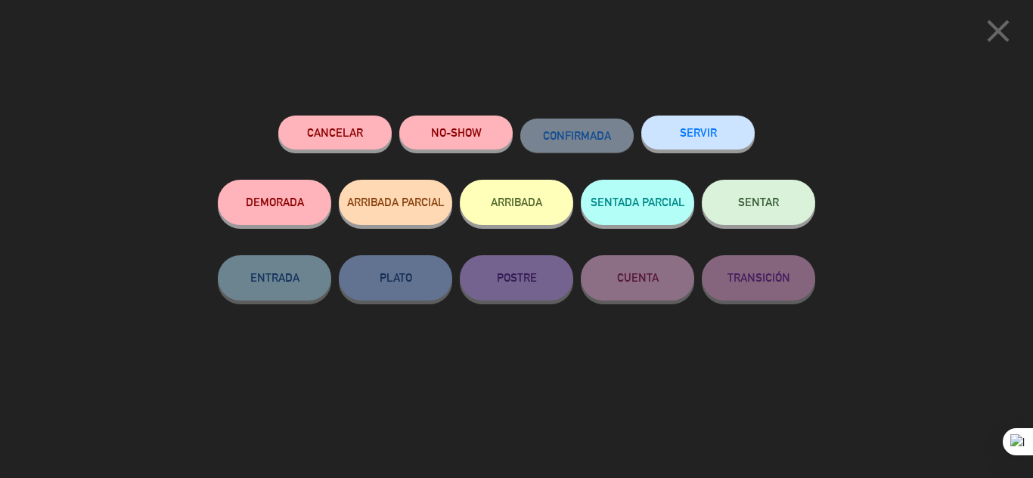
click at [772, 207] on span "SENTAR" at bounding box center [758, 202] width 41 height 13
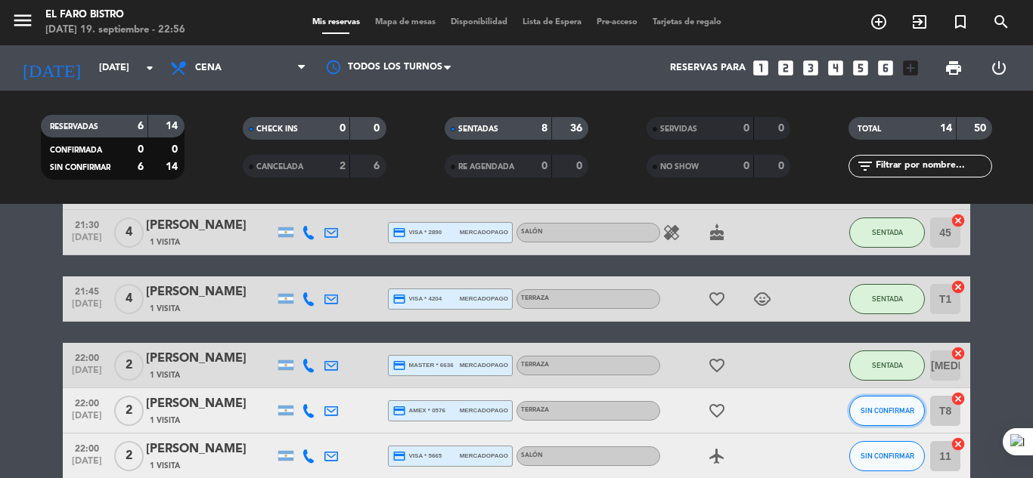
click at [906, 419] on button "SIN CONFIRMAR" at bounding box center [887, 411] width 76 height 30
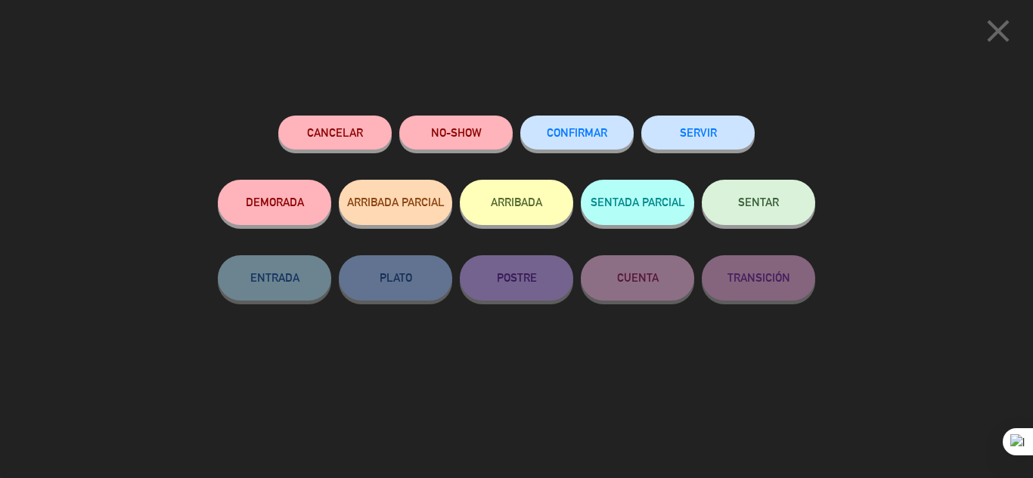
click at [756, 203] on span "SENTAR" at bounding box center [758, 202] width 41 height 13
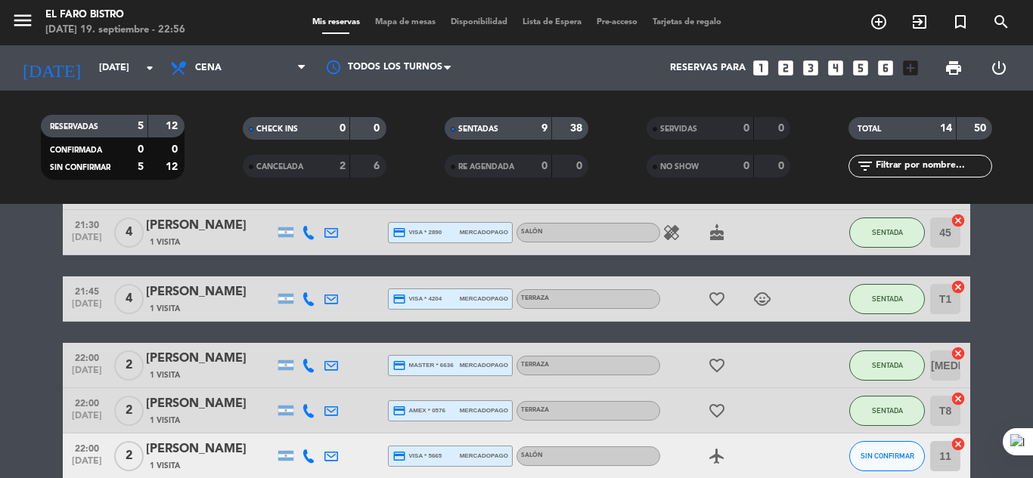
scroll to position [0, 0]
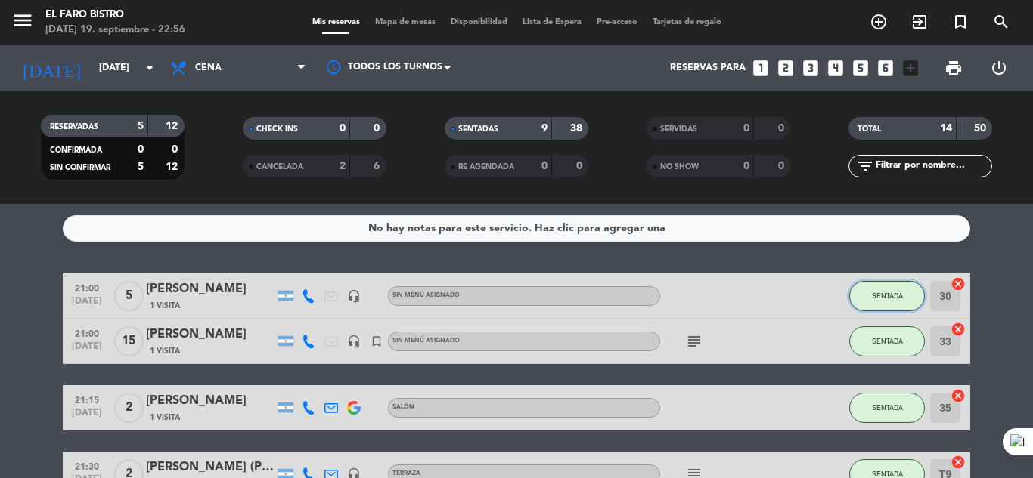
click at [884, 297] on span "SENTADA" at bounding box center [887, 296] width 31 height 8
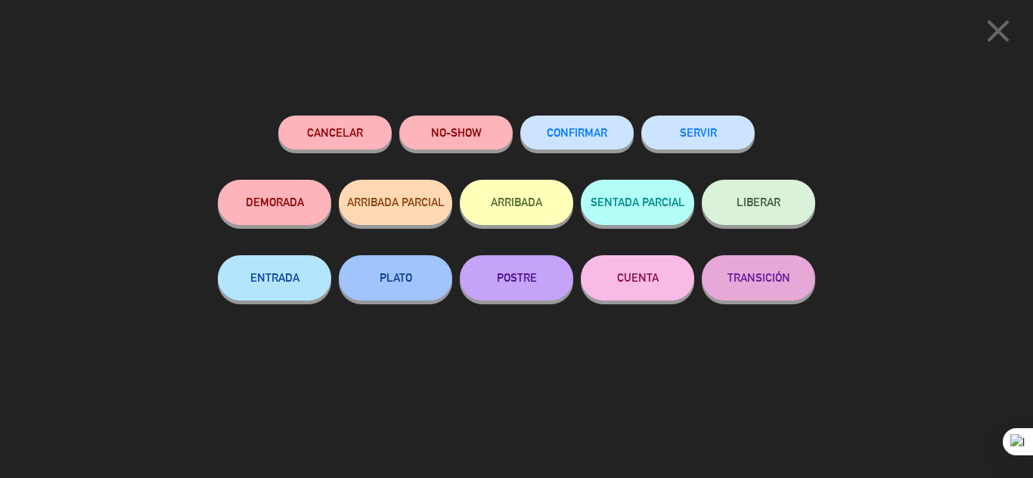
click at [720, 141] on button "SERVIR" at bounding box center [697, 133] width 113 height 34
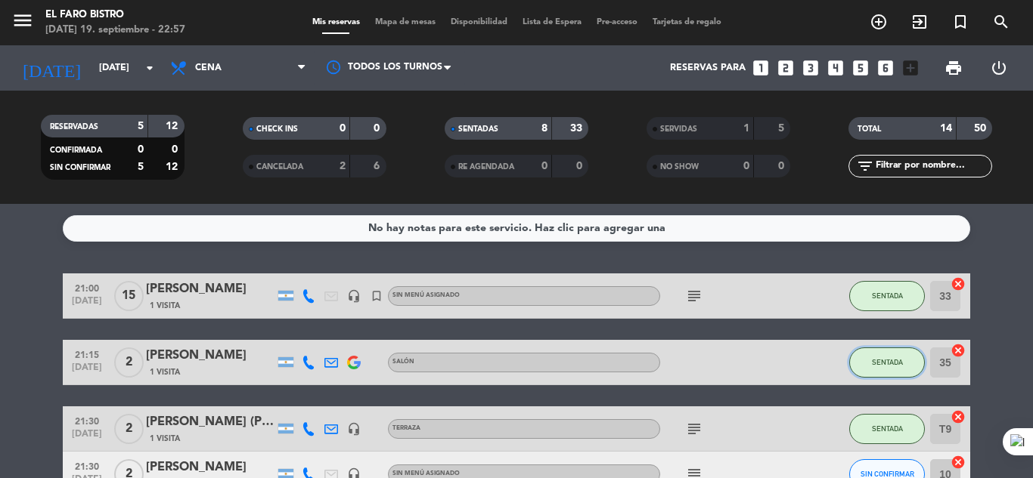
click at [869, 367] on button "SENTADA" at bounding box center [887, 363] width 76 height 30
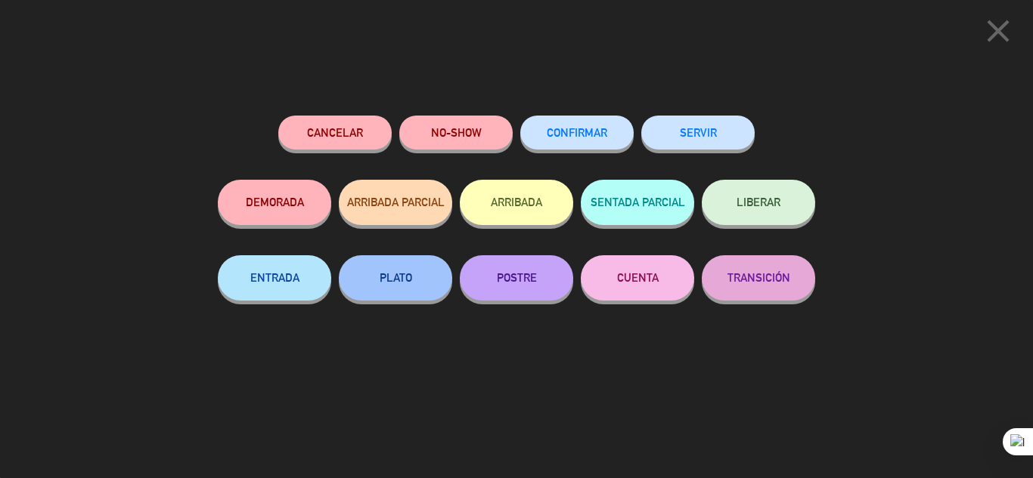
click at [729, 133] on button "SERVIR" at bounding box center [697, 133] width 113 height 34
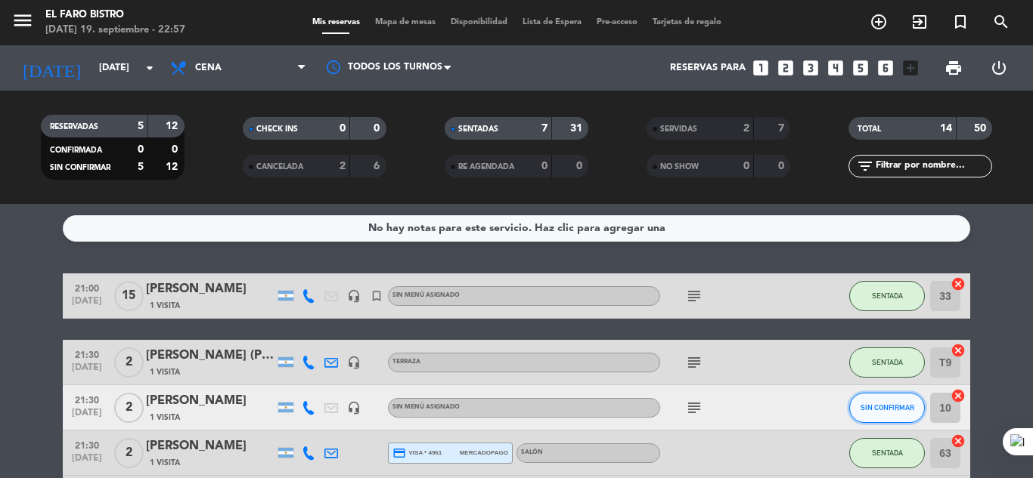
click at [896, 408] on span "SIN CONFIRMAR" at bounding box center [887, 408] width 54 height 8
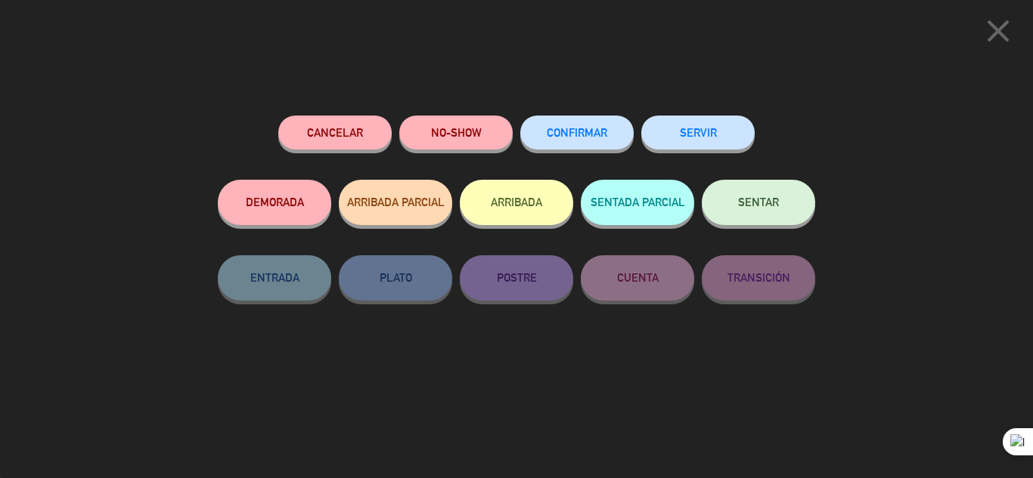
click at [480, 138] on button "NO-SHOW" at bounding box center [455, 133] width 113 height 34
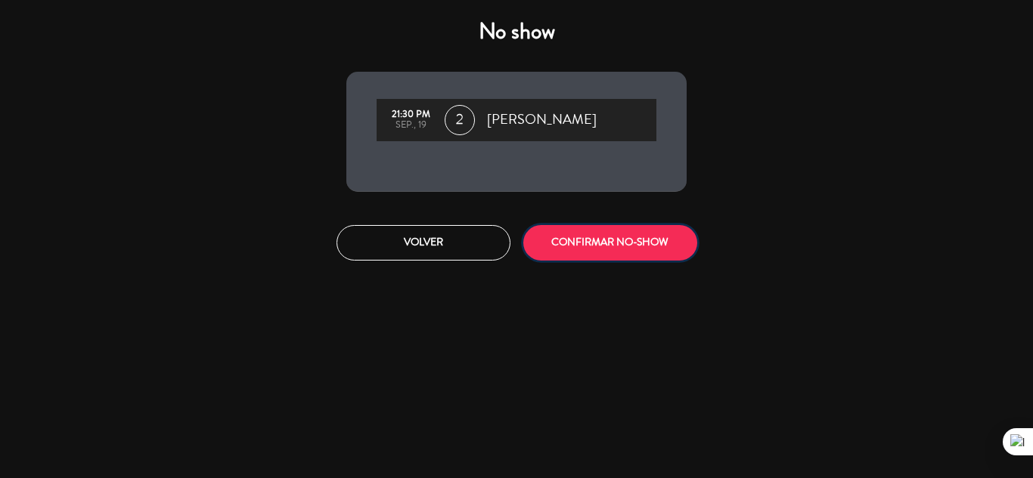
click at [624, 245] on button "CONFIRMAR NO-SHOW" at bounding box center [610, 243] width 174 height 36
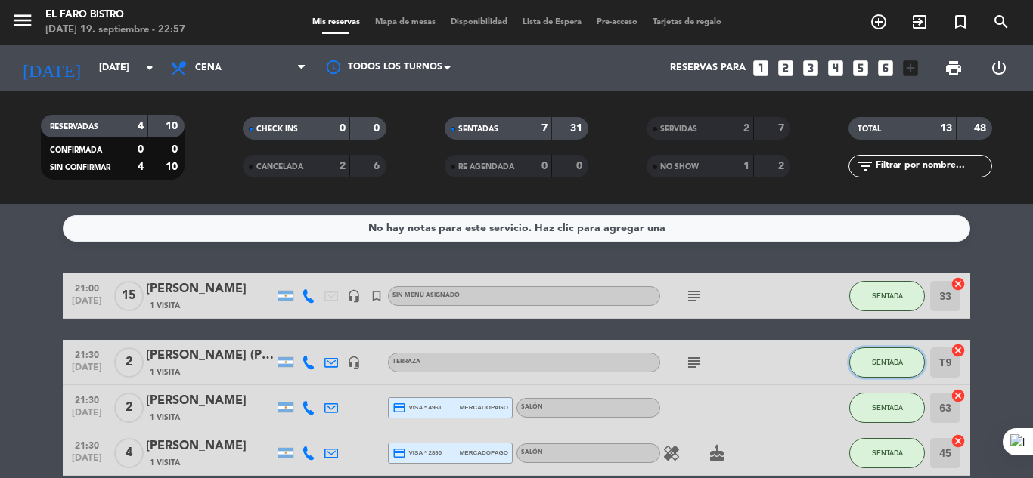
click at [884, 366] on span "SENTADA" at bounding box center [887, 362] width 31 height 8
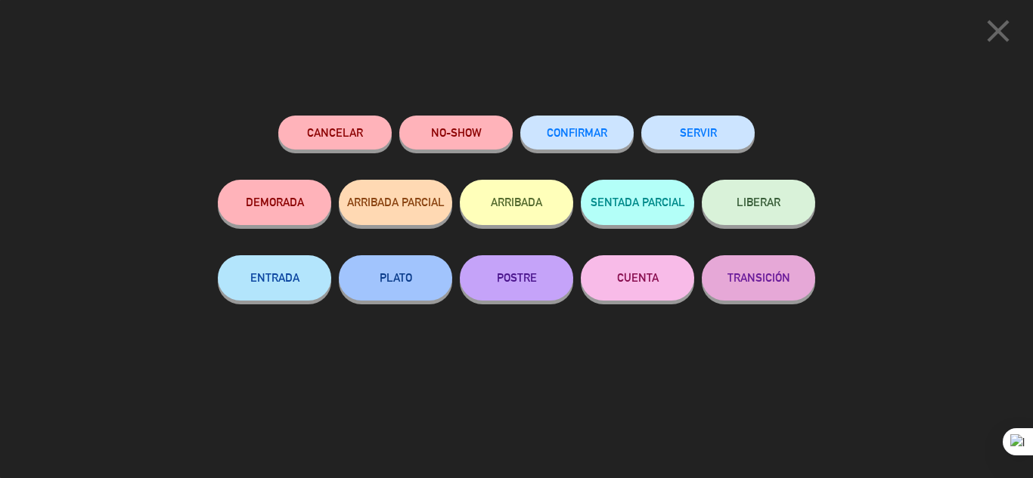
click at [707, 138] on button "SERVIR" at bounding box center [697, 133] width 113 height 34
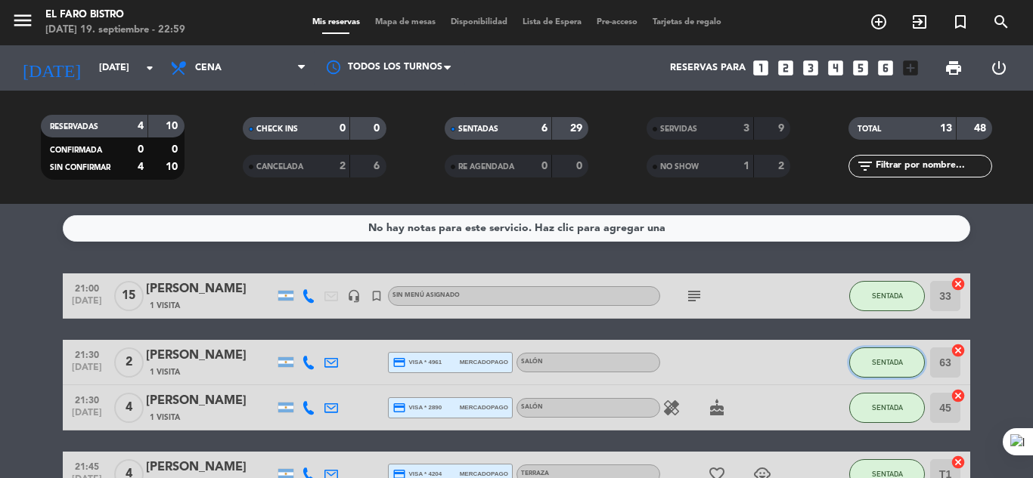
click at [893, 369] on button "SENTADA" at bounding box center [887, 363] width 76 height 30
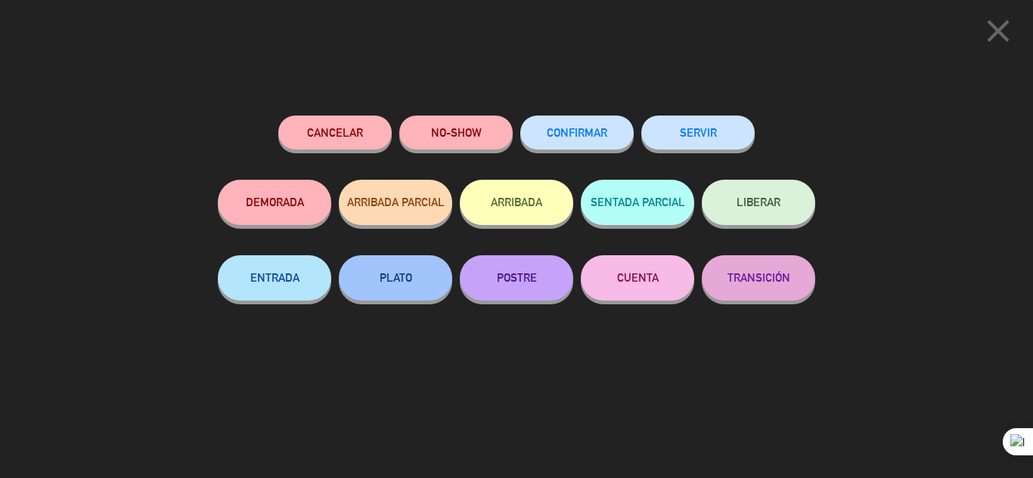
click at [738, 135] on button "SERVIR" at bounding box center [697, 133] width 113 height 34
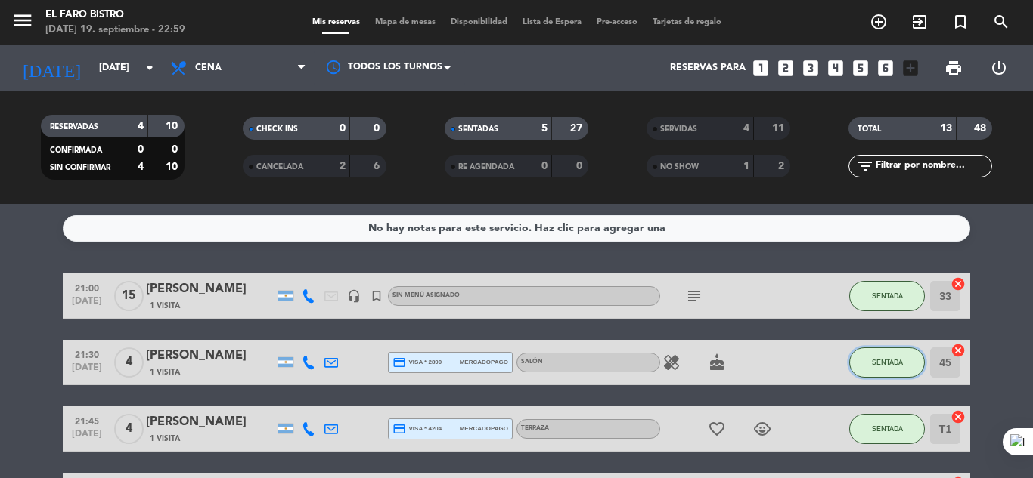
click at [871, 374] on button "SENTADA" at bounding box center [887, 363] width 76 height 30
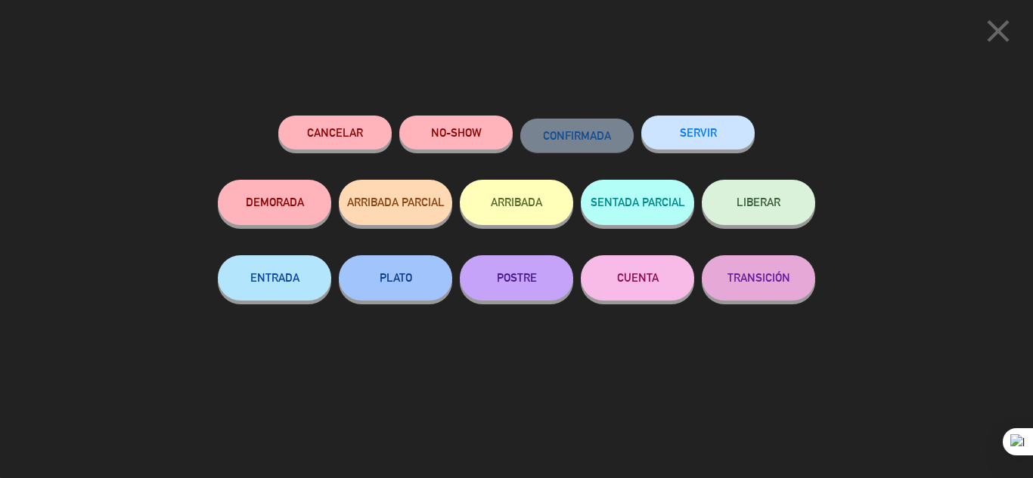
click at [706, 135] on button "SERVIR" at bounding box center [697, 133] width 113 height 34
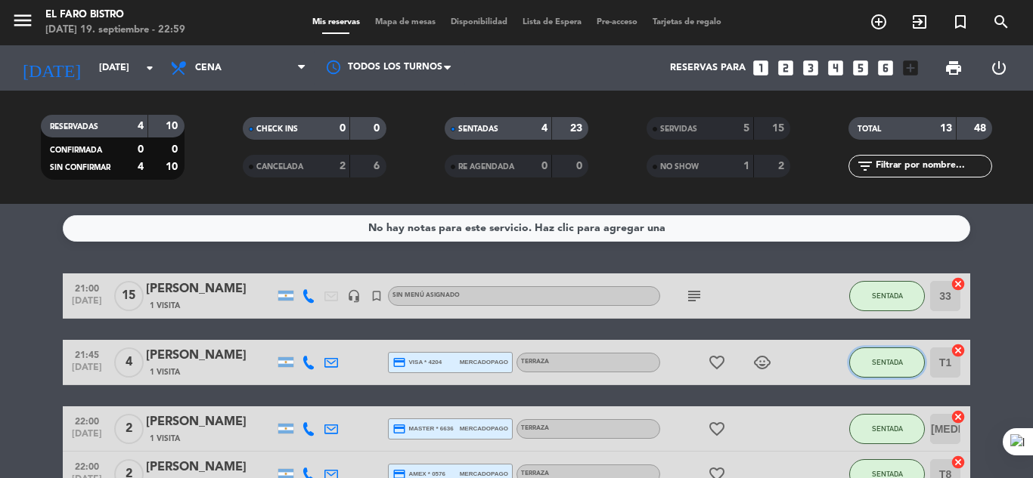
click at [892, 367] on button "SENTADA" at bounding box center [887, 363] width 76 height 30
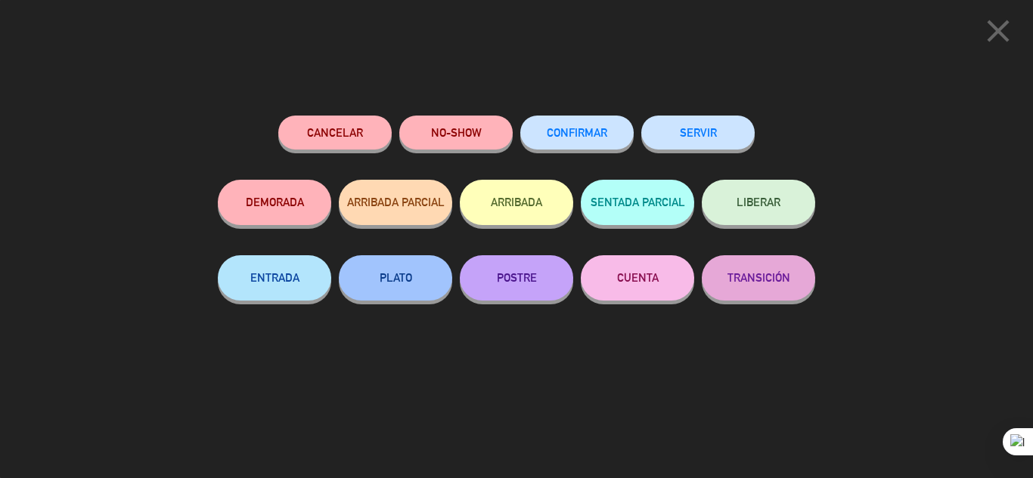
click at [732, 135] on button "SERVIR" at bounding box center [697, 133] width 113 height 34
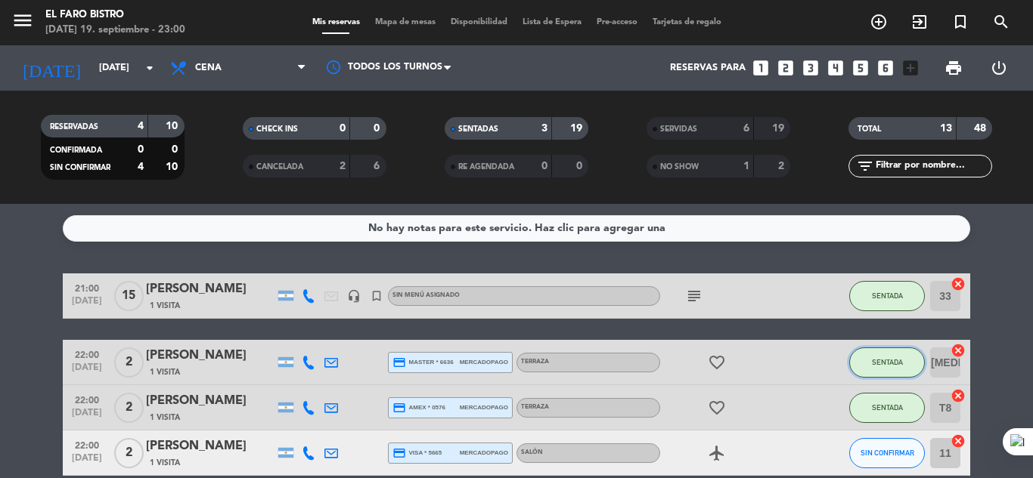
click at [873, 368] on button "SENTADA" at bounding box center [887, 363] width 76 height 30
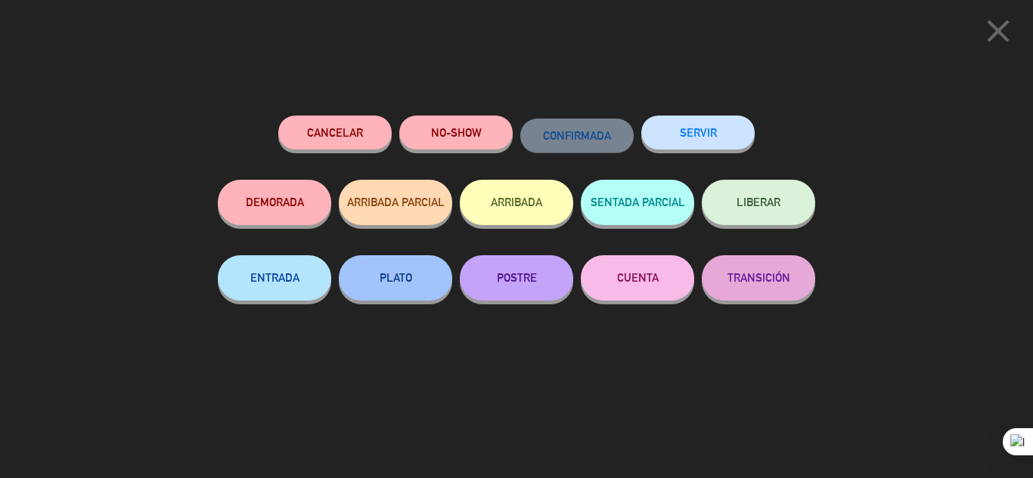
click at [680, 144] on button "SERVIR" at bounding box center [697, 133] width 113 height 34
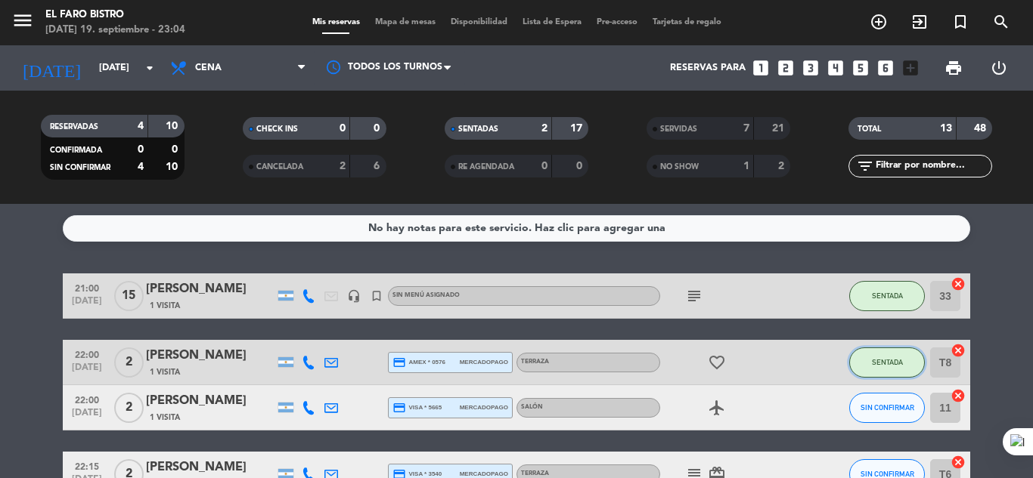
click at [888, 367] on button "SENTADA" at bounding box center [887, 363] width 76 height 30
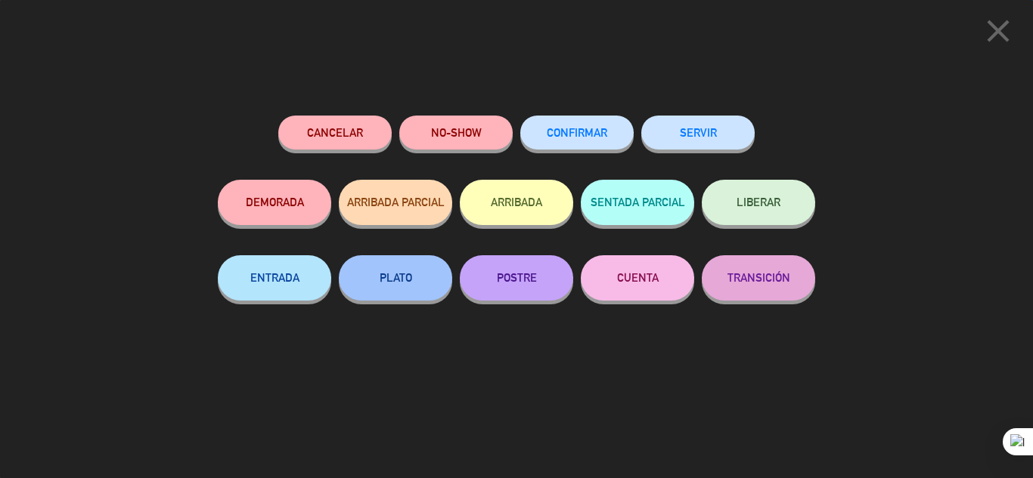
click at [722, 141] on button "SERVIR" at bounding box center [697, 133] width 113 height 34
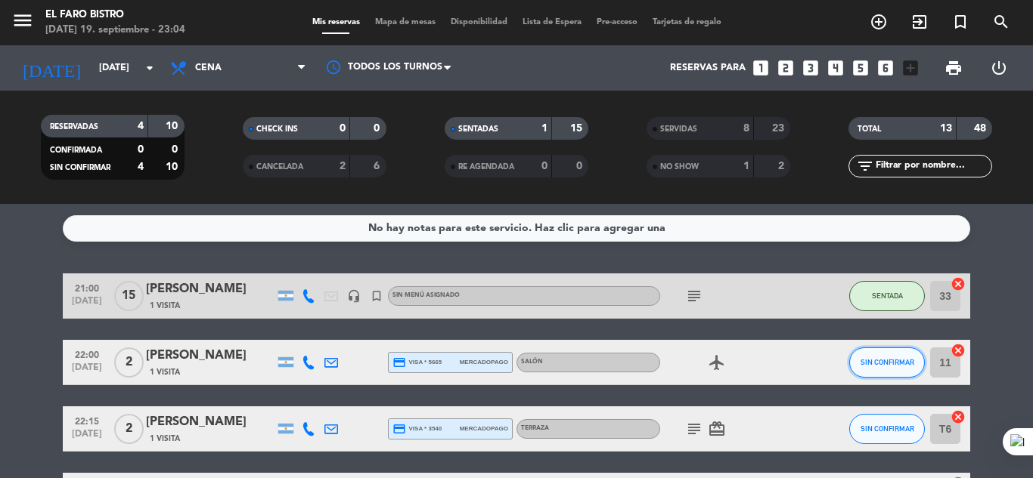
click at [890, 363] on span "SIN CONFIRMAR" at bounding box center [887, 362] width 54 height 8
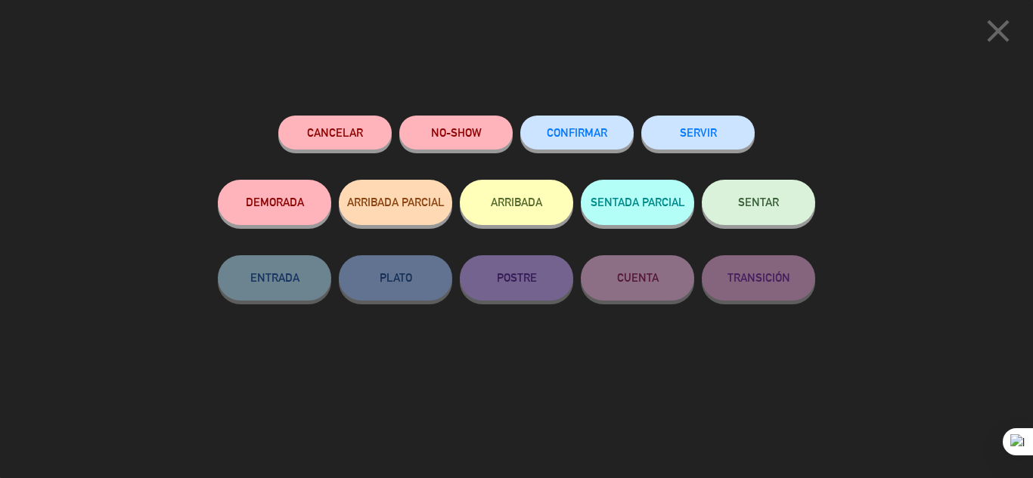
click at [739, 137] on button "SERVIR" at bounding box center [697, 133] width 113 height 34
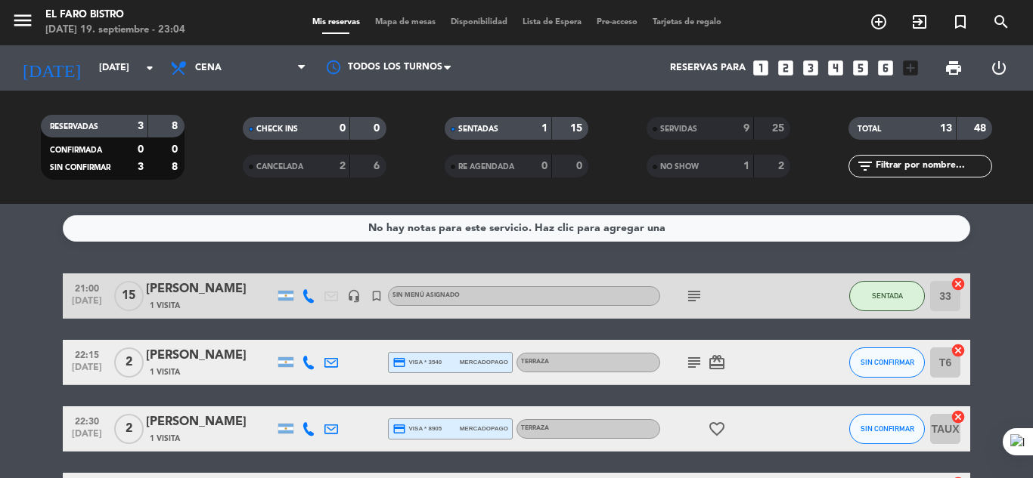
click at [688, 367] on icon "subject" at bounding box center [694, 363] width 18 height 18
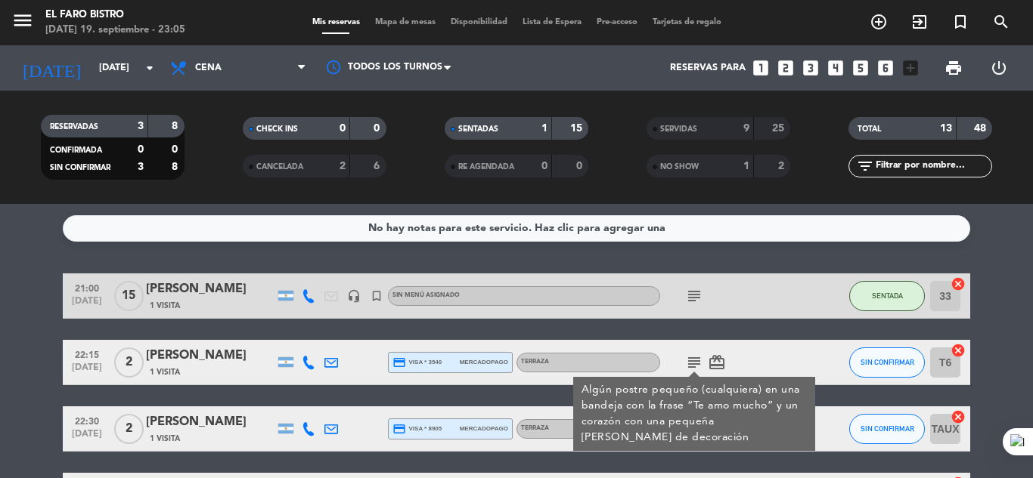
click at [771, 350] on div "subject Algún postre pequeño (cualquiera) en una bandeja con la frase “Te amo m…" at bounding box center [728, 362] width 136 height 45
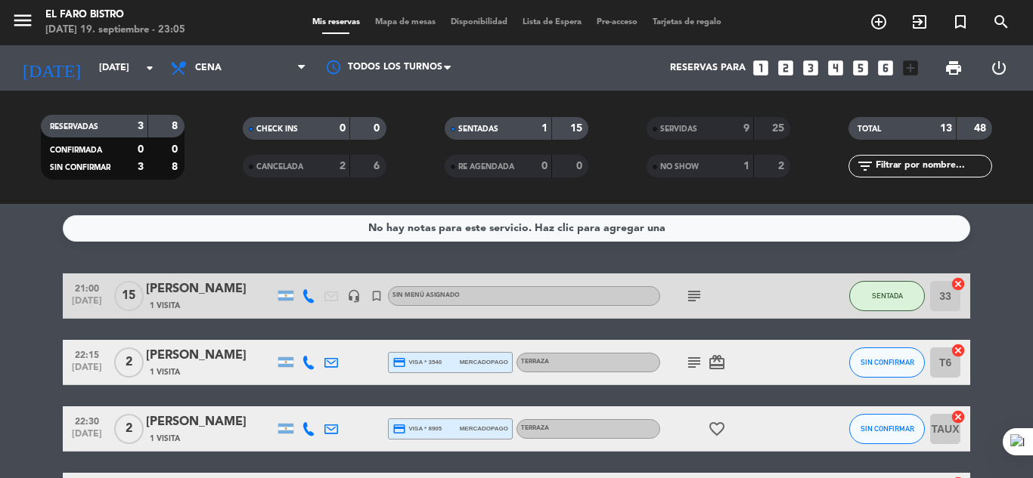
scroll to position [116, 0]
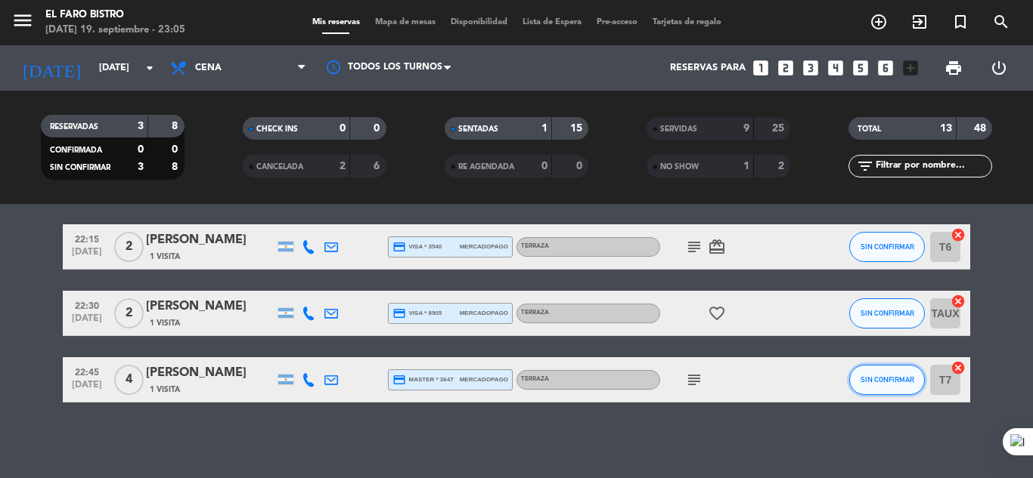
click at [881, 385] on button "SIN CONFIRMAR" at bounding box center [887, 380] width 76 height 30
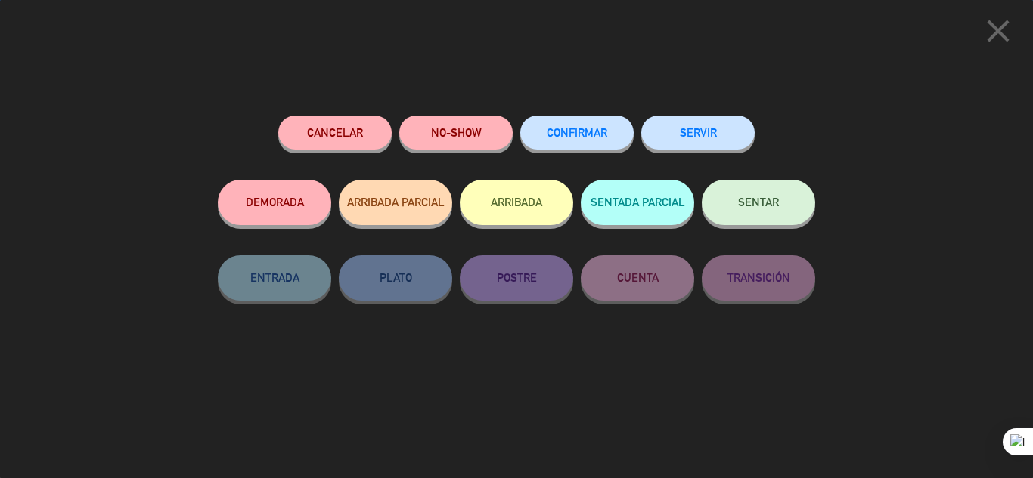
click at [725, 142] on button "SERVIR" at bounding box center [697, 133] width 113 height 34
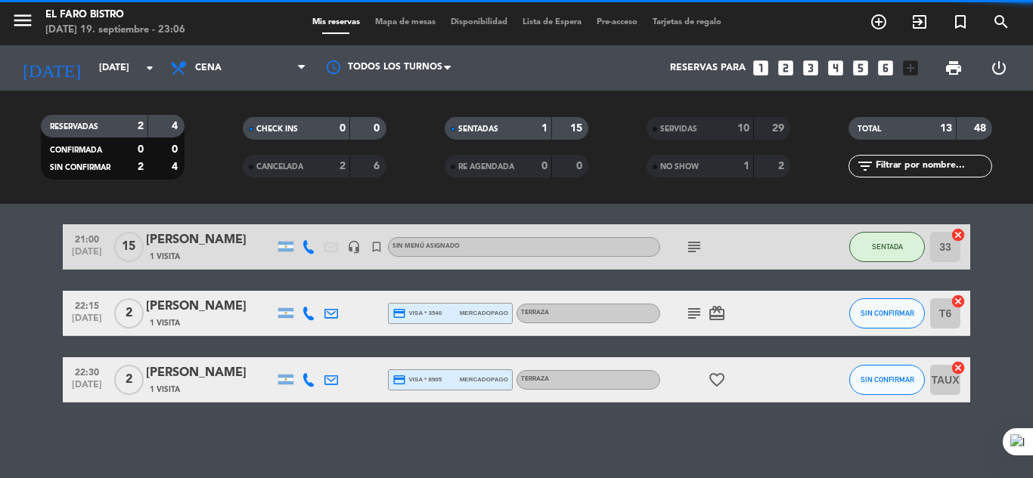
scroll to position [49, 0]
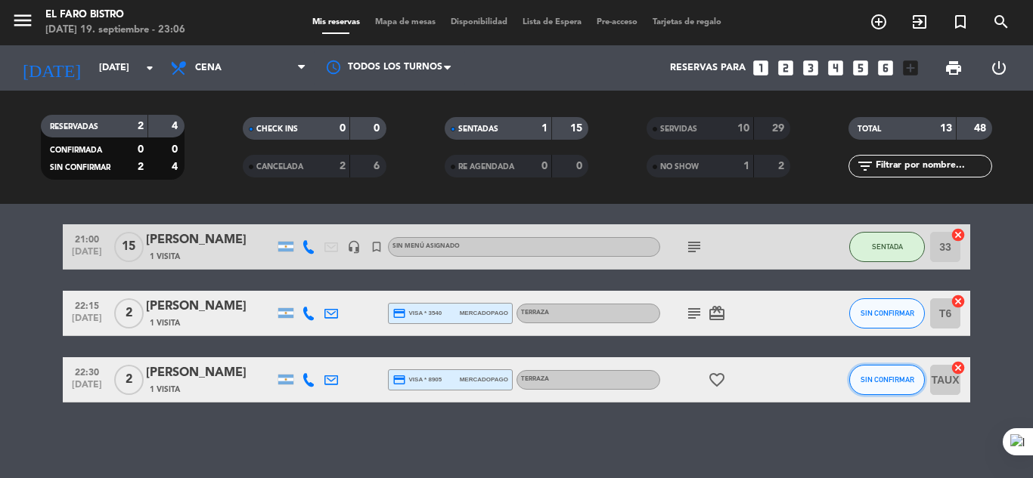
click at [863, 384] on button "SIN CONFIRMAR" at bounding box center [887, 380] width 76 height 30
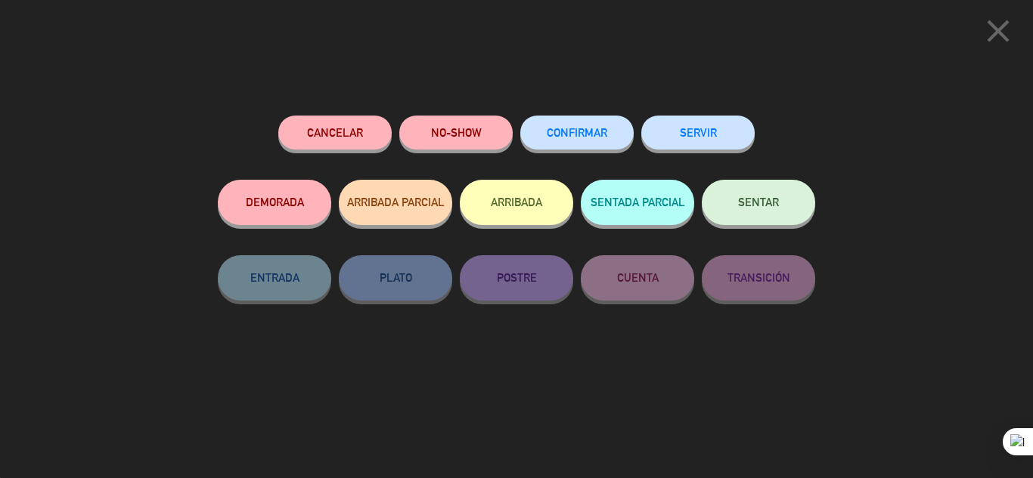
click at [729, 132] on button "SERVIR" at bounding box center [697, 133] width 113 height 34
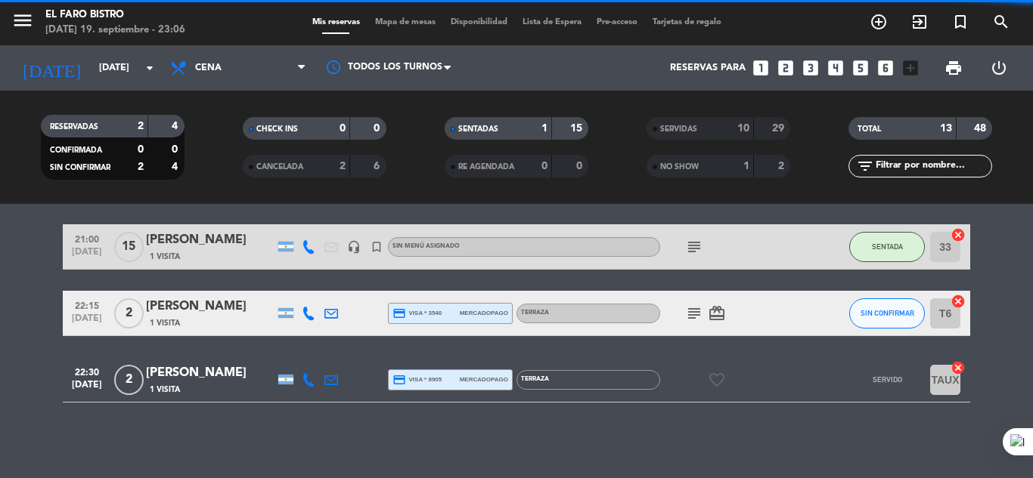
scroll to position [0, 0]
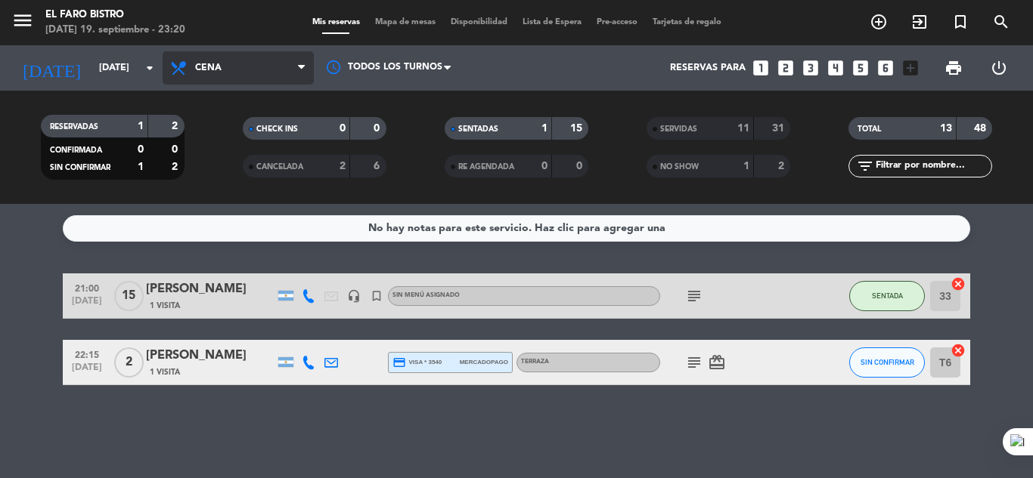
click at [289, 74] on span "Cena" at bounding box center [238, 67] width 151 height 33
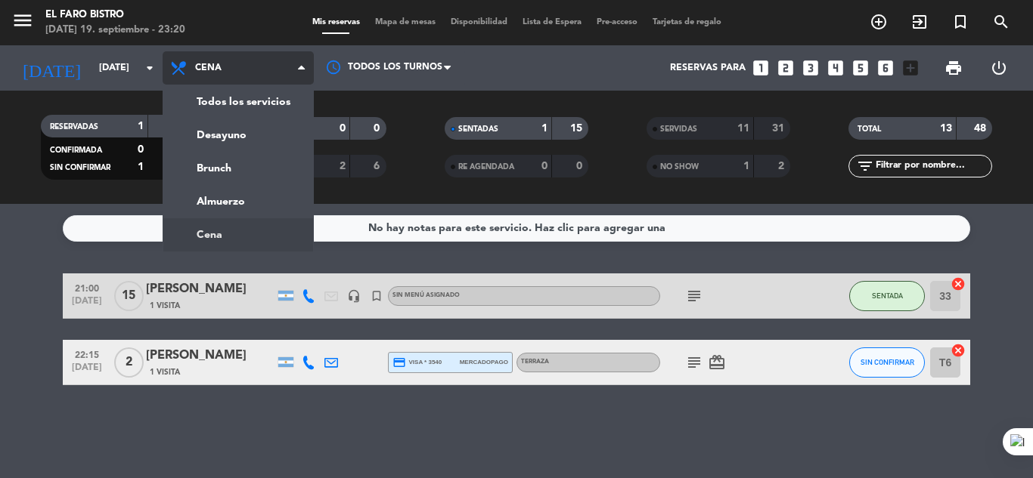
click at [289, 74] on span "Cena" at bounding box center [238, 67] width 151 height 33
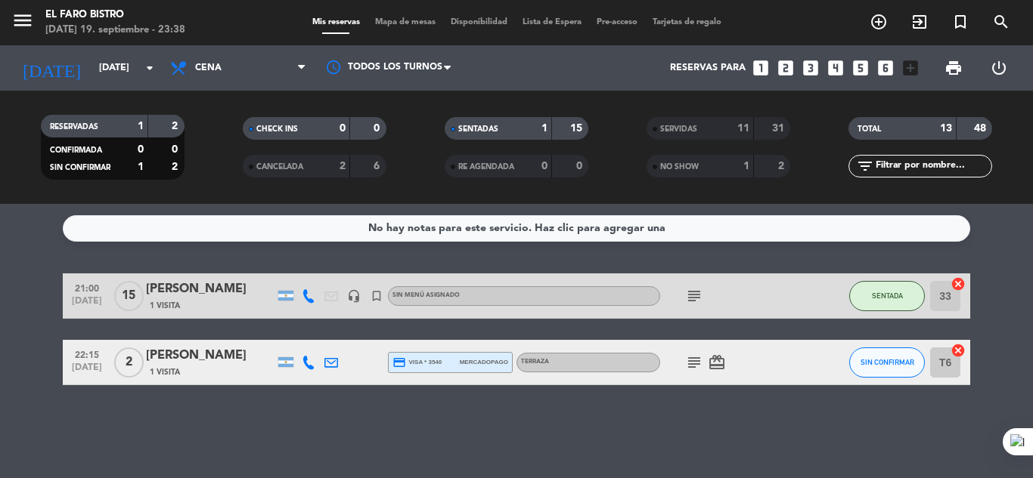
click at [687, 361] on icon "subject" at bounding box center [694, 363] width 18 height 18
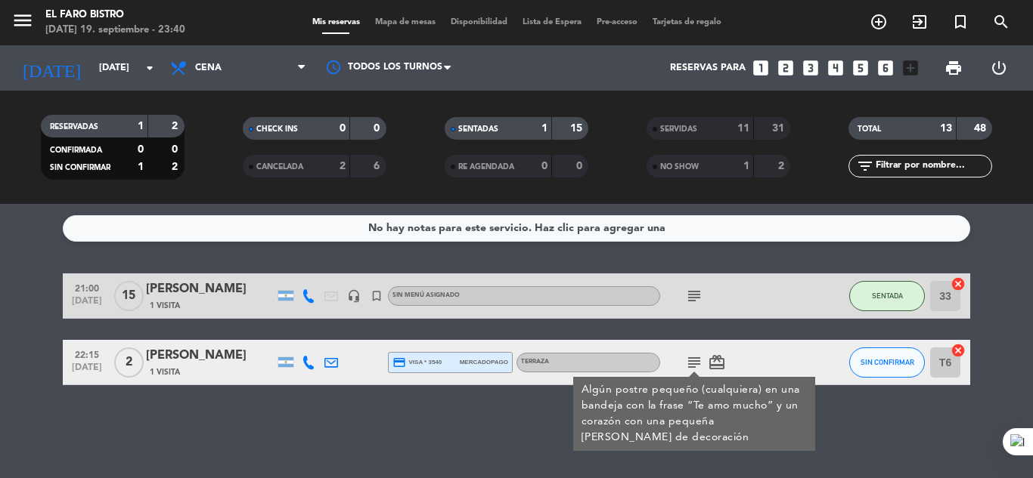
click at [467, 431] on div "No hay notas para este servicio. Haz clic para agregar una 21:00 [DATE] [PERSON…" at bounding box center [516, 341] width 1033 height 274
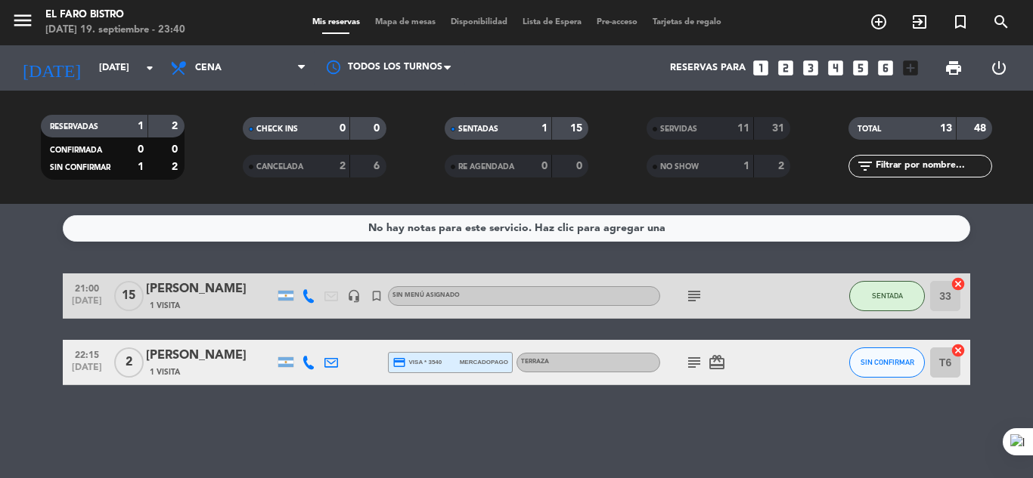
click at [692, 370] on icon "subject" at bounding box center [694, 363] width 18 height 18
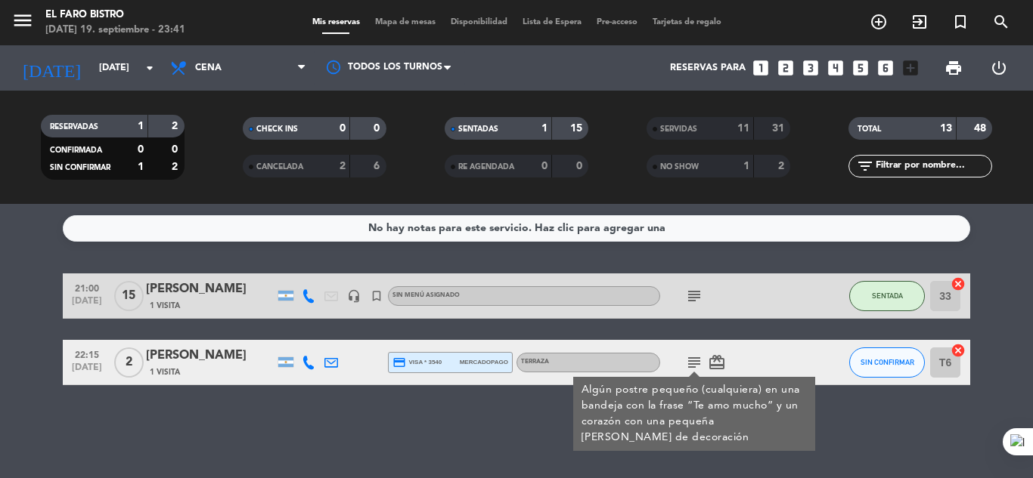
drag, startPoint x: 1015, startPoint y: 346, endPoint x: 982, endPoint y: 258, distance: 94.5
click at [1015, 340] on bookings-row "21:00 [DATE] [PERSON_NAME] 1 Visita headset_mic turned_in_not [DEMOGRAPHIC_DATA…" at bounding box center [516, 330] width 1033 height 112
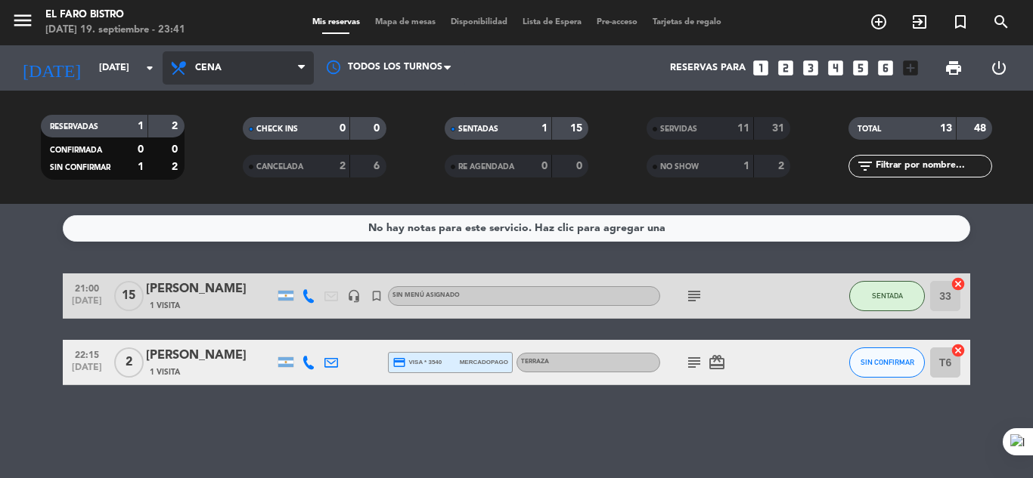
click at [289, 76] on span "Cena" at bounding box center [238, 67] width 151 height 33
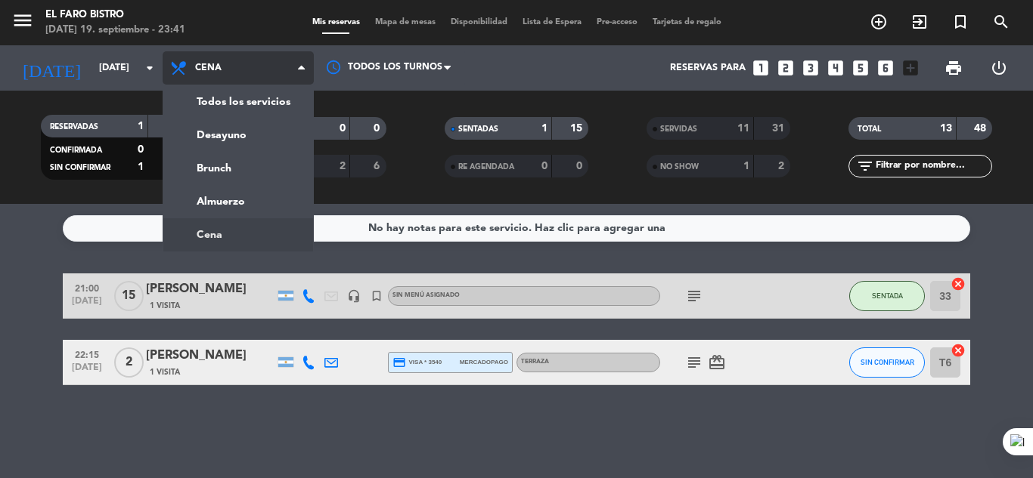
click at [289, 76] on span "Cena" at bounding box center [238, 67] width 151 height 33
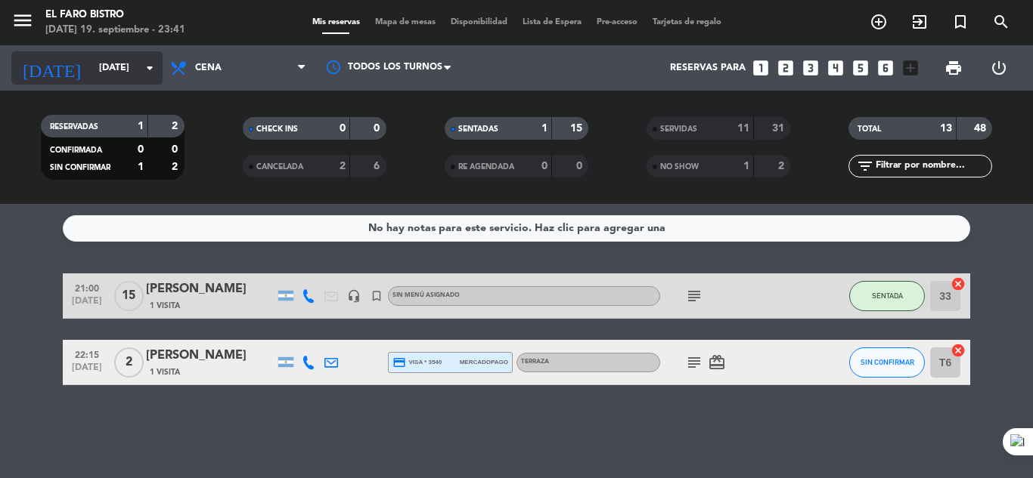
click at [144, 75] on icon "arrow_drop_down" at bounding box center [150, 68] width 18 height 18
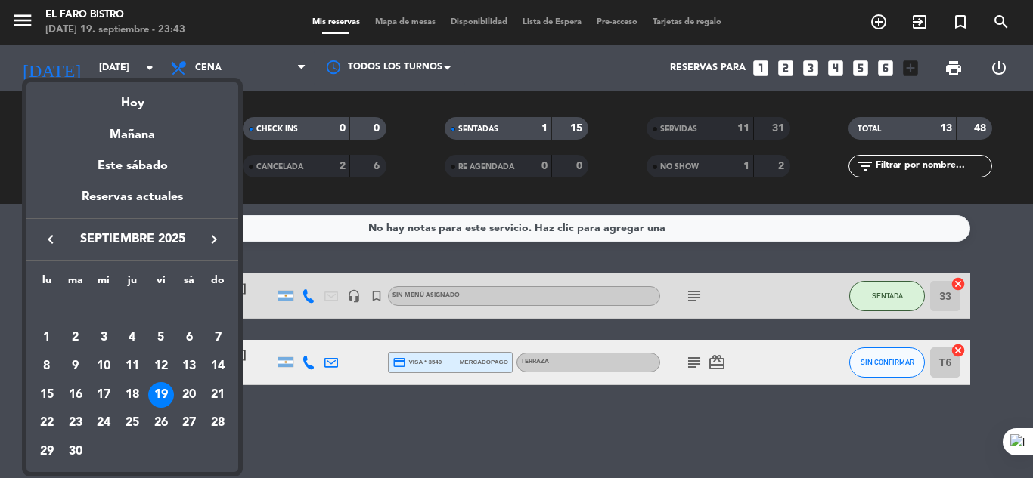
click at [357, 417] on div at bounding box center [516, 239] width 1033 height 478
